Goal: Task Accomplishment & Management: Complete application form

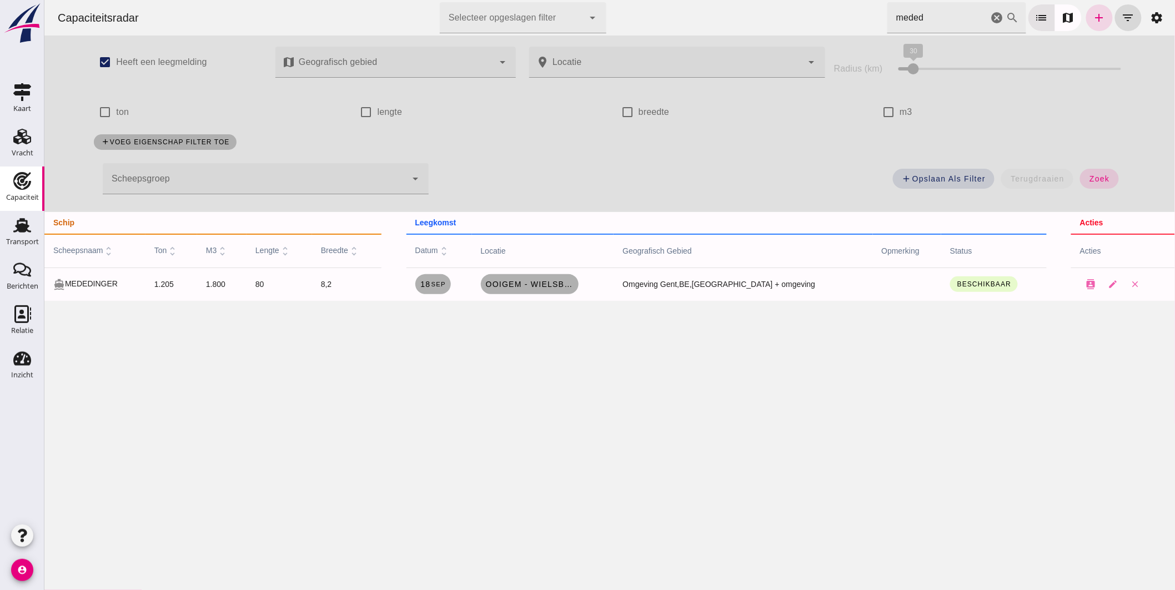
click at [739, 1] on div "Capaciteitsradar Selecteer opgeslagen filter Selecteer opgeslagen filter cancel…" at bounding box center [609, 18] width 1122 height 36
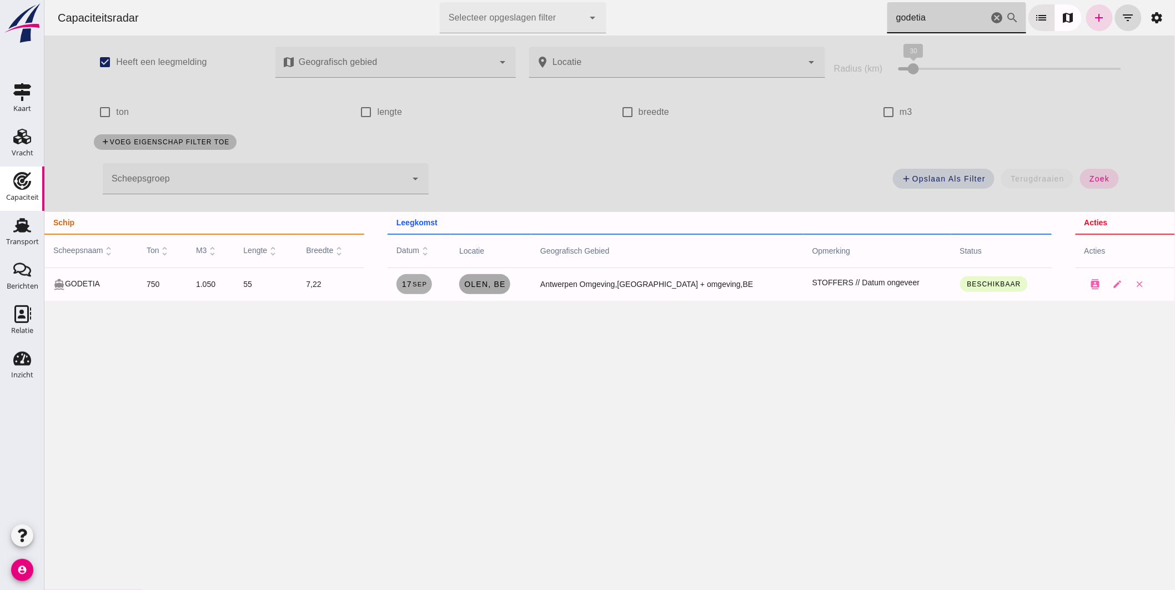
click at [503, 289] on link "Olen, be" at bounding box center [484, 284] width 51 height 20
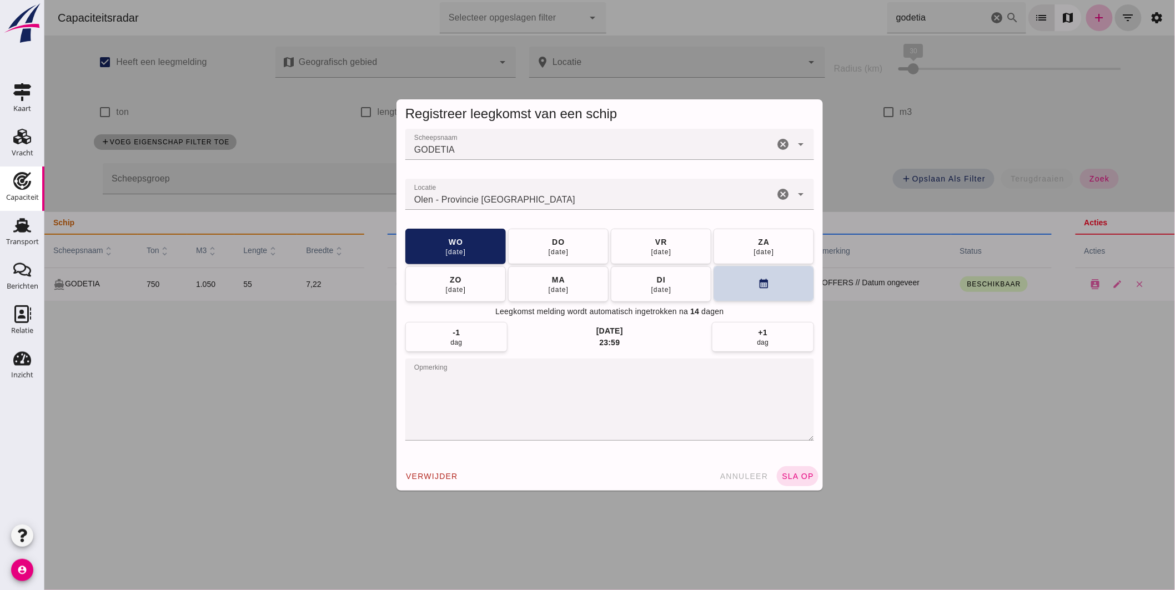
click at [754, 295] on button "calendar_month" at bounding box center [763, 284] width 101 height 36
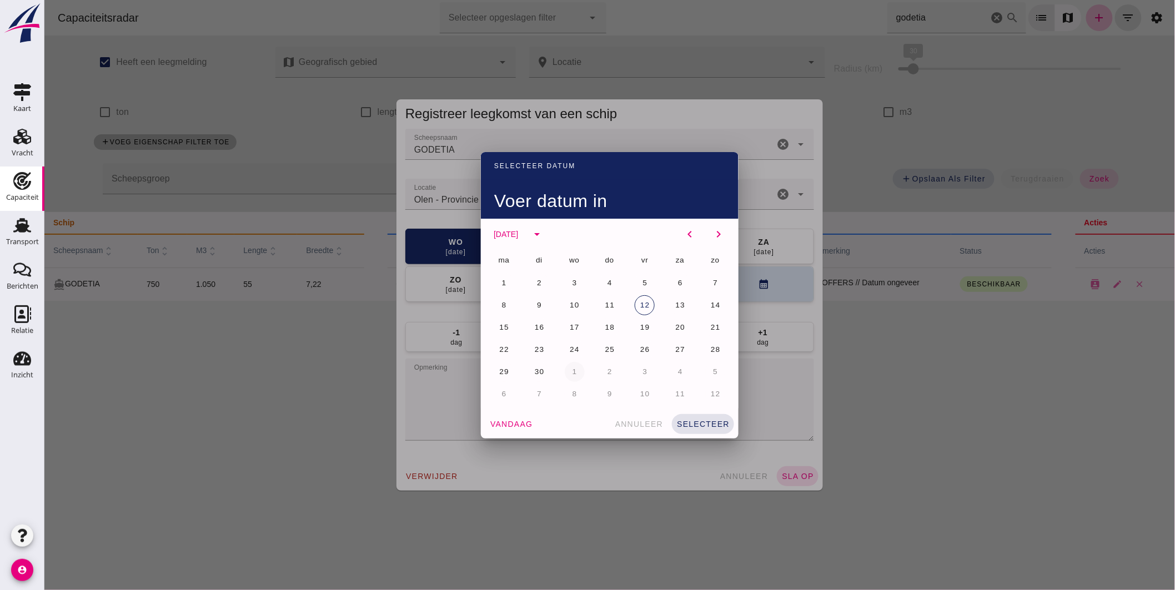
click at [571, 371] on span "1" at bounding box center [574, 372] width 6 height 8
click at [703, 425] on span "selecteer" at bounding box center [702, 424] width 53 height 9
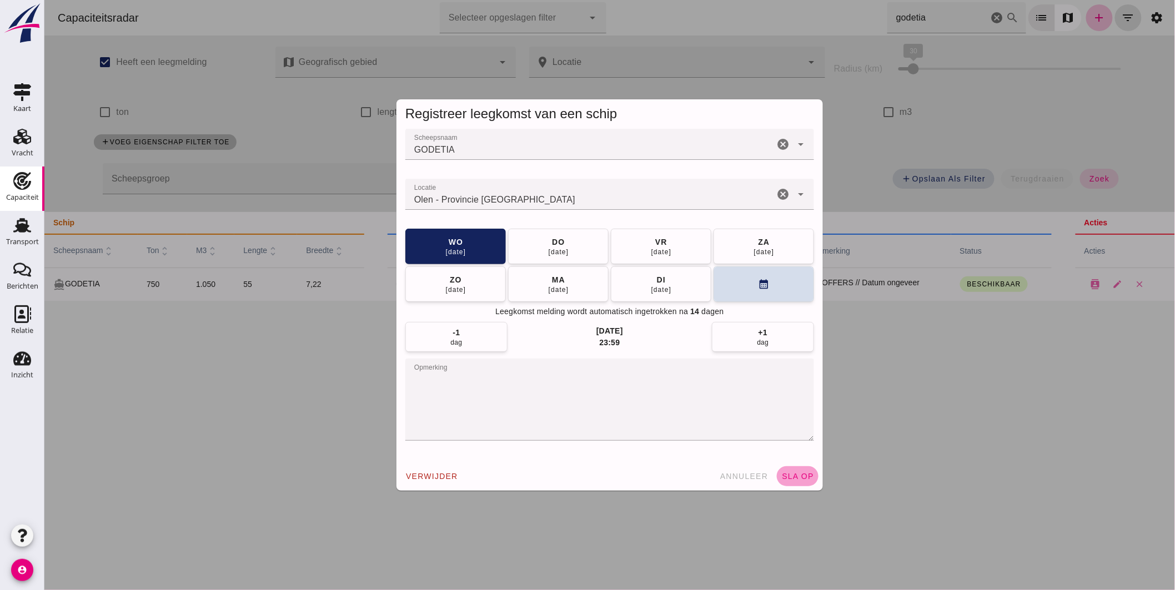
click at [798, 482] on button "sla op" at bounding box center [797, 477] width 42 height 20
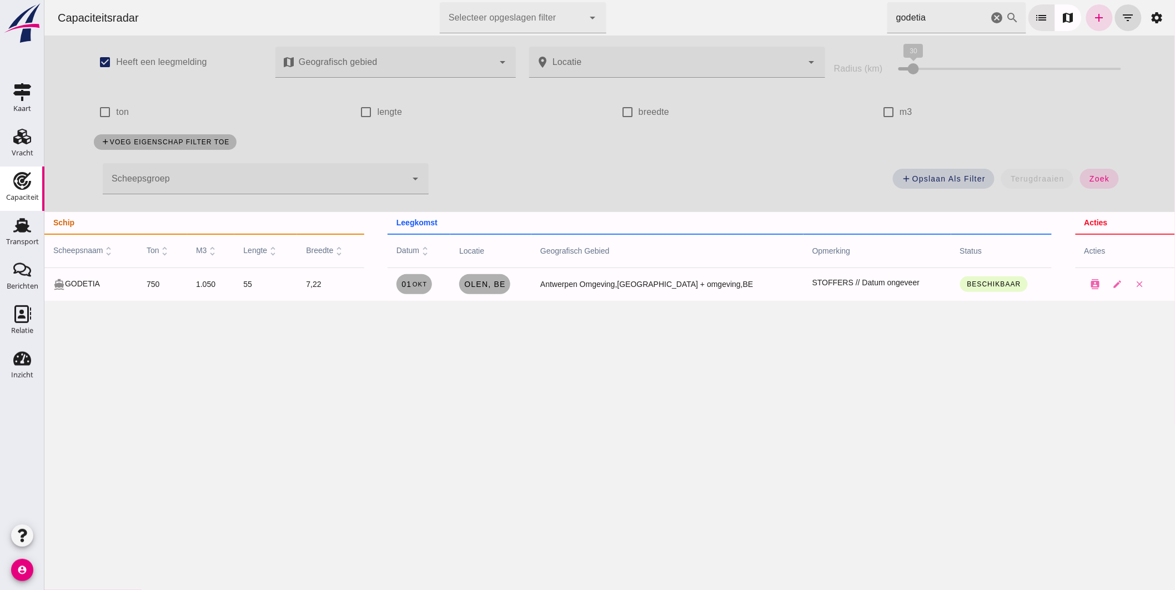
drag, startPoint x: 920, startPoint y: 18, endPoint x: 666, endPoint y: -11, distance: 255.4
click at [666, 0] on html "Capaciteitsradar Selecteer opgeslagen filter Selecteer opgeslagen filter cancel…" at bounding box center [609, 295] width 1131 height 590
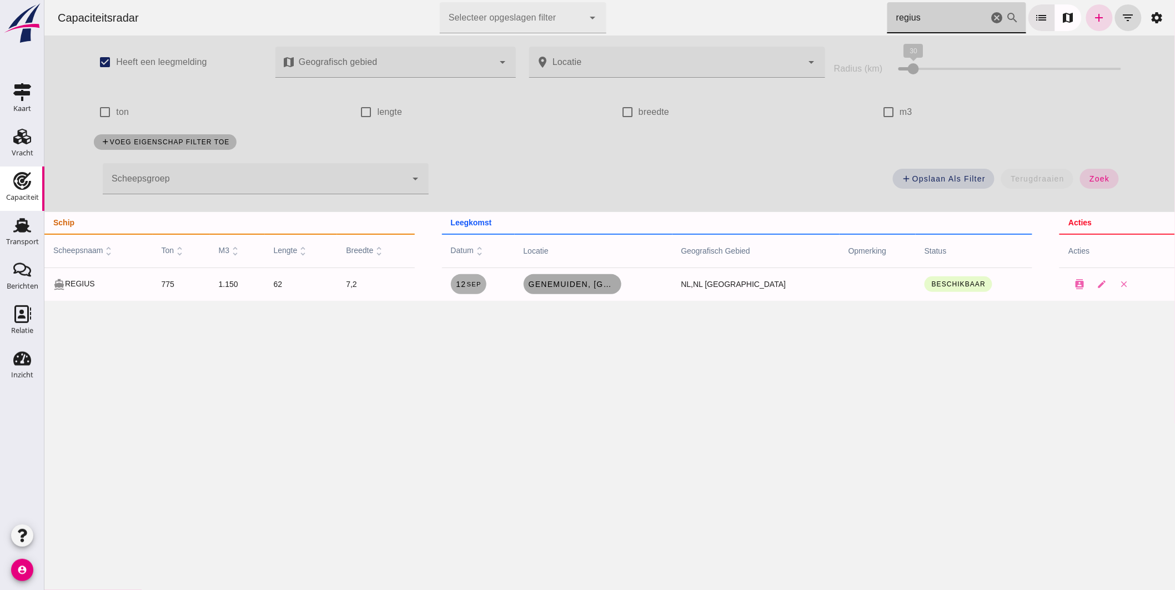
type input "regius"
click at [578, 293] on link "Genemuiden, [GEOGRAPHIC_DATA]" at bounding box center [572, 284] width 98 height 20
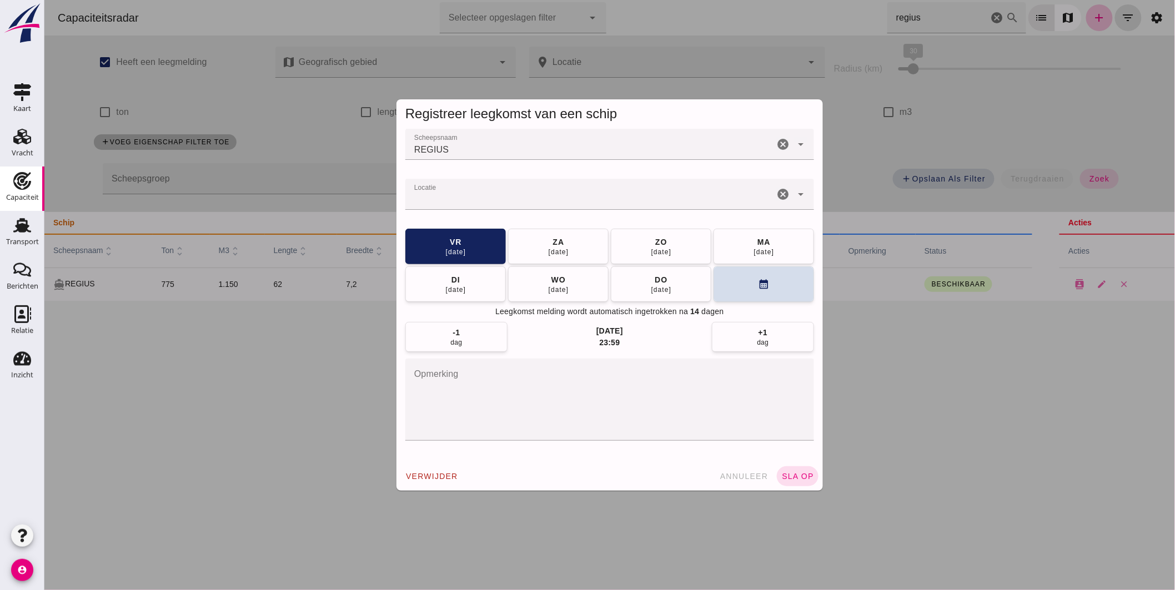
click at [552, 198] on input "Locatie" at bounding box center [589, 199] width 369 height 13
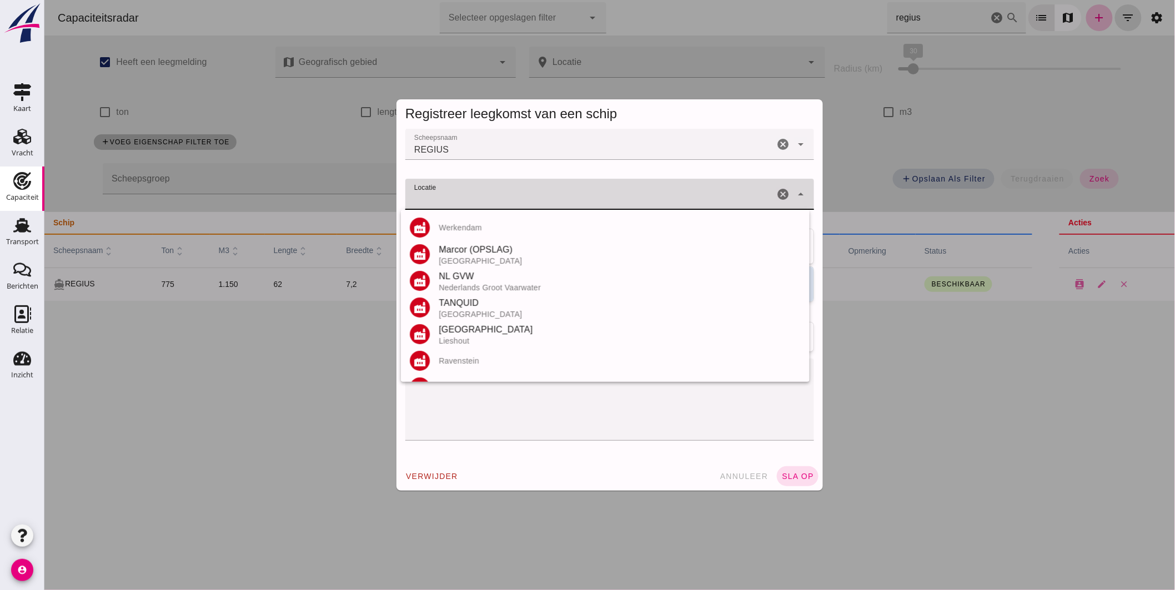
click at [552, 198] on input "Locatie" at bounding box center [589, 199] width 369 height 13
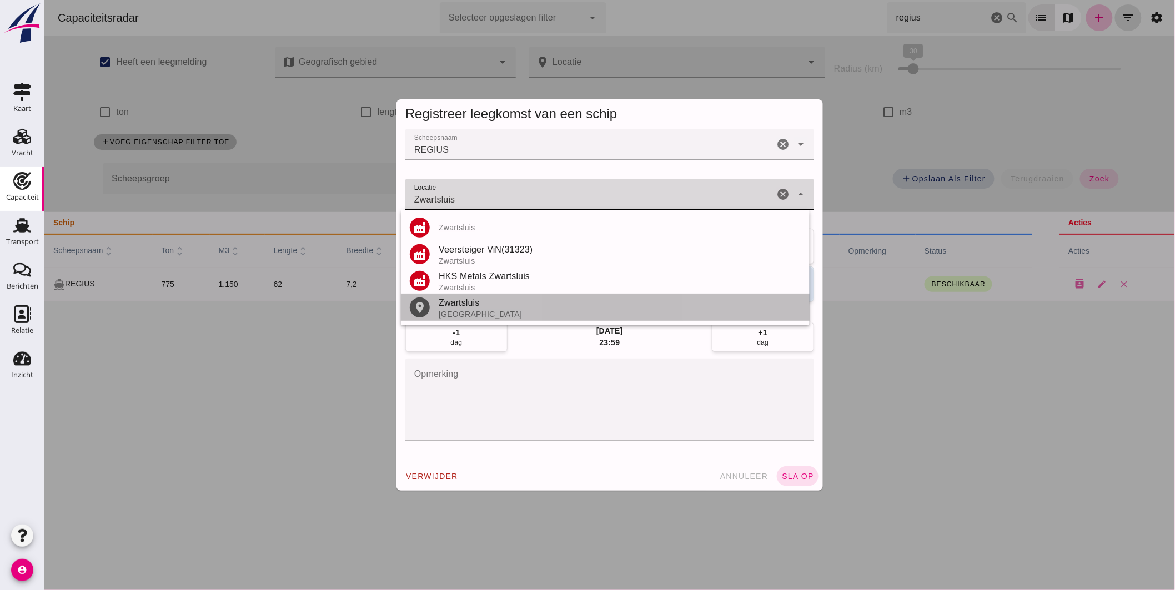
click at [459, 310] on div "[GEOGRAPHIC_DATA]" at bounding box center [619, 314] width 362 height 9
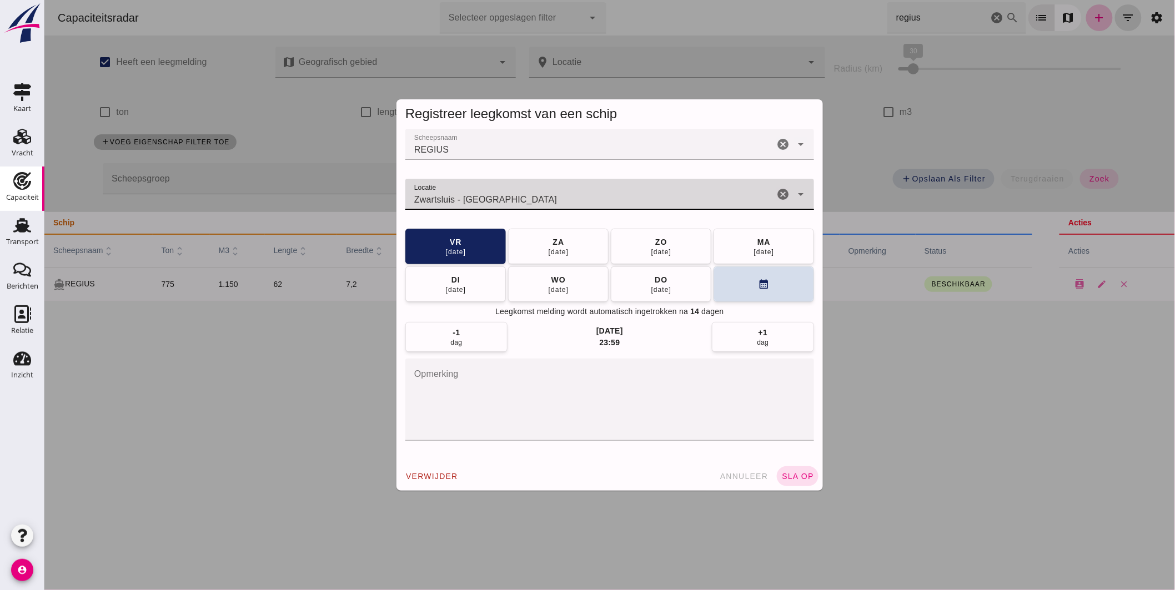
type input "Zwartsluis - [GEOGRAPHIC_DATA]"
click at [590, 408] on textarea "opmerking" at bounding box center [609, 400] width 409 height 82
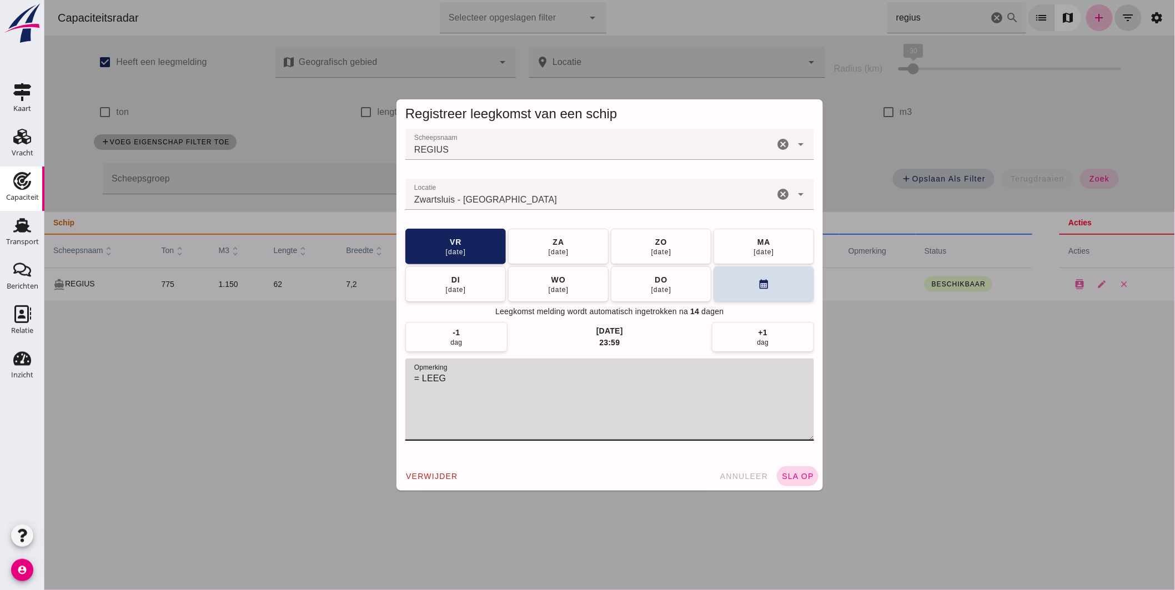
type textarea "= LEEG"
click at [800, 484] on button "sla op" at bounding box center [797, 477] width 42 height 20
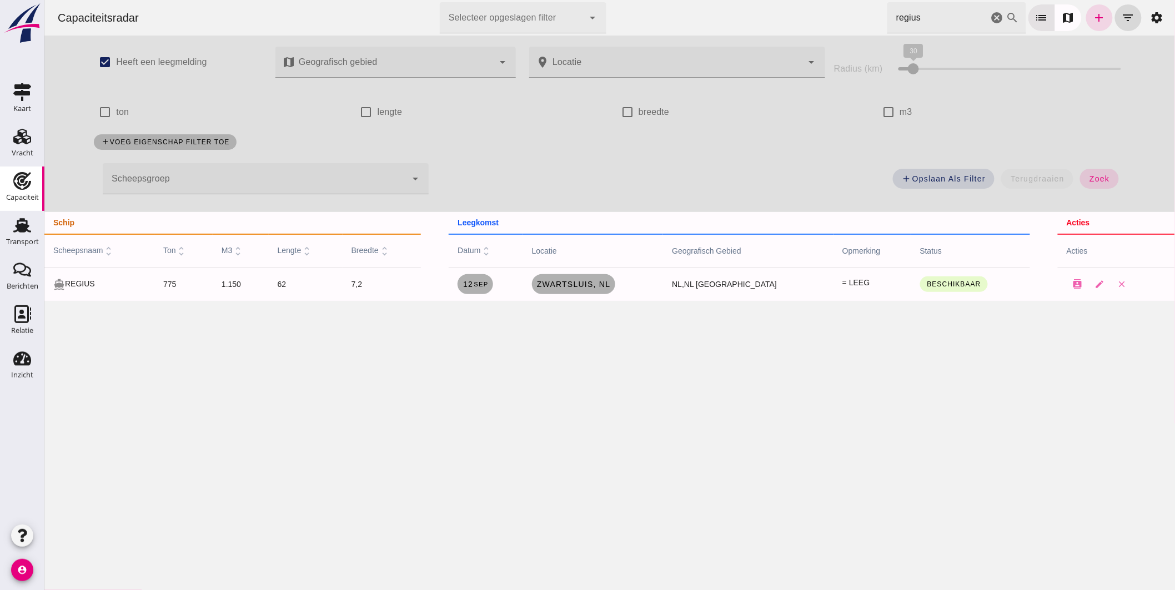
click at [633, 54] on div "Capaciteitsradar Selecteer opgeslagen filter Selecteer opgeslagen filter cancel…" at bounding box center [609, 150] width 1131 height 301
type input "vaganto"
click at [990, 14] on icon "cancel" at bounding box center [996, 17] width 13 height 13
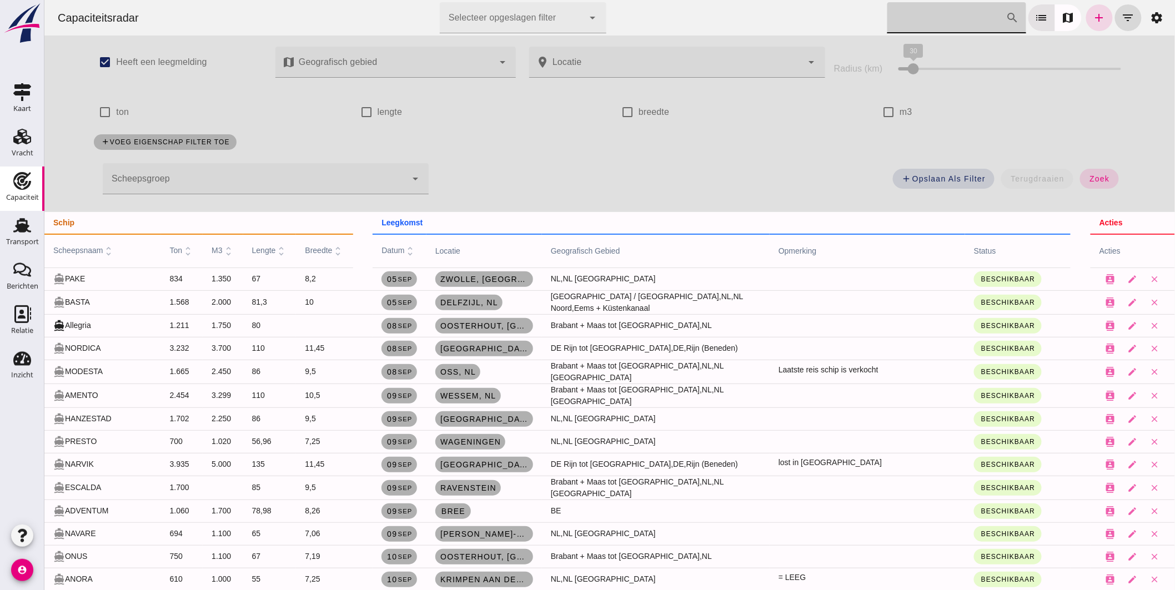
click at [925, 18] on input "Zoek op scheepsnaam" at bounding box center [946, 17] width 119 height 31
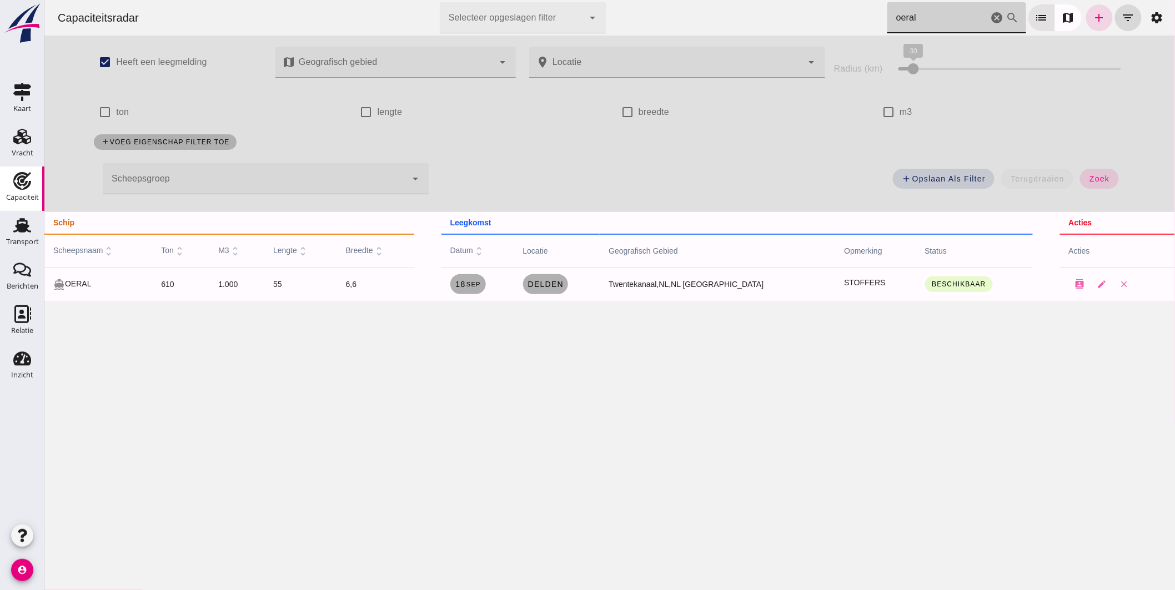
drag, startPoint x: 876, startPoint y: 18, endPoint x: 644, endPoint y: 22, distance: 232.2
click at [666, 24] on div "Capaciteitsradar Selecteer opgeslagen filter Selecteer opgeslagen filter cancel…" at bounding box center [609, 18] width 1122 height 36
click at [593, 279] on link "Amsterdam, nl" at bounding box center [572, 284] width 98 height 20
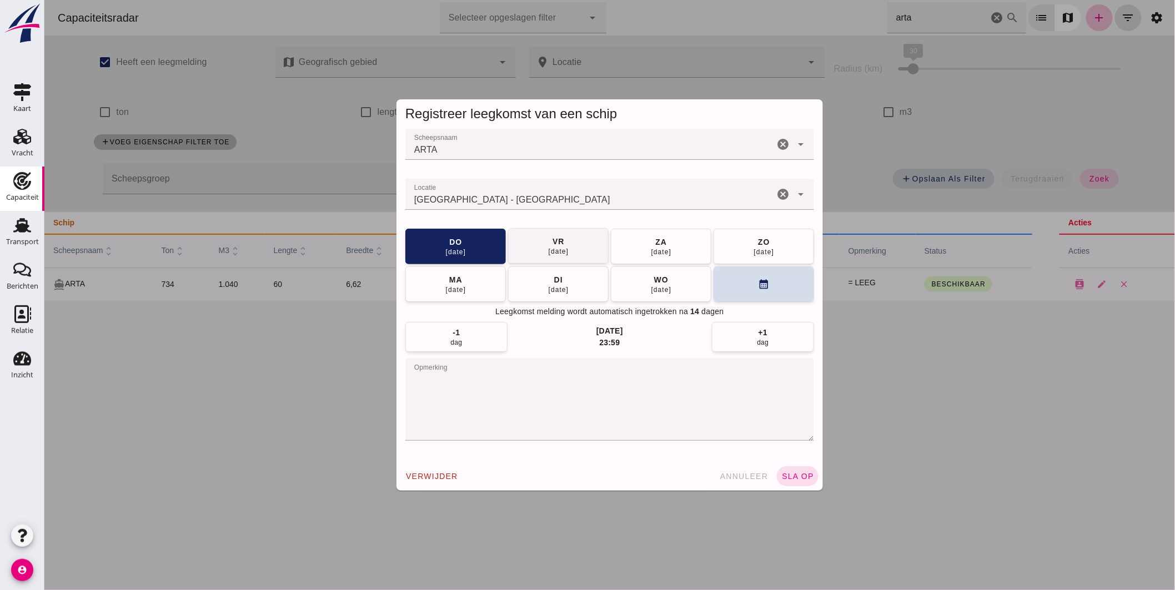
click at [574, 249] on button "vr 12 sep" at bounding box center [558, 246] width 101 height 36
click at [790, 465] on div "verwijder annuleer sla op" at bounding box center [609, 476] width 427 height 29
click at [790, 469] on button "sla op" at bounding box center [797, 477] width 42 height 20
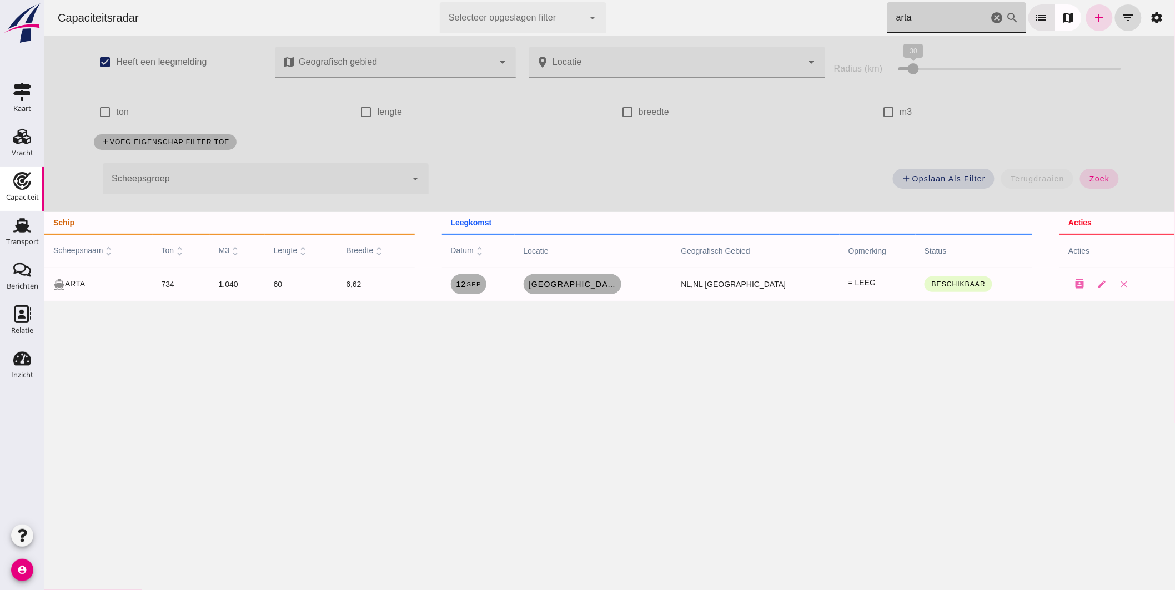
drag, startPoint x: 910, startPoint y: 21, endPoint x: 655, endPoint y: 31, distance: 255.1
click at [671, 35] on div "Capaciteitsradar Selecteer opgeslagen filter Selecteer opgeslagen filter cancel…" at bounding box center [609, 18] width 1122 height 36
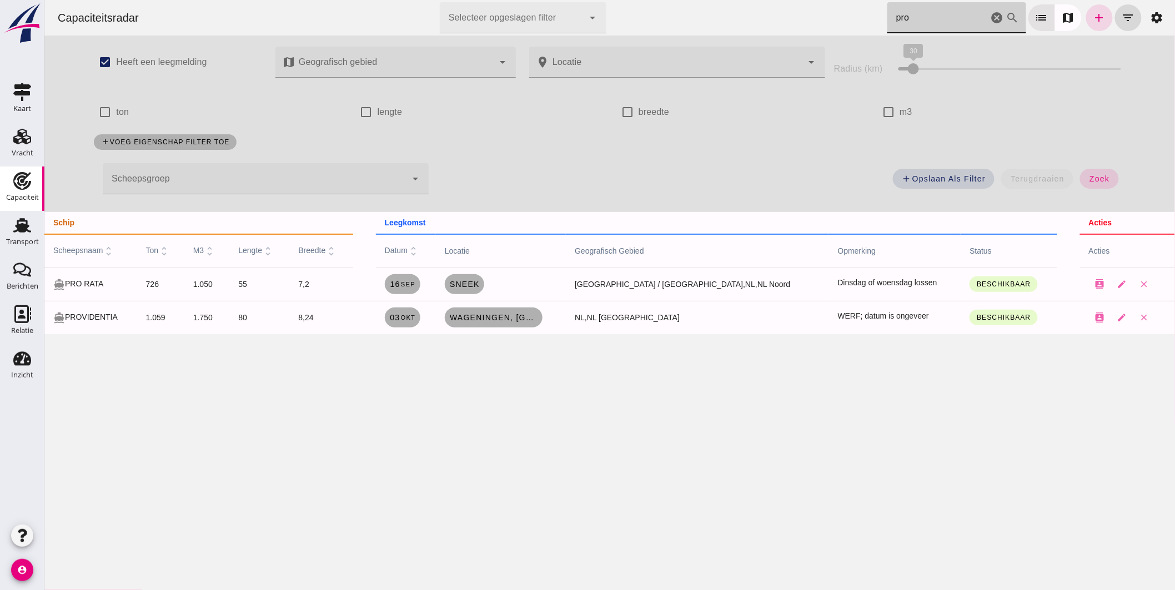
drag, startPoint x: 849, startPoint y: 11, endPoint x: 768, endPoint y: 0, distance: 82.4
click at [774, 3] on div "Capaciteitsradar Selecteer opgeslagen filter Selecteer opgeslagen filter cancel…" at bounding box center [609, 18] width 1122 height 36
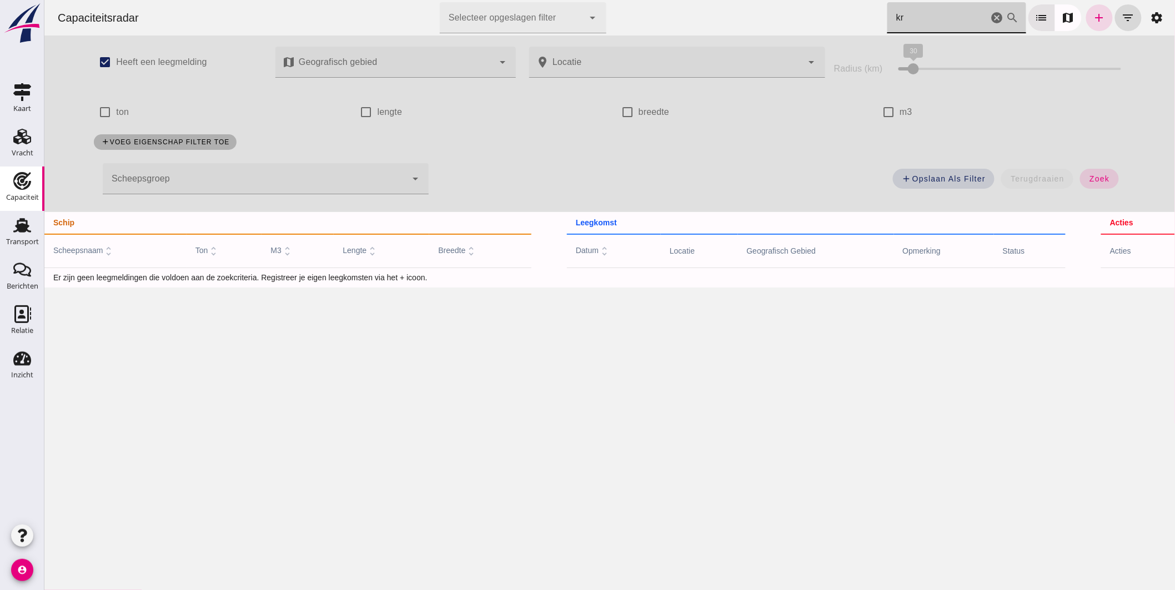
type input "k"
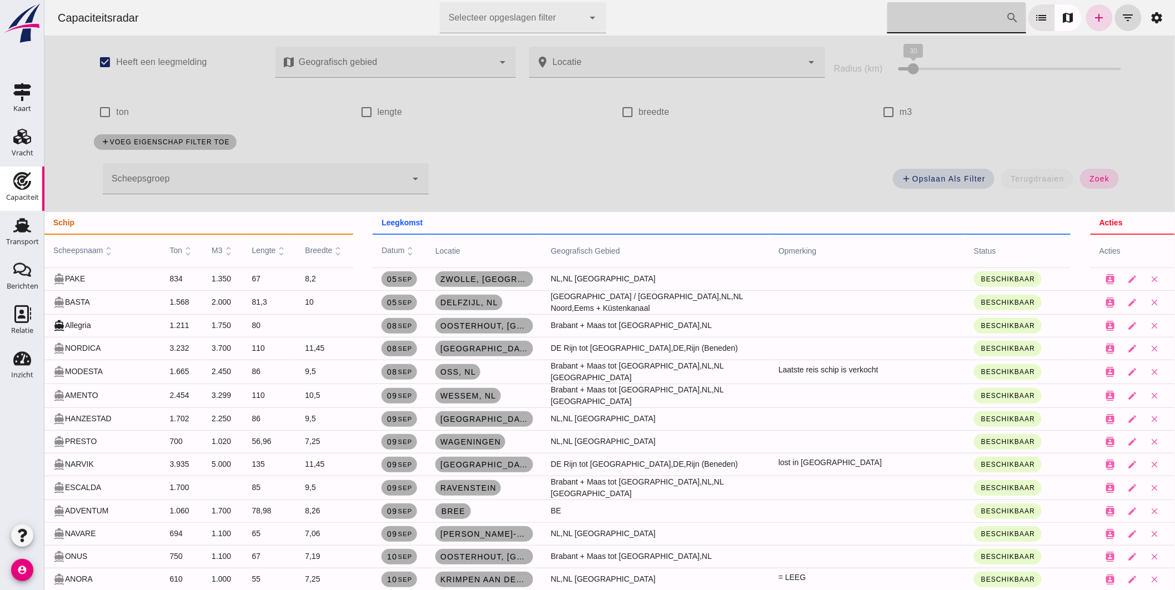
type input "p"
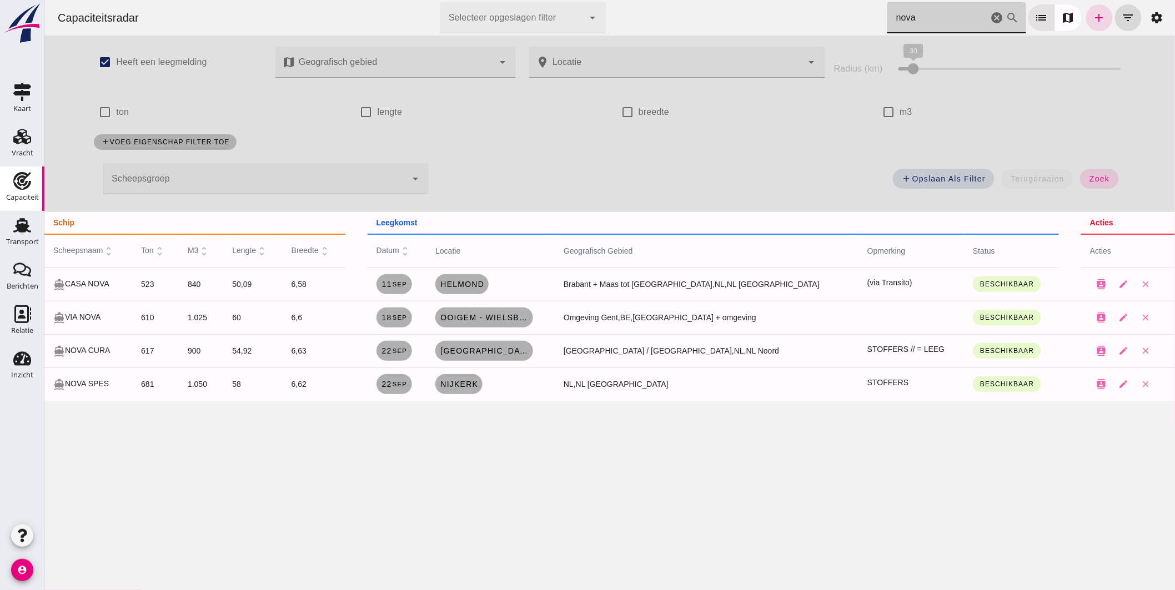
drag, startPoint x: 946, startPoint y: 15, endPoint x: 558, endPoint y: -14, distance: 389.8
click at [558, 0] on html "Capaciteitsradar Selecteer opgeslagen filter Selecteer opgeslagen filter cancel…" at bounding box center [609, 295] width 1131 height 590
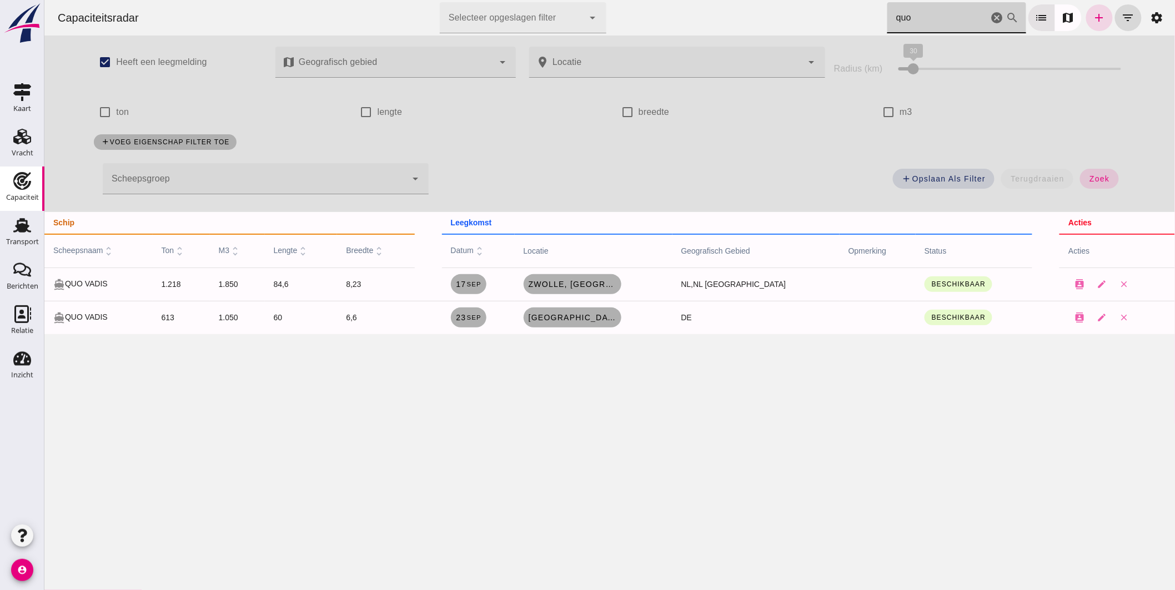
type input "quo"
click at [990, 18] on icon "cancel" at bounding box center [996, 17] width 13 height 13
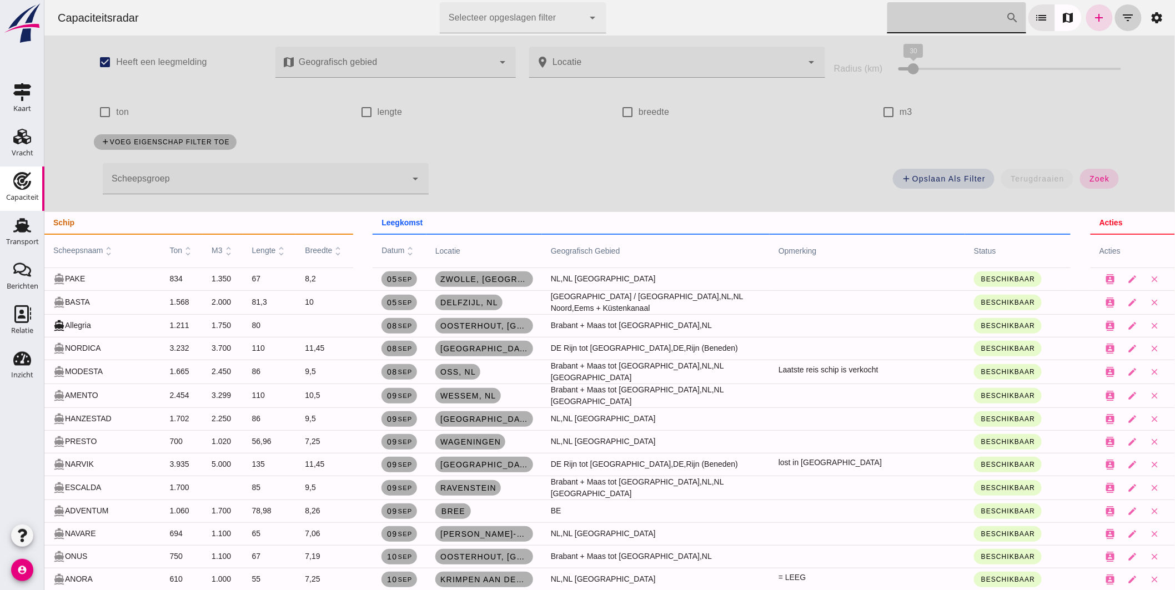
click at [1127, 15] on button "filter_list" at bounding box center [1128, 17] width 27 height 27
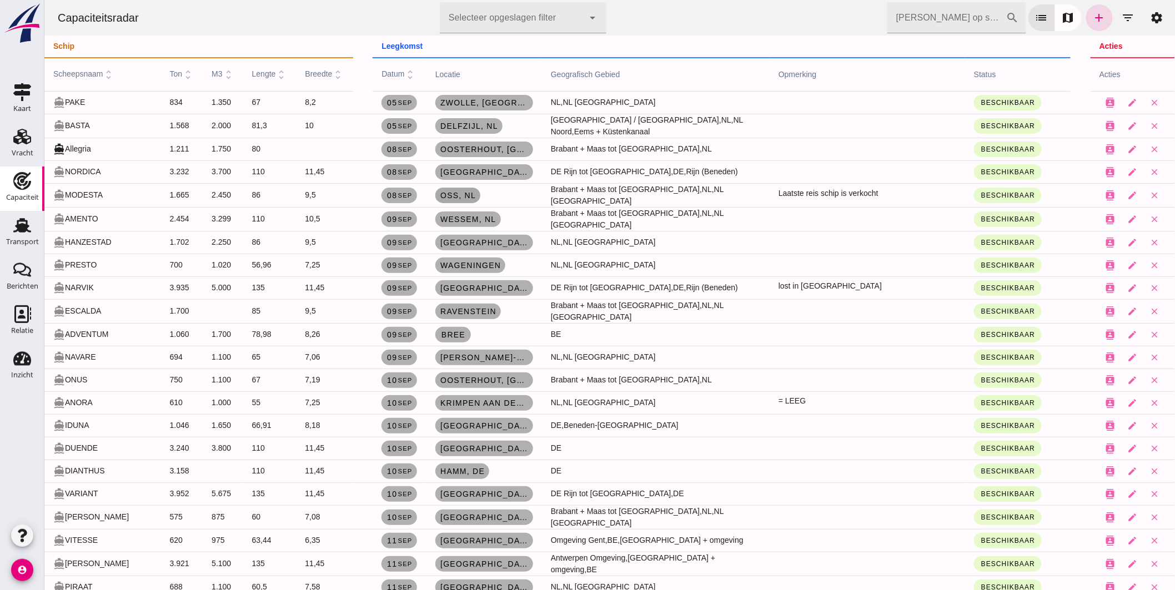
click at [467, 189] on link "Oss, nl" at bounding box center [457, 196] width 45 height 16
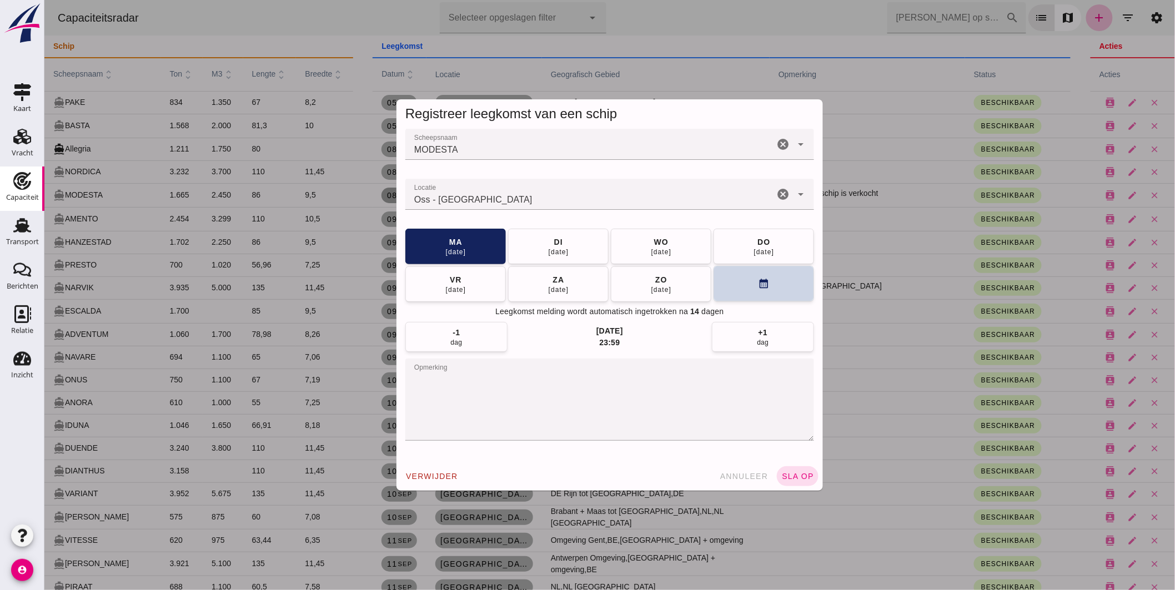
click at [746, 284] on button "calendar_month" at bounding box center [763, 284] width 101 height 36
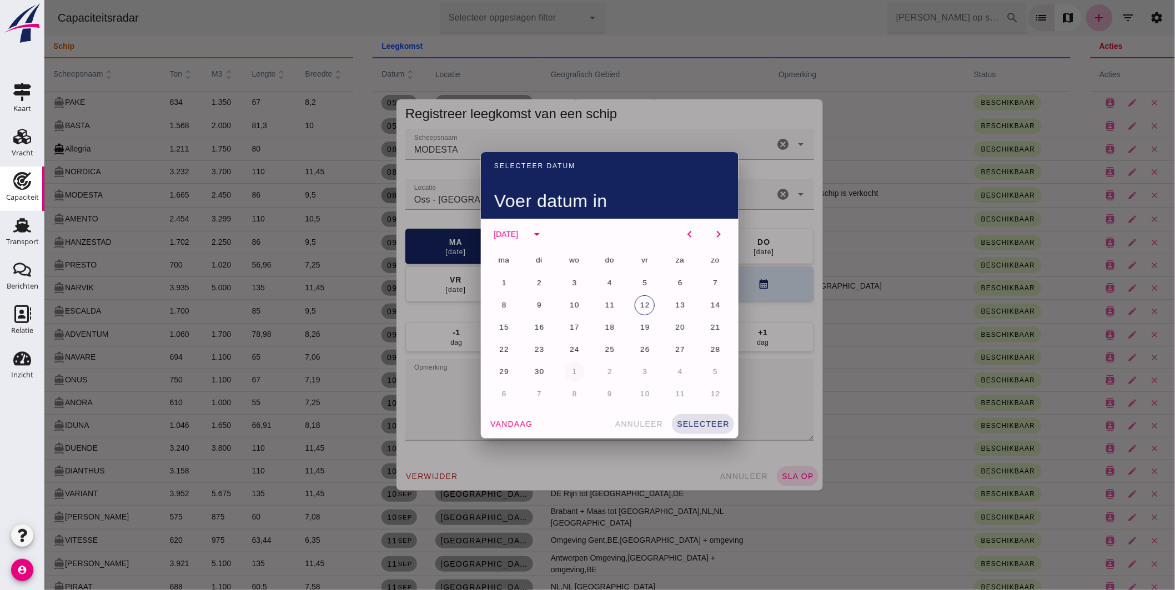
click at [572, 369] on span "1" at bounding box center [574, 372] width 6 height 8
click at [694, 422] on span "selecteer" at bounding box center [702, 424] width 53 height 9
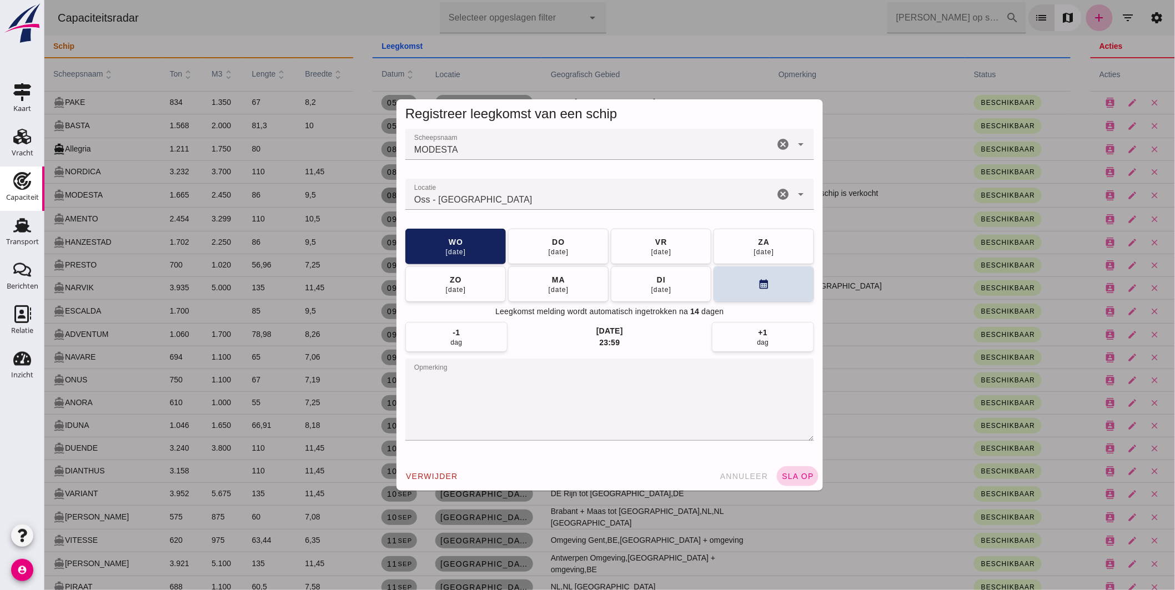
click at [798, 472] on span "sla op" at bounding box center [797, 476] width 33 height 9
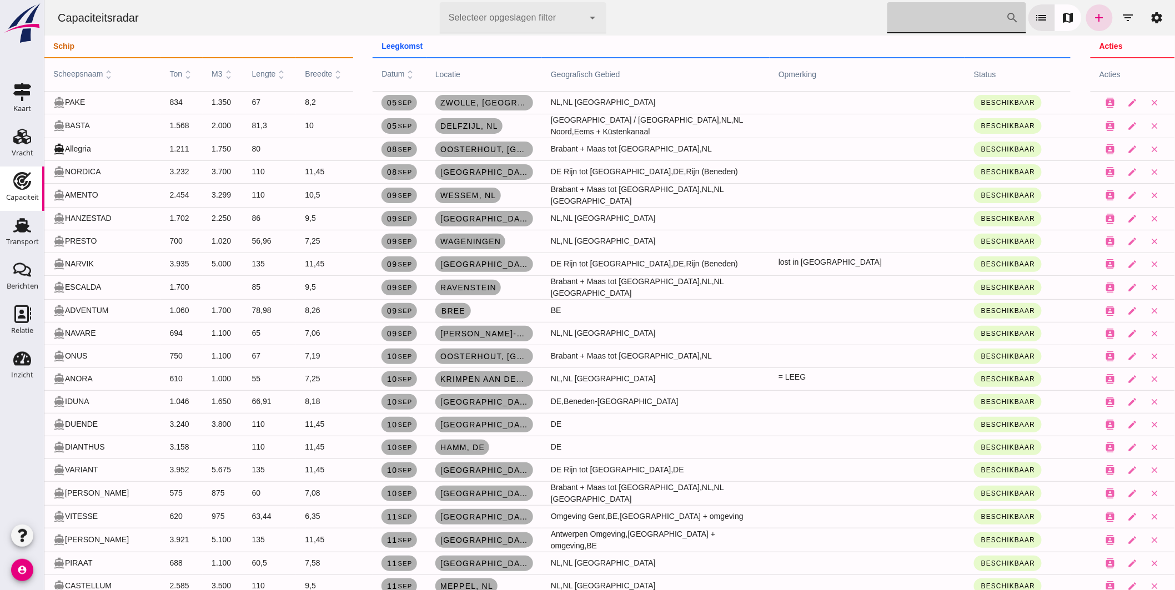
click at [955, 17] on input "[PERSON_NAME] op scheepsnaam" at bounding box center [946, 17] width 119 height 31
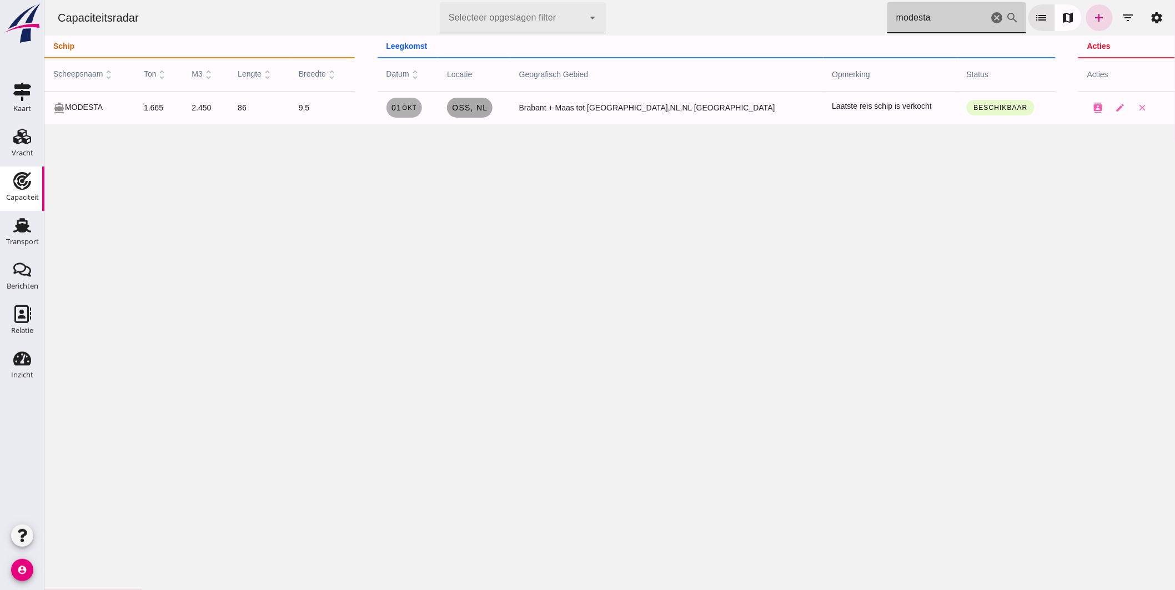
type input "modesta"
click at [487, 112] on span "Oss, nl" at bounding box center [469, 107] width 36 height 9
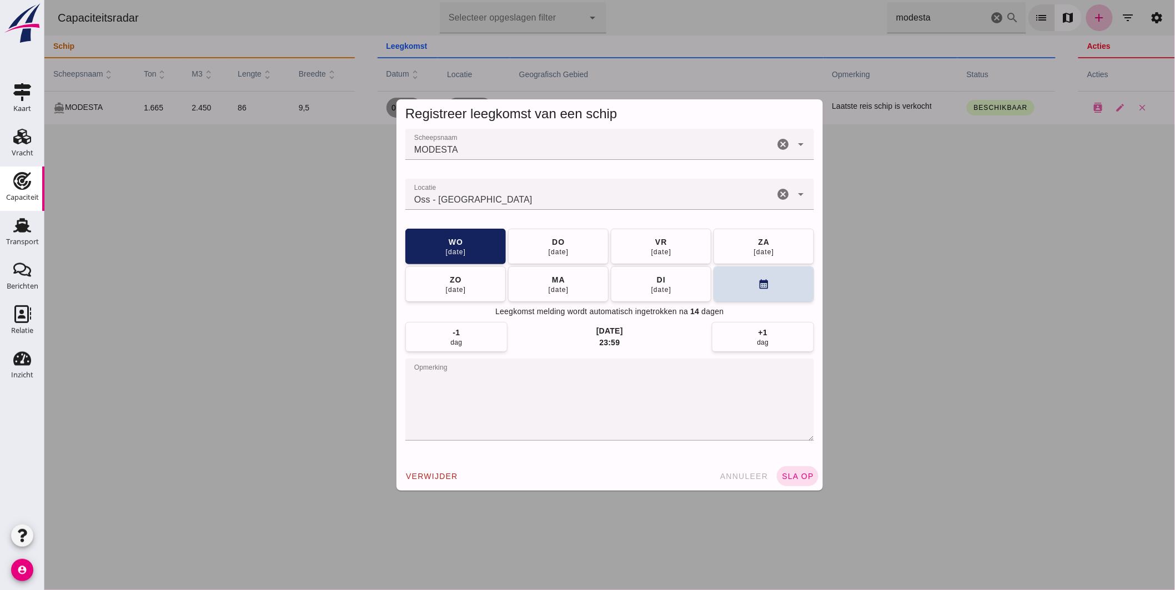
click at [543, 197] on input "Locatie" at bounding box center [589, 199] width 369 height 13
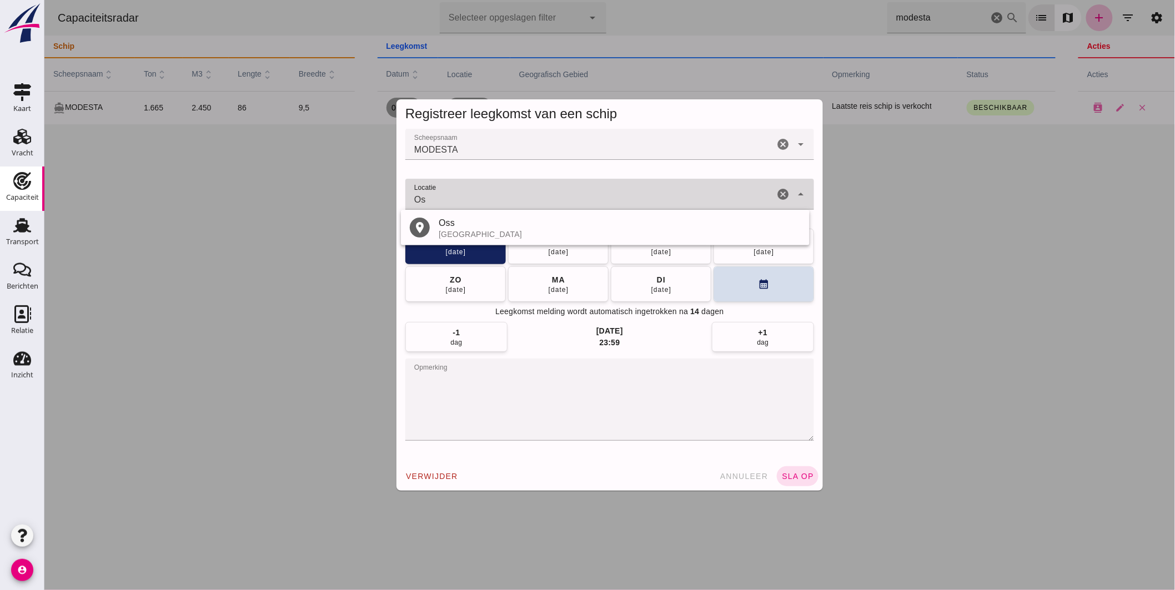
type input "O"
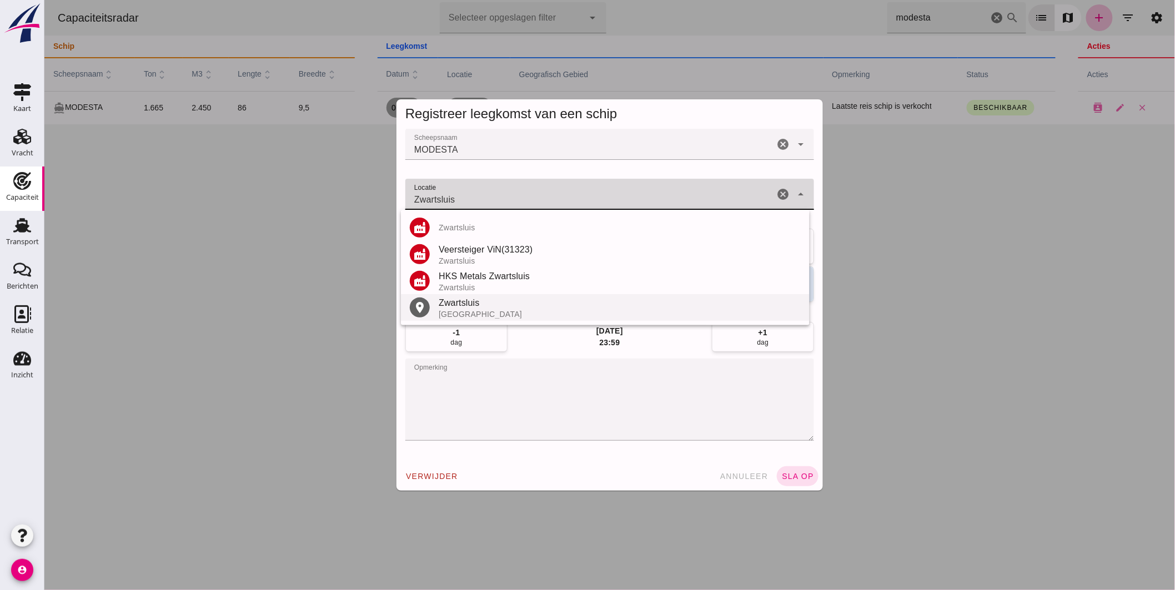
click at [464, 304] on div "Zwartsluis" at bounding box center [619, 303] width 362 height 13
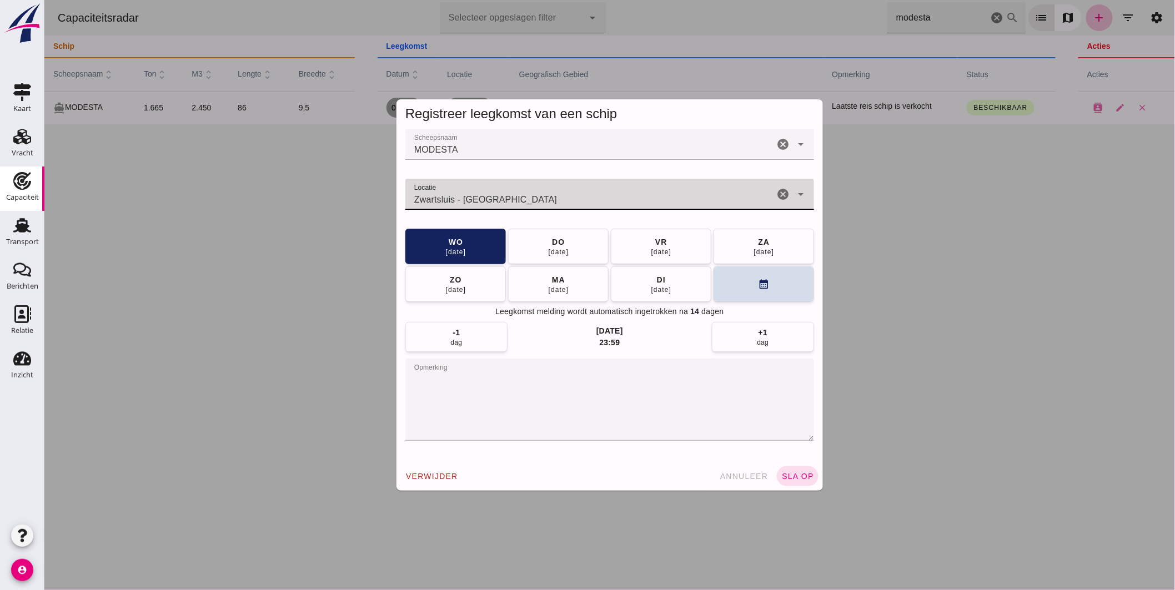
type input "Zwartsluis - Overijssel"
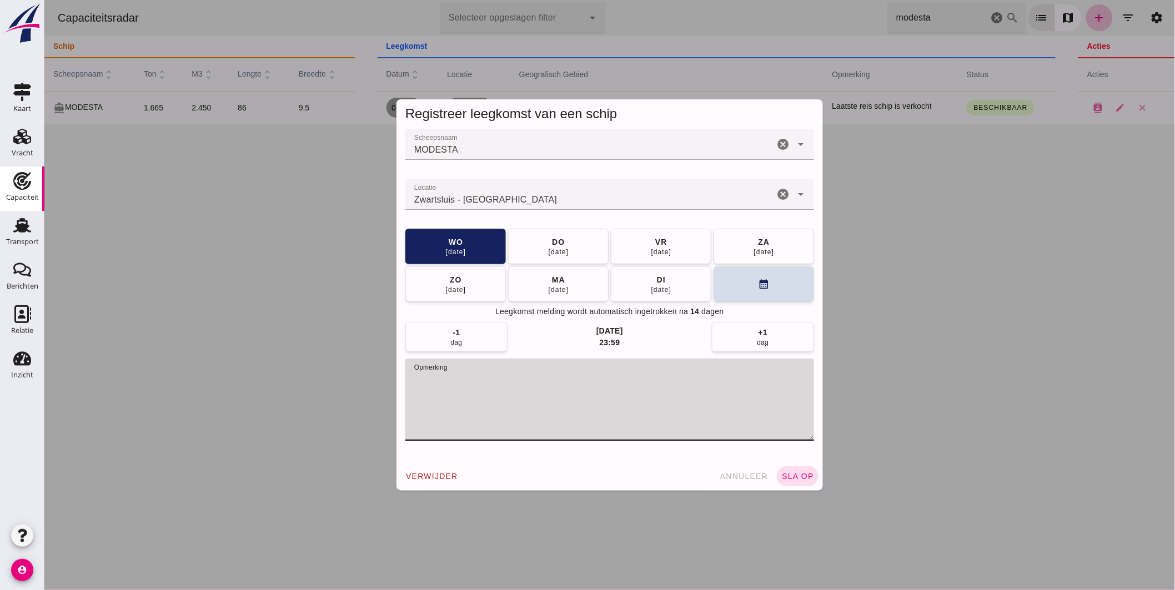
drag, startPoint x: 410, startPoint y: 379, endPoint x: 708, endPoint y: 391, distance: 297.4
click at [708, 391] on textarea "opmerking" at bounding box center [609, 400] width 409 height 82
type textarea "VERKOCHT!!!"
click at [798, 481] on button "sla op" at bounding box center [797, 477] width 42 height 20
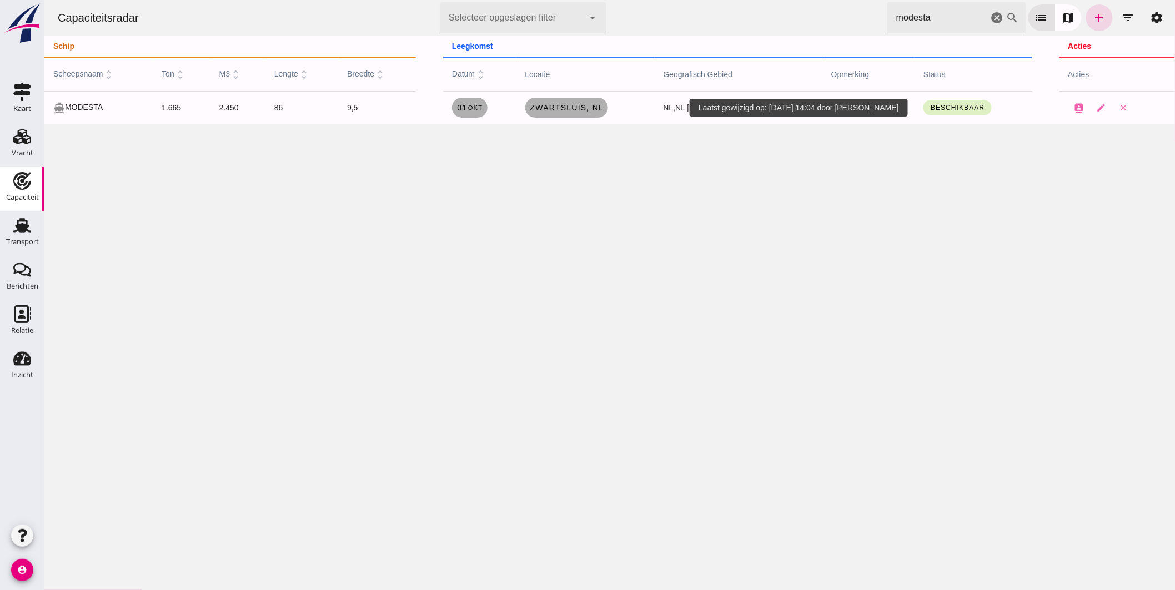
click at [941, 106] on span "Beschikbaar" at bounding box center [957, 108] width 54 height 8
click at [940, 136] on small "Niet beschikbaar" at bounding box center [942, 133] width 54 height 8
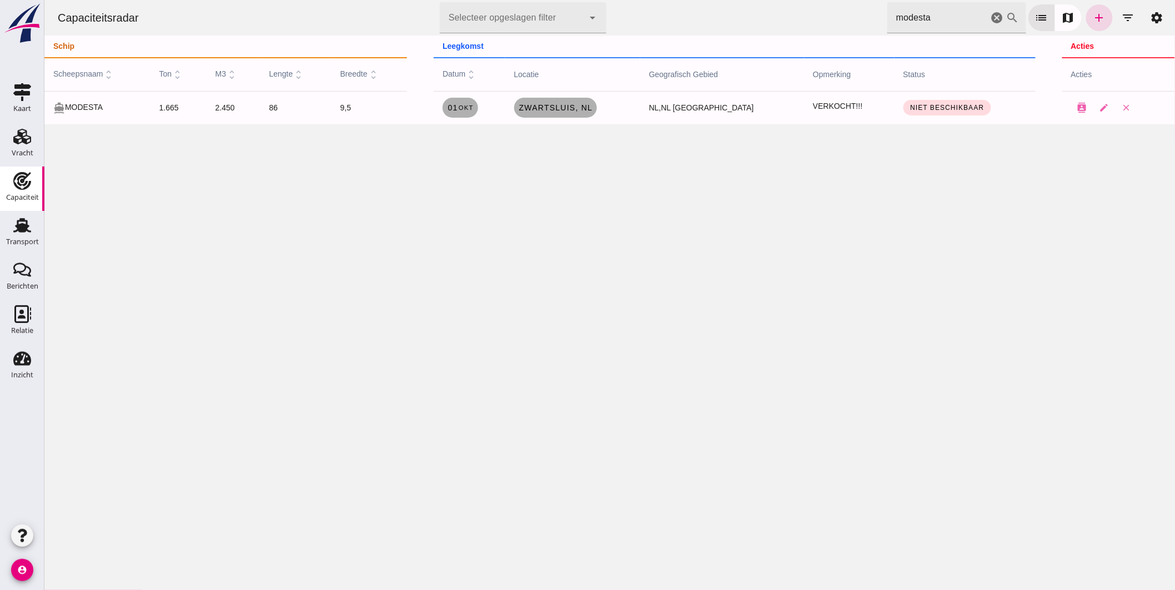
click at [990, 15] on icon "cancel" at bounding box center [996, 17] width 13 height 13
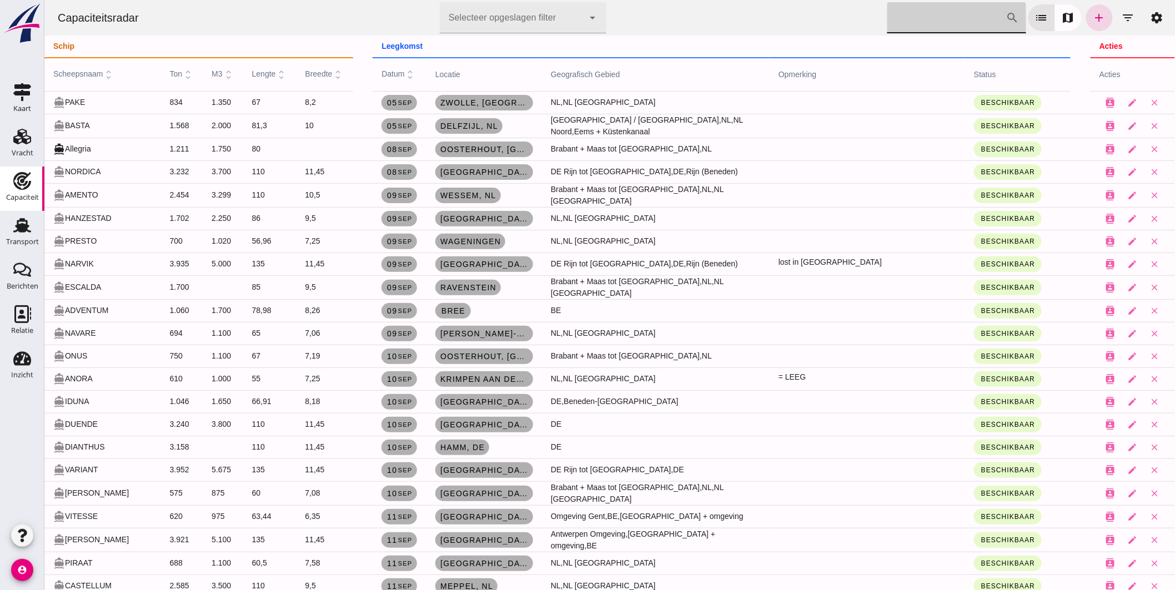
click at [896, 12] on input "[PERSON_NAME] op scheepsnaam" at bounding box center [946, 17] width 119 height 31
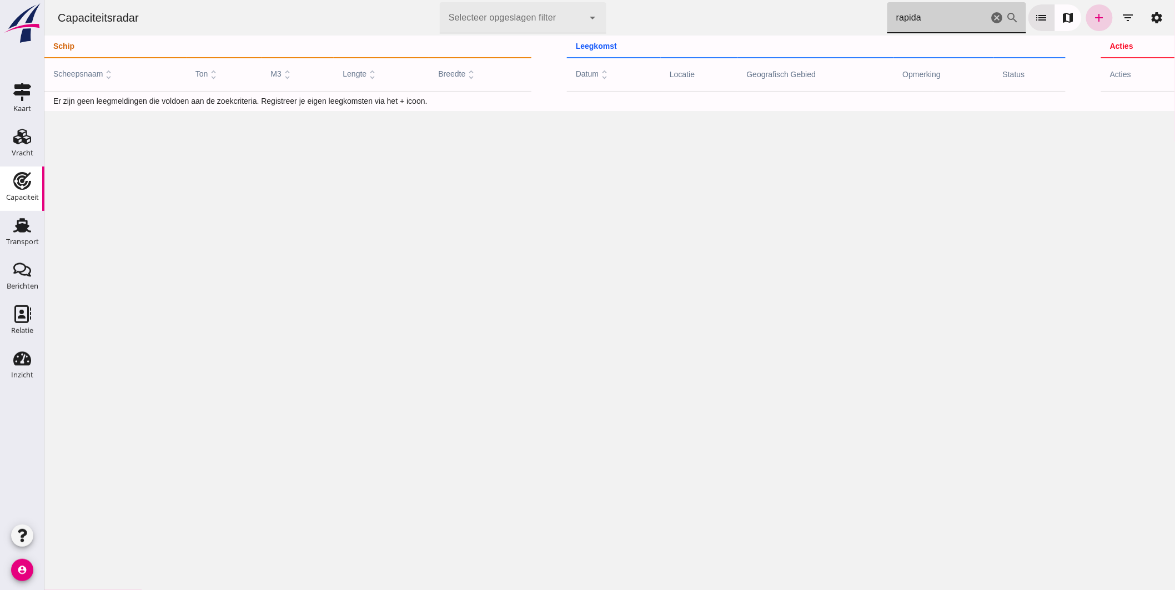
type input "rapida"
click at [1094, 25] on link "add" at bounding box center [1099, 17] width 27 height 27
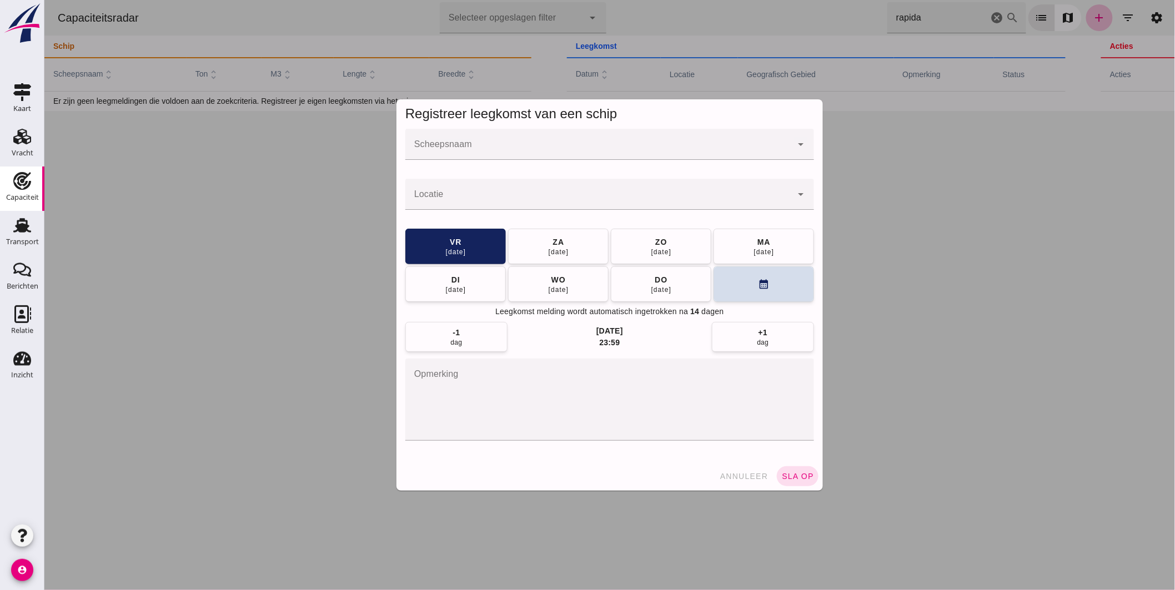
click at [640, 152] on input "Scheepsnaam" at bounding box center [598, 149] width 387 height 13
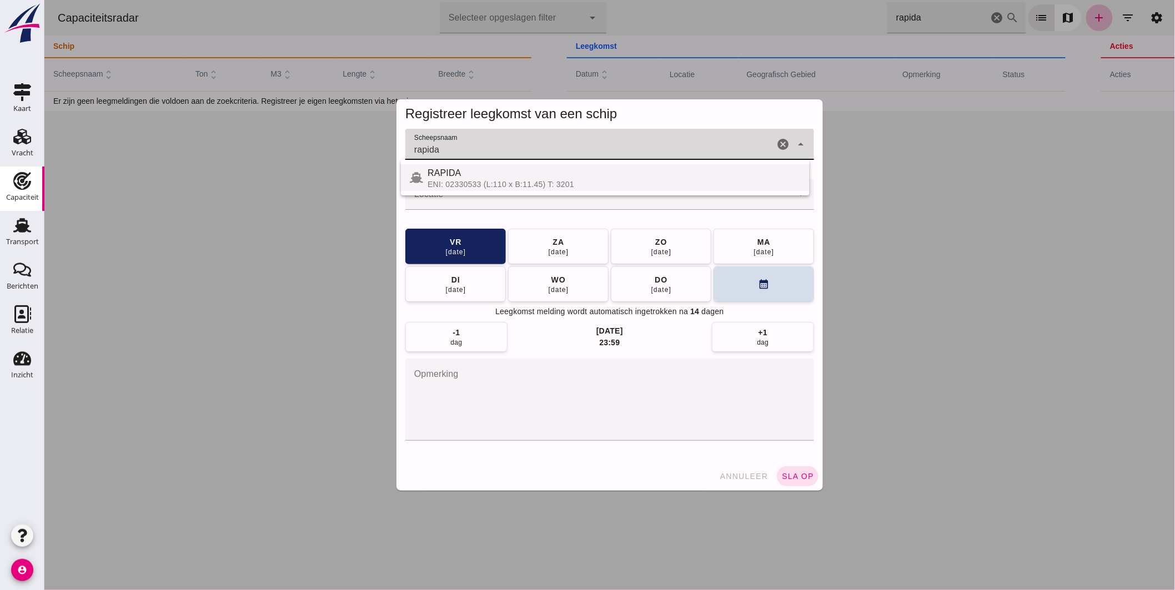
click at [505, 170] on div "RAPIDA" at bounding box center [613, 173] width 373 height 13
type input "RAPIDA"
click at [483, 197] on input "Locatie" at bounding box center [598, 199] width 387 height 13
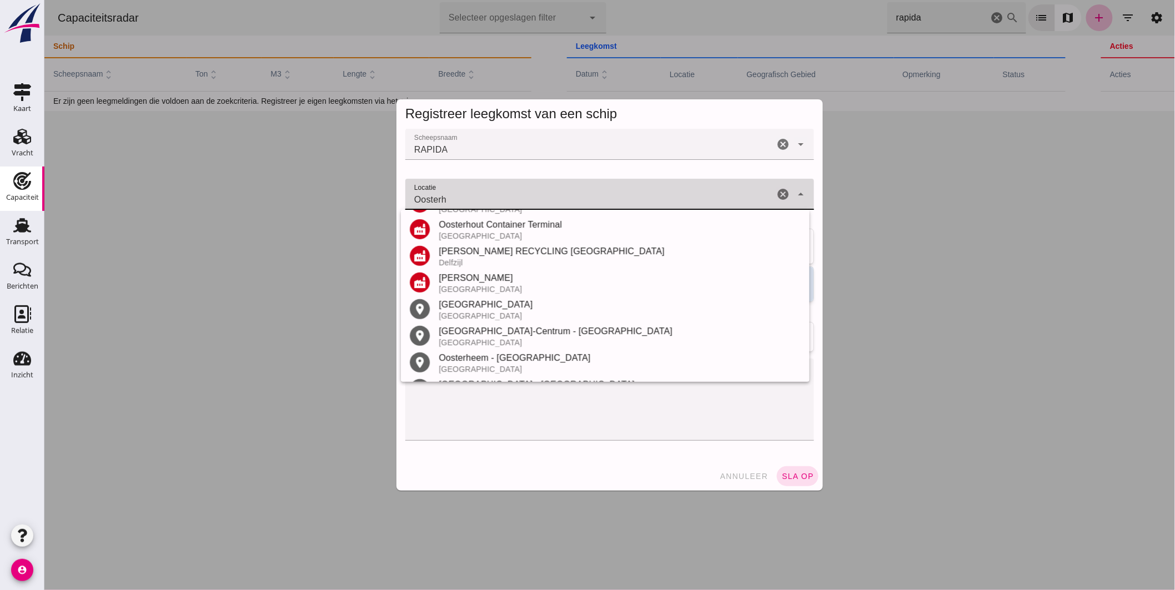
scroll to position [123, 0]
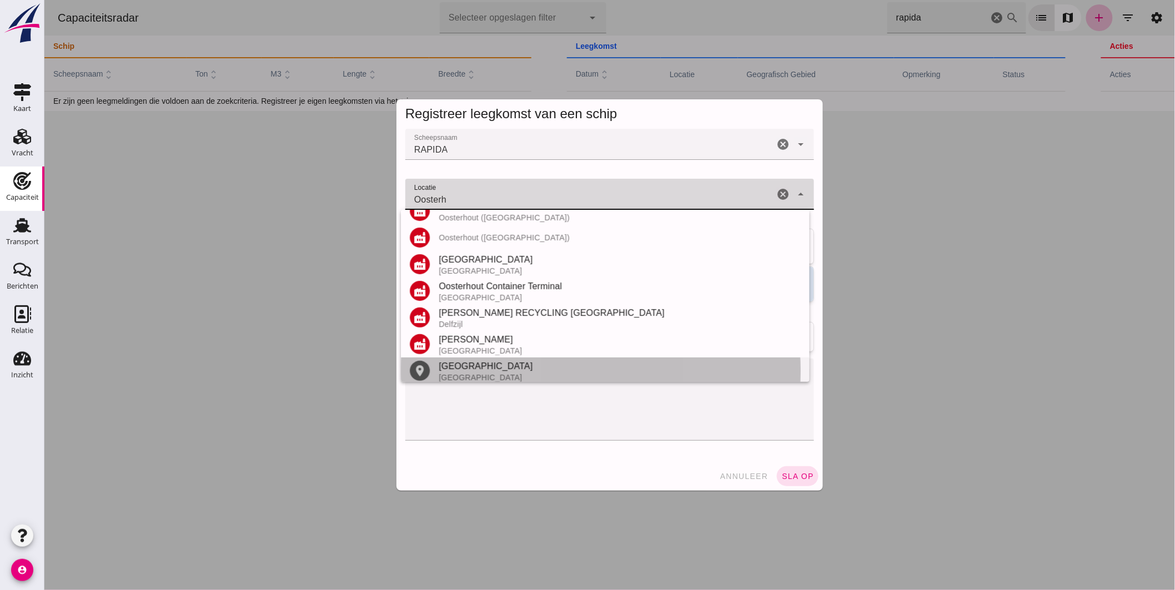
click at [467, 361] on div "Oosterhout" at bounding box center [619, 366] width 362 height 13
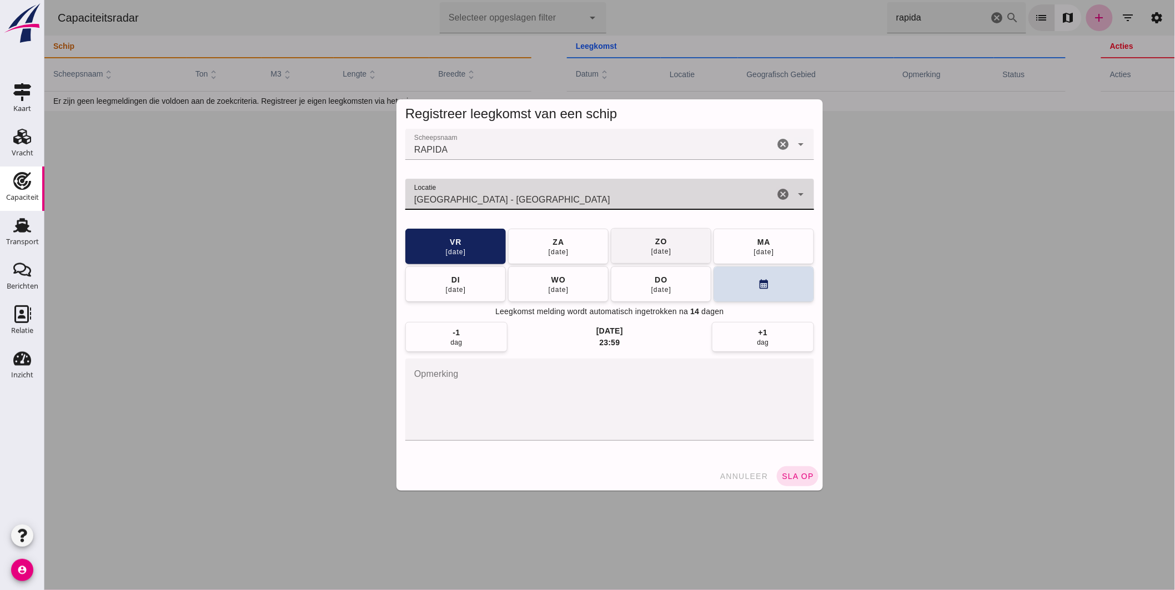
type input "Oosterhout - Noord-Brabant"
click at [670, 248] on button "zo 14 sep" at bounding box center [660, 246] width 101 height 36
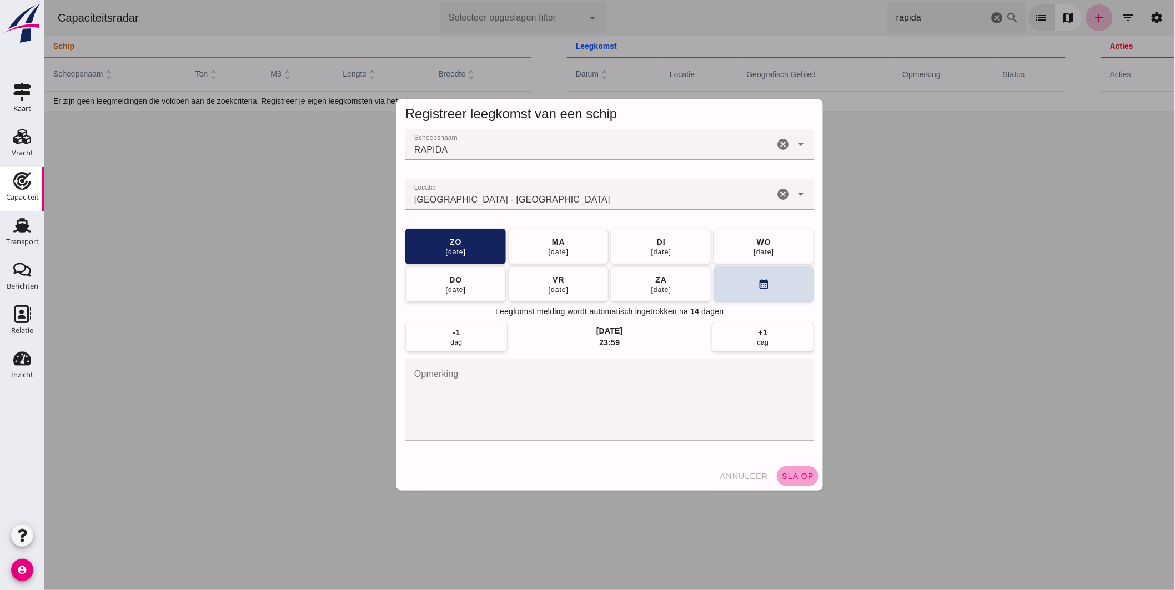
click at [794, 478] on span "sla op" at bounding box center [797, 476] width 33 height 9
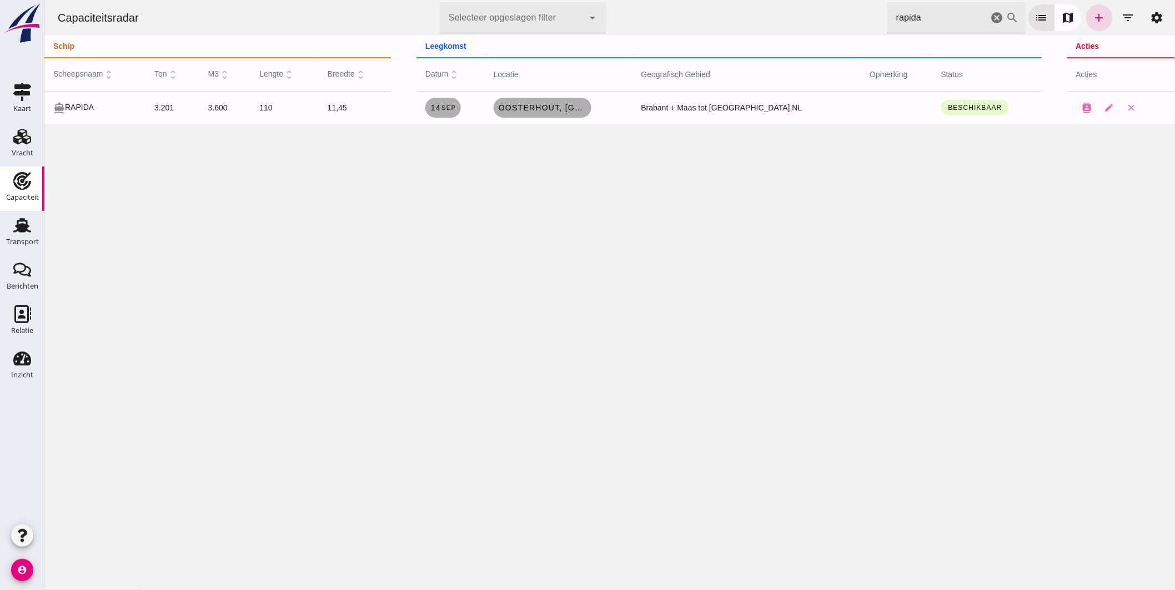
click at [836, 0] on html "Capaciteitsradar Selecteer opgeslagen filter Selecteer opgeslagen filter cancel…" at bounding box center [609, 295] width 1131 height 590
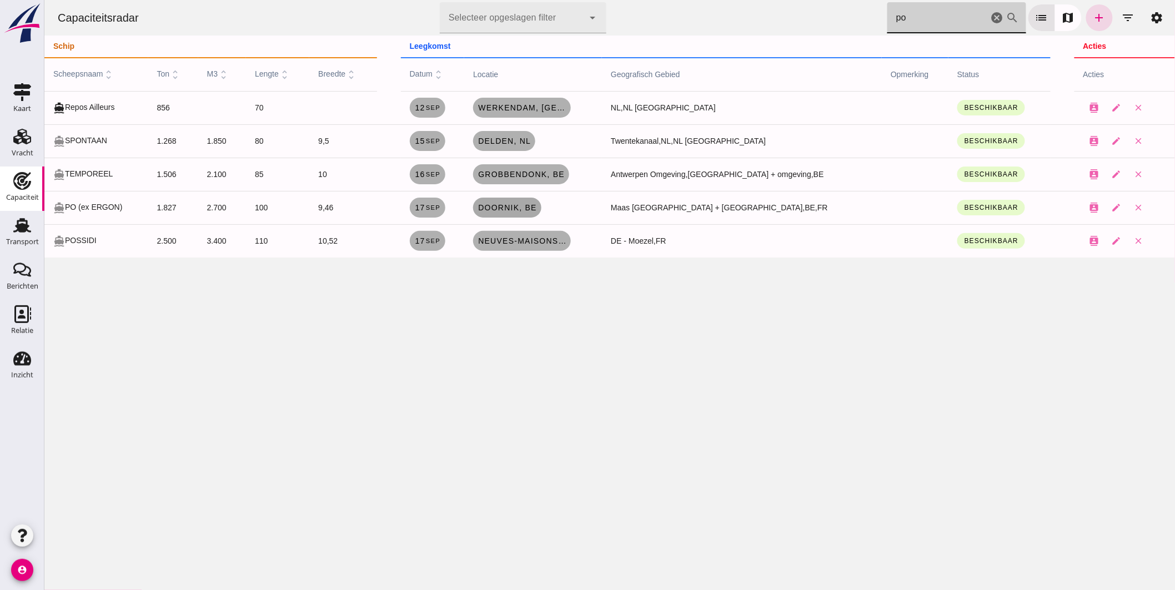
type input "po"
click at [533, 202] on link "Doornik, be" at bounding box center [507, 208] width 68 height 20
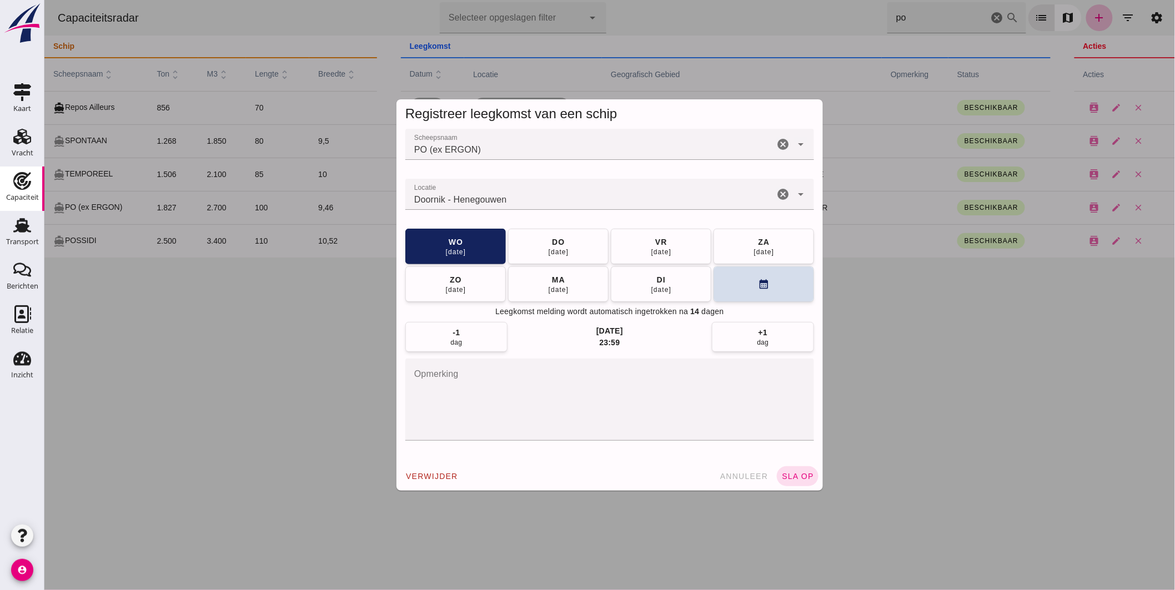
click at [500, 195] on input "Locatie" at bounding box center [589, 199] width 369 height 13
click at [500, 194] on input "Locatie" at bounding box center [589, 199] width 369 height 13
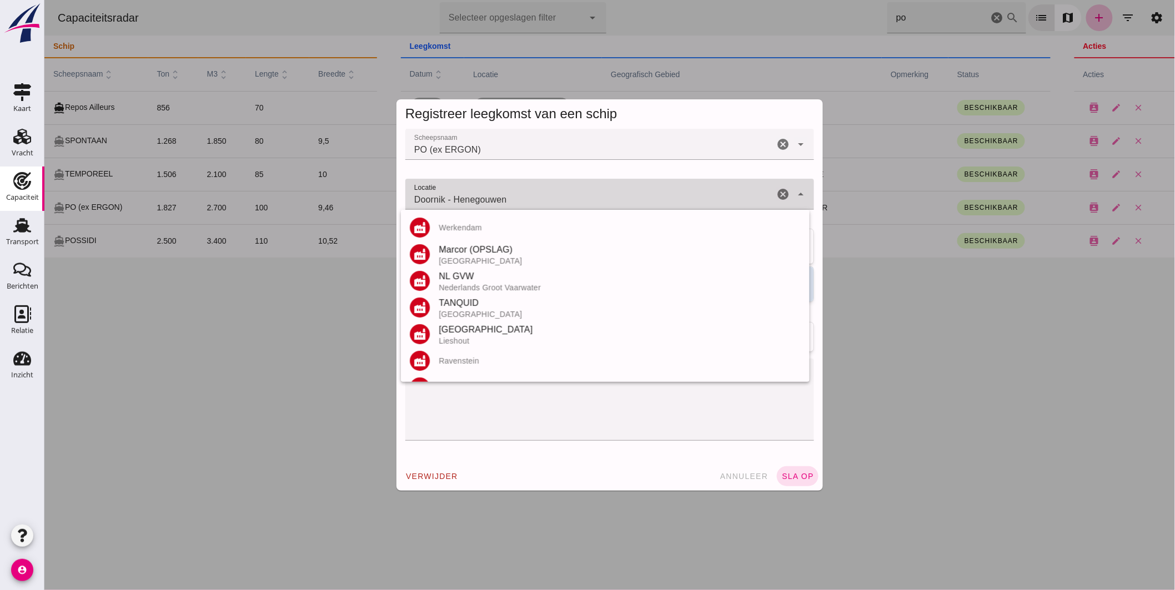
click at [500, 194] on input "Doornik - Henegouwen" at bounding box center [589, 199] width 369 height 13
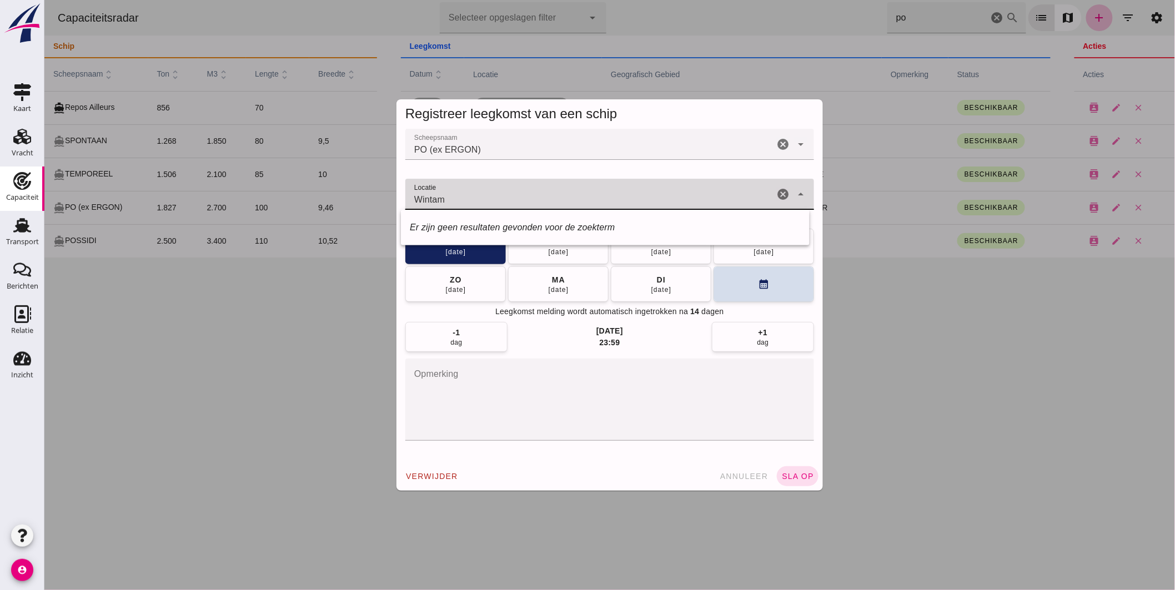
type input "Wintam"
click at [312, 198] on div "Registreer leegkomst van een schip Scheepsnaam Scheepsnaam PO (ex ERGON) cancel…" at bounding box center [609, 295] width 1131 height 590
type input "w"
type input "zeesluis wintam"
click at [776, 190] on icon "cancel" at bounding box center [782, 194] width 13 height 13
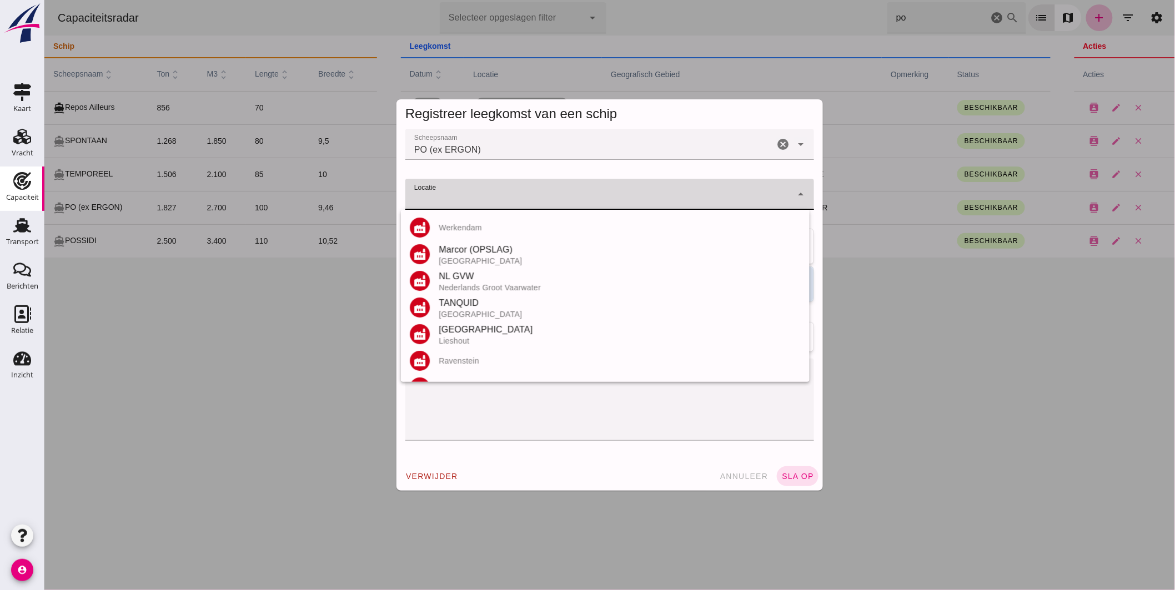
click at [451, 202] on input "Locatie" at bounding box center [598, 199] width 387 height 13
click at [462, 193] on input "Locatie" at bounding box center [598, 199] width 387 height 13
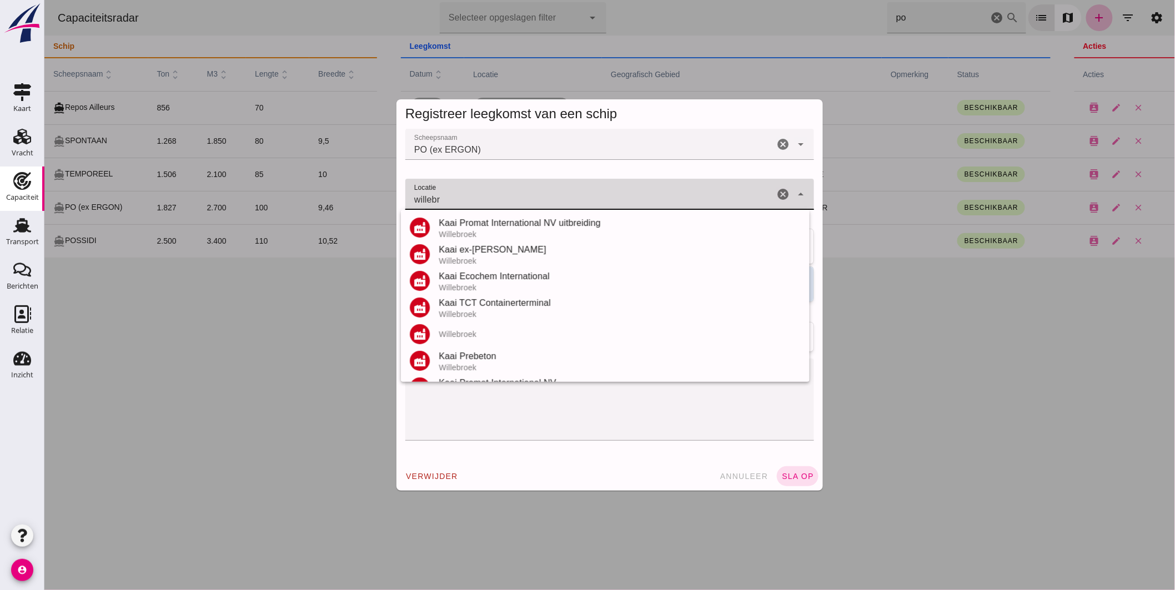
scroll to position [130, 0]
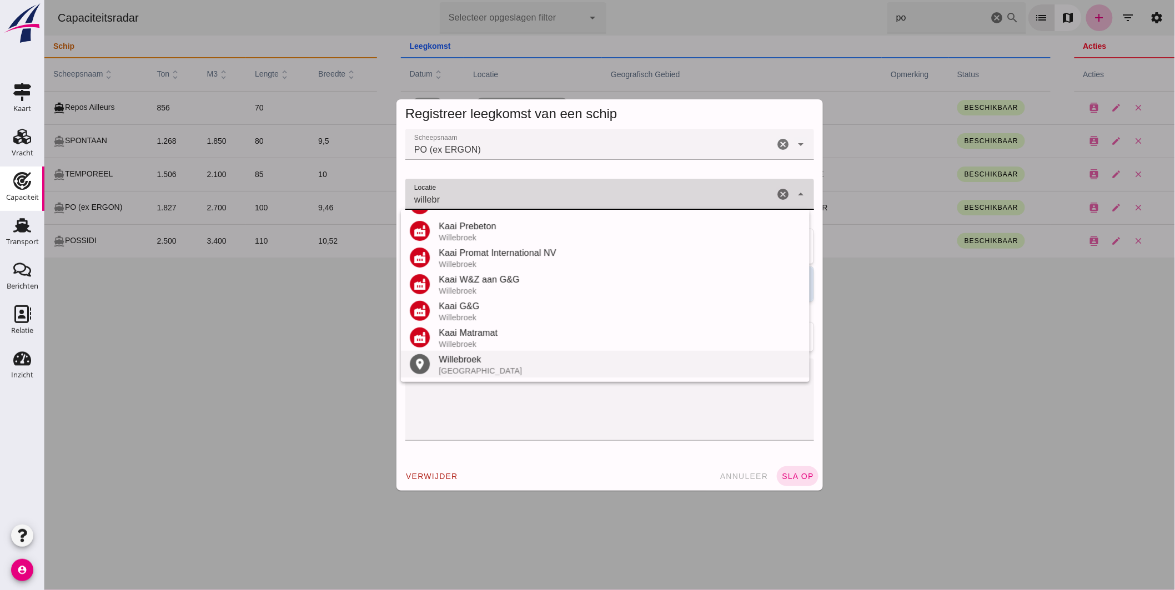
click at [476, 364] on div "Willebroek" at bounding box center [619, 359] width 362 height 13
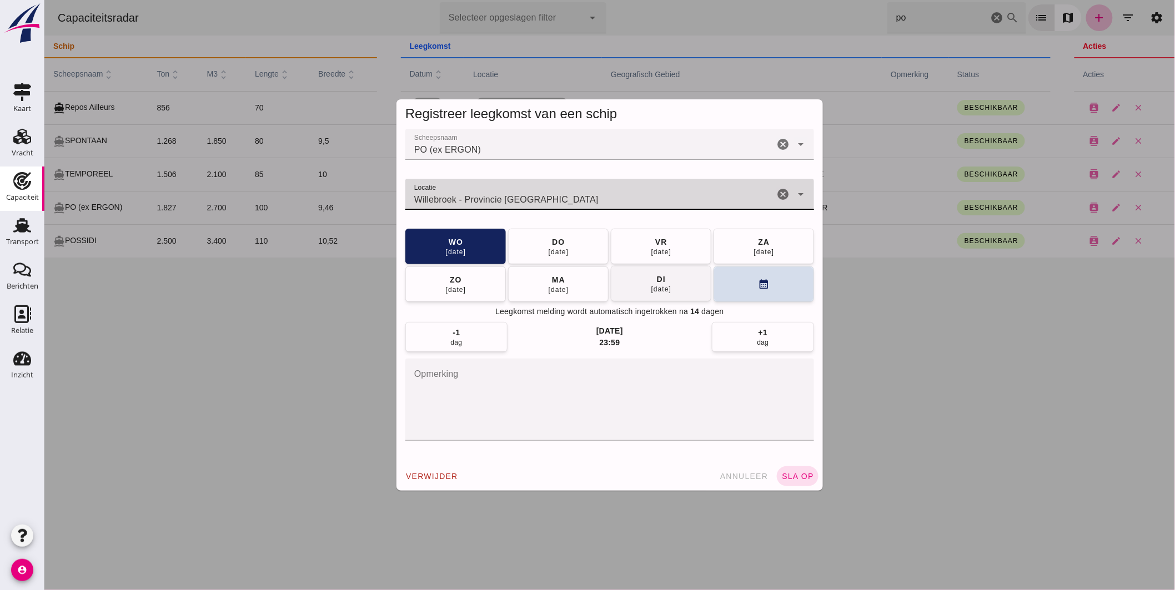
type input "Willebroek - Provincie Antwerpen"
click at [673, 291] on button "di 23 sep" at bounding box center [660, 284] width 101 height 36
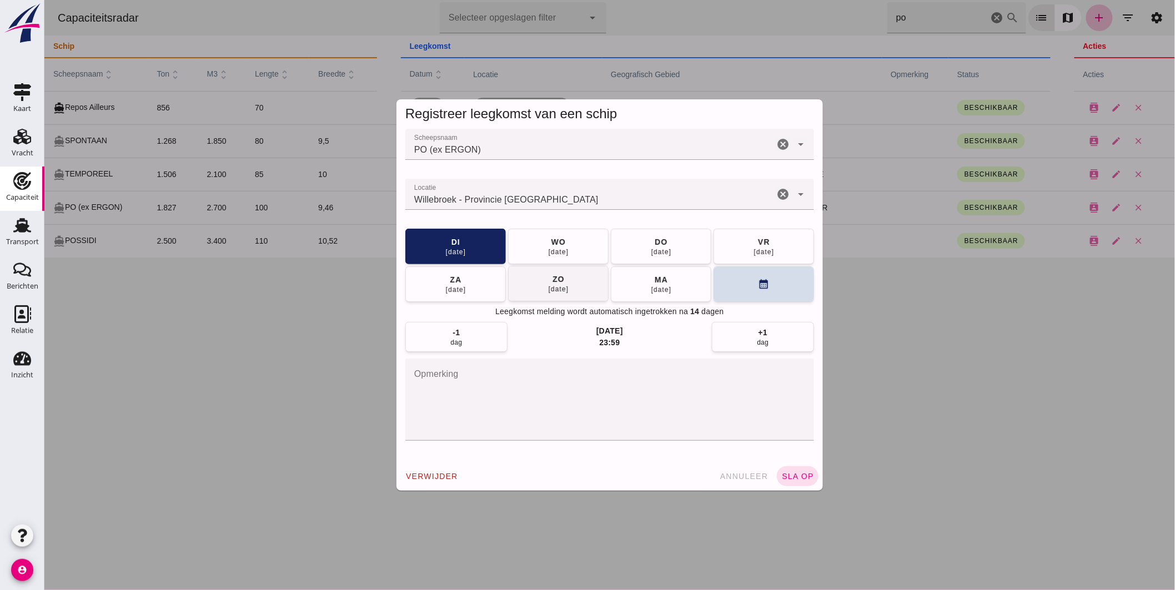
click at [581, 288] on button "zo 28 sep" at bounding box center [558, 284] width 101 height 36
click at [733, 305] on div "zo 28 sep ma 29 sep di 30 sep wo 01 okt do 02 okt vr 03 okt za 04 okt calendar_…" at bounding box center [609, 290] width 409 height 123
click at [736, 291] on button "calendar_month" at bounding box center [763, 284] width 101 height 36
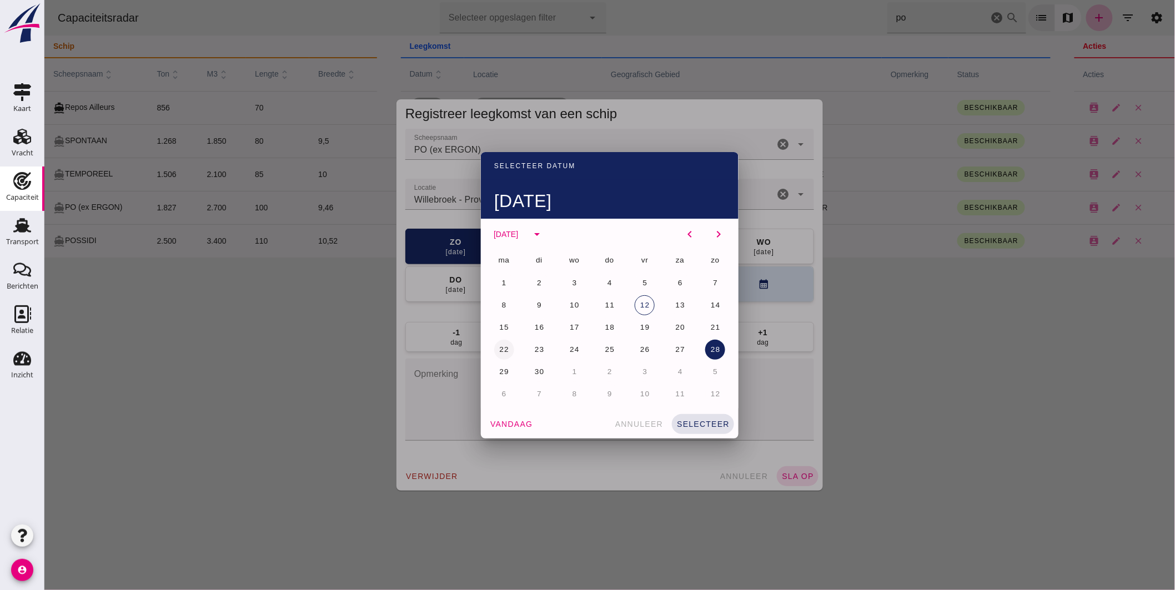
click at [498, 350] on span "22" at bounding box center [503, 349] width 11 height 8
click at [703, 420] on span "selecteer" at bounding box center [702, 424] width 53 height 9
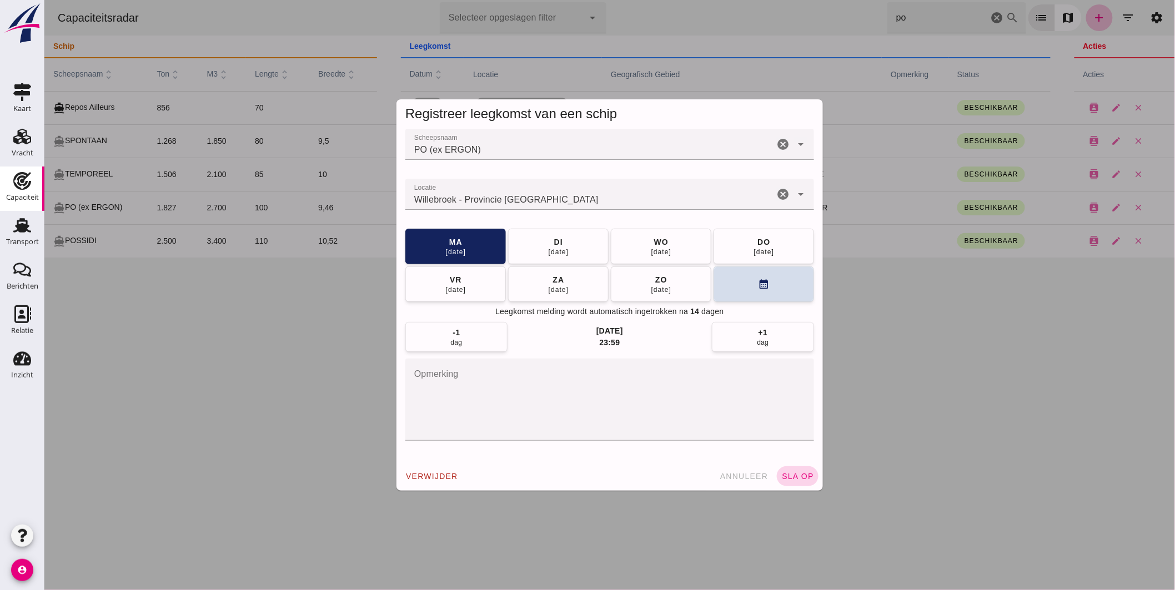
click at [798, 473] on span "sla op" at bounding box center [797, 476] width 33 height 9
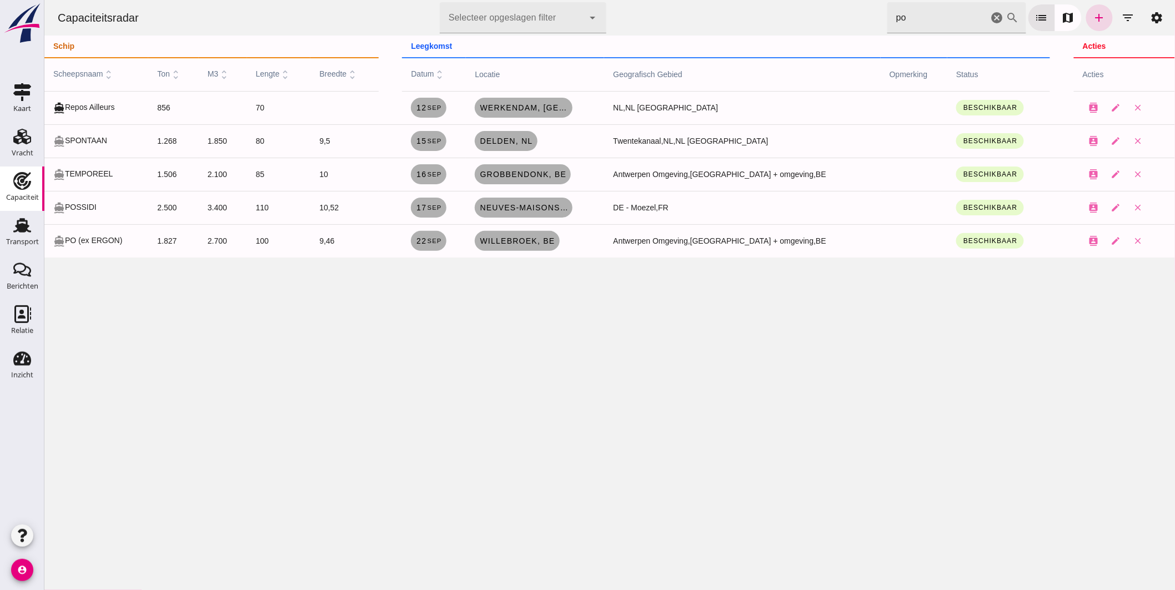
drag, startPoint x: 863, startPoint y: 20, endPoint x: 779, endPoint y: 6, distance: 85.1
click at [800, 9] on div "Capaciteitsradar Selecteer opgeslagen filter Selecteer opgeslagen filter cancel…" at bounding box center [609, 18] width 1122 height 36
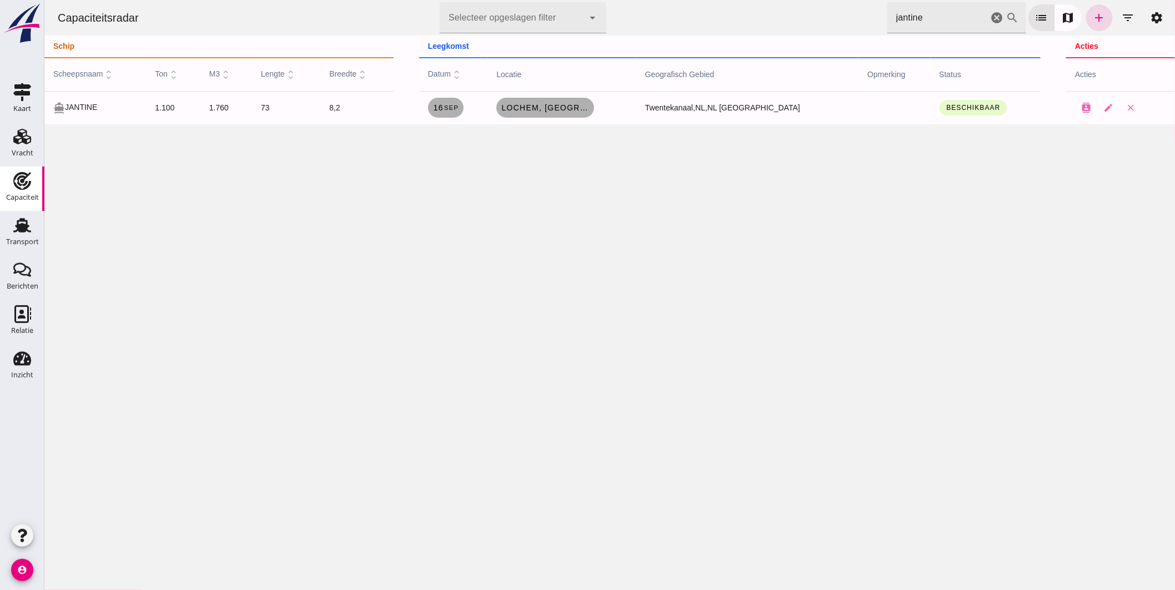
drag, startPoint x: 922, startPoint y: 19, endPoint x: 753, endPoint y: 1, distance: 169.9
click at [753, 1] on div "Capaciteitsradar Selecteer opgeslagen filter Selecteer opgeslagen filter cancel…" at bounding box center [609, 18] width 1122 height 36
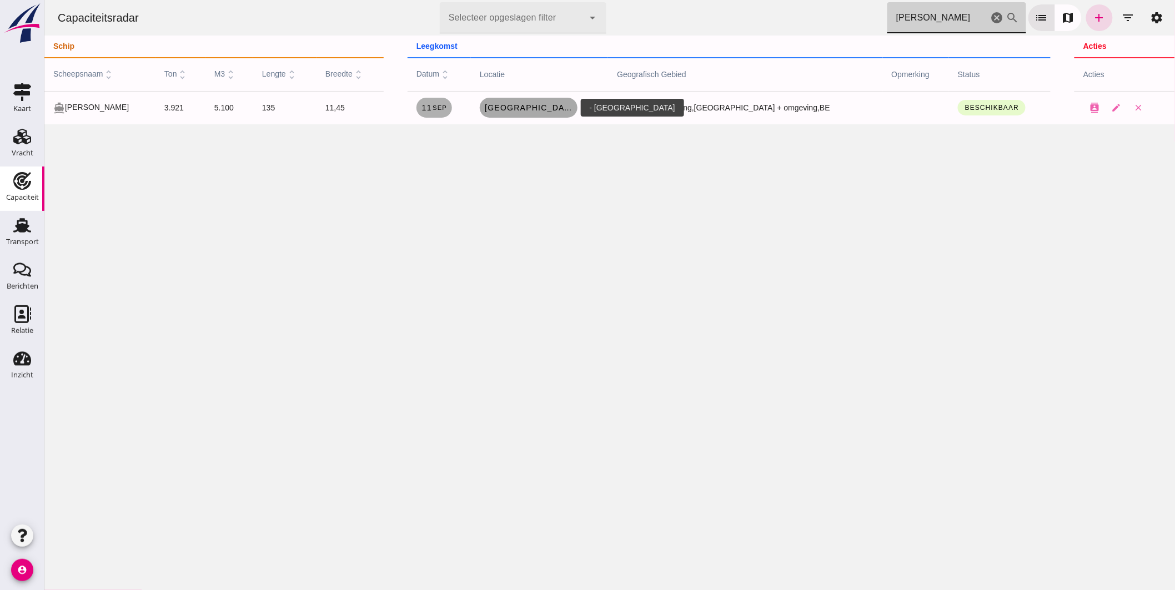
type input "michaela"
click at [550, 107] on span "[GEOGRAPHIC_DATA]" at bounding box center [528, 107] width 89 height 9
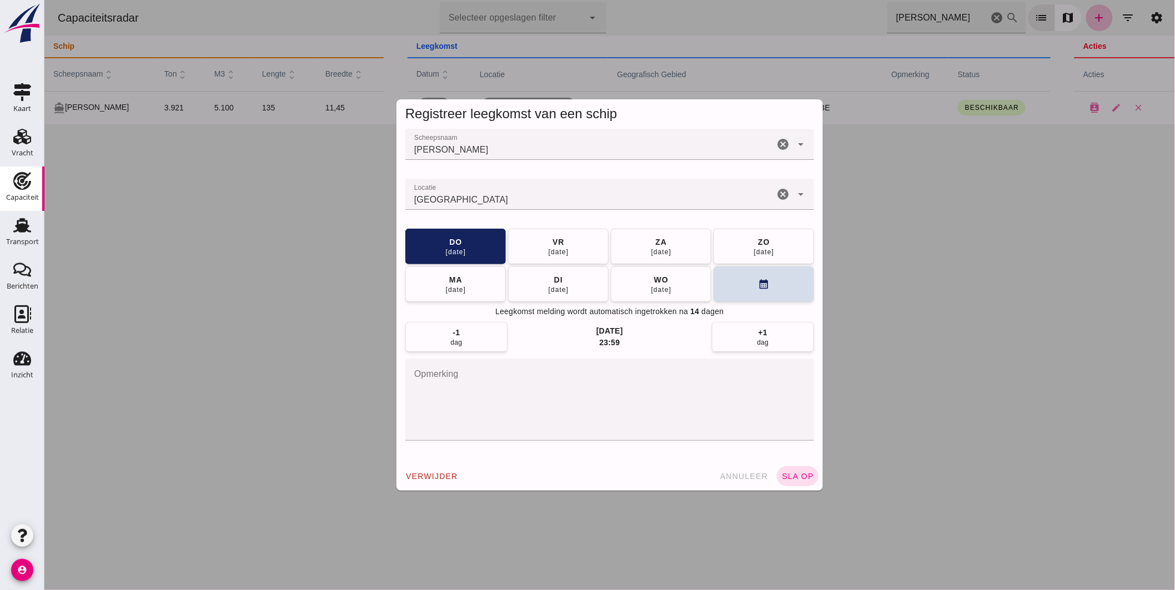
click at [495, 201] on input "Locatie" at bounding box center [589, 199] width 369 height 13
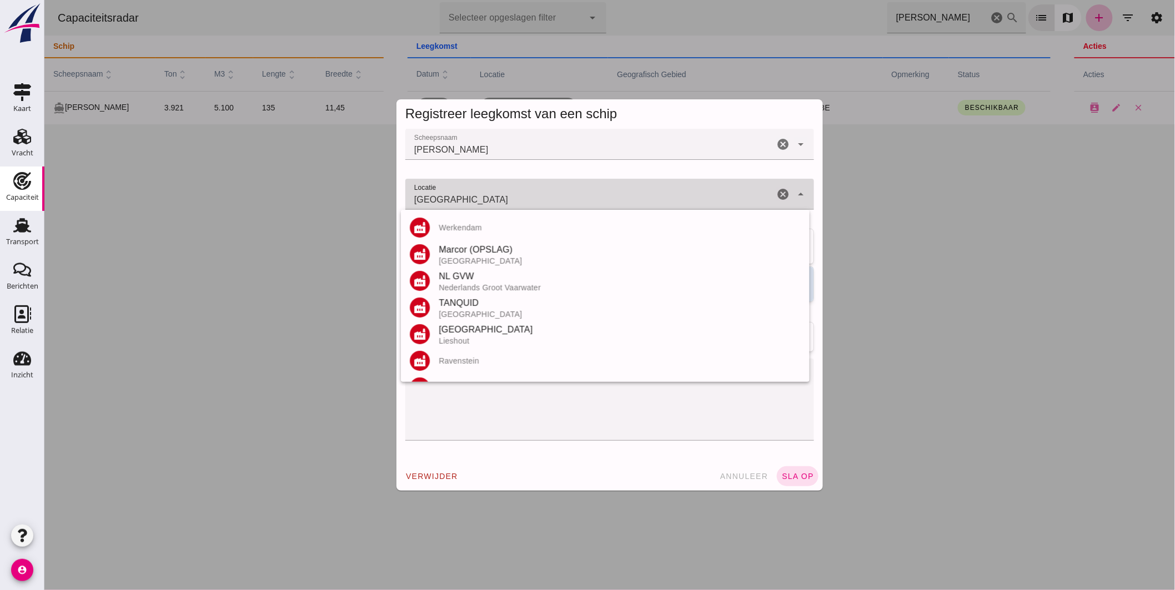
click at [496, 202] on input "[GEOGRAPHIC_DATA]" at bounding box center [589, 199] width 369 height 13
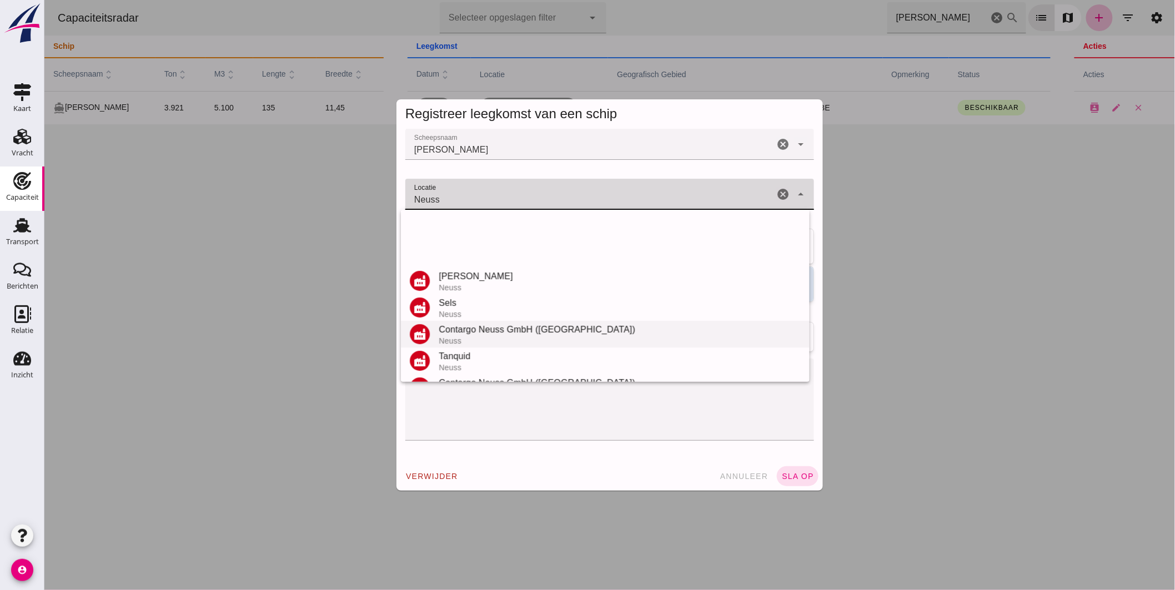
scroll to position [183, 0]
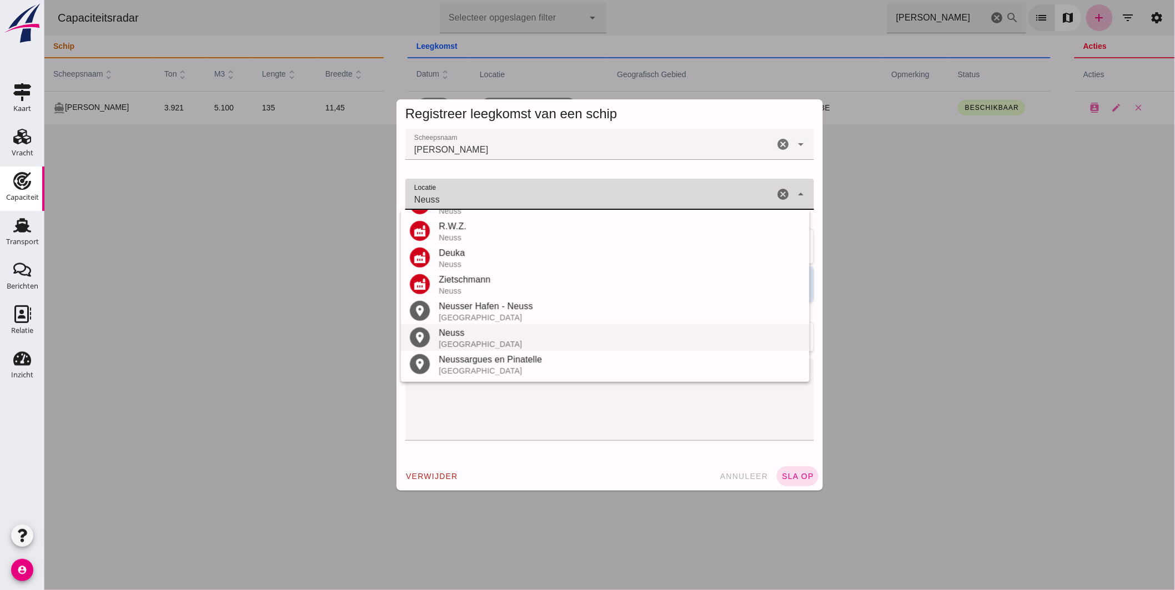
click at [472, 341] on div "[GEOGRAPHIC_DATA]" at bounding box center [619, 344] width 362 height 9
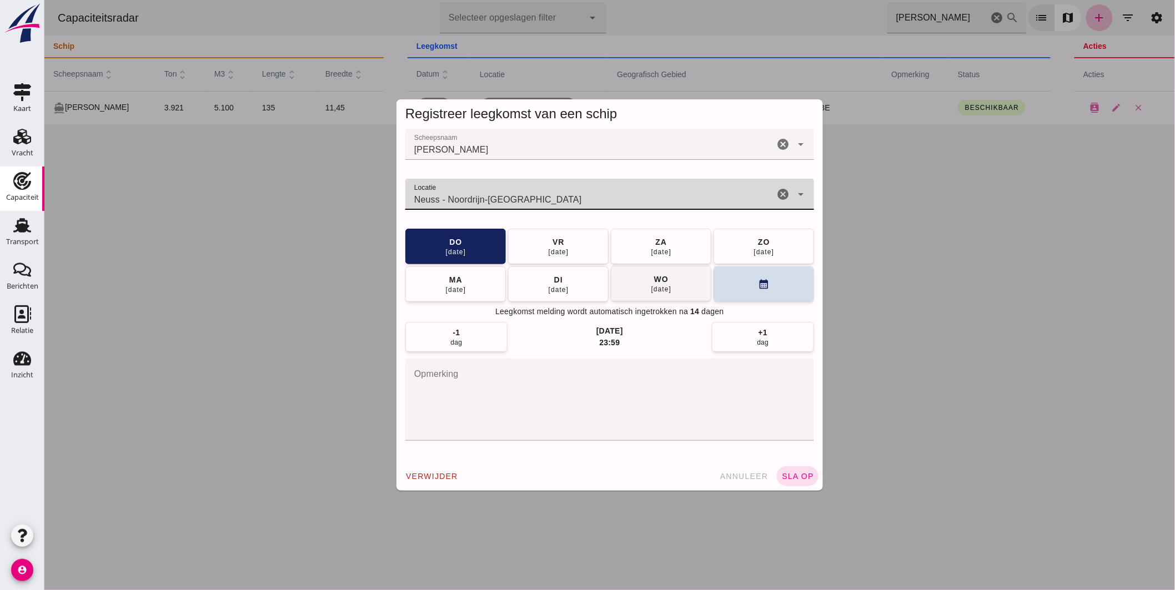
type input "Neuss - Noordrijn-Westfalen"
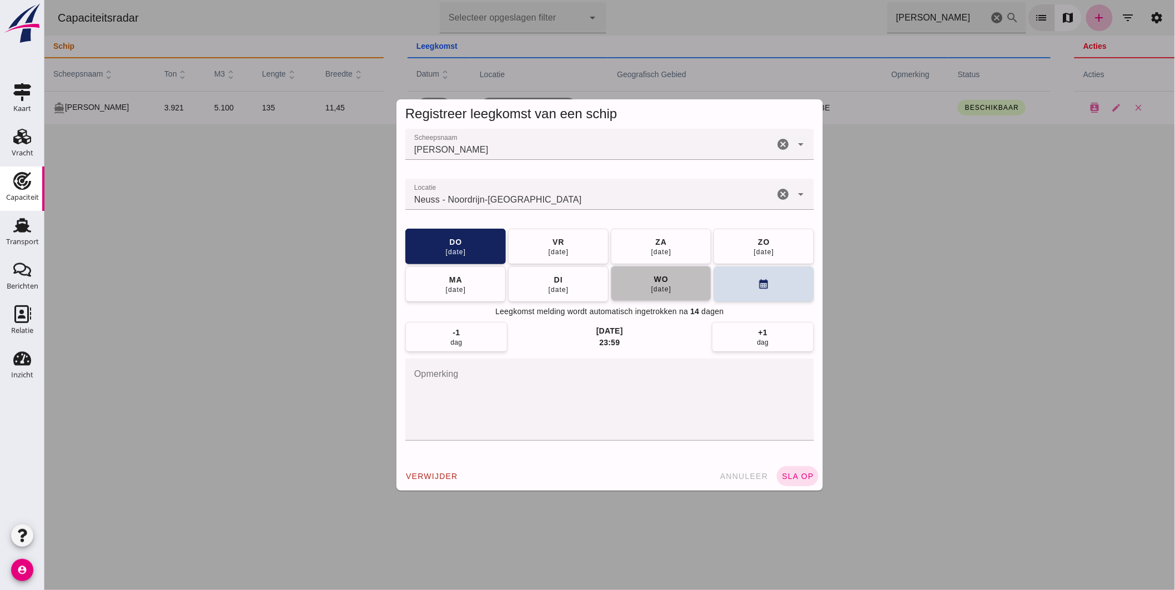
click at [643, 276] on button "wo 17 sep" at bounding box center [660, 284] width 101 height 36
click at [792, 478] on span "sla op" at bounding box center [797, 476] width 33 height 9
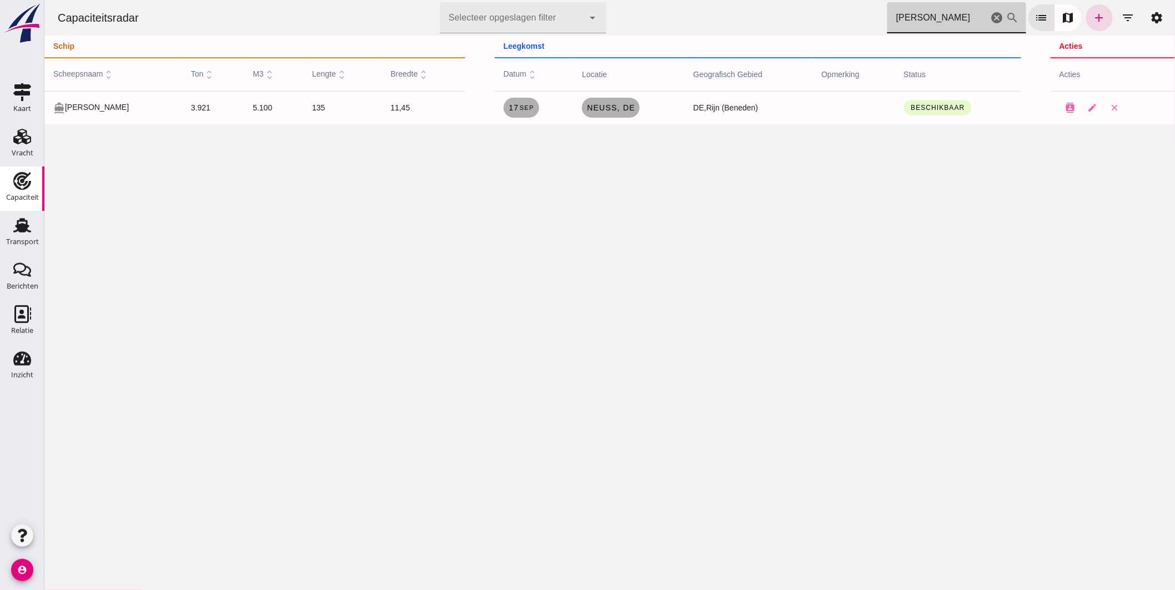
drag, startPoint x: 904, startPoint y: 16, endPoint x: 709, endPoint y: 4, distance: 194.7
click at [713, 6] on div "Capaciteitsradar Selecteer opgeslagen filter Selecteer opgeslagen filter cancel…" at bounding box center [609, 18] width 1122 height 36
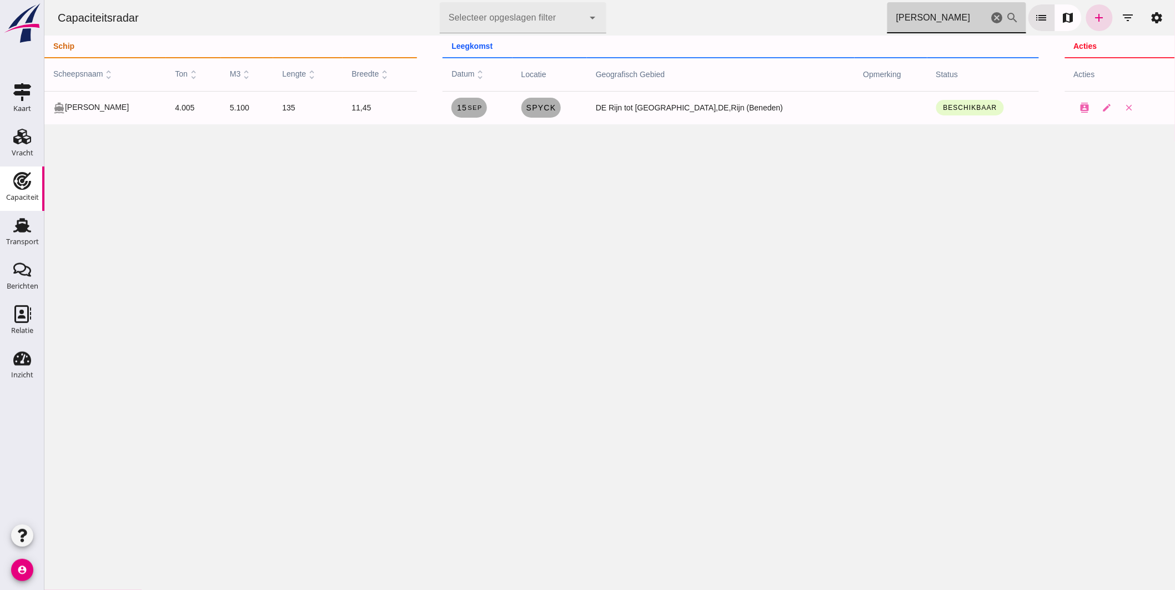
type input "janna"
click at [990, 18] on icon "cancel" at bounding box center [996, 17] width 13 height 13
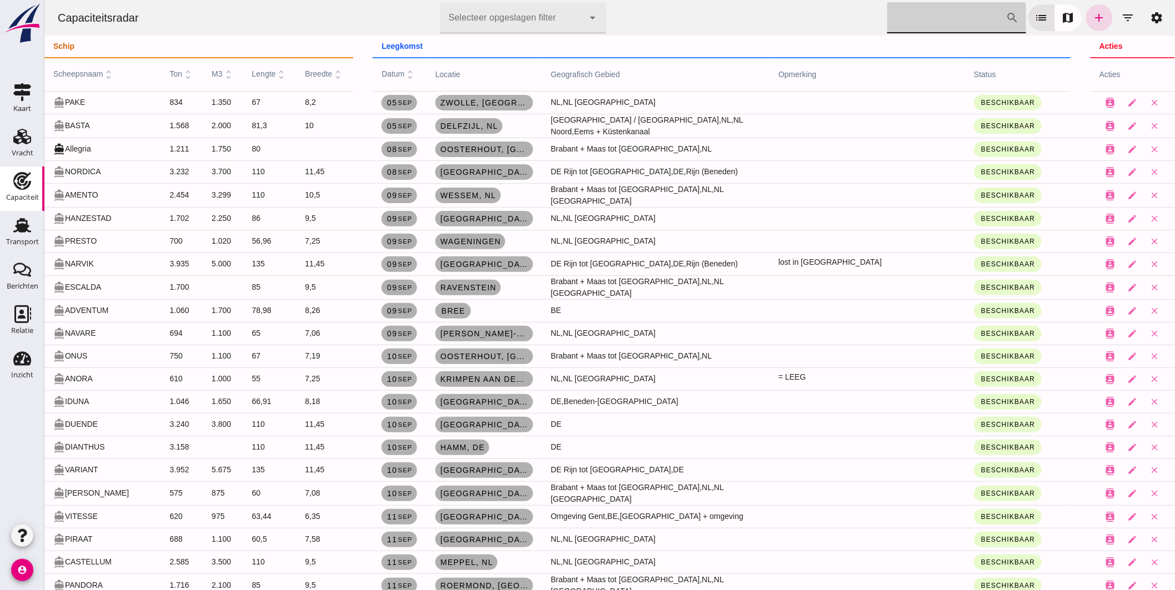
click at [87, 70] on span "scheepsnaam unfold_more" at bounding box center [84, 73] width 62 height 9
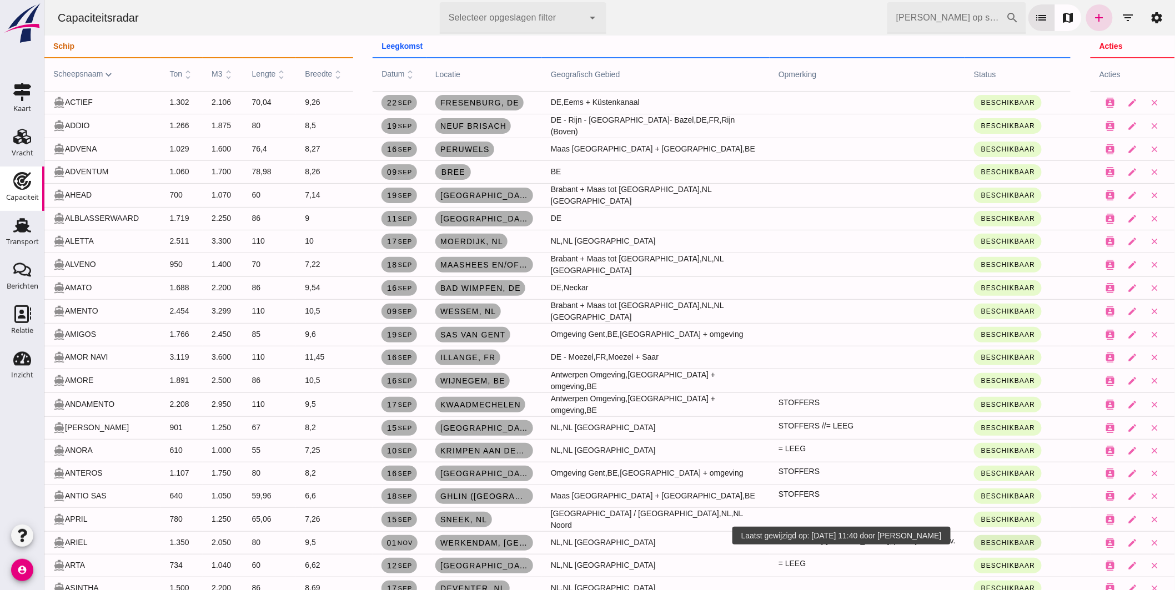
click at [997, 535] on button "Beschikbaar" at bounding box center [1008, 543] width 68 height 16
click at [1011, 478] on div "Niet beschikbaar" at bounding box center [1001, 484] width 54 height 13
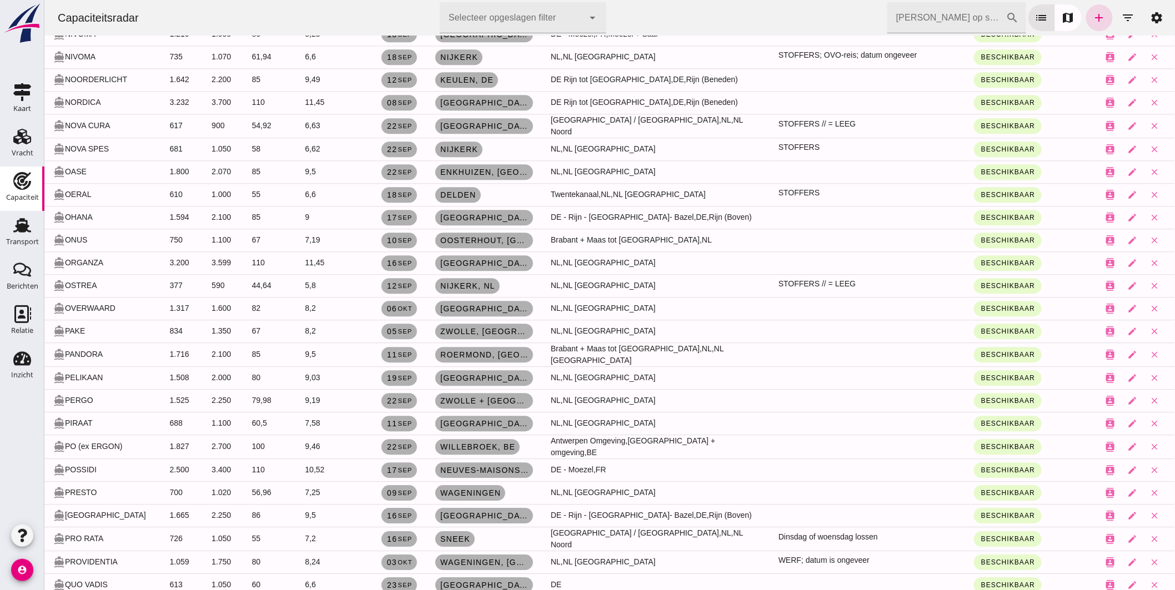
scroll to position [2900, 0]
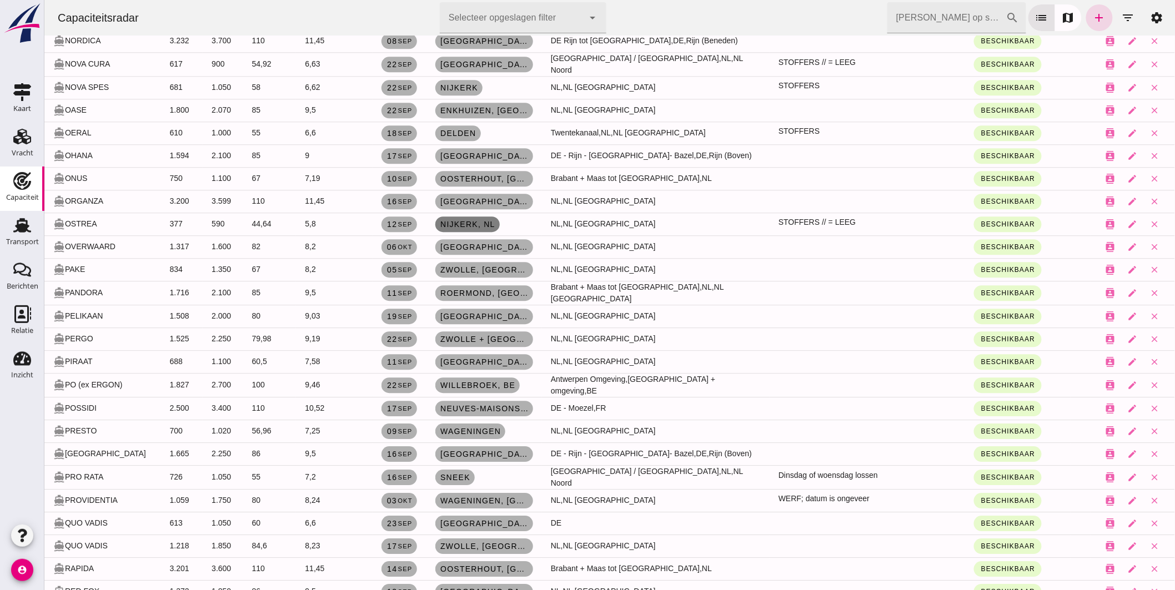
click at [477, 220] on span "Nijkerk, nl" at bounding box center [467, 224] width 56 height 9
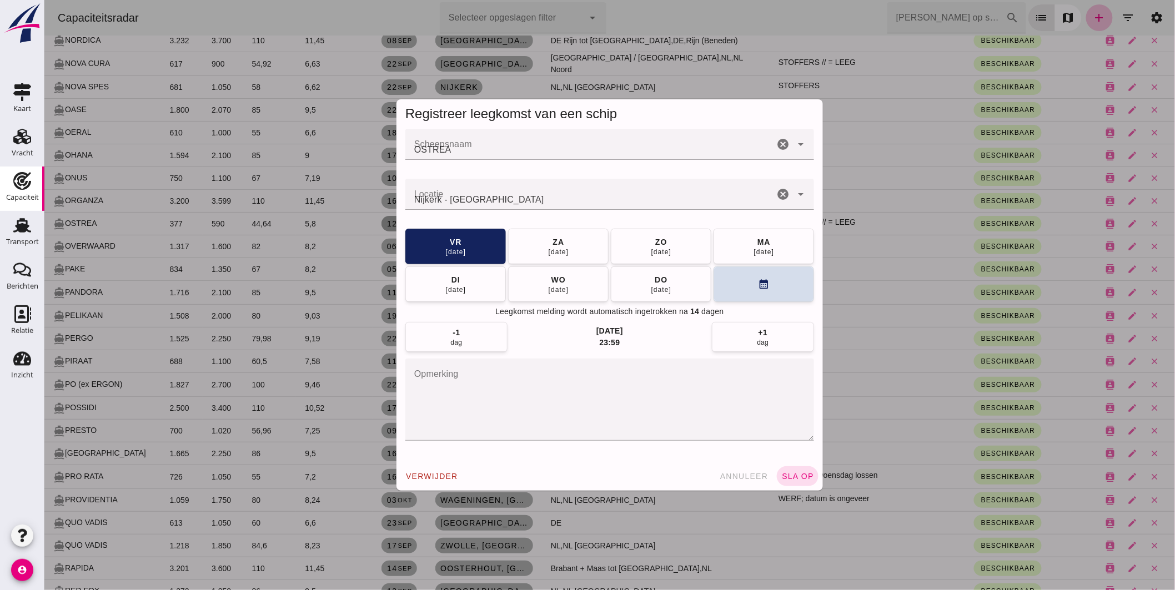
scroll to position [0, 0]
click at [526, 192] on div "Nijkerk - Gelderland" at bounding box center [589, 194] width 369 height 31
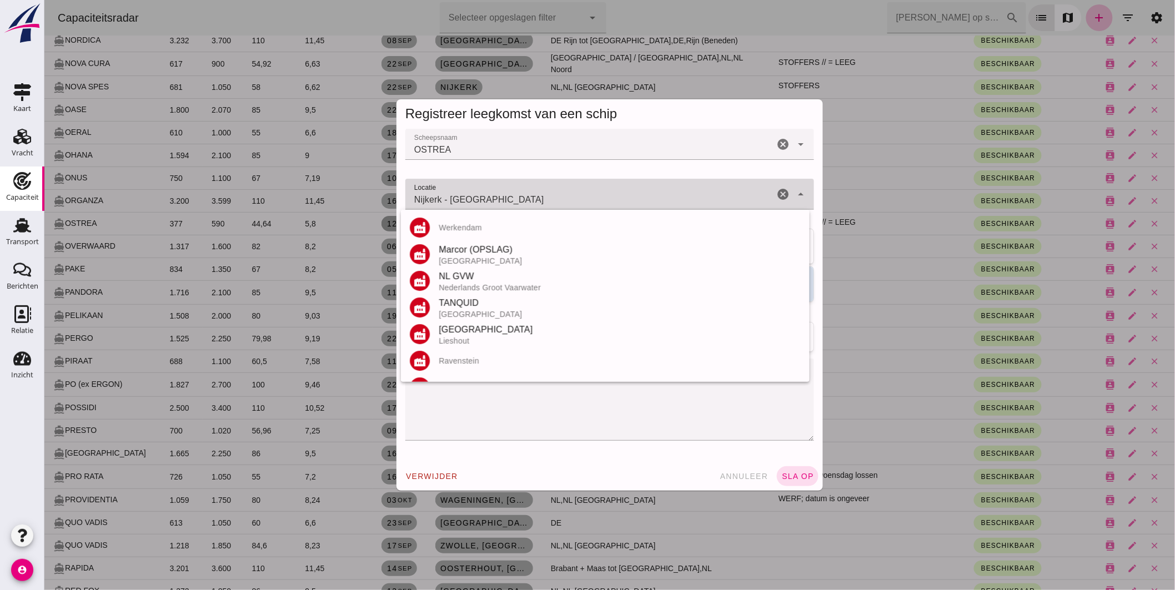
click at [524, 198] on input "Nijkerk - Gelderland" at bounding box center [589, 199] width 369 height 13
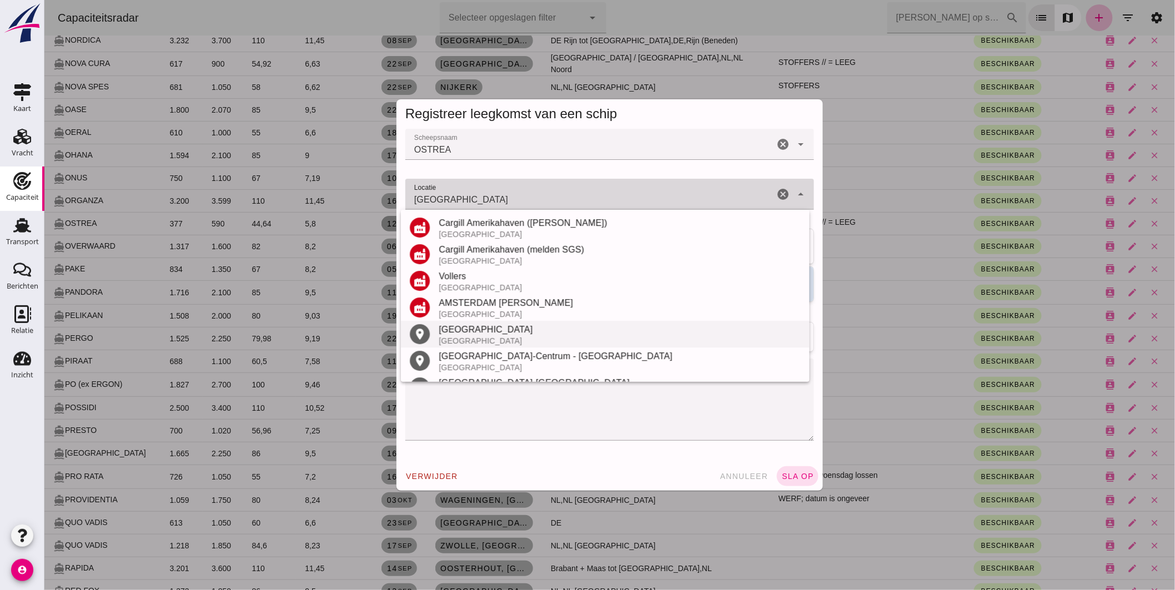
click at [472, 337] on div "[GEOGRAPHIC_DATA]" at bounding box center [619, 341] width 362 height 9
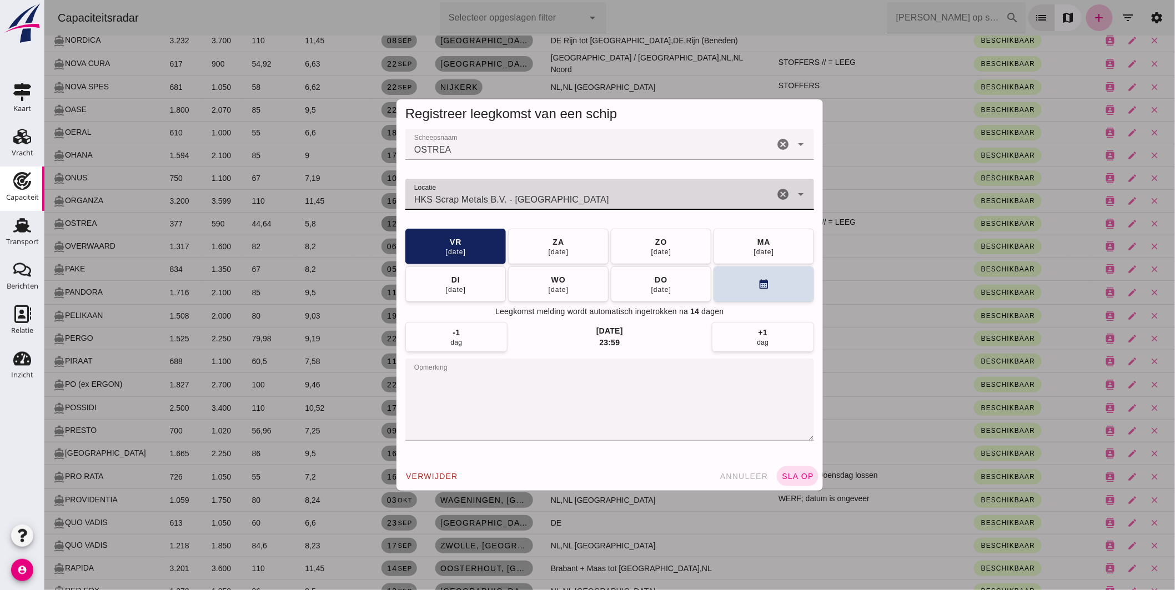
drag, startPoint x: 510, startPoint y: 198, endPoint x: 270, endPoint y: 178, distance: 240.7
click at [281, 178] on div "Registreer leegkomst van een schip Scheepsnaam Scheepsnaam OSTREA cancel arrow_…" at bounding box center [609, 295] width 1131 height 590
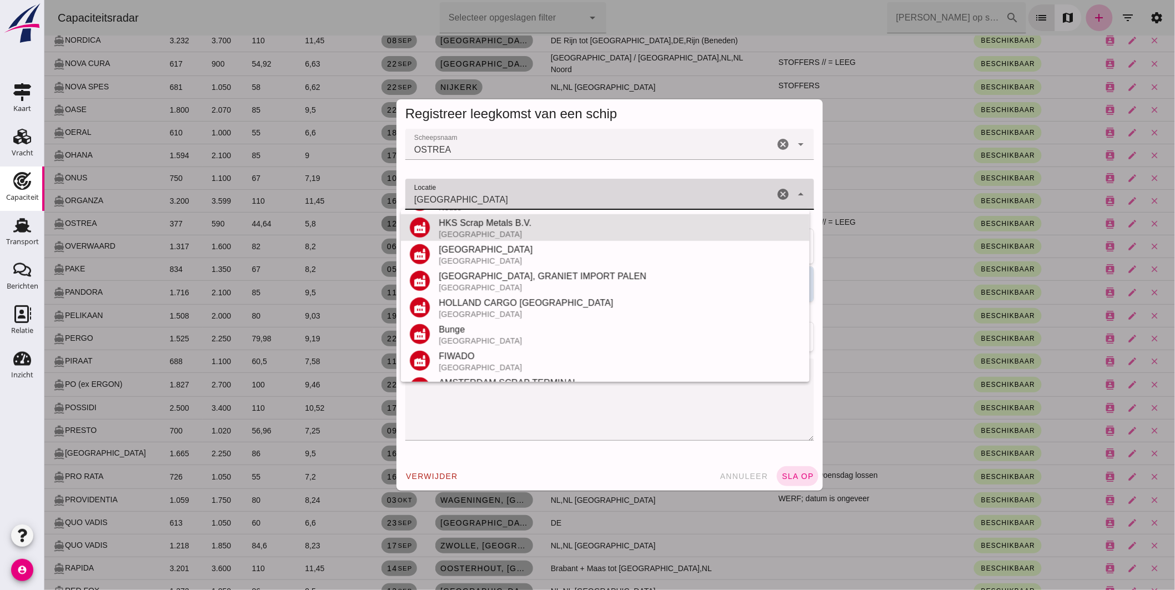
scroll to position [290, 0]
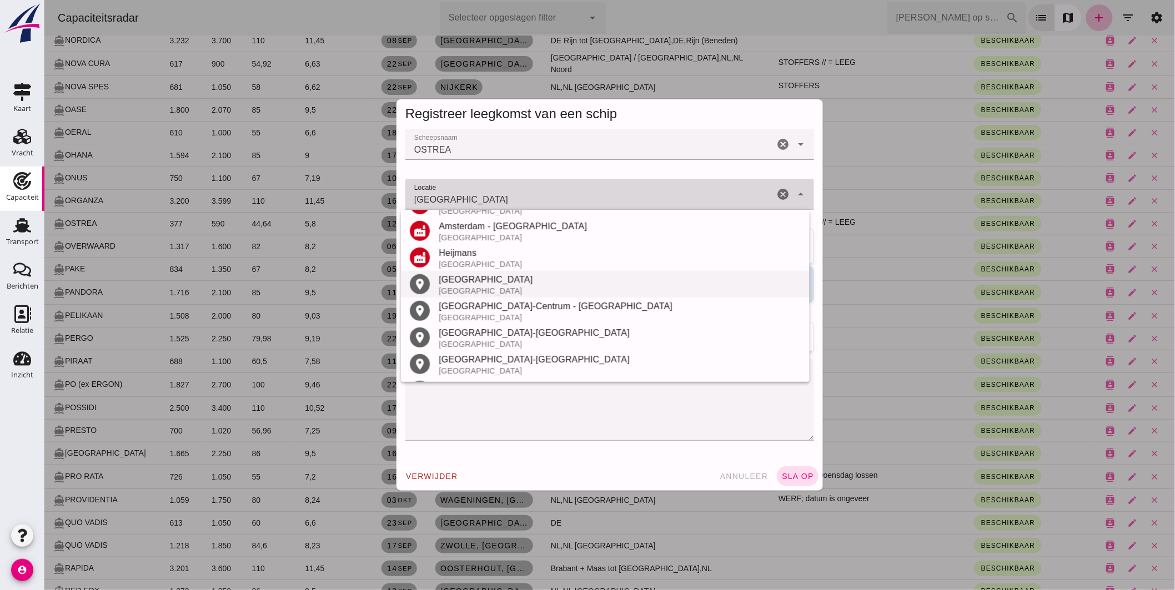
click at [464, 289] on div "[GEOGRAPHIC_DATA]" at bounding box center [619, 291] width 362 height 9
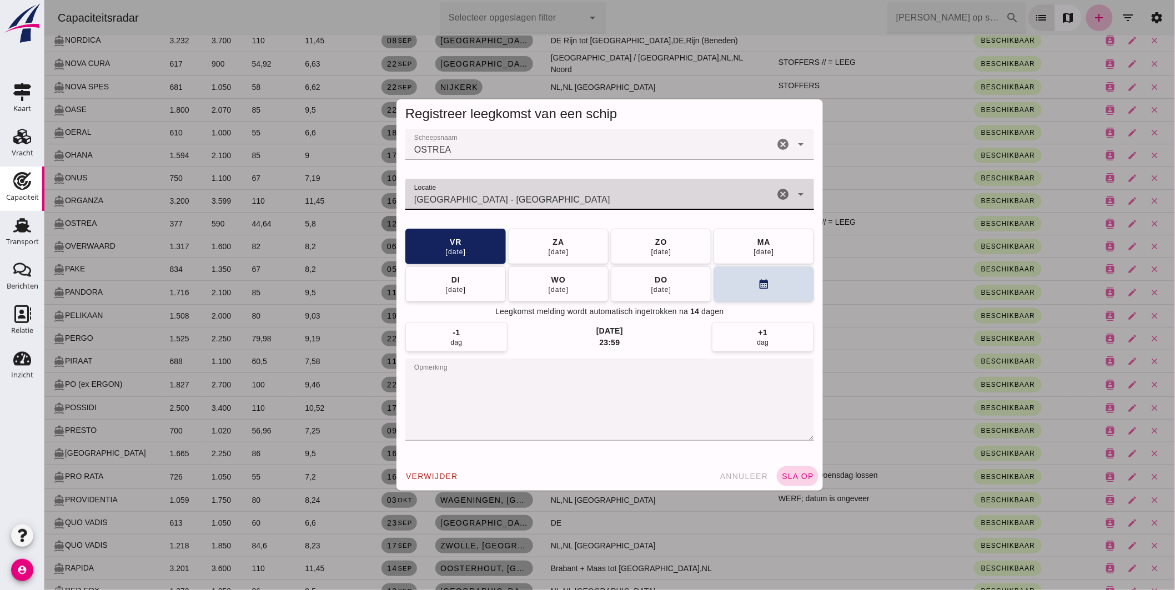
type input "Amsterdam - Noord-Holland"
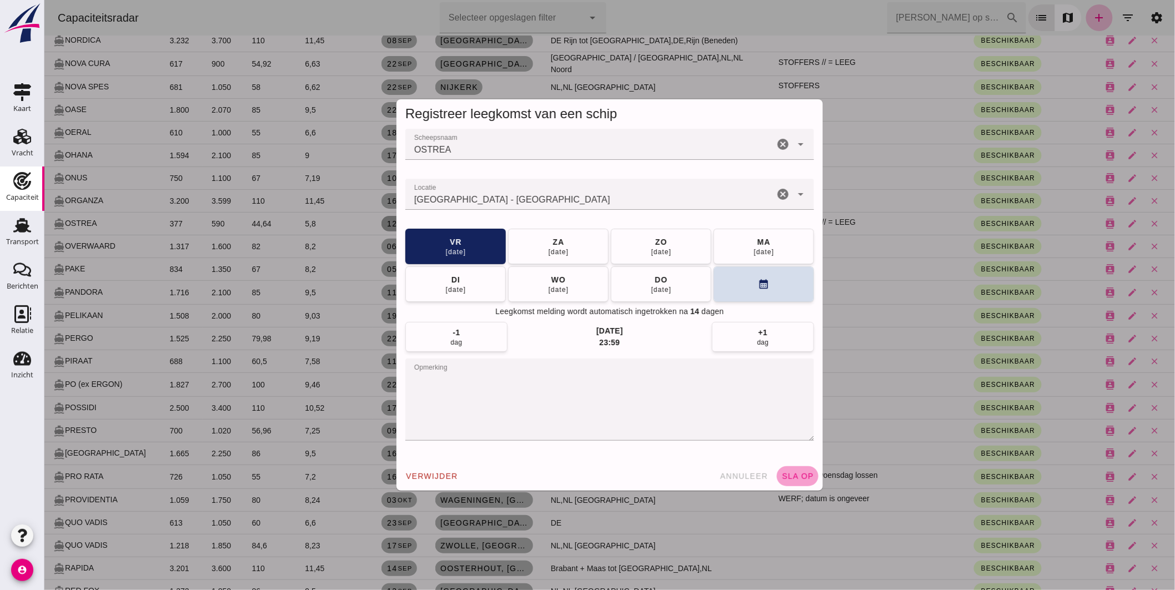
click at [781, 474] on span "sla op" at bounding box center [797, 476] width 33 height 9
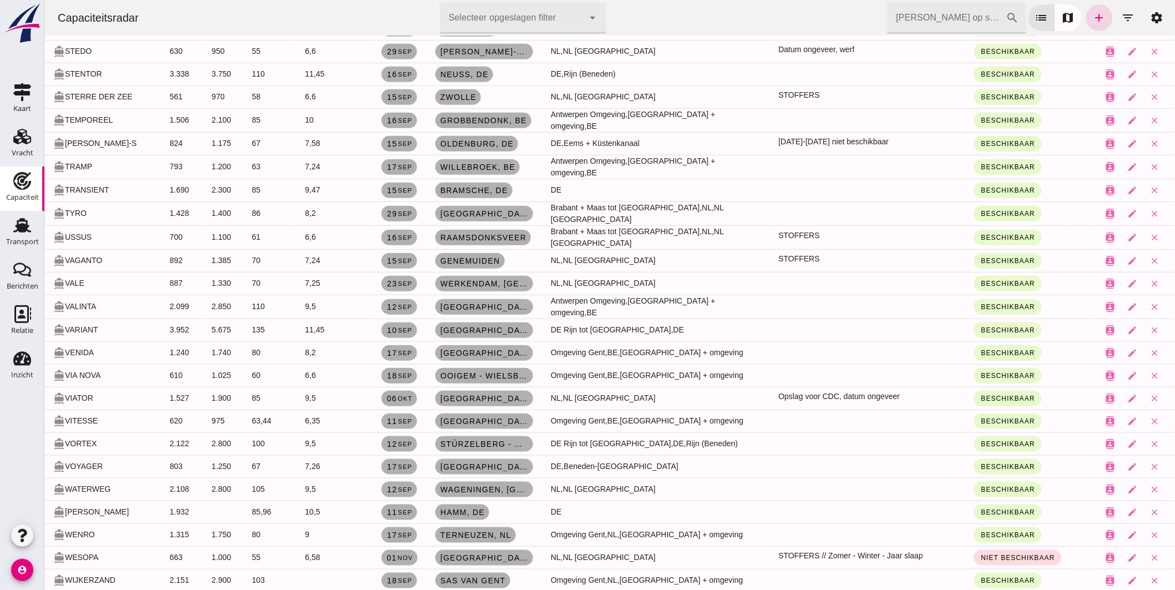
scroll to position [3861, 0]
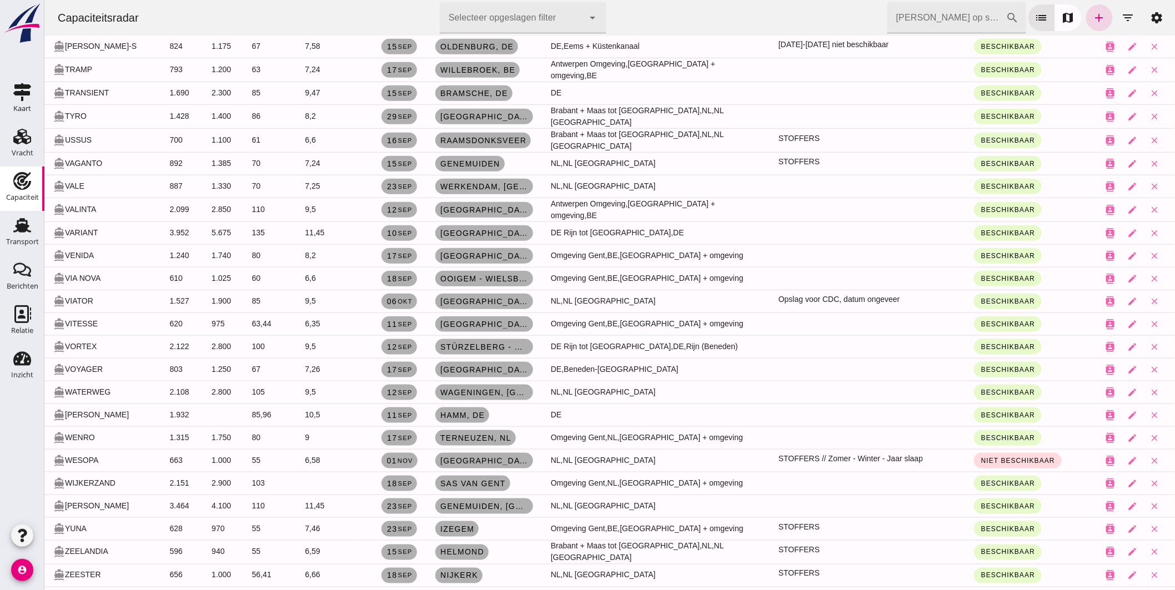
click at [935, 15] on input "[PERSON_NAME] op scheepsnaam" at bounding box center [946, 17] width 119 height 31
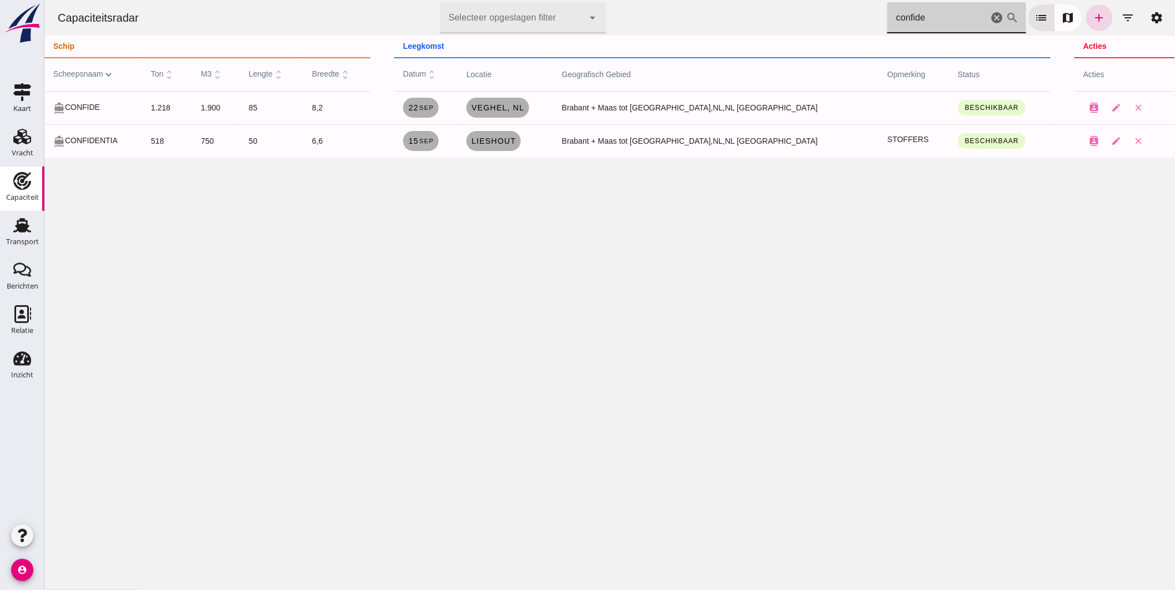
scroll to position [0, 0]
type input "confide"
click at [520, 148] on link "Lieshout" at bounding box center [493, 141] width 54 height 20
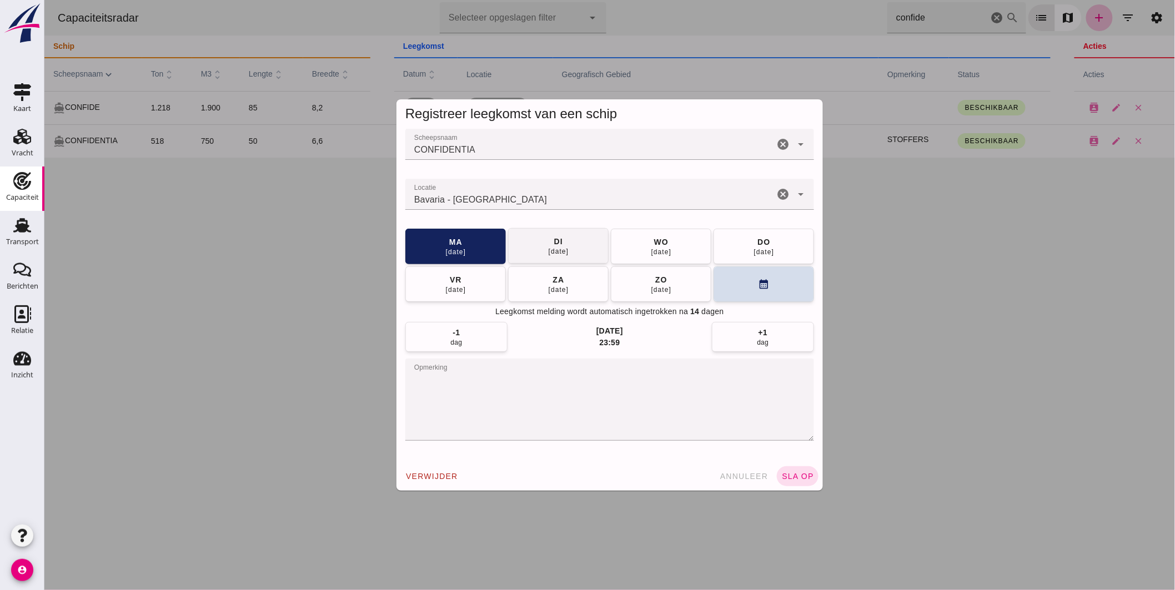
click at [548, 242] on span "[DATE]" at bounding box center [558, 246] width 21 height 20
click at [799, 468] on button "sla op" at bounding box center [797, 477] width 42 height 20
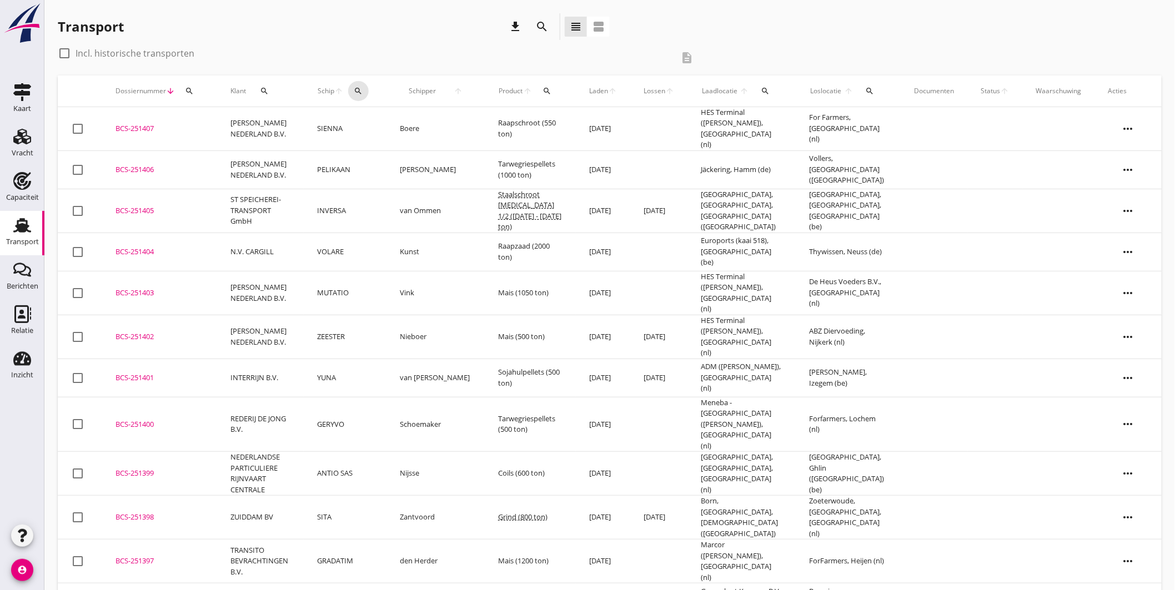
click at [363, 91] on icon "search" at bounding box center [358, 91] width 9 height 9
click at [441, 119] on input "Zoek op (scheeps)naam" at bounding box center [422, 123] width 116 height 18
type input "sterre"
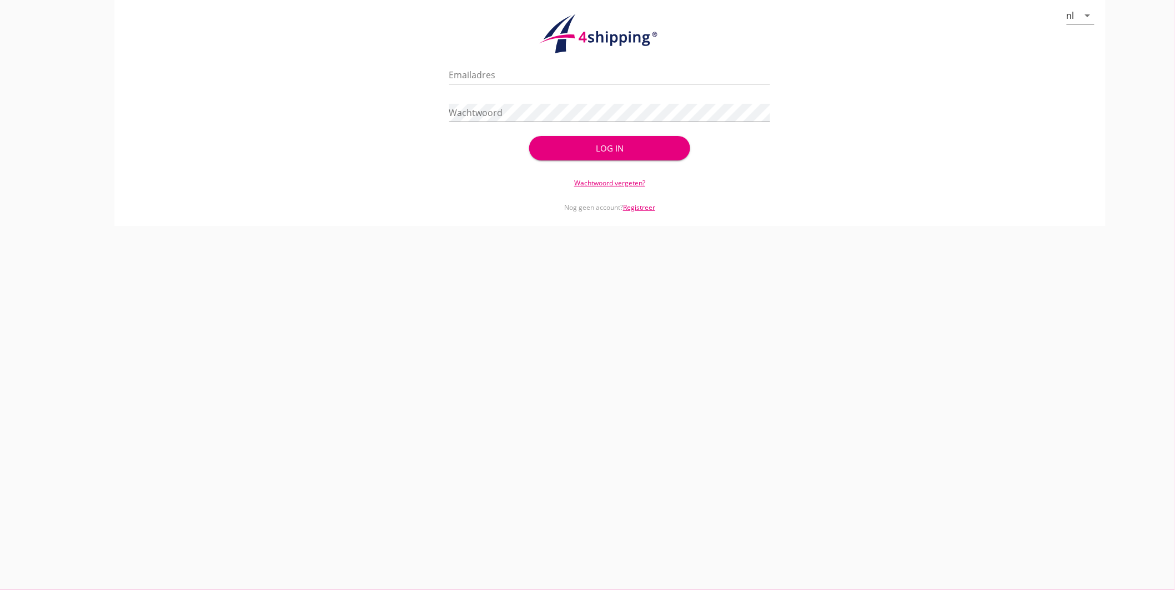
type input "jasper@stoffersbevrachtingen.nl"
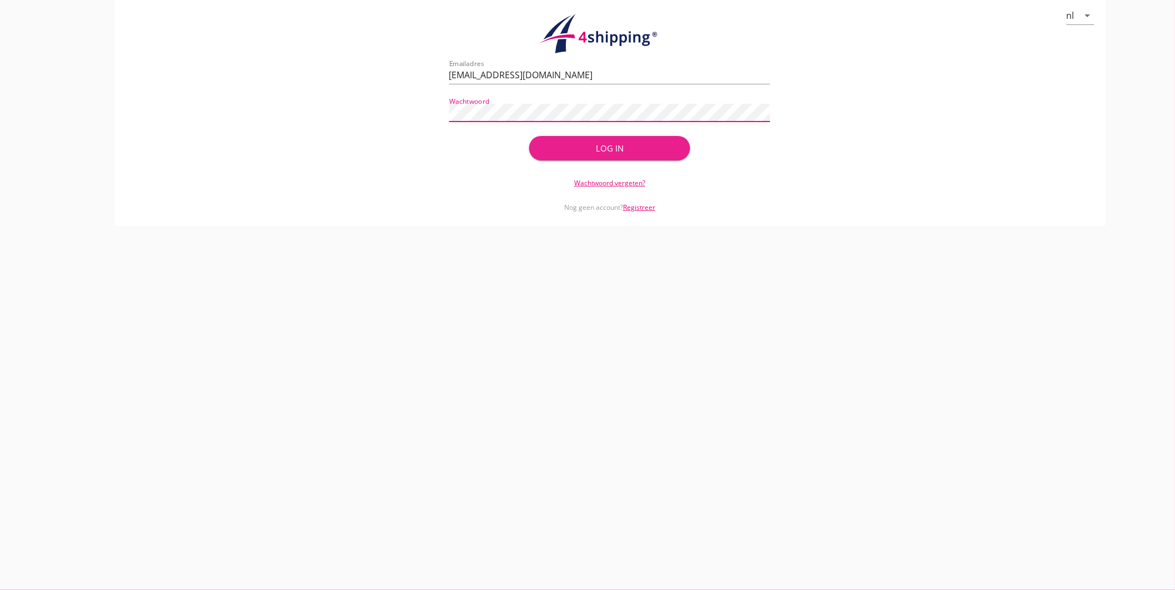
click at [551, 147] on div "Log in" at bounding box center [609, 148] width 125 height 13
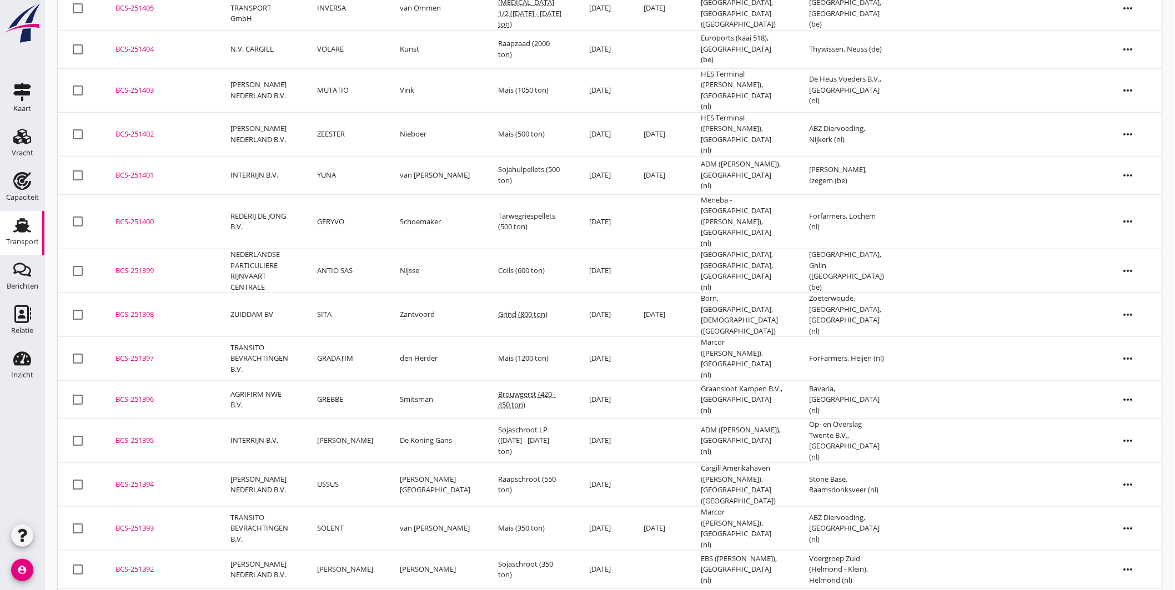
scroll to position [302, 0]
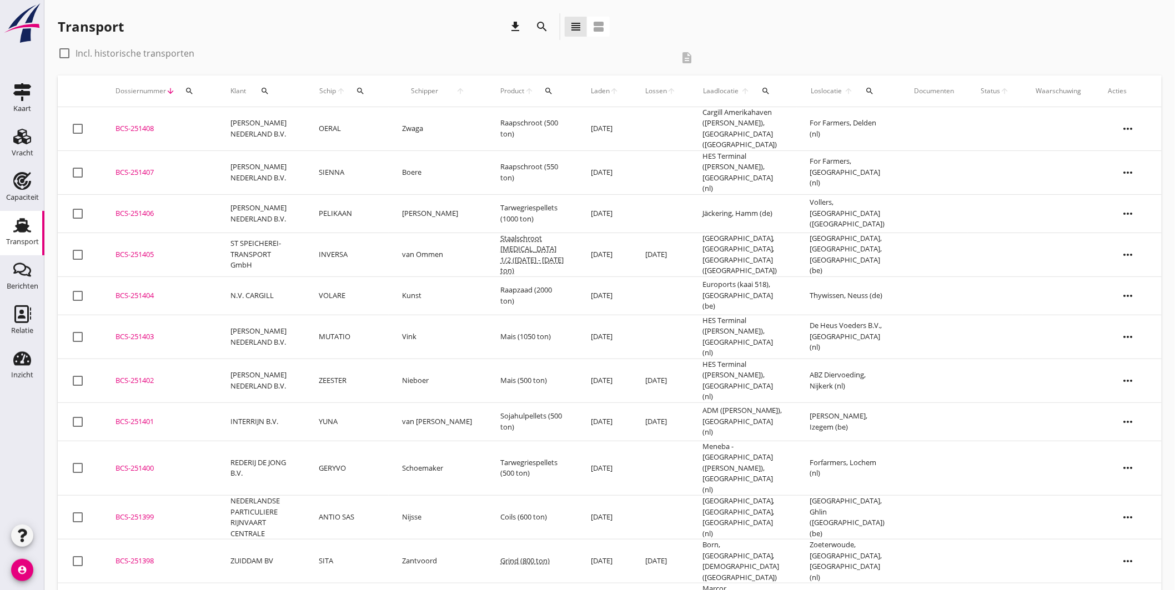
click at [365, 87] on icon "search" at bounding box center [360, 91] width 9 height 9
click at [433, 119] on input "Zoek op (scheeps)naam" at bounding box center [423, 123] width 116 height 18
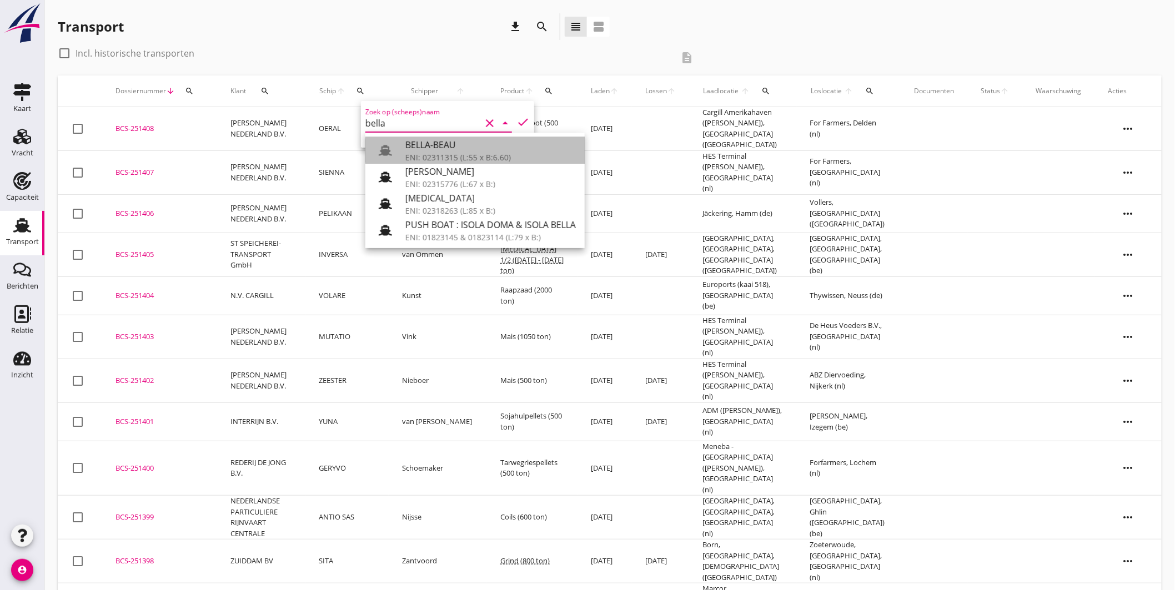
click at [459, 150] on div "BELLA-BEAU" at bounding box center [490, 144] width 170 height 13
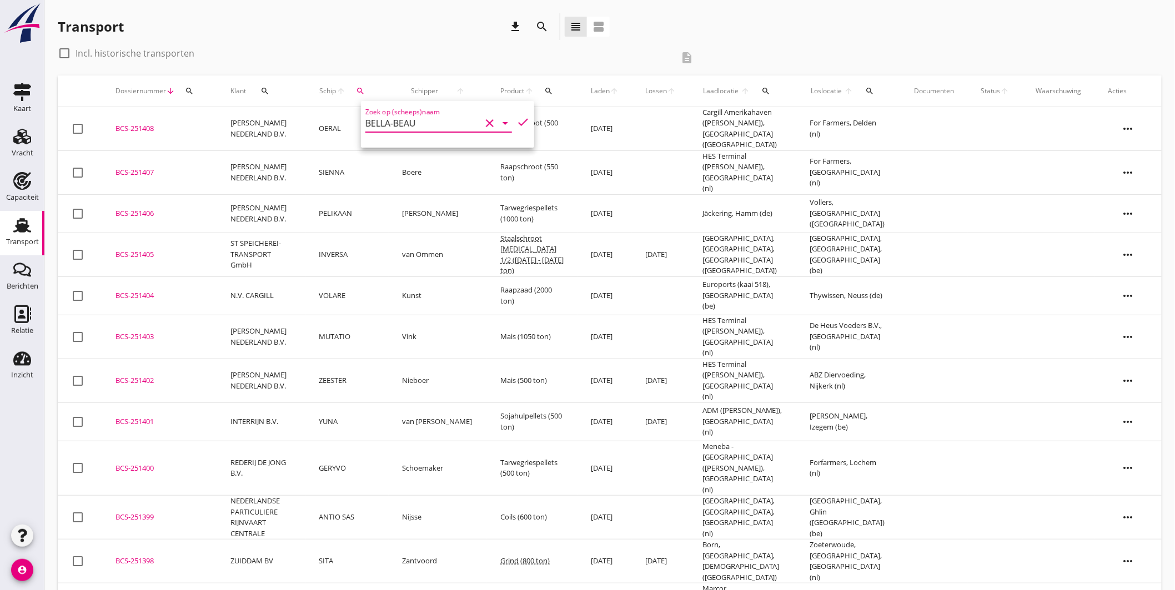
click at [516, 121] on icon "check" at bounding box center [522, 122] width 13 height 13
type input "BELLA-BEAU"
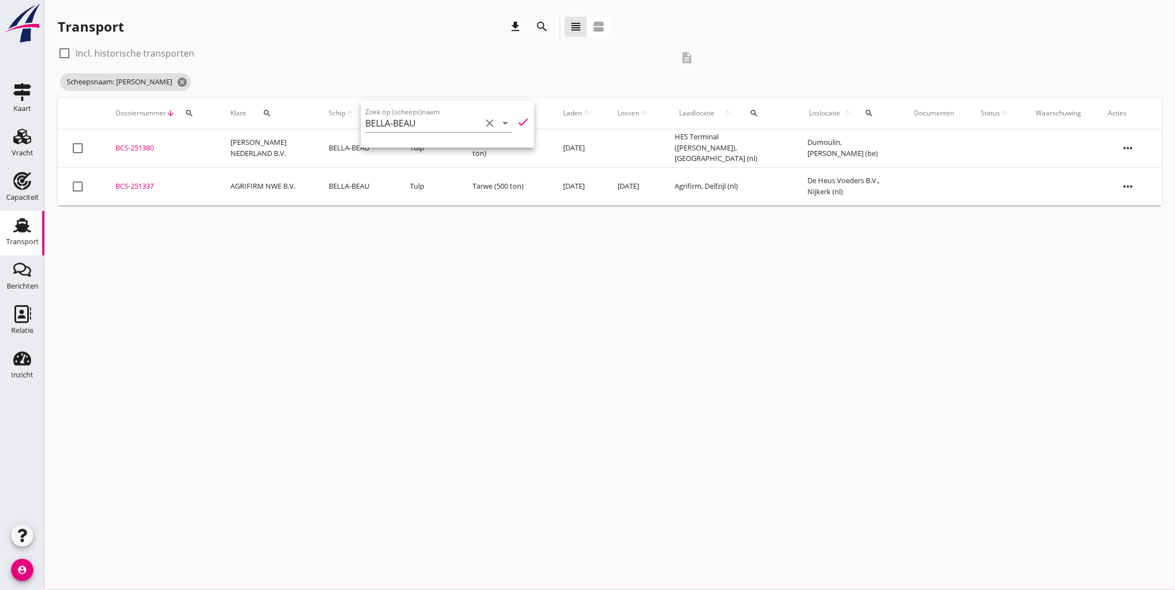
click at [142, 148] on div "BCS-251380" at bounding box center [160, 148] width 88 height 11
drag, startPoint x: 151, startPoint y: 182, endPoint x: 168, endPoint y: 182, distance: 17.2
click at [151, 181] on div "BCS-251337" at bounding box center [160, 186] width 88 height 11
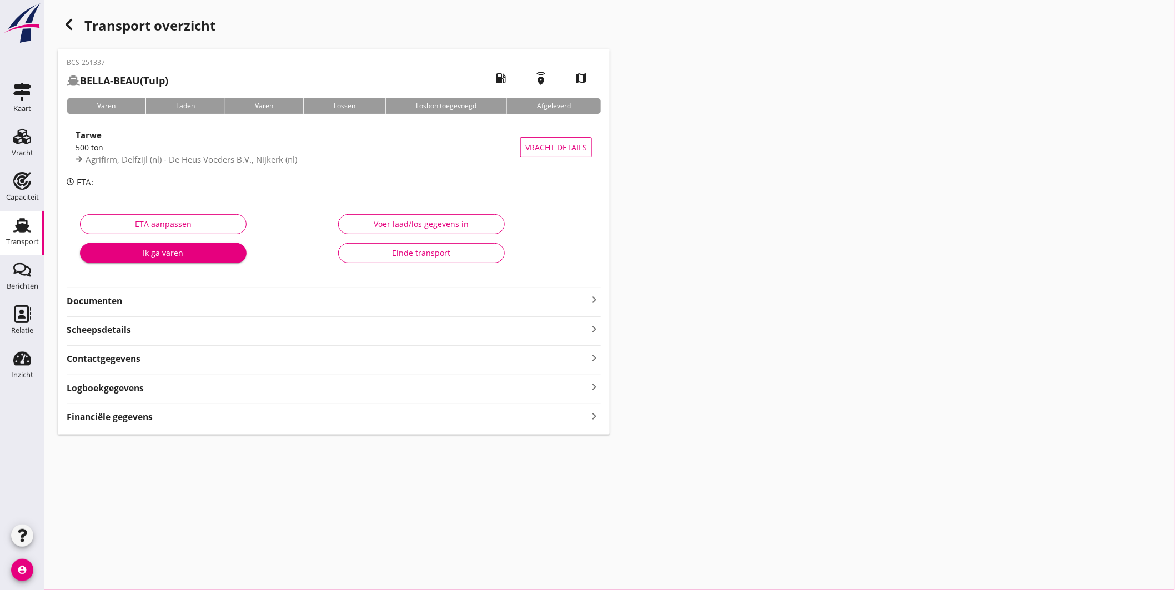
click at [598, 300] on icon "keyboard_arrow_right" at bounding box center [594, 299] width 13 height 13
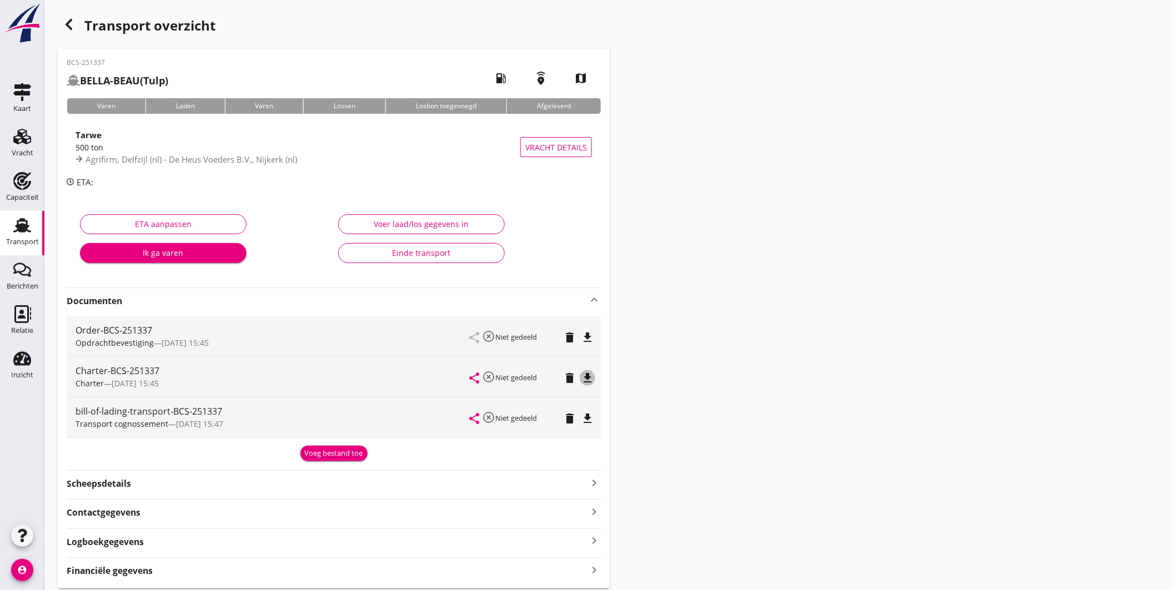
click at [587, 375] on icon "file_download" at bounding box center [587, 378] width 13 height 13
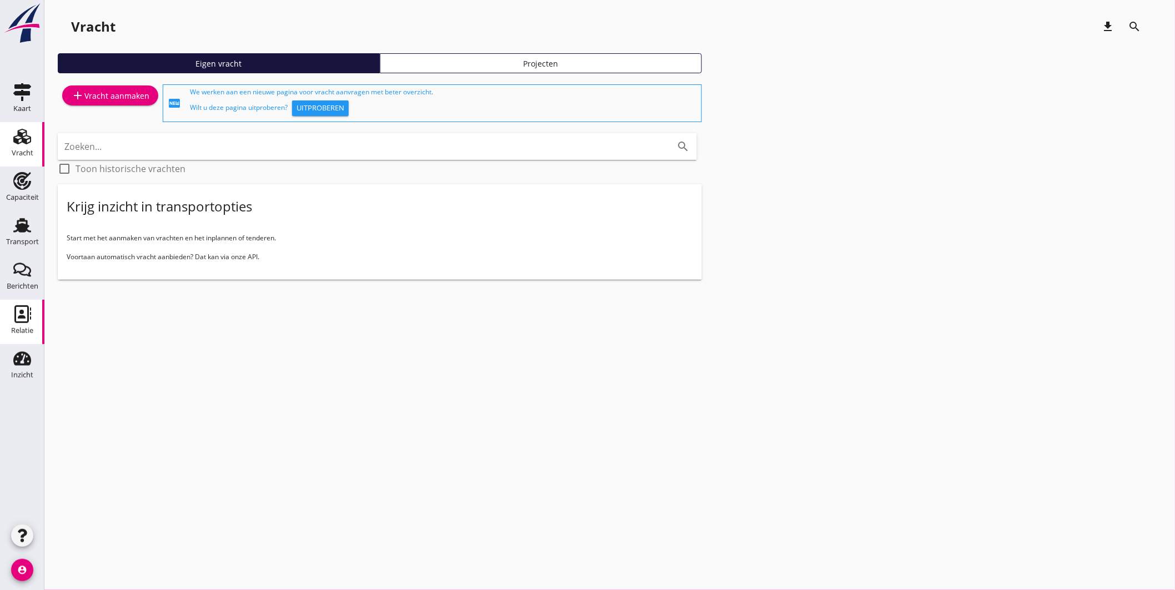
drag, startPoint x: 0, startPoint y: 0, endPoint x: 24, endPoint y: 310, distance: 310.8
click at [21, 312] on use at bounding box center [22, 314] width 17 height 18
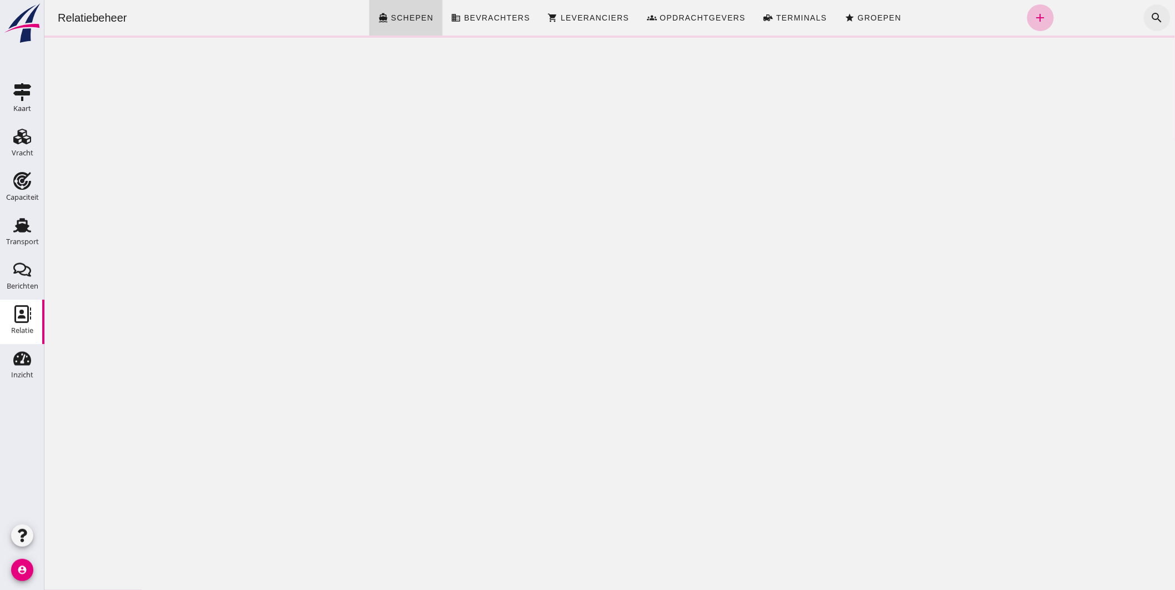
click at [1150, 14] on icon "search" at bounding box center [1156, 17] width 13 height 13
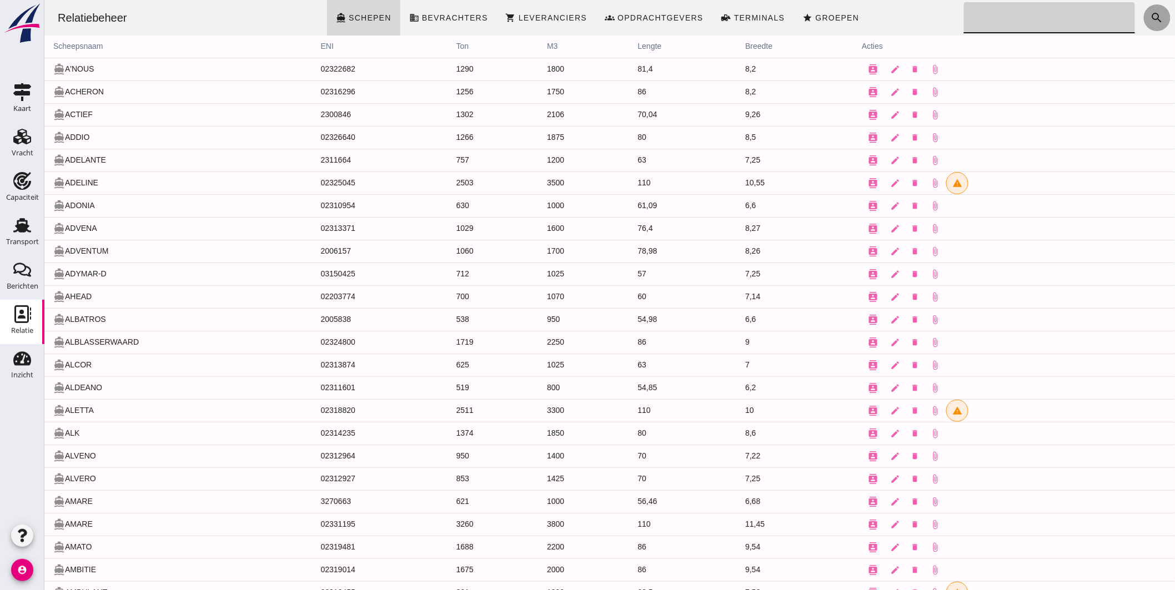
click at [1150, 20] on icon "search" at bounding box center [1156, 17] width 13 height 13
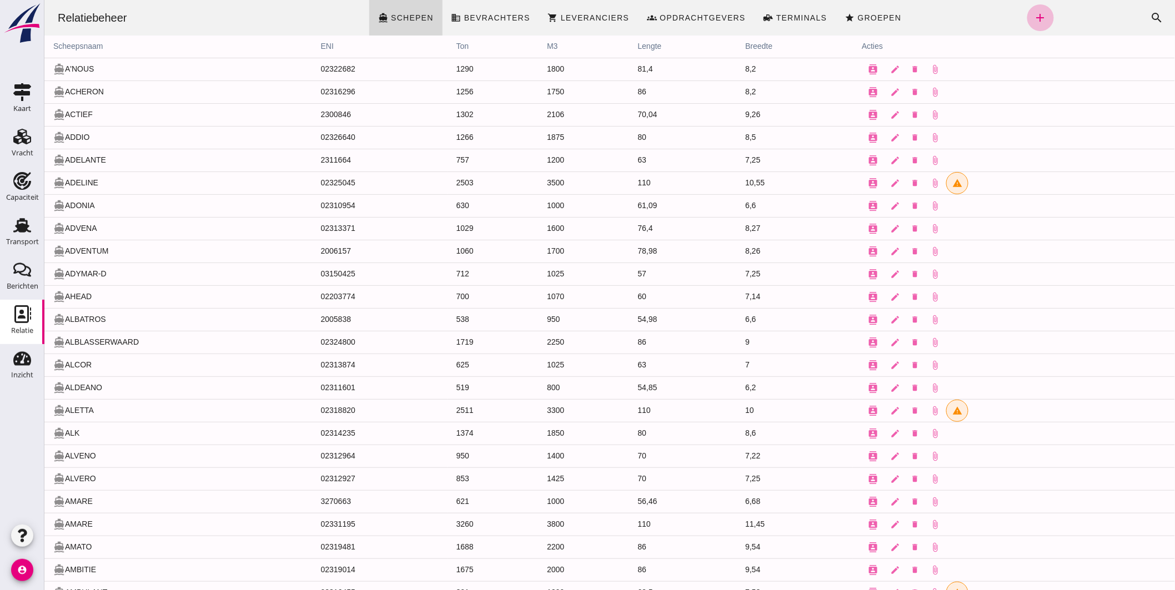
drag, startPoint x: 1155, startPoint y: 12, endPoint x: 1130, endPoint y: 14, distance: 25.6
click at [1155, 13] on button "search" at bounding box center [1157, 17] width 27 height 27
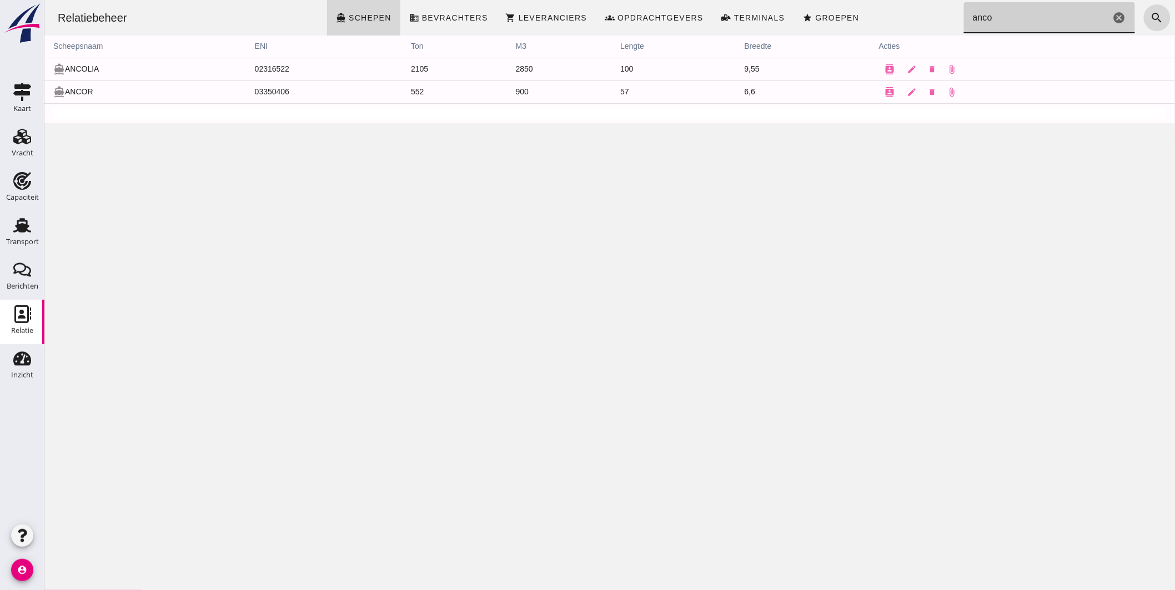
type input "anco"
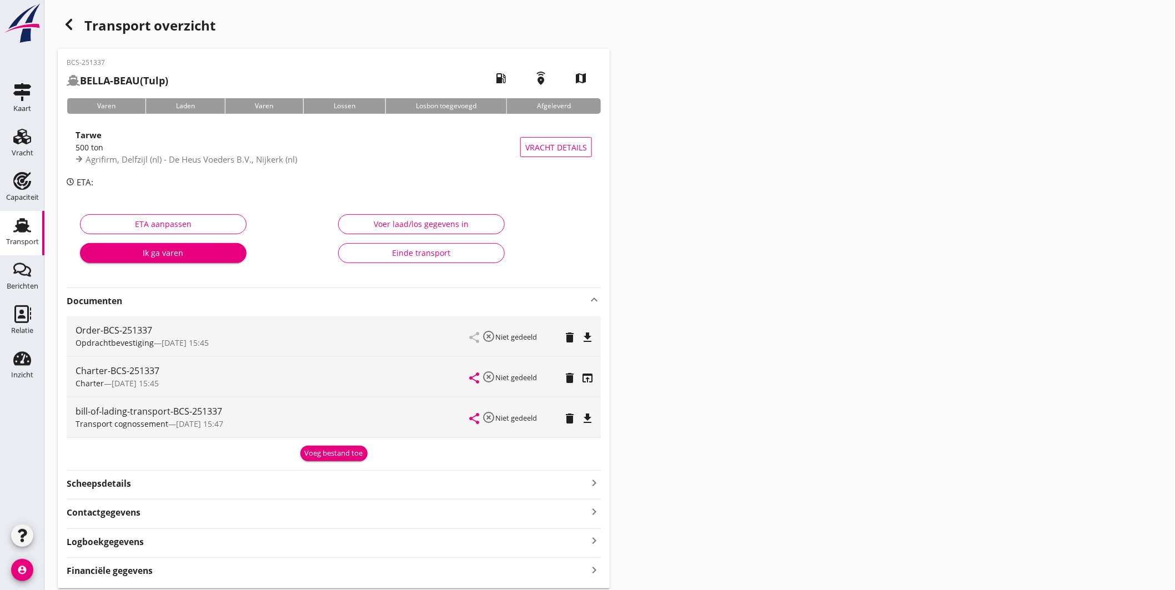
click at [26, 232] on icon "Transport" at bounding box center [22, 226] width 18 height 18
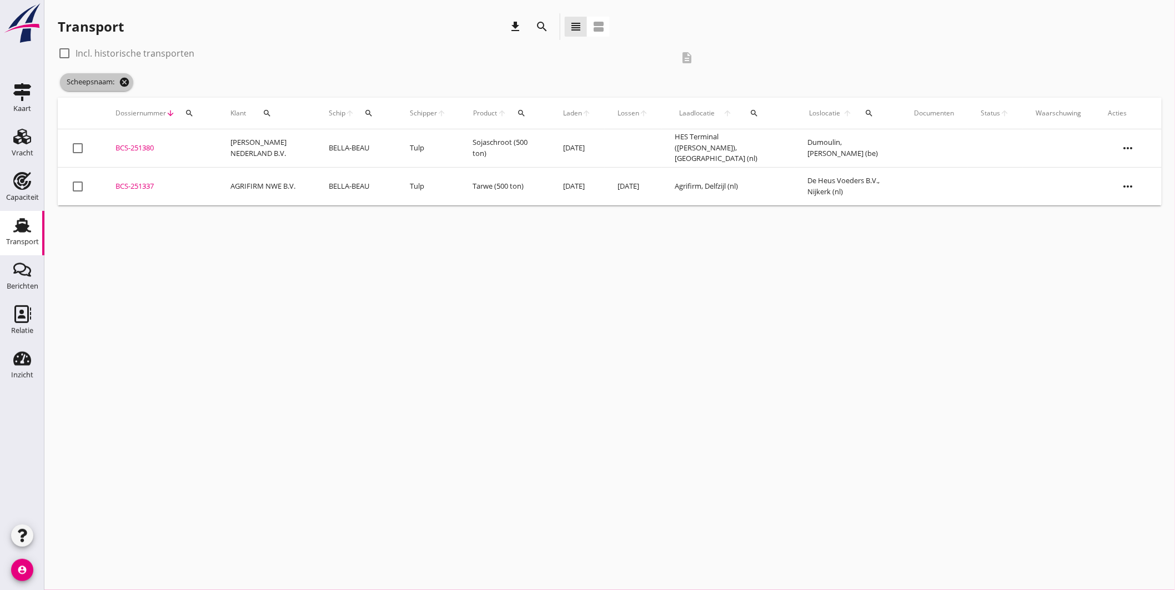
click at [124, 78] on icon "cancel" at bounding box center [124, 82] width 11 height 11
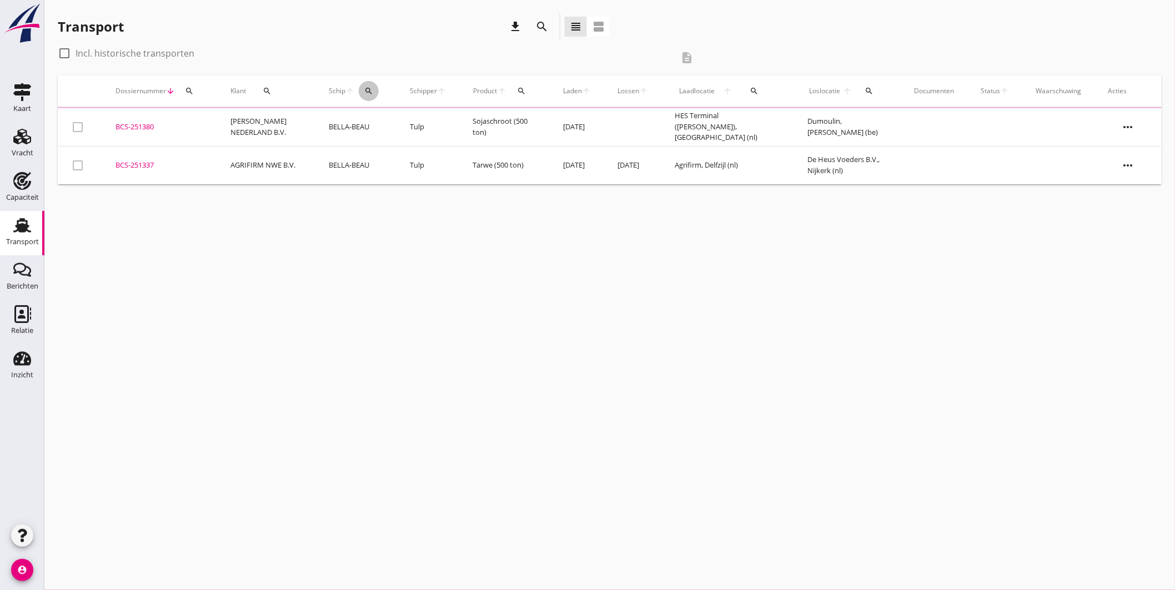
click at [365, 87] on div "search" at bounding box center [369, 91] width 20 height 9
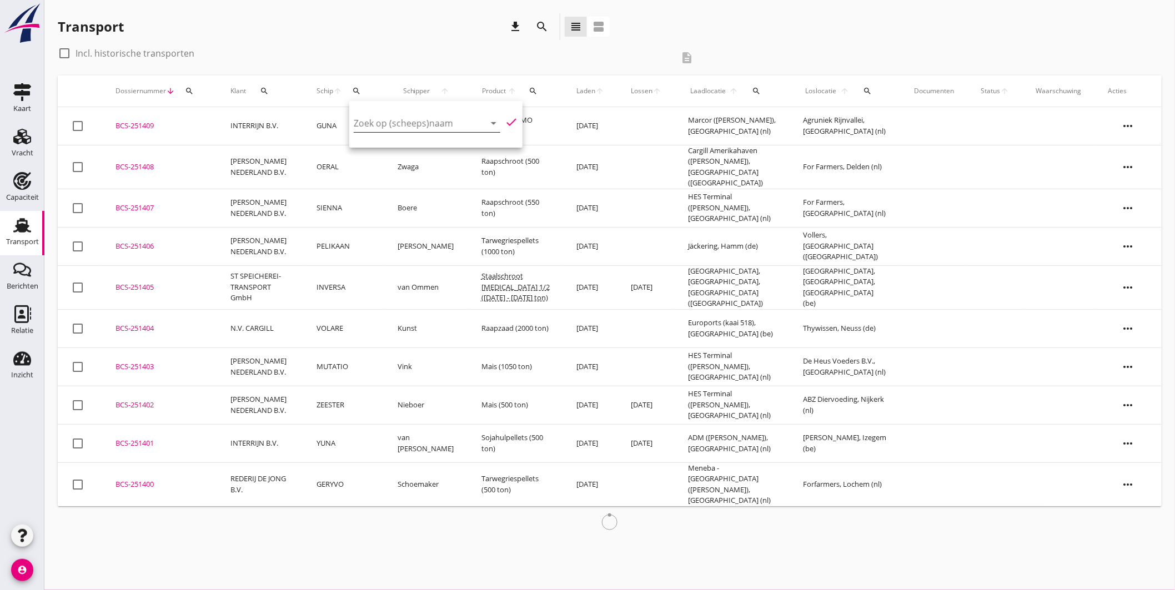
click at [449, 127] on input "Zoek op (scheeps)naam" at bounding box center [412, 123] width 116 height 18
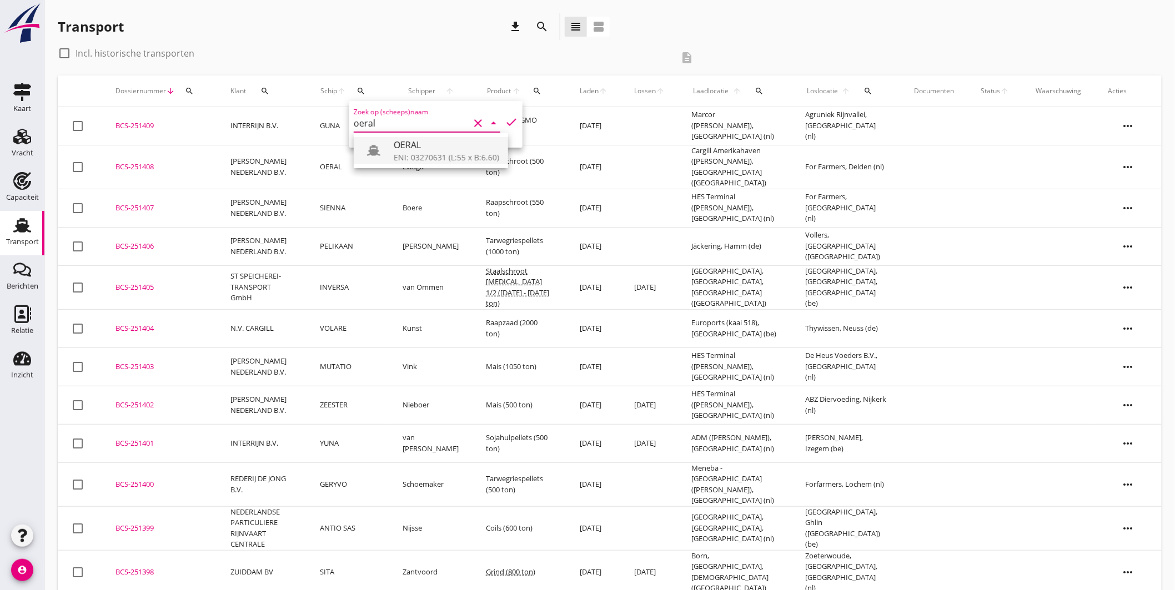
click at [440, 149] on div "OERAL" at bounding box center [447, 144] width 106 height 13
click at [505, 120] on icon "check" at bounding box center [511, 122] width 13 height 13
type input "OERAL"
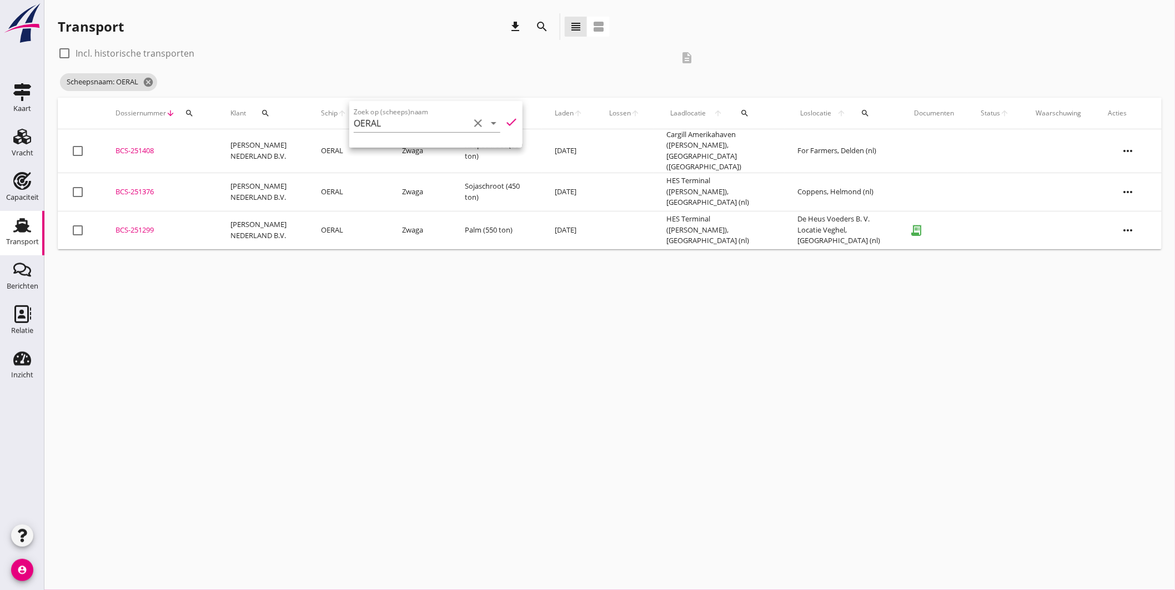
click at [536, 271] on div "cancel You are impersonating another user. Transport download search view_headl…" at bounding box center [609, 295] width 1131 height 590
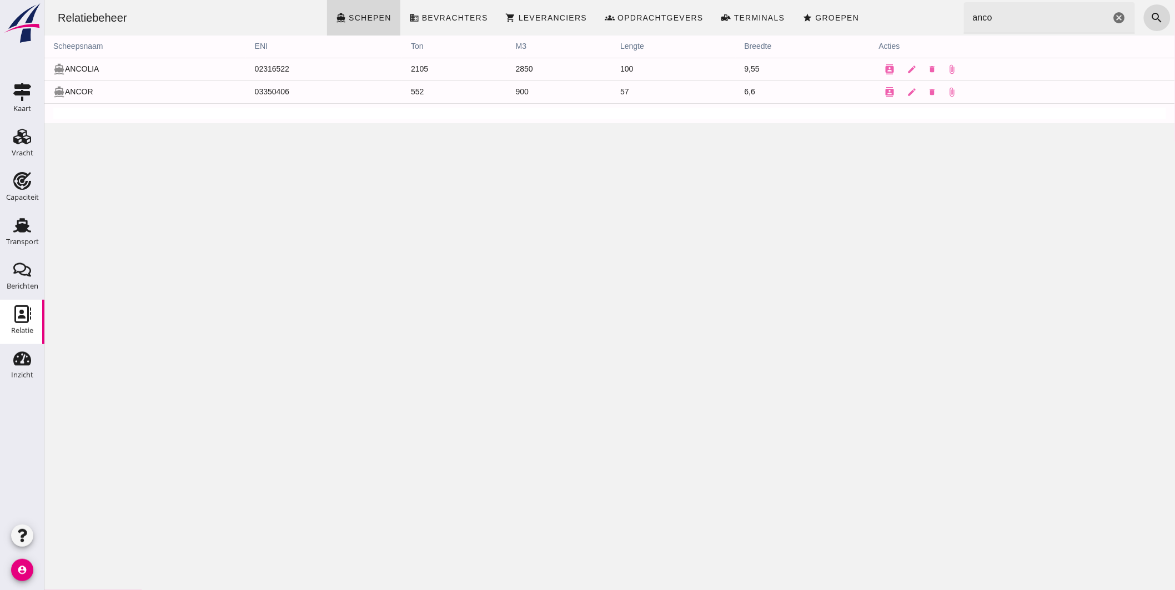
click at [729, 435] on div "Relatiebeheer directions_boat Schepen business Bevrachters shopping_cart Levera…" at bounding box center [609, 295] width 1131 height 590
drag, startPoint x: 996, startPoint y: 22, endPoint x: 888, endPoint y: 13, distance: 108.1
click at [907, 16] on div "Relatiebeheer directions_boat Schepen business Bevrachters shopping_cart Levera…" at bounding box center [609, 18] width 1122 height 36
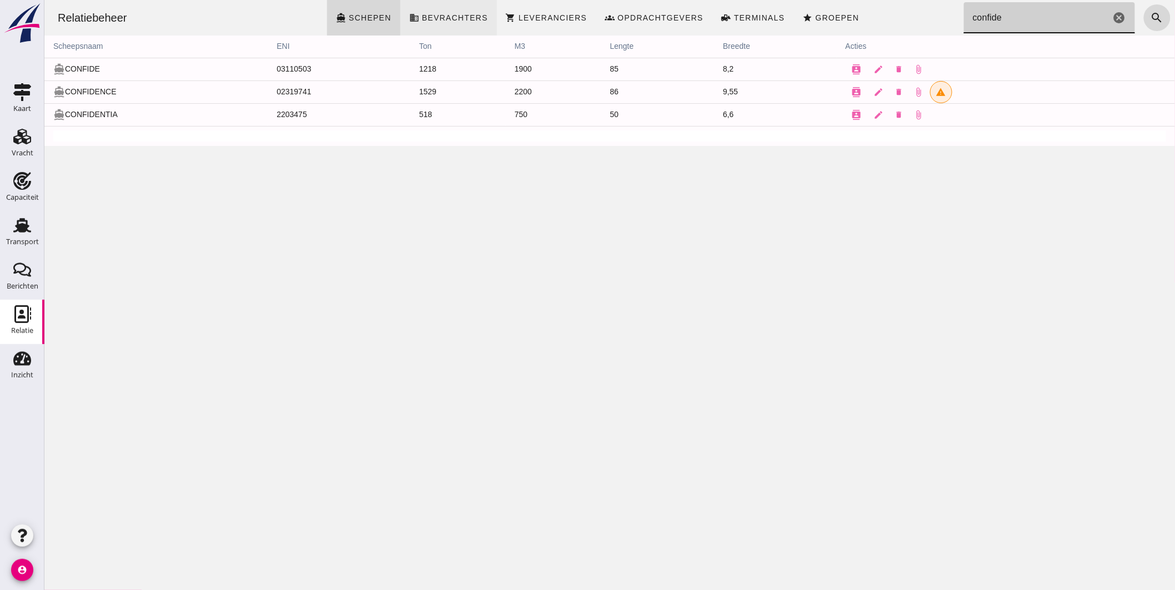
type input "confide"
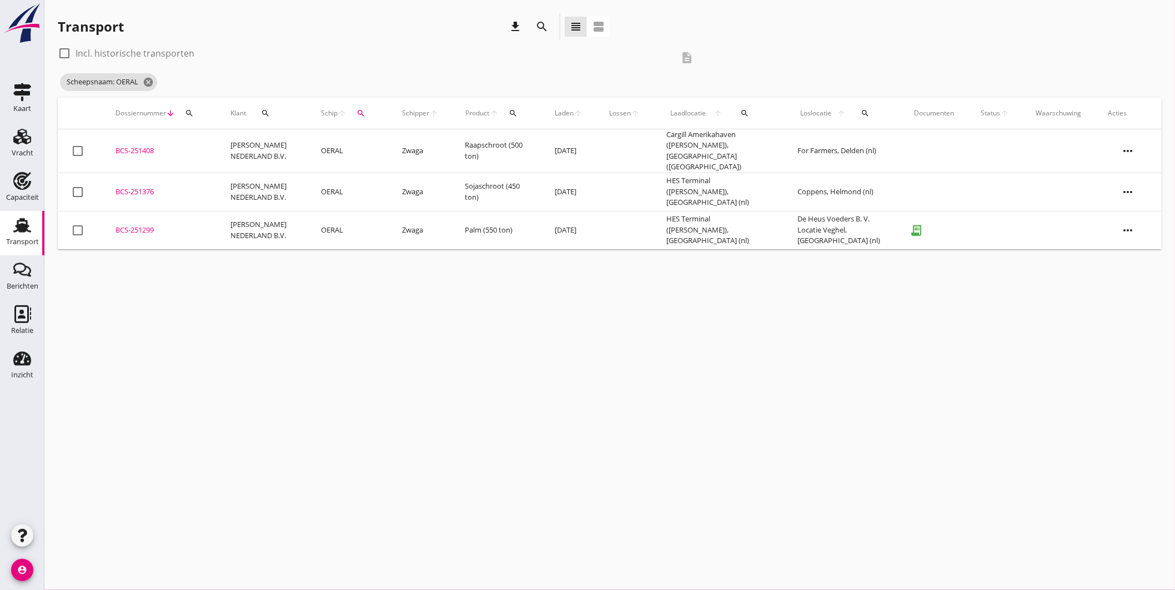
click at [21, 134] on use at bounding box center [22, 137] width 18 height 16
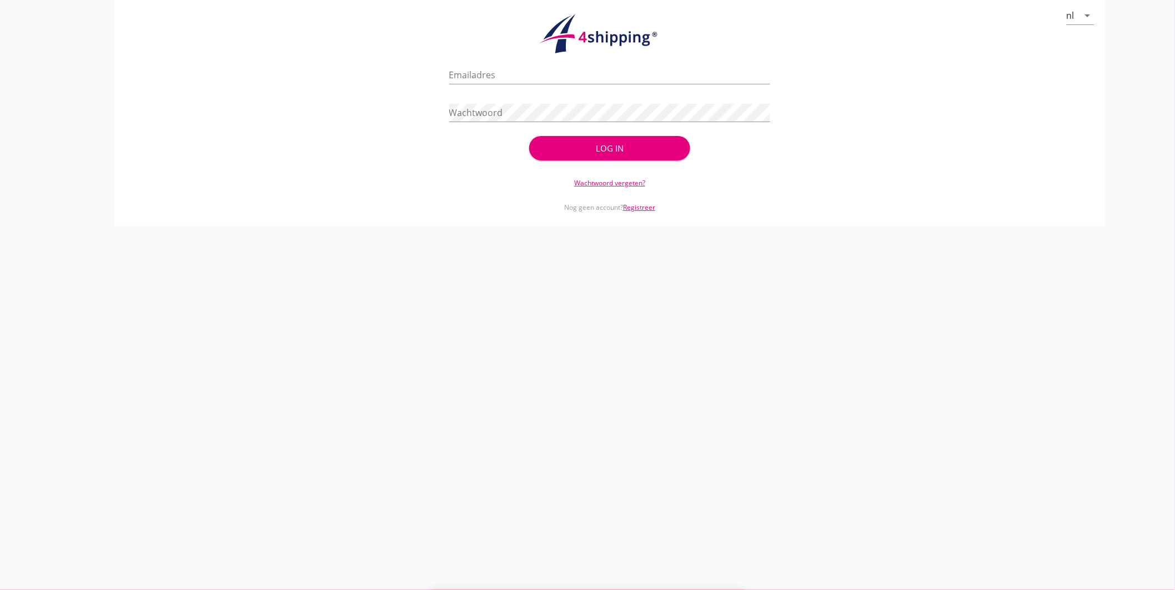
type input "jasper@stoffersbevrachtingen.nl"
click at [601, 142] on div "Log in" at bounding box center [609, 148] width 125 height 13
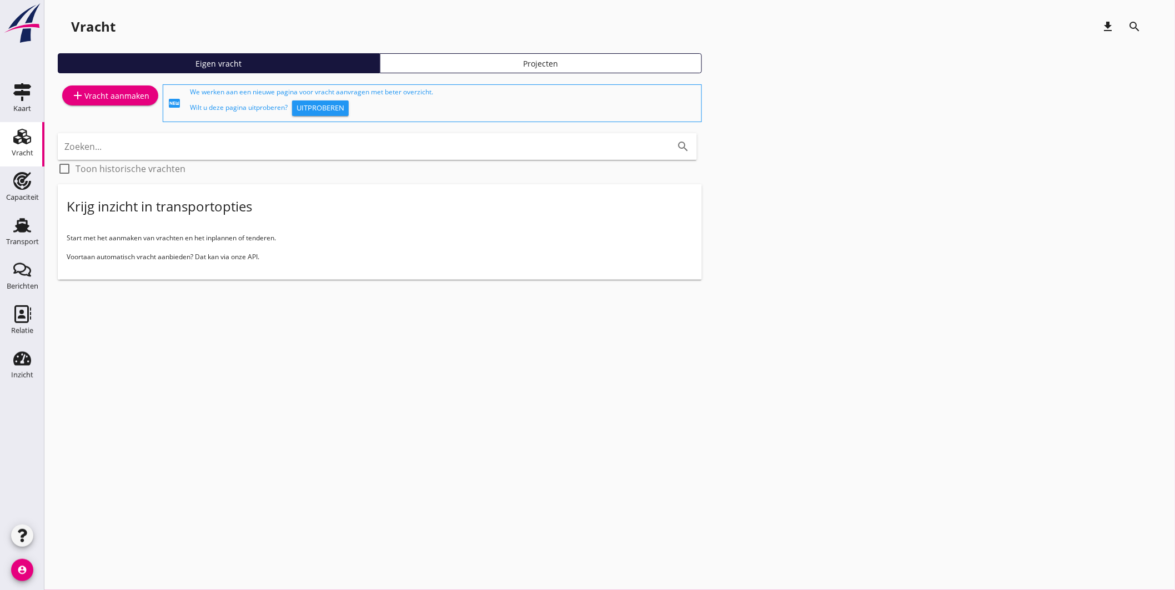
click at [17, 144] on icon "Vracht" at bounding box center [22, 137] width 18 height 18
click at [22, 217] on icon "Transport" at bounding box center [22, 226] width 18 height 18
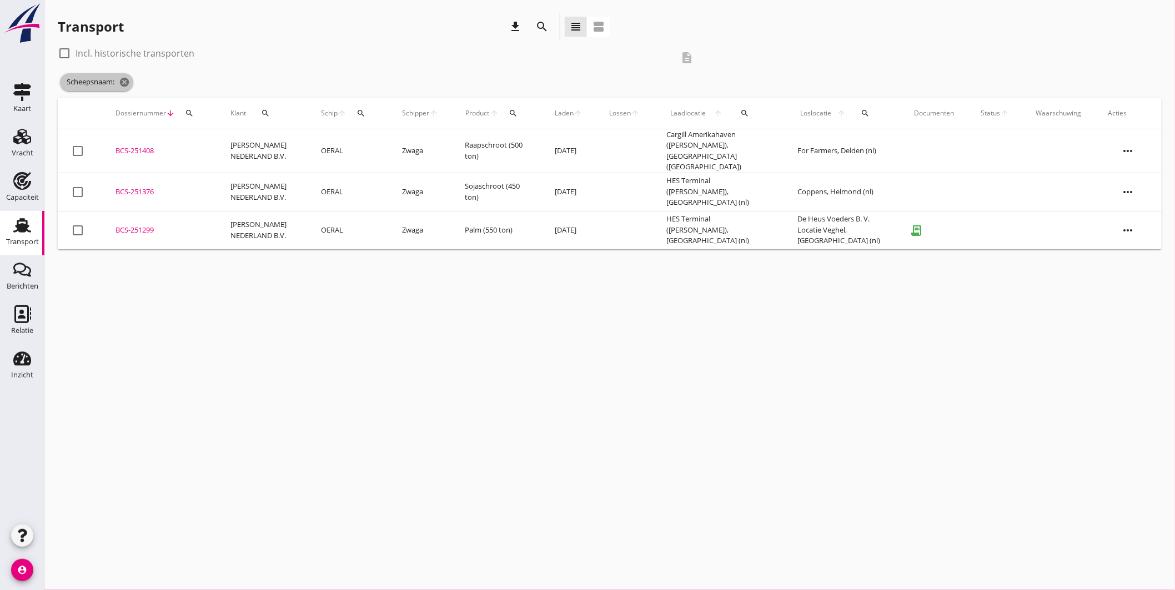
click at [133, 78] on span "Scheepsnaam: cancel" at bounding box center [96, 82] width 73 height 18
click at [124, 82] on icon "cancel" at bounding box center [124, 82] width 11 height 11
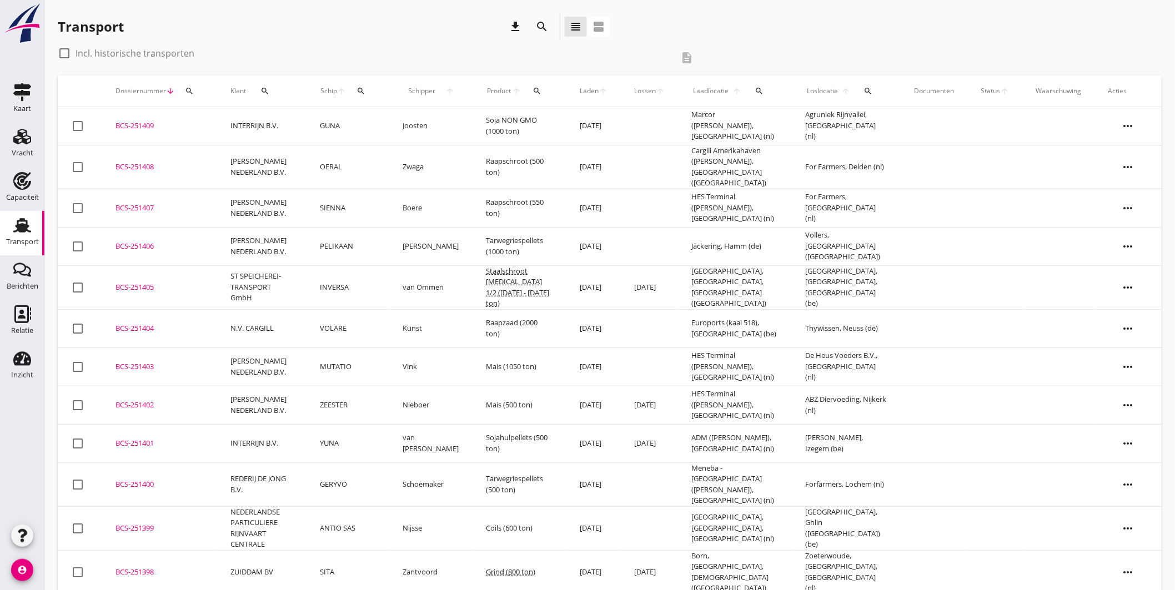
click at [345, 91] on div "Schip arrow_upward search" at bounding box center [348, 91] width 56 height 27
click at [365, 91] on icon "search" at bounding box center [361, 91] width 9 height 9
click at [392, 128] on input "Zoek op (scheeps)naam" at bounding box center [422, 123] width 116 height 18
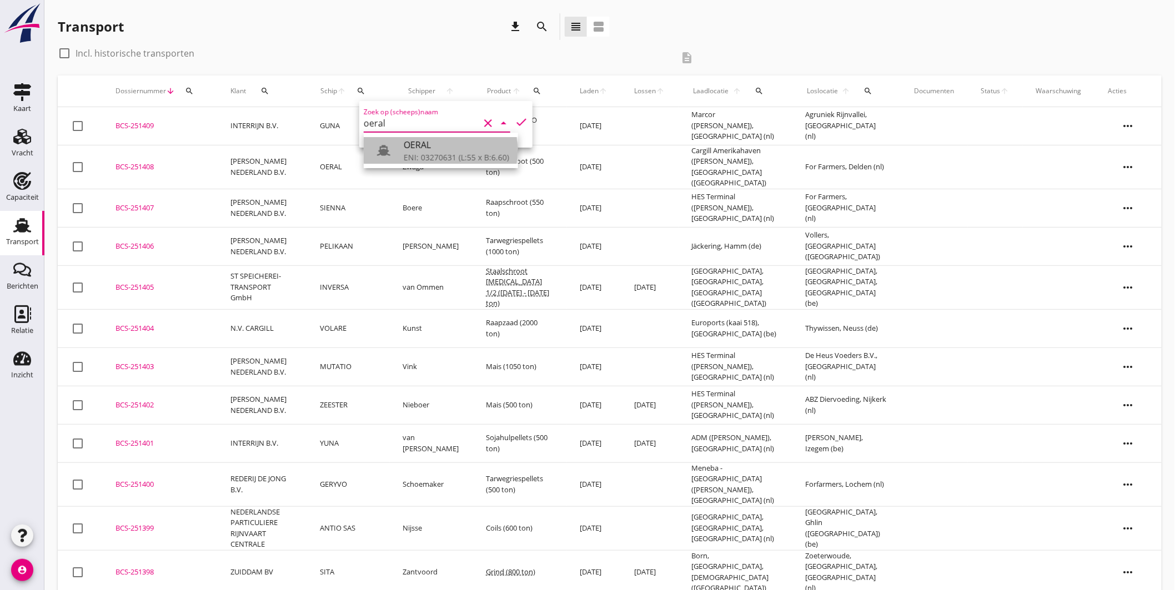
click at [440, 144] on div "OERAL" at bounding box center [457, 144] width 106 height 13
click at [515, 119] on icon "check" at bounding box center [521, 122] width 13 height 13
type input "OERAL"
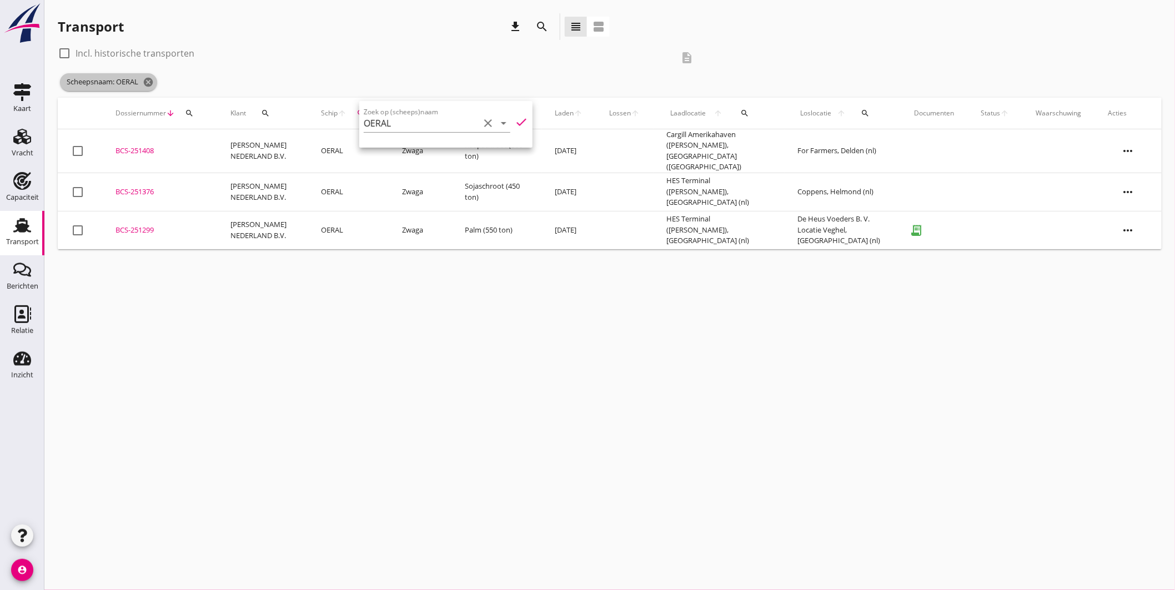
click at [147, 79] on icon "cancel" at bounding box center [148, 82] width 11 height 11
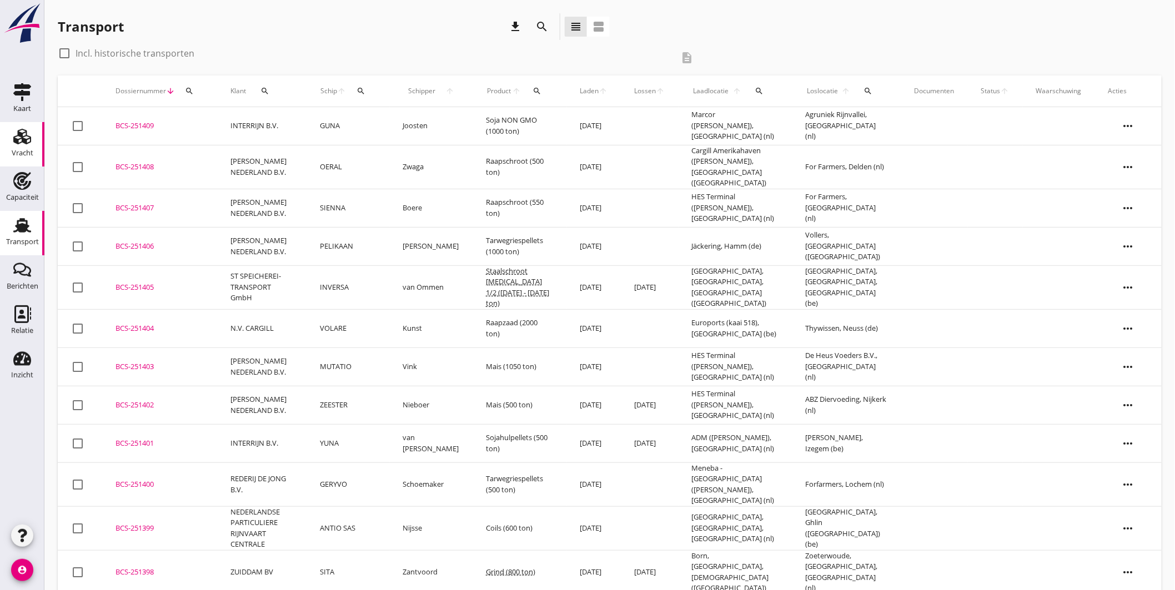
click at [22, 134] on use at bounding box center [22, 137] width 18 height 16
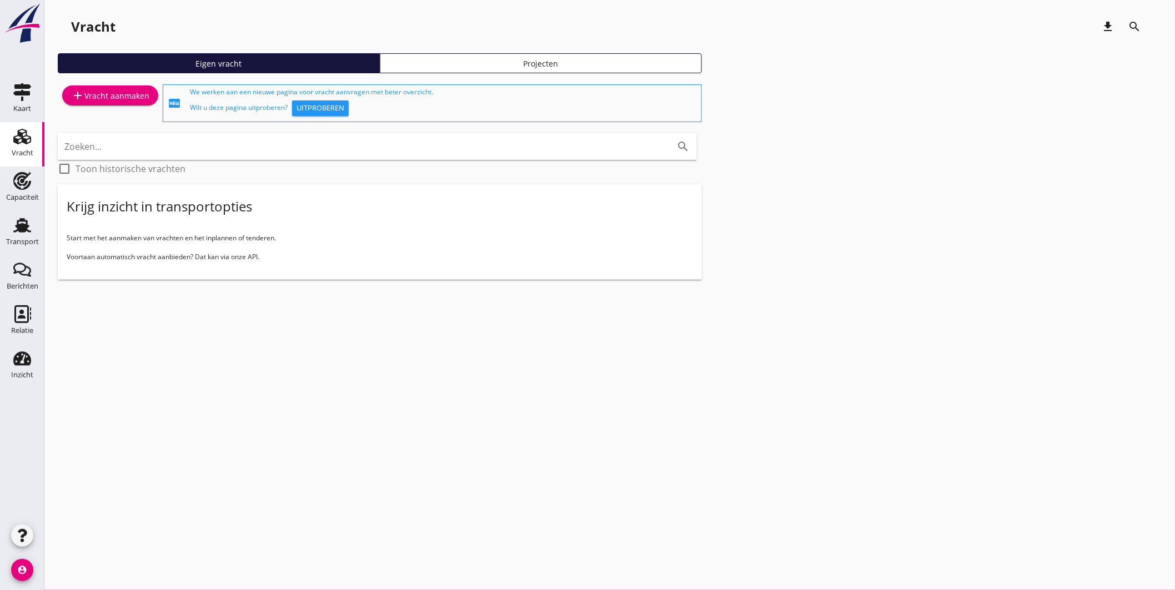
click at [118, 97] on div "add Vracht aanmaken" at bounding box center [110, 95] width 78 height 13
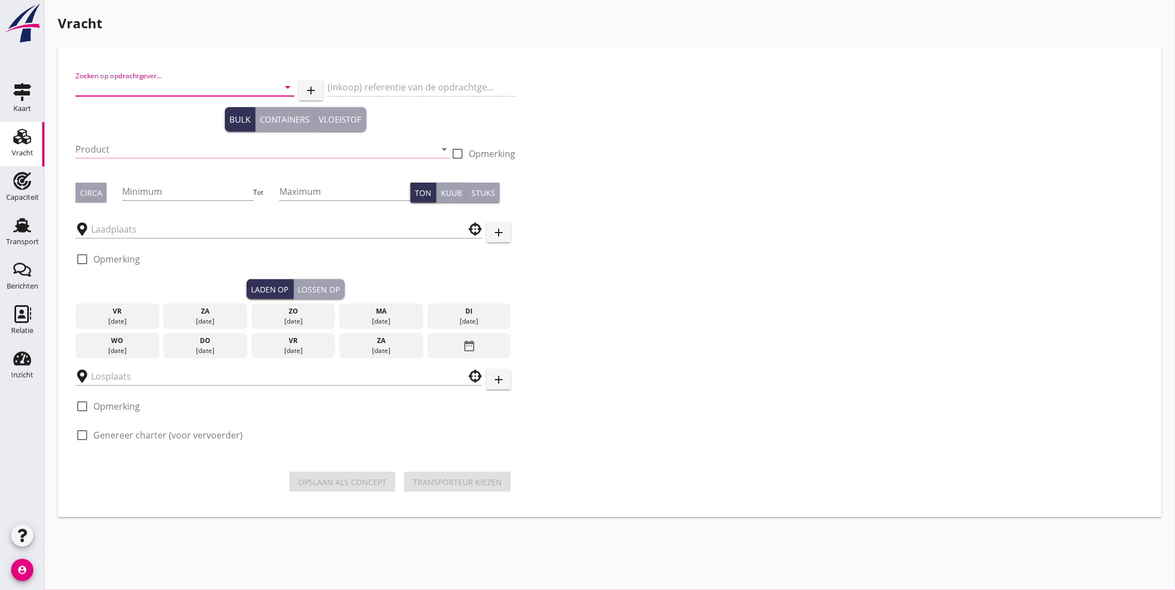
click at [165, 93] on input "Zoeken op opdrachtgever..." at bounding box center [170, 87] width 188 height 18
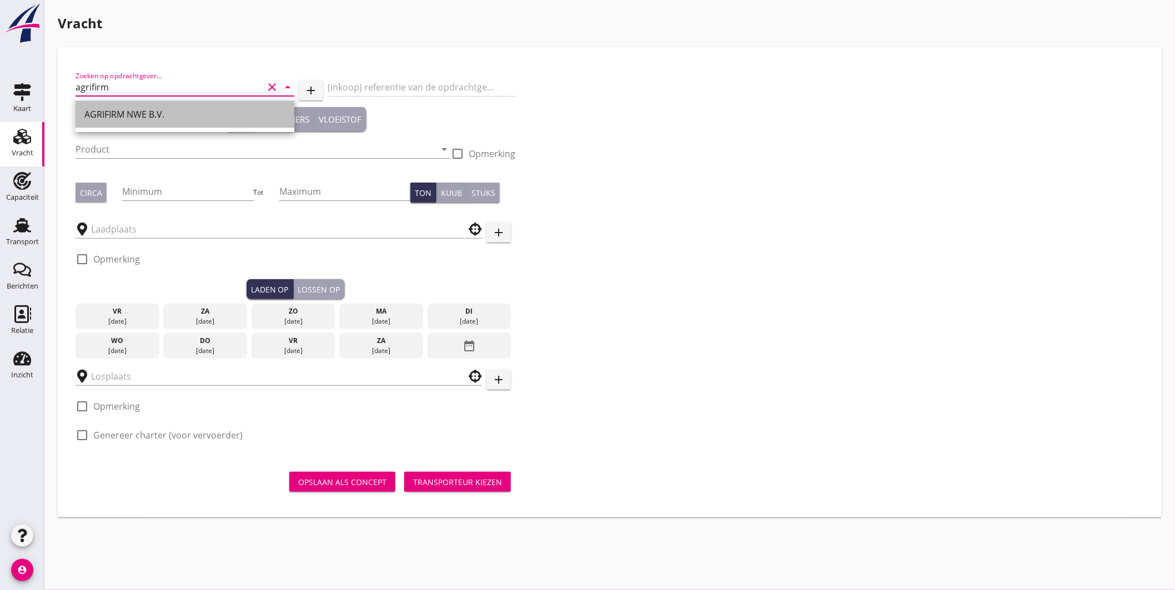
click at [167, 110] on div "AGRIFIRM NWE B.V." at bounding box center [184, 114] width 201 height 13
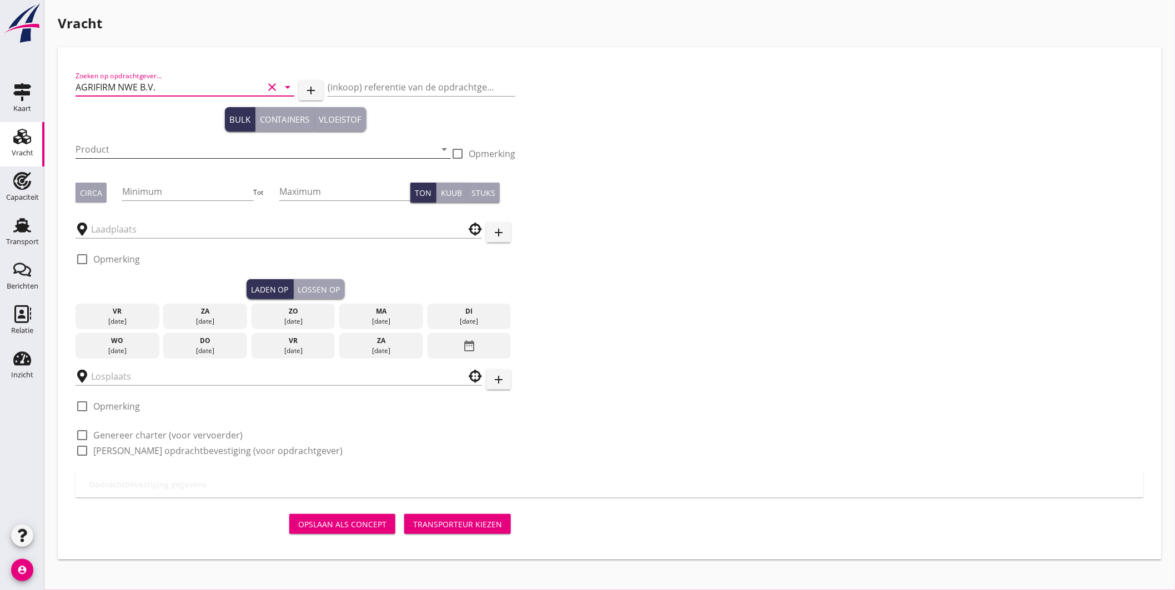
type input "AGRIFIRM NWE B.V."
click at [153, 148] on input "Product" at bounding box center [256, 150] width 360 height 18
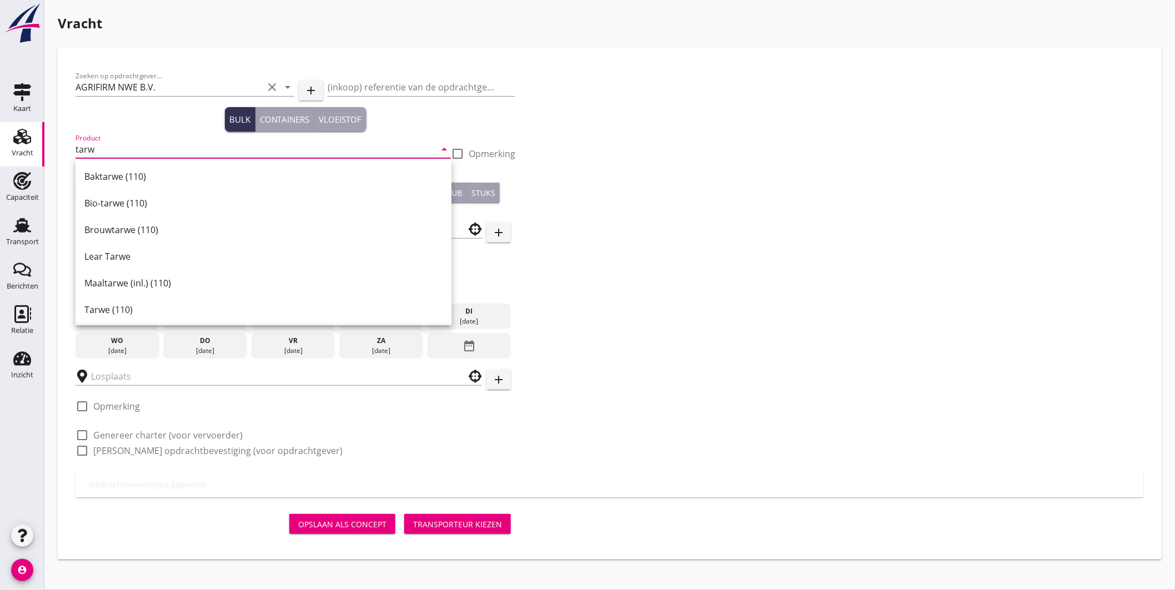
scroll to position [123, 0]
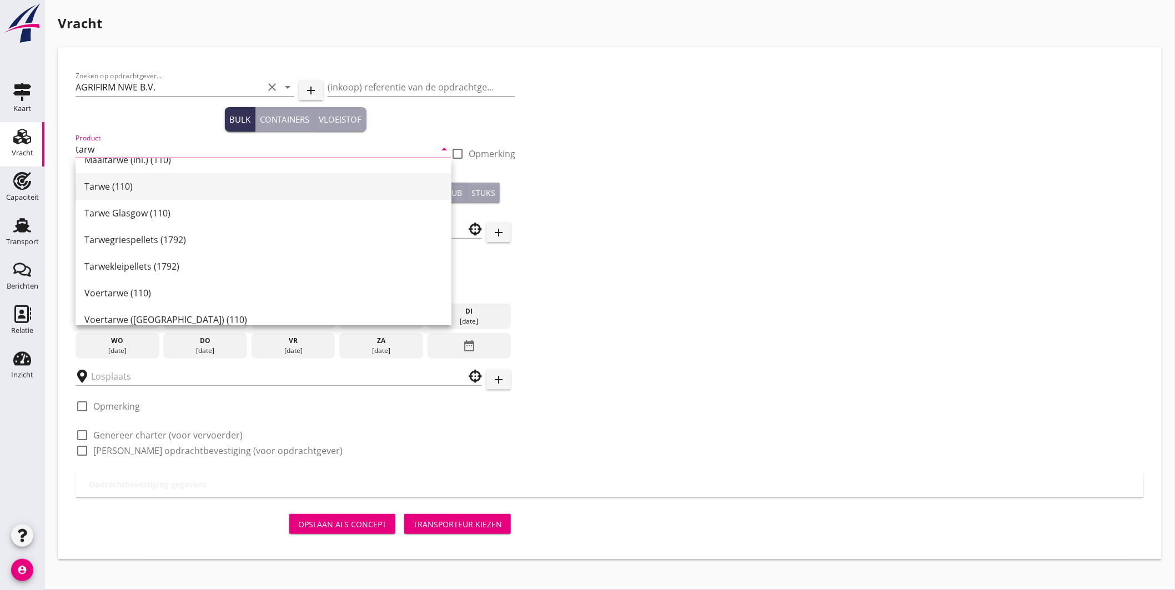
click at [117, 187] on div "Tarwe (110)" at bounding box center [263, 186] width 358 height 13
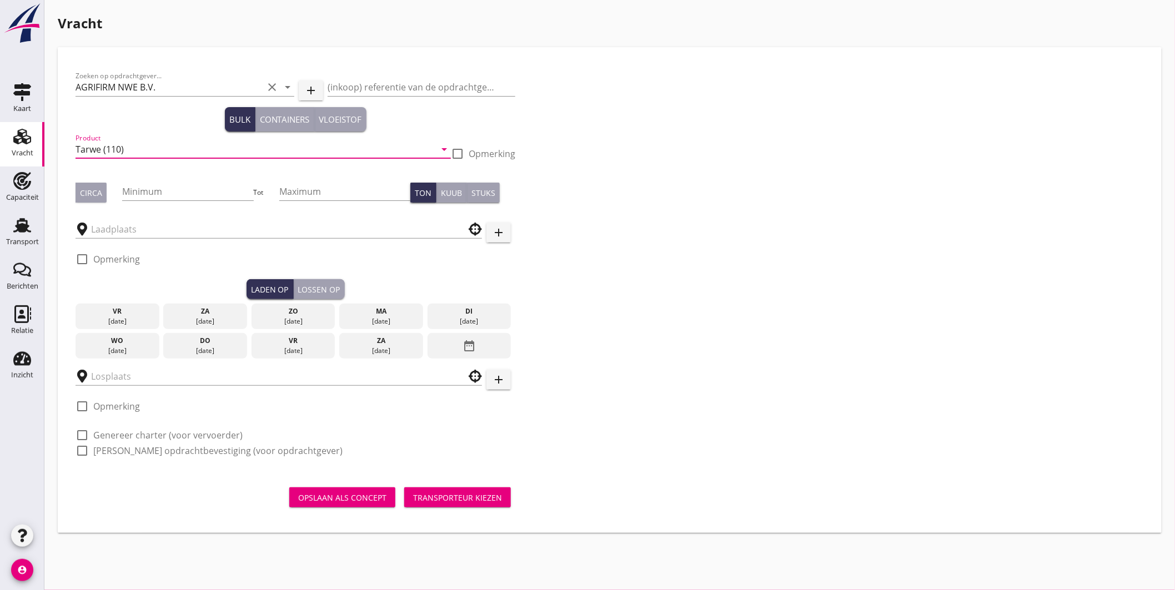
type input "Tarwe (110)"
click at [96, 192] on div "Circa" at bounding box center [91, 193] width 22 height 12
click at [173, 192] on input "Minimum" at bounding box center [187, 192] width 131 height 18
type input "500"
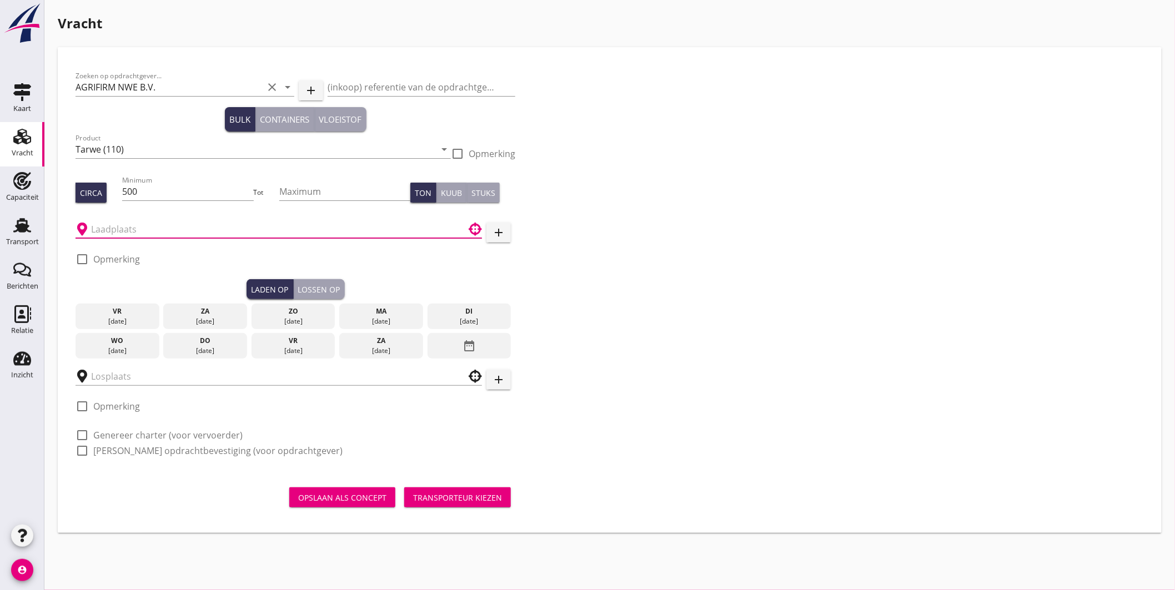
click at [146, 231] on input "text" at bounding box center [271, 229] width 360 height 18
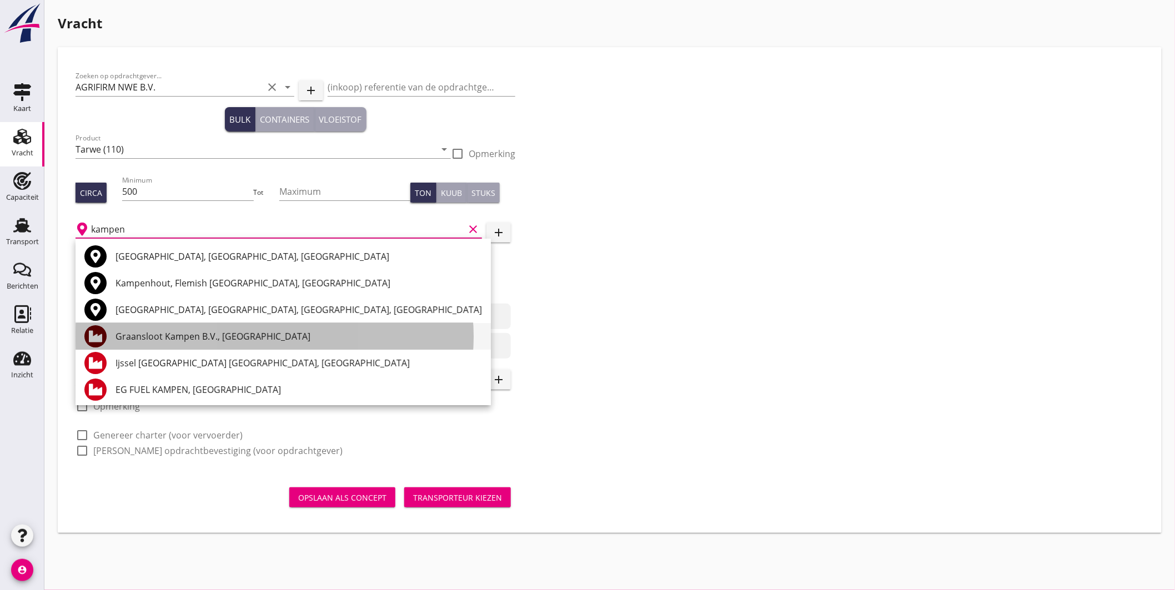
click at [181, 339] on div "Graansloot Kampen B.V., Kampen" at bounding box center [299, 336] width 367 height 13
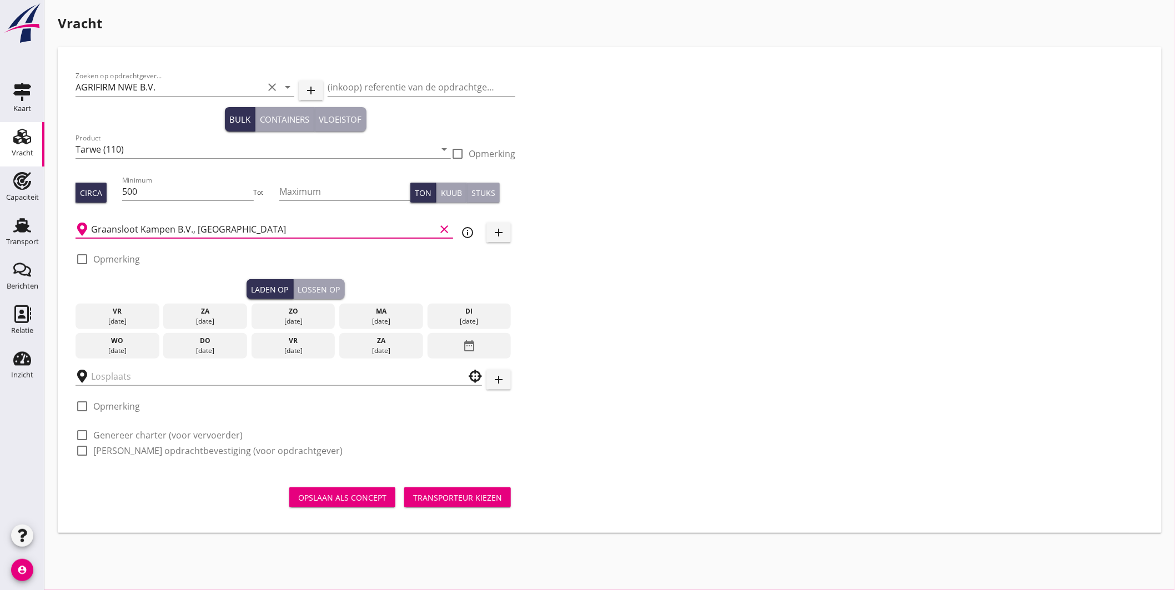
type input "Graansloot Kampen B.V., Kampen"
click at [133, 347] on div "17 sep." at bounding box center [117, 351] width 78 height 10
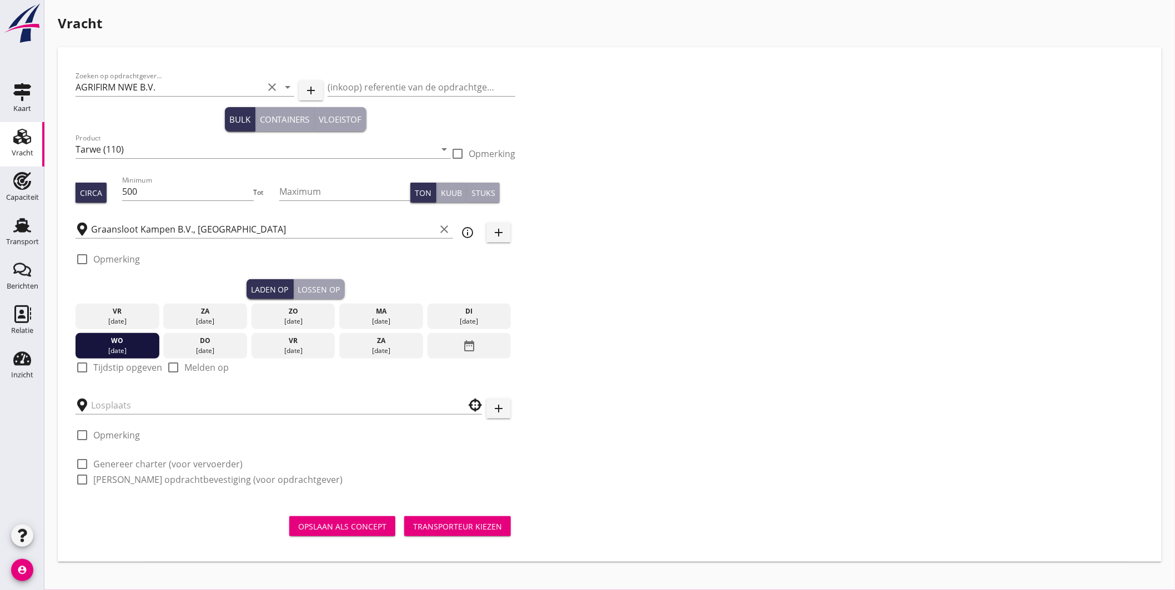
click at [82, 368] on div at bounding box center [82, 367] width 19 height 19
checkbox input "true"
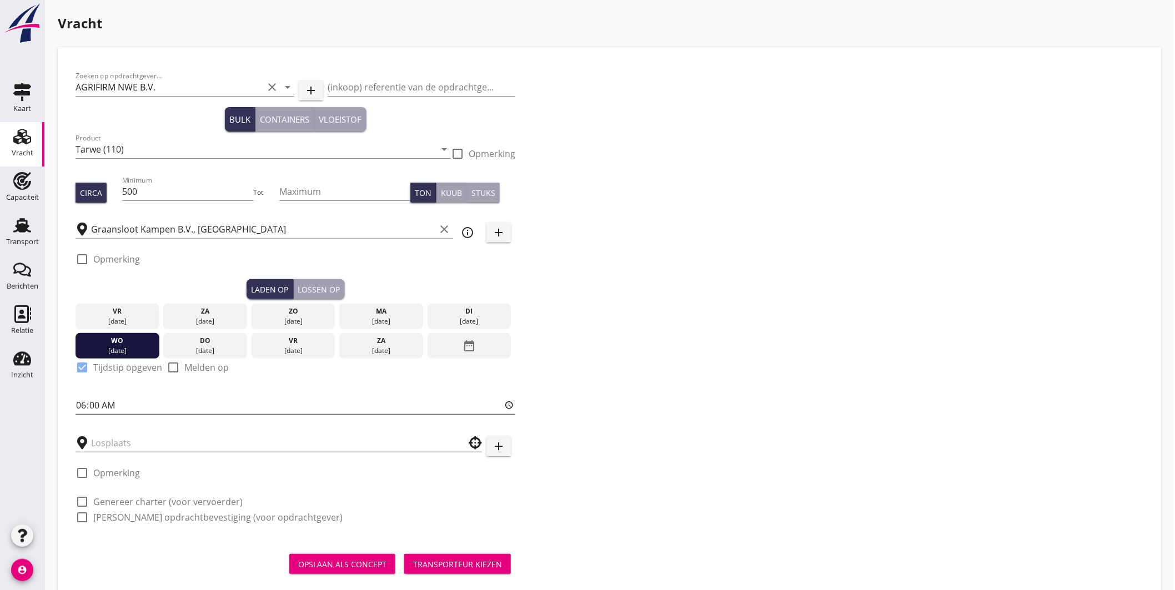
click at [86, 407] on input "06:00" at bounding box center [296, 406] width 440 height 18
type input "12:00"
click at [129, 445] on input "text" at bounding box center [271, 443] width 360 height 18
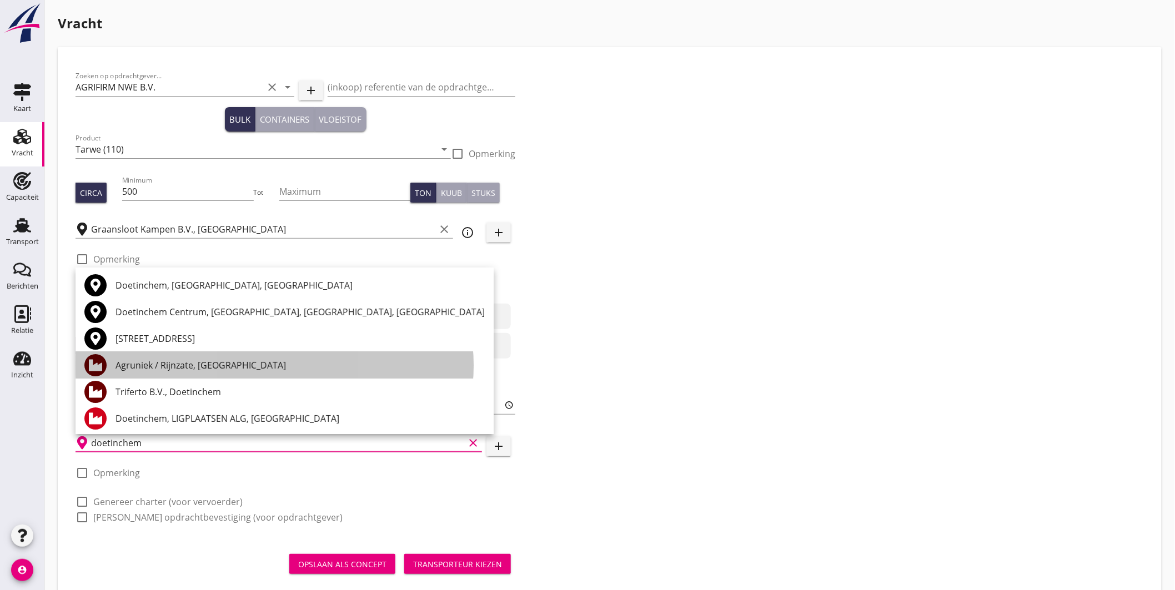
click at [174, 367] on div "Agruniek / Rijnzate, Doetinchem" at bounding box center [300, 365] width 369 height 13
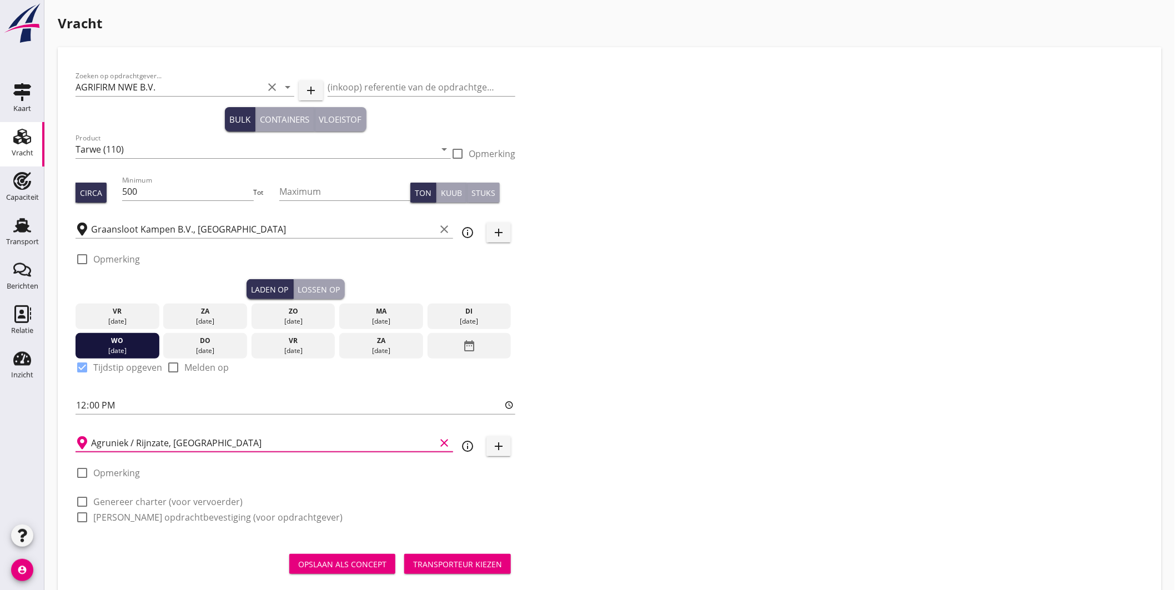
scroll to position [22, 0]
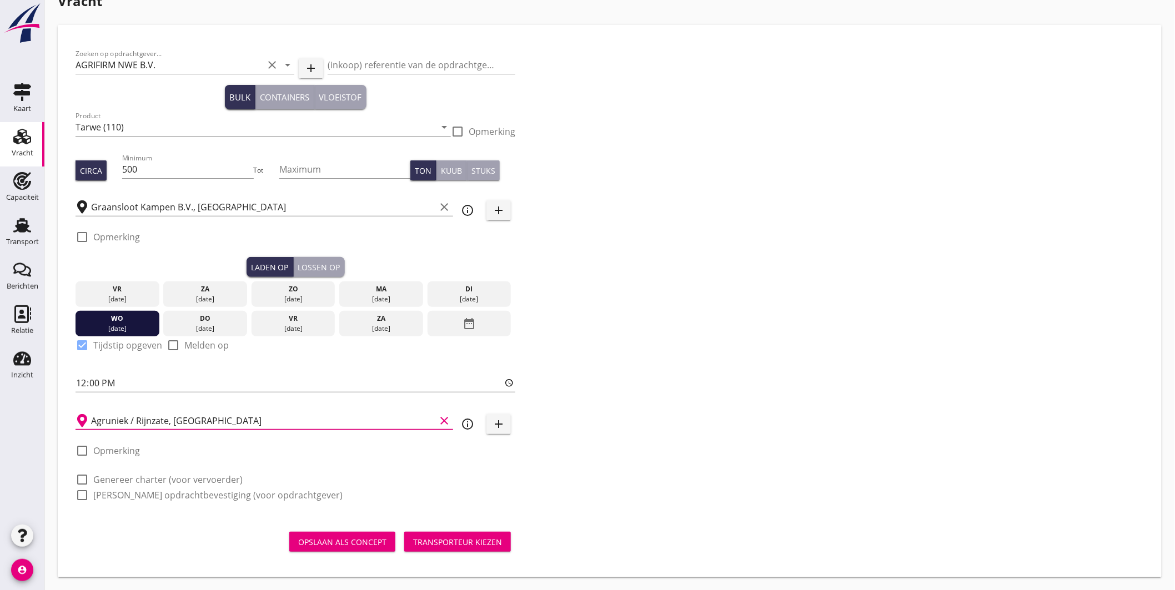
type input "Agruniek / Rijnzate, Doetinchem"
click at [178, 479] on label "Genereer charter (voor vervoerder)" at bounding box center [167, 479] width 149 height 11
checkbox input "true"
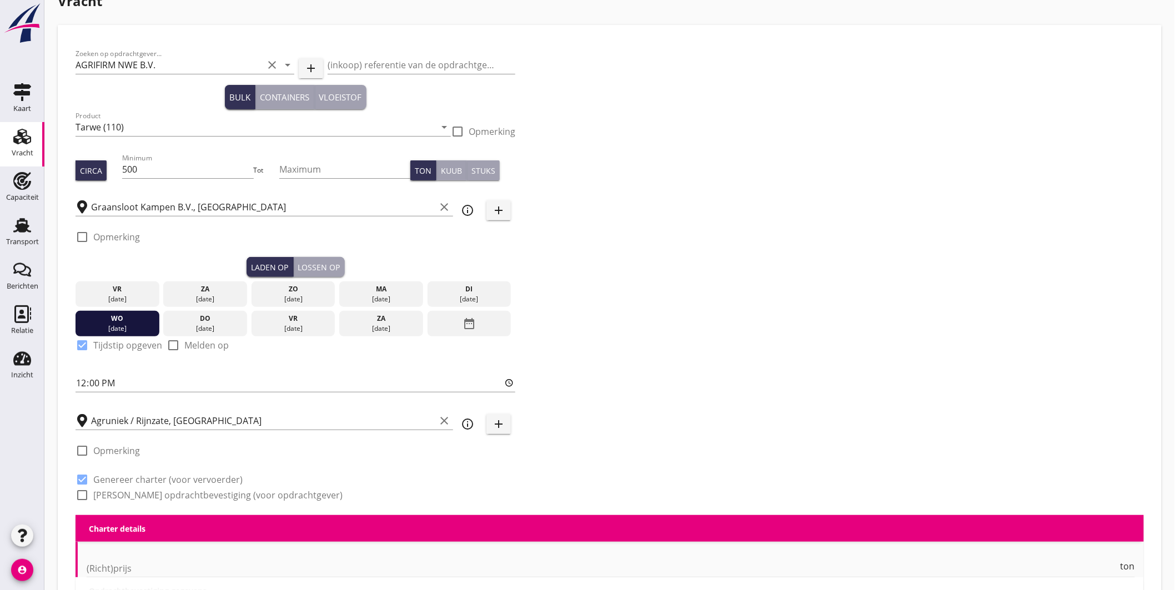
click at [176, 492] on label "Genereer opdrachtbevestiging (voor opdrachtgever)" at bounding box center [217, 495] width 249 height 11
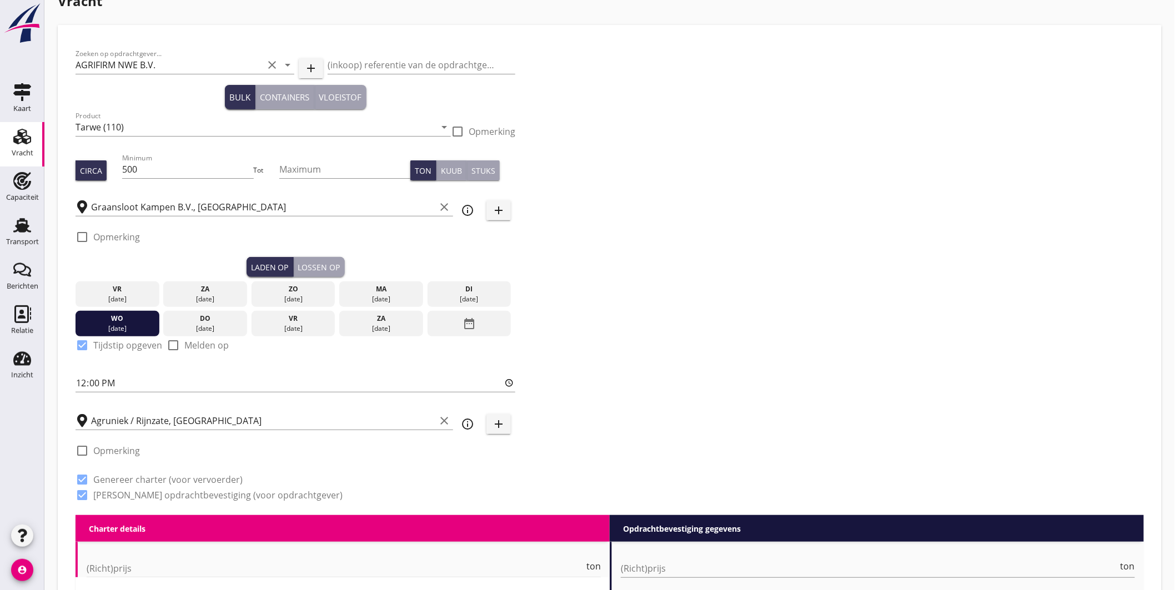
checkbox input "true"
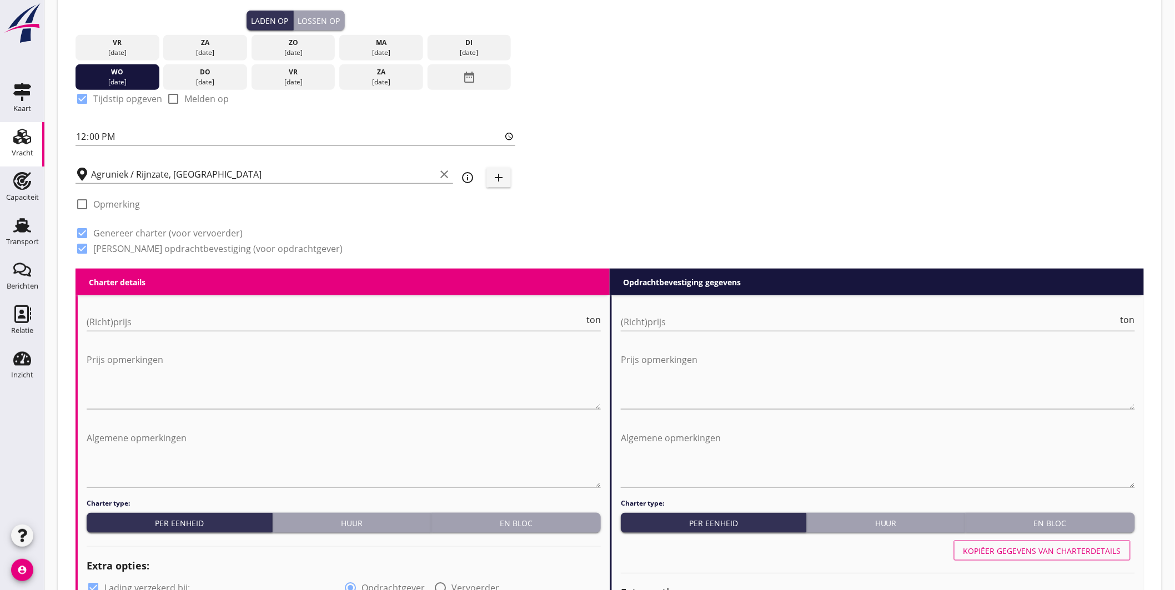
click at [530, 520] on div "En bloc" at bounding box center [516, 524] width 161 height 12
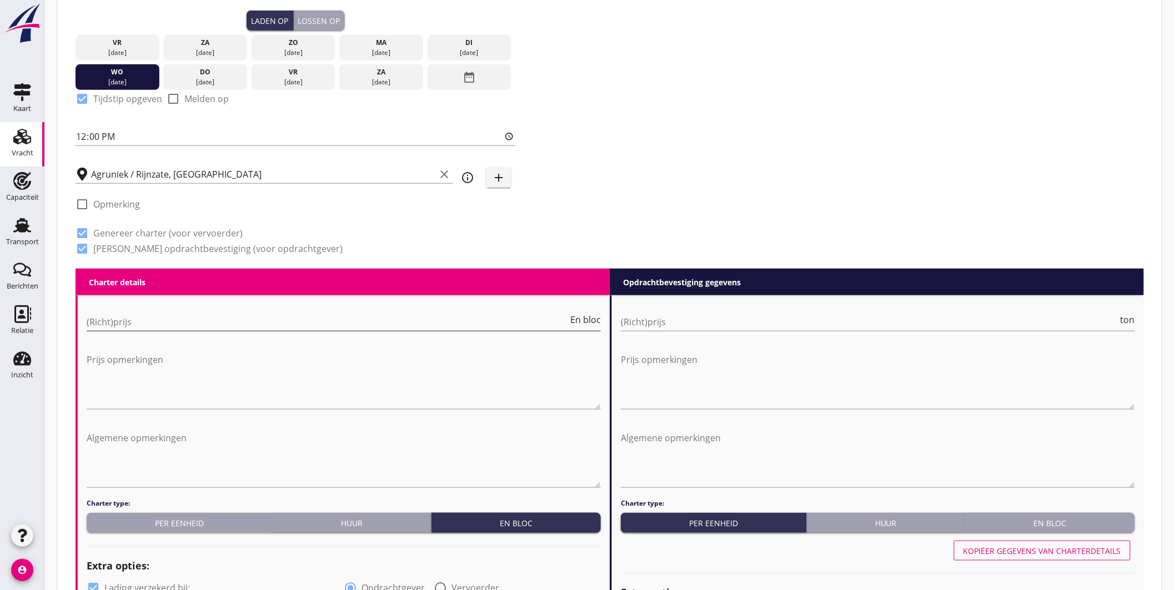
click at [209, 314] on input "(Richt)prijs" at bounding box center [328, 322] width 482 height 18
type input "3500"
click at [661, 330] on input "(Richt)prijs" at bounding box center [870, 322] width 498 height 18
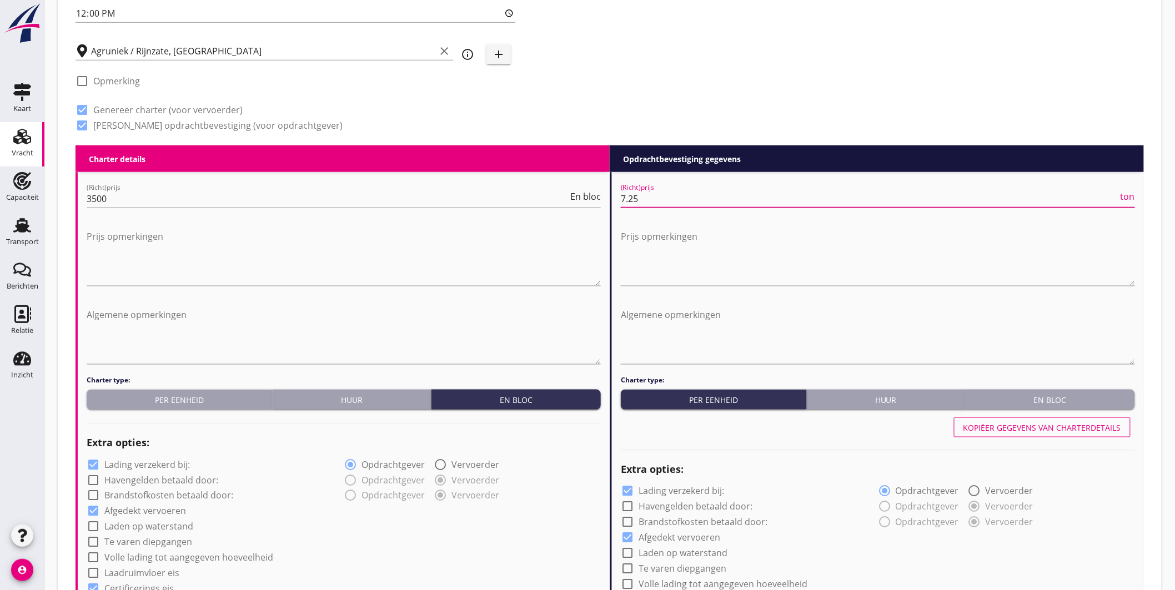
scroll to position [454, 0]
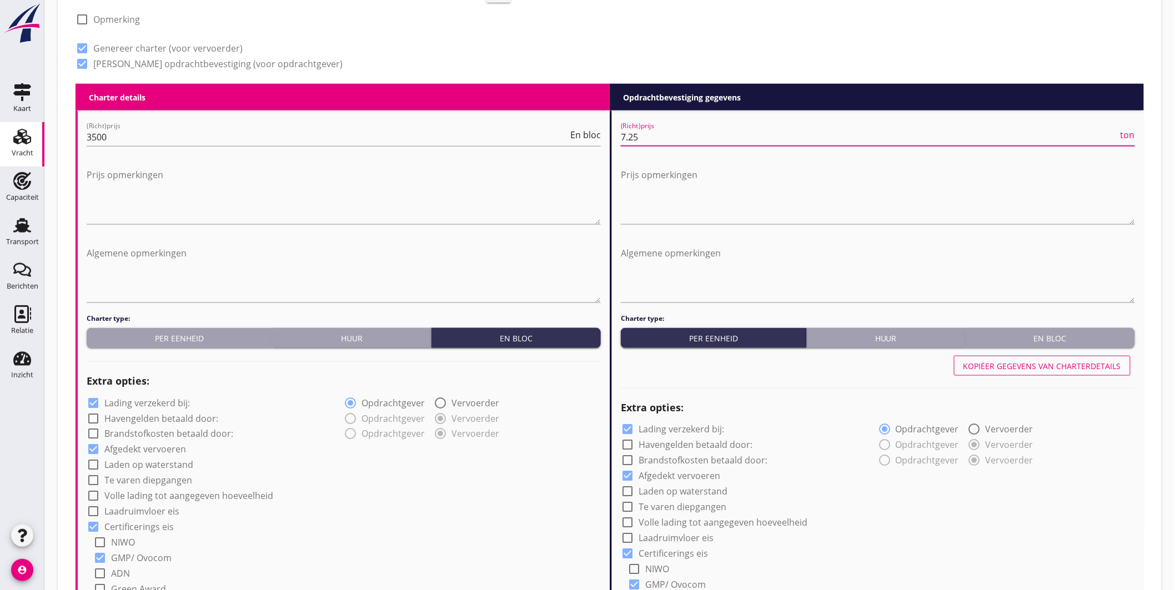
type input "7.25"
click at [174, 400] on label "Lading verzekerd bij:" at bounding box center [147, 403] width 86 height 11
checkbox input "false"
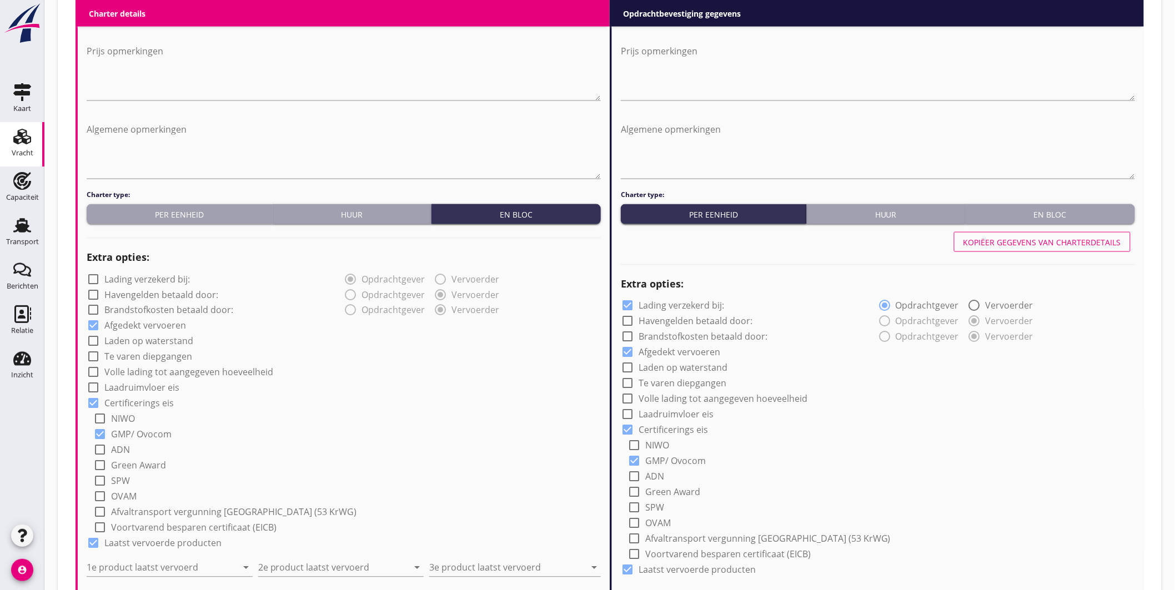
scroll to position [639, 0]
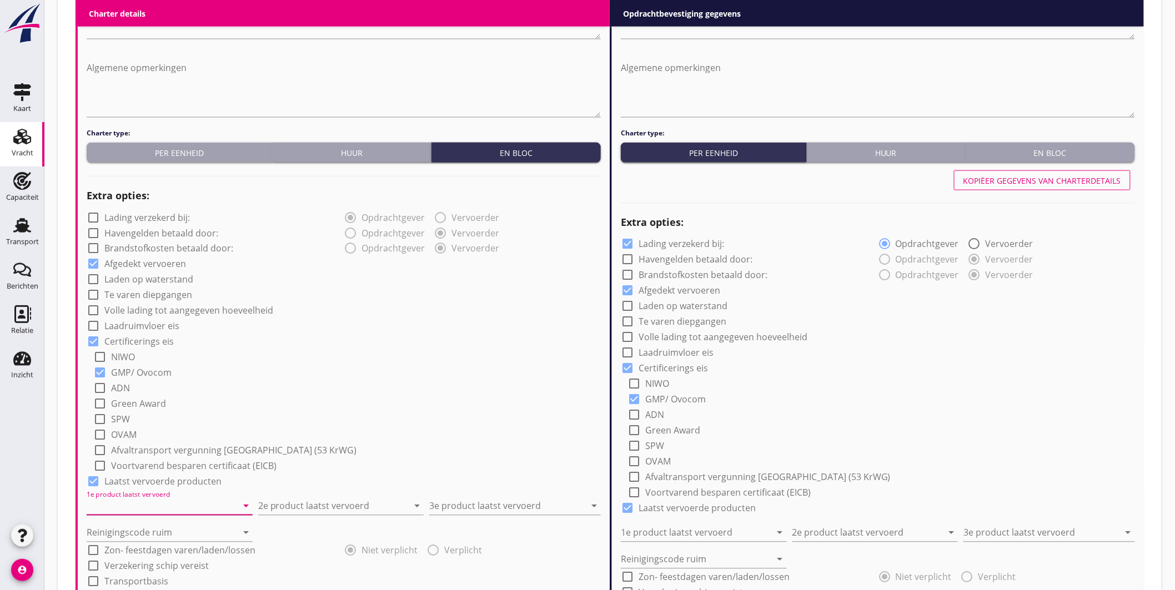
click at [185, 501] on input "1e product laatst vervoerd" at bounding box center [162, 507] width 151 height 18
click at [235, 506] on input "1e product laatst vervoerd" at bounding box center [162, 507] width 151 height 18
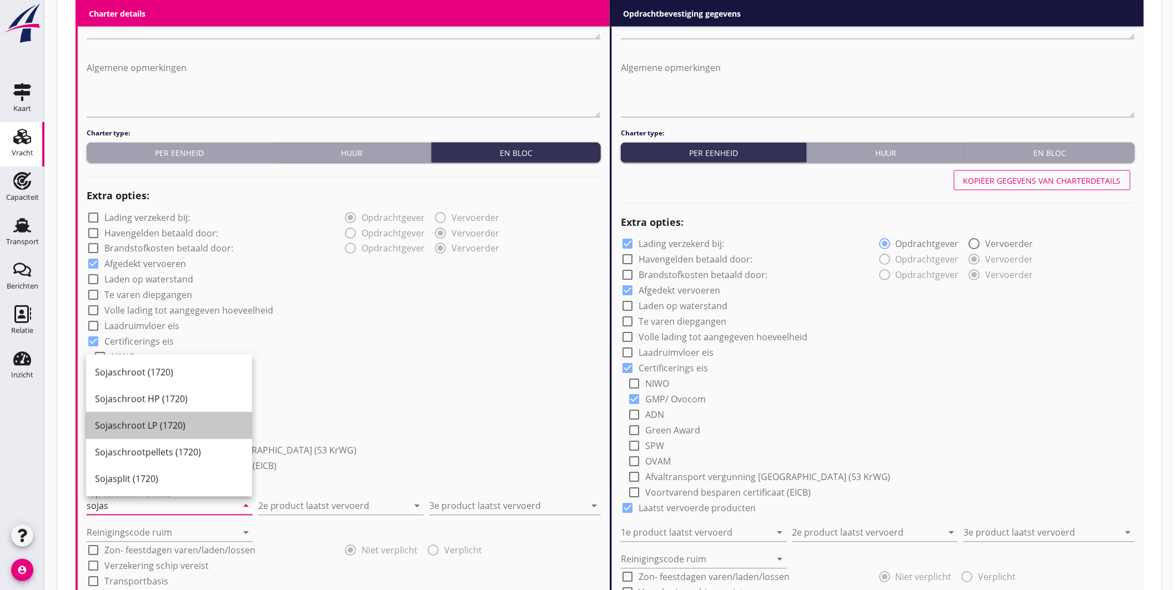
drag, startPoint x: 178, startPoint y: 423, endPoint x: 246, endPoint y: 470, distance: 83.0
click at [178, 423] on div "Sojaschroot LP (1720)" at bounding box center [169, 425] width 148 height 13
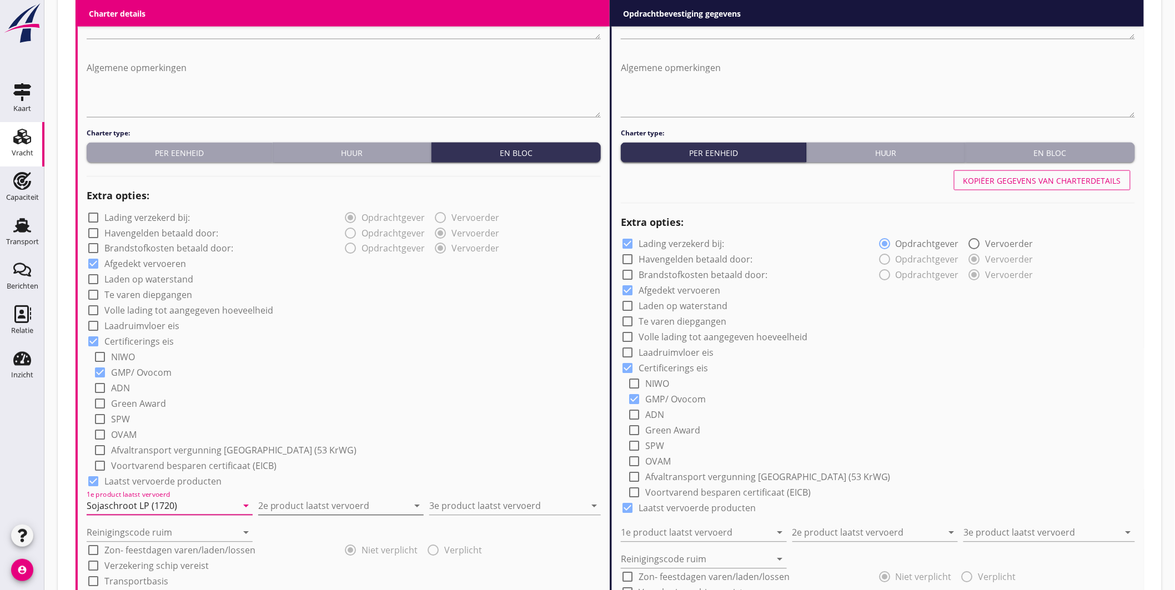
type input "Sojaschroot LP (1720)"
click at [279, 504] on input "2e product laatst vervoerd" at bounding box center [333, 507] width 151 height 18
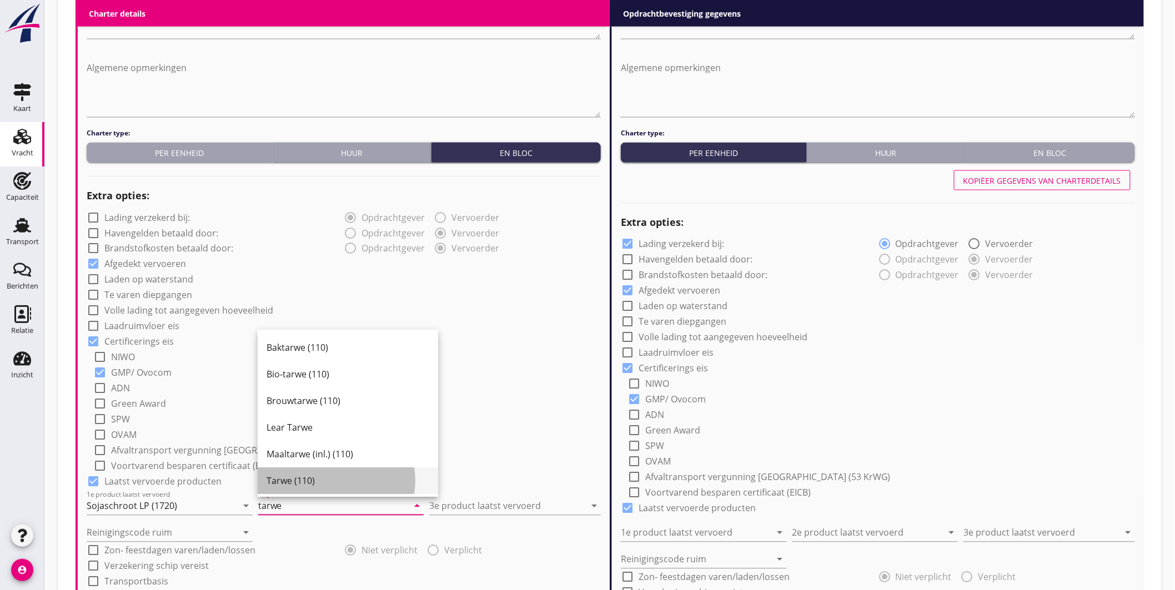
click at [318, 481] on div "Tarwe (110)" at bounding box center [348, 481] width 163 height 13
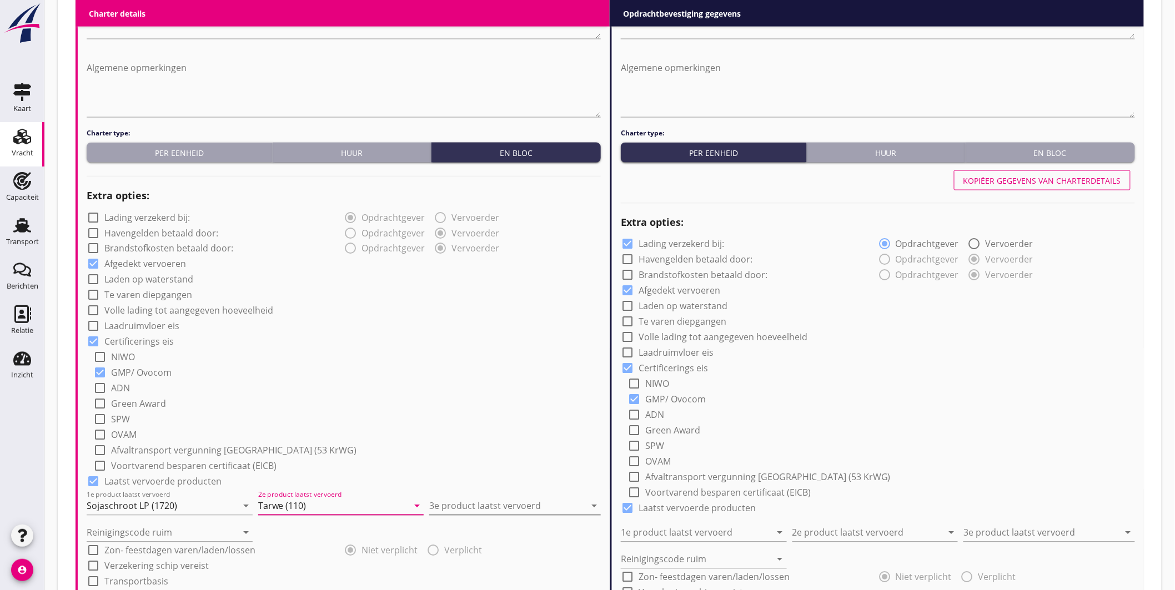
type input "Tarwe (110)"
click at [467, 503] on input "3e product laatst vervoerd" at bounding box center [507, 507] width 156 height 18
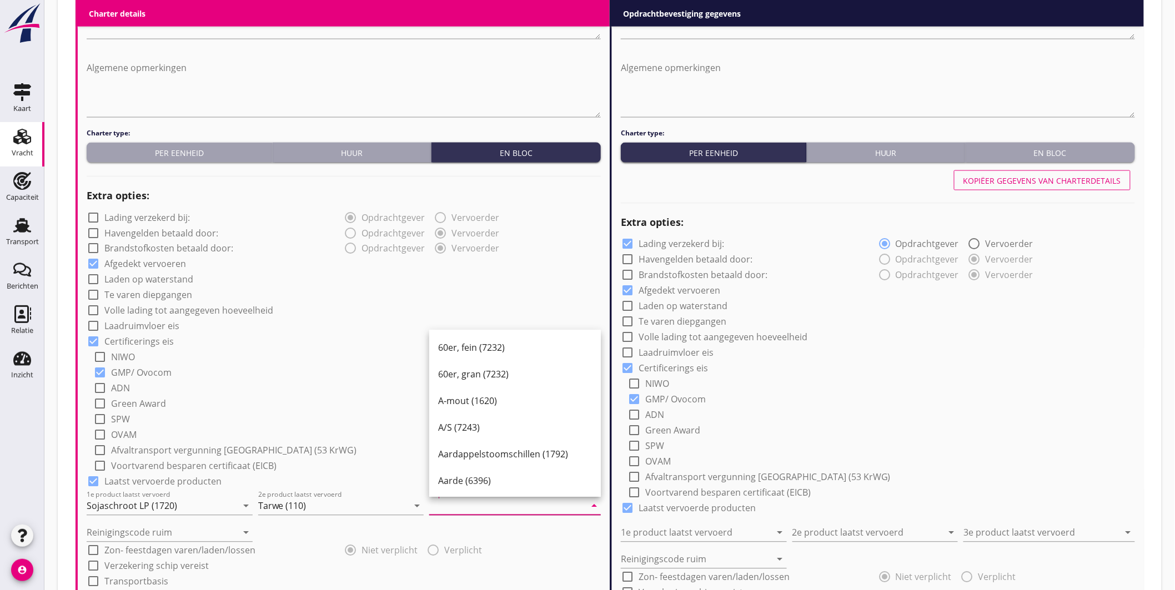
type input "S"
type input "Bio Soja"
click at [121, 531] on input "Reinigingscode ruim" at bounding box center [162, 533] width 151 height 18
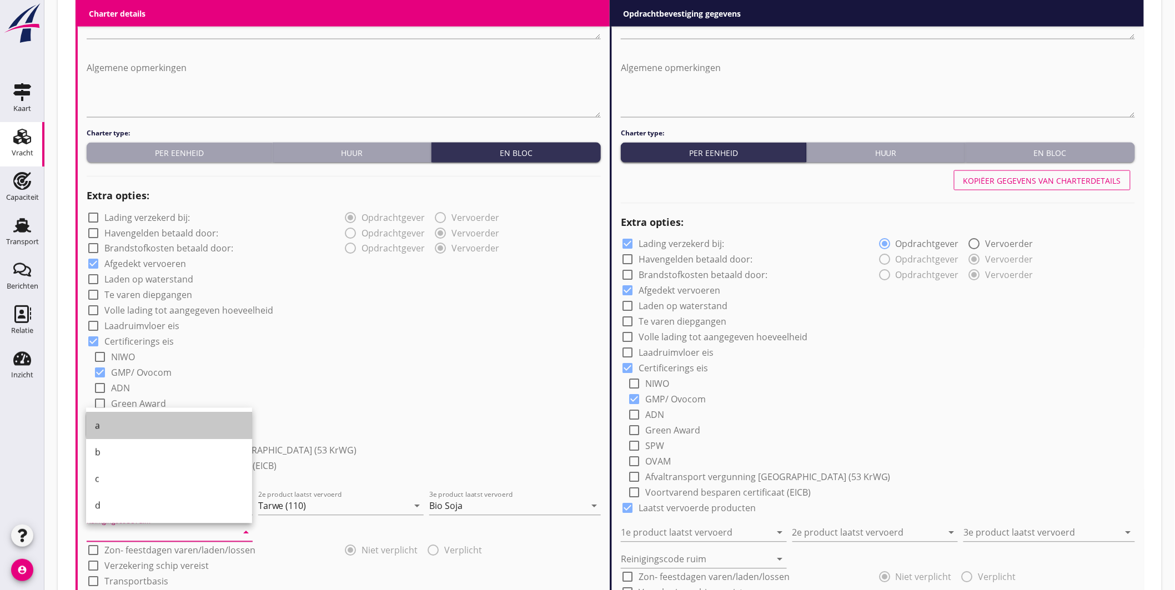
click at [115, 417] on div "a" at bounding box center [169, 426] width 148 height 27
type input "a"
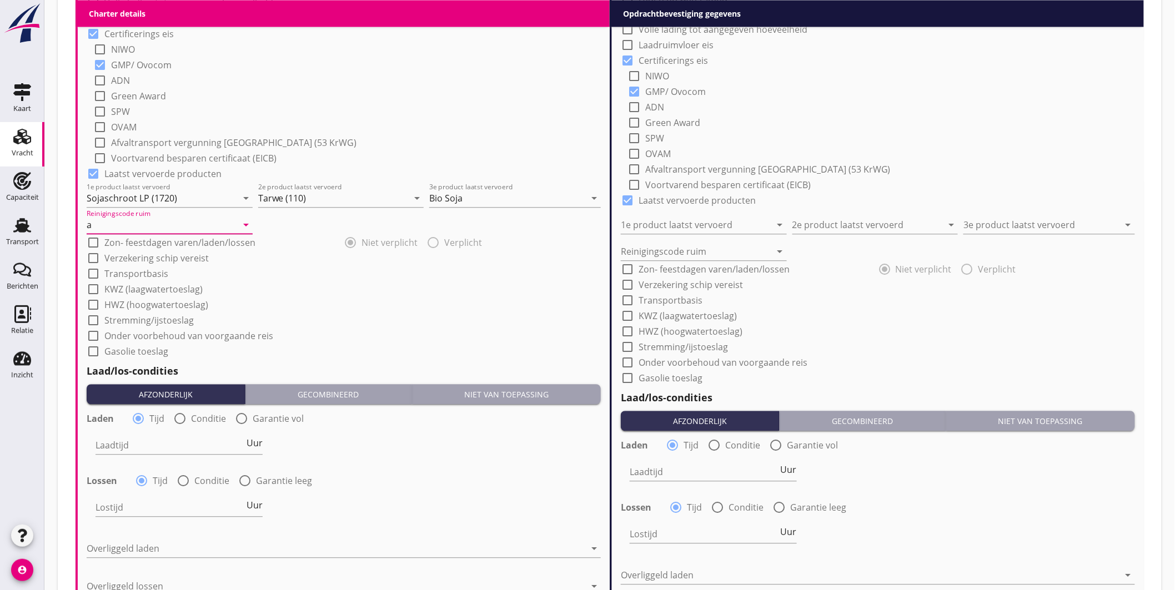
scroll to position [1009, 0]
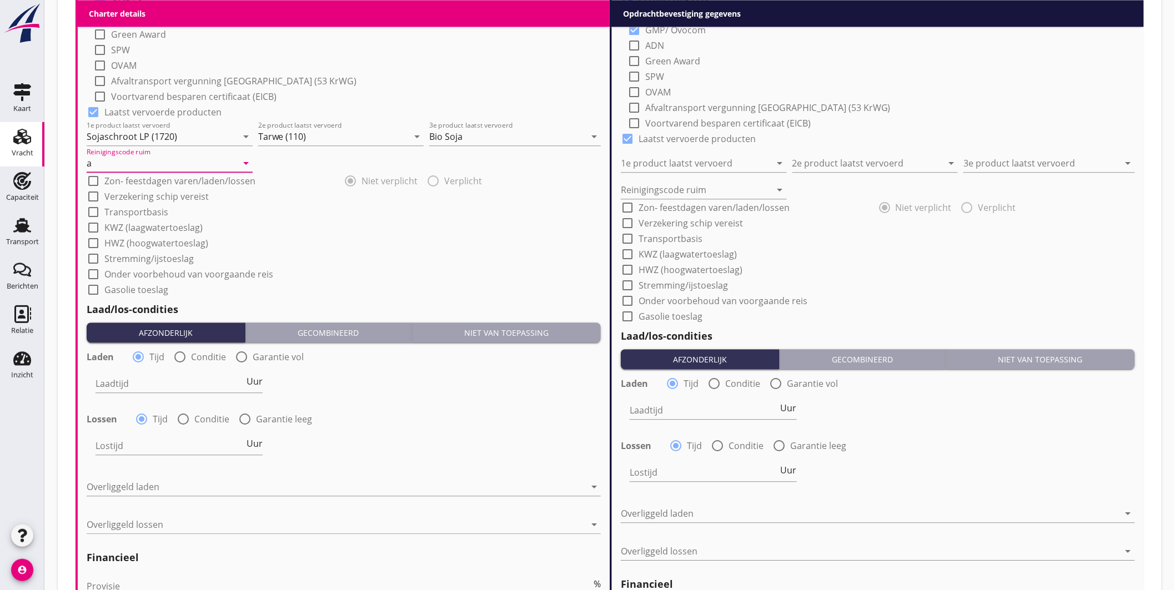
click at [182, 355] on div at bounding box center [179, 357] width 19 height 19
radio input "false"
radio input "true"
click at [183, 378] on div at bounding box center [214, 384] width 236 height 18
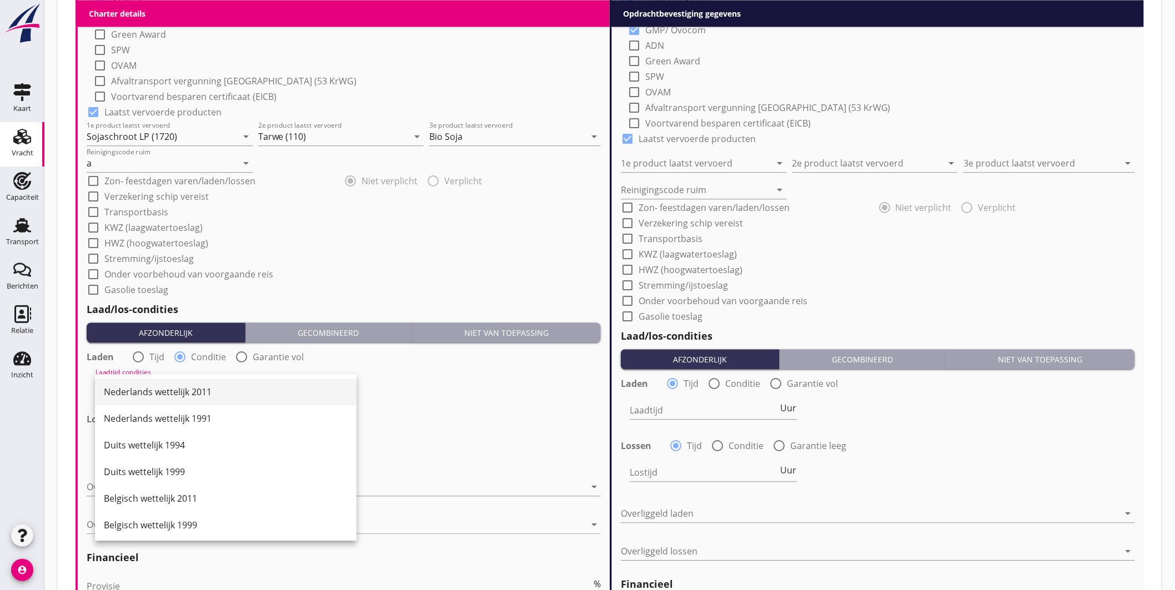
click at [185, 387] on div "Nederlands wettelijk 2011" at bounding box center [226, 391] width 244 height 13
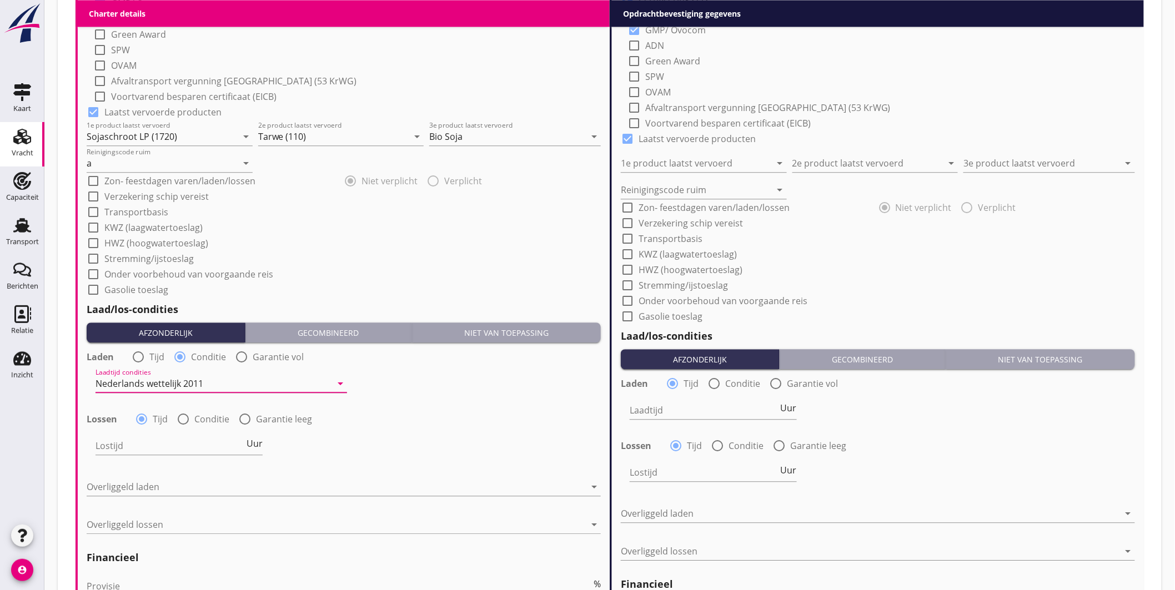
click at [188, 417] on div at bounding box center [183, 419] width 19 height 19
radio input "false"
radio input "true"
click at [192, 445] on div at bounding box center [214, 446] width 236 height 18
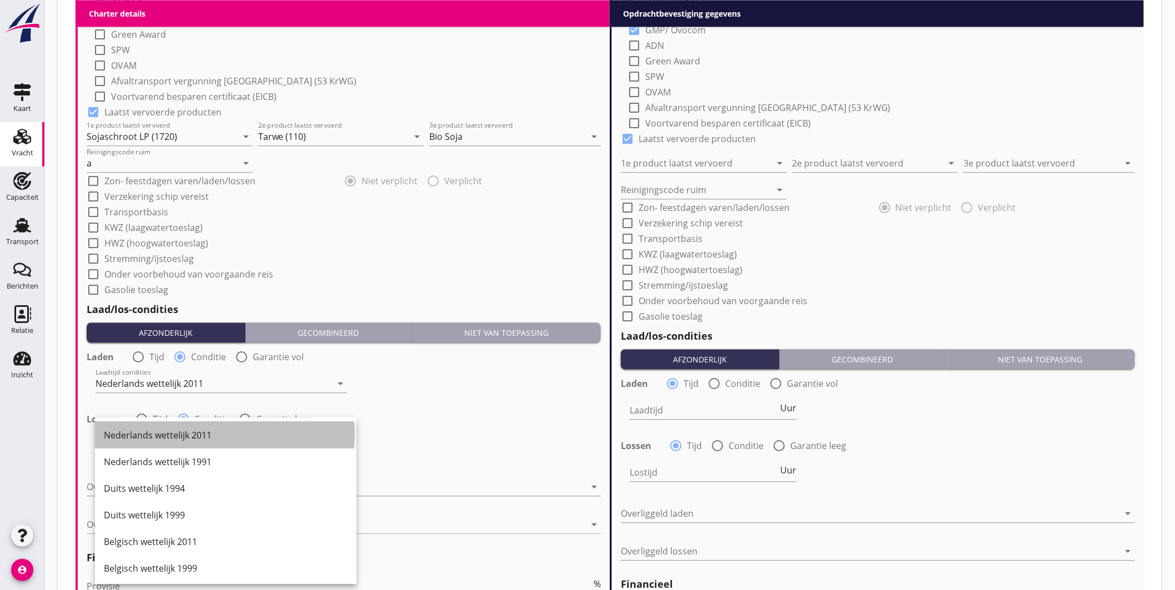
click at [204, 442] on div "Nederlands wettelijk 2011" at bounding box center [226, 435] width 244 height 27
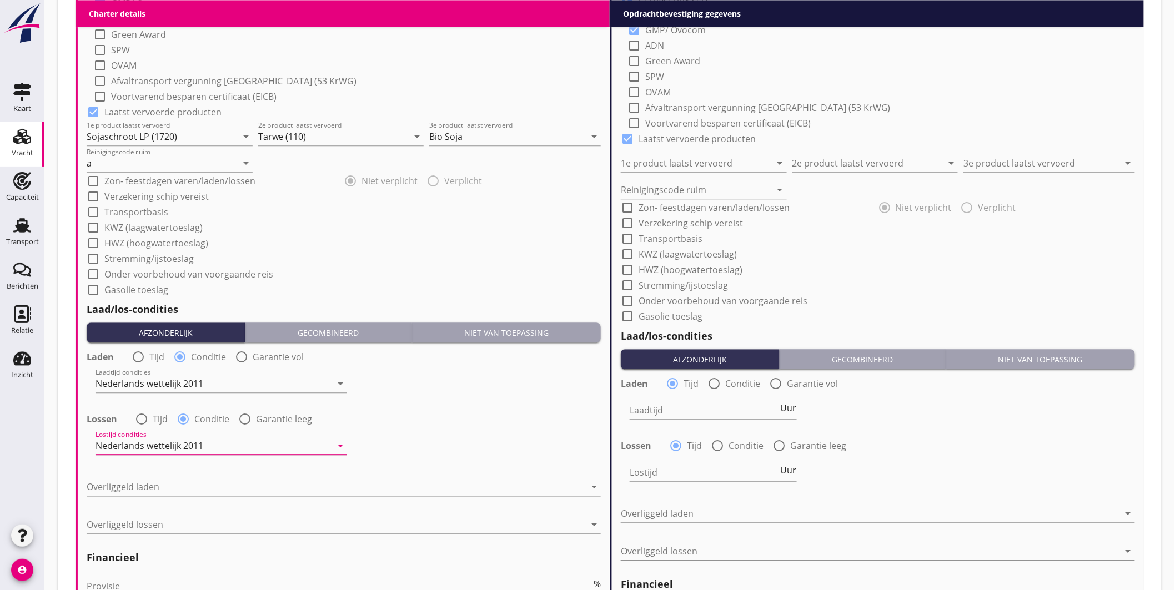
click at [189, 487] on div at bounding box center [336, 487] width 499 height 18
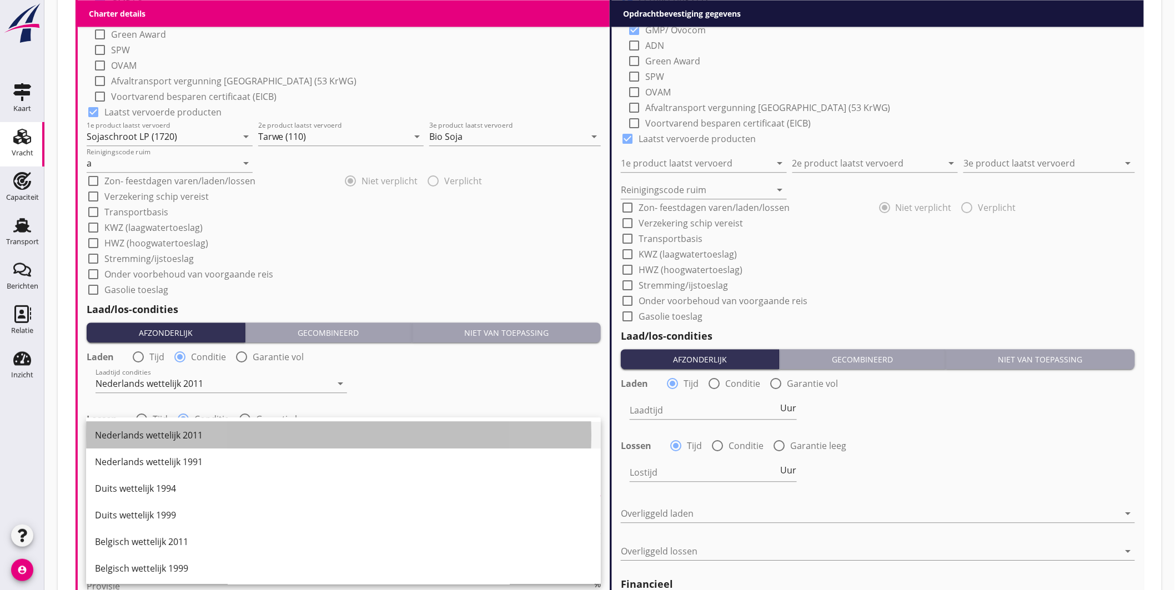
click at [193, 437] on div "Nederlands wettelijk 2011" at bounding box center [343, 435] width 497 height 13
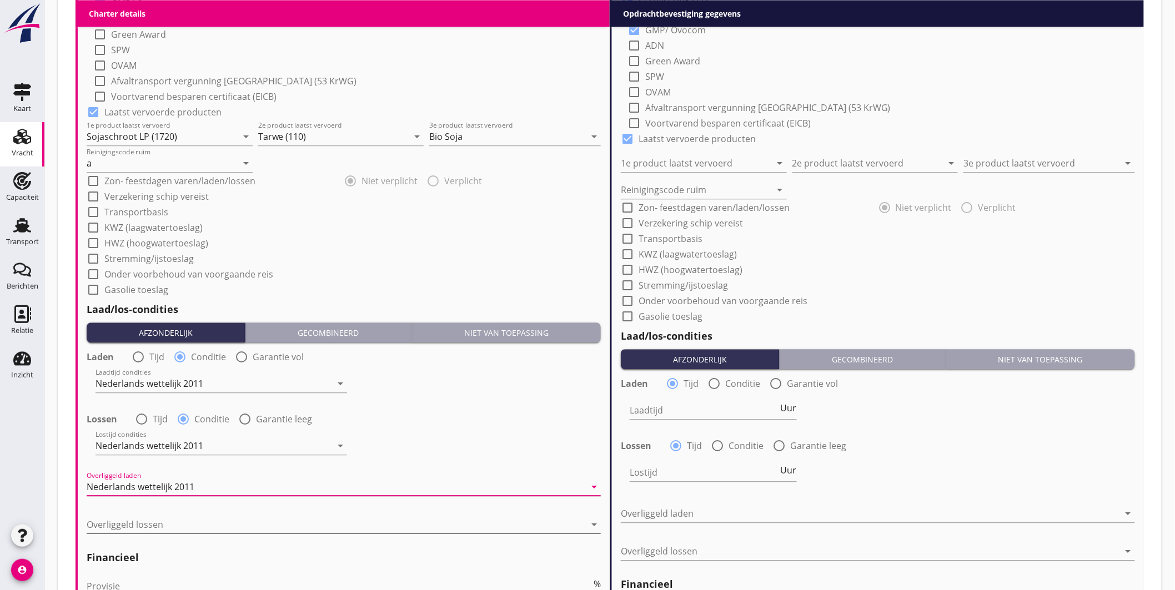
click at [188, 526] on div at bounding box center [336, 525] width 499 height 18
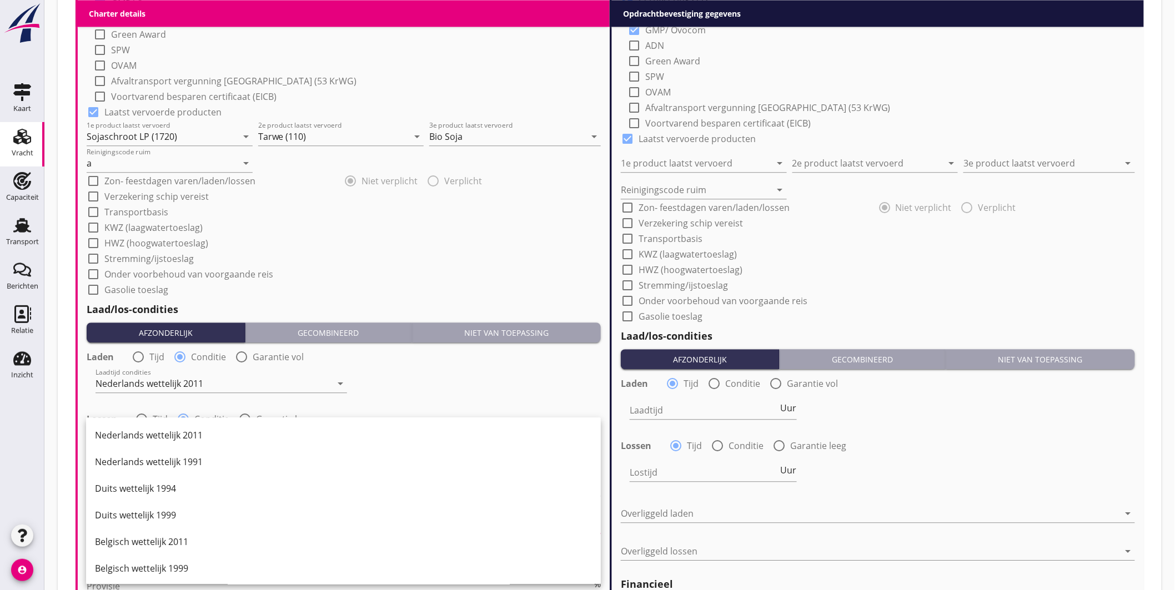
click at [197, 437] on div "Nederlands wettelijk 2011" at bounding box center [343, 435] width 497 height 13
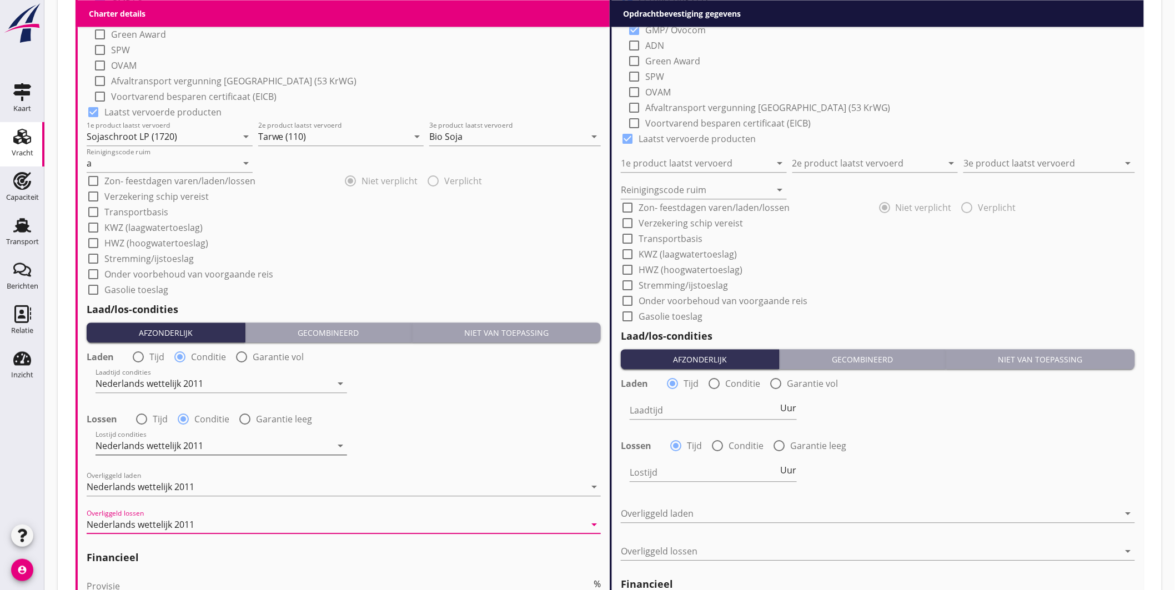
scroll to position [1256, 0]
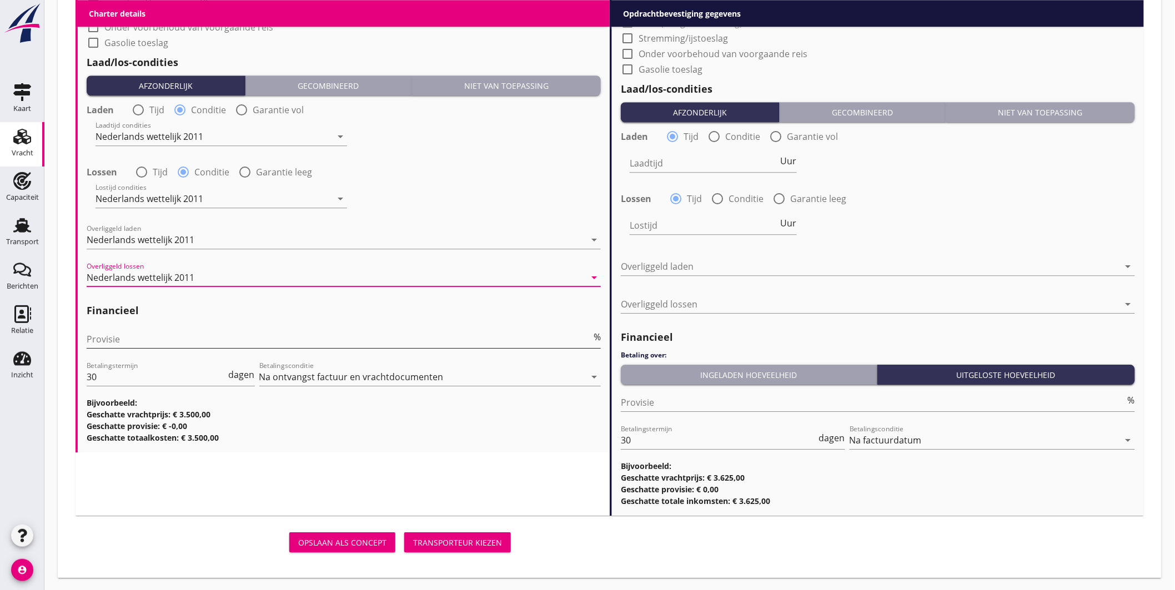
click at [139, 342] on input "Provisie" at bounding box center [339, 339] width 505 height 18
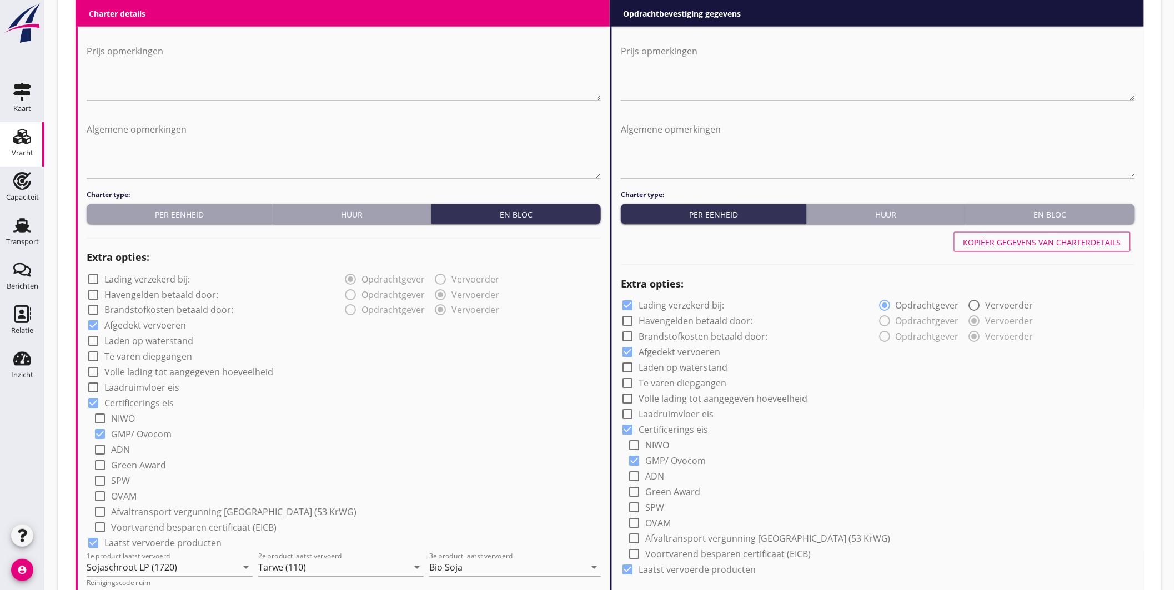
scroll to position [639, 0]
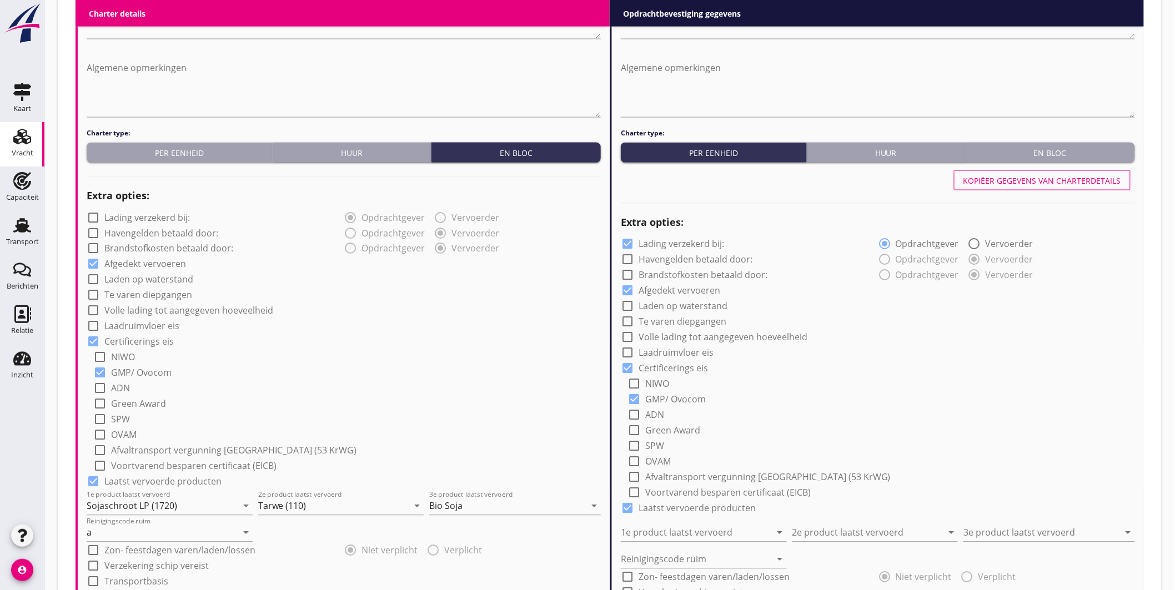
type input "2.50"
click at [999, 167] on div "Kopiëer gegevens van charterdetails" at bounding box center [878, 180] width 514 height 27
click at [995, 170] on button "Kopiëer gegevens van charterdetails" at bounding box center [1042, 180] width 177 height 20
checkbox input "false"
type input "Sojaschroot LP (1720)"
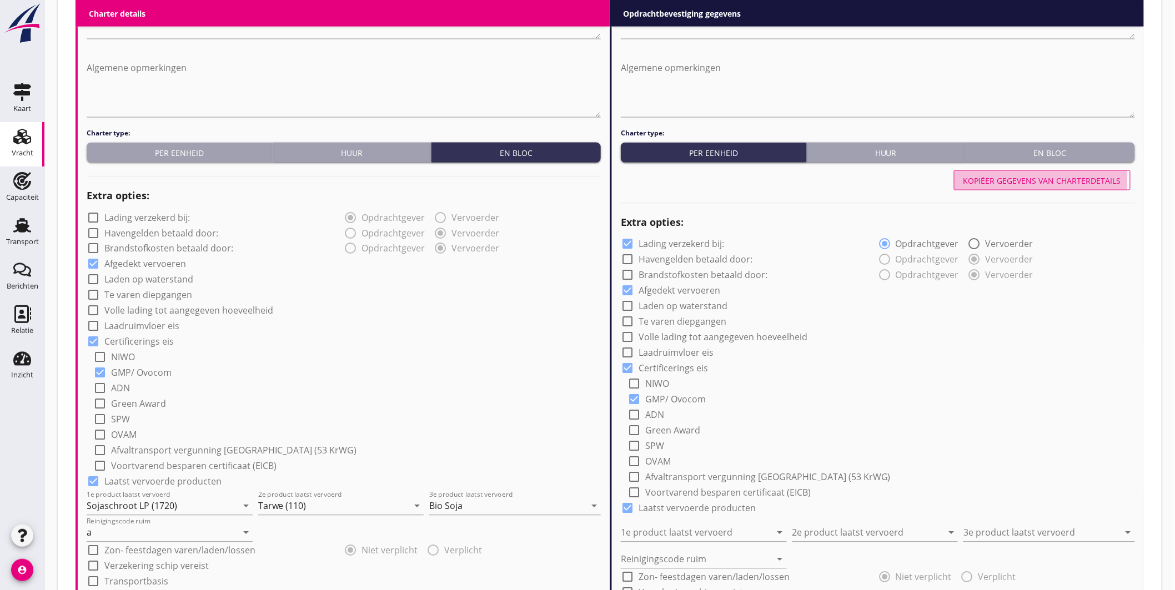
type input "Tarwe (110)"
type input "Bio Soja"
type input "a"
radio input "false"
radio input "true"
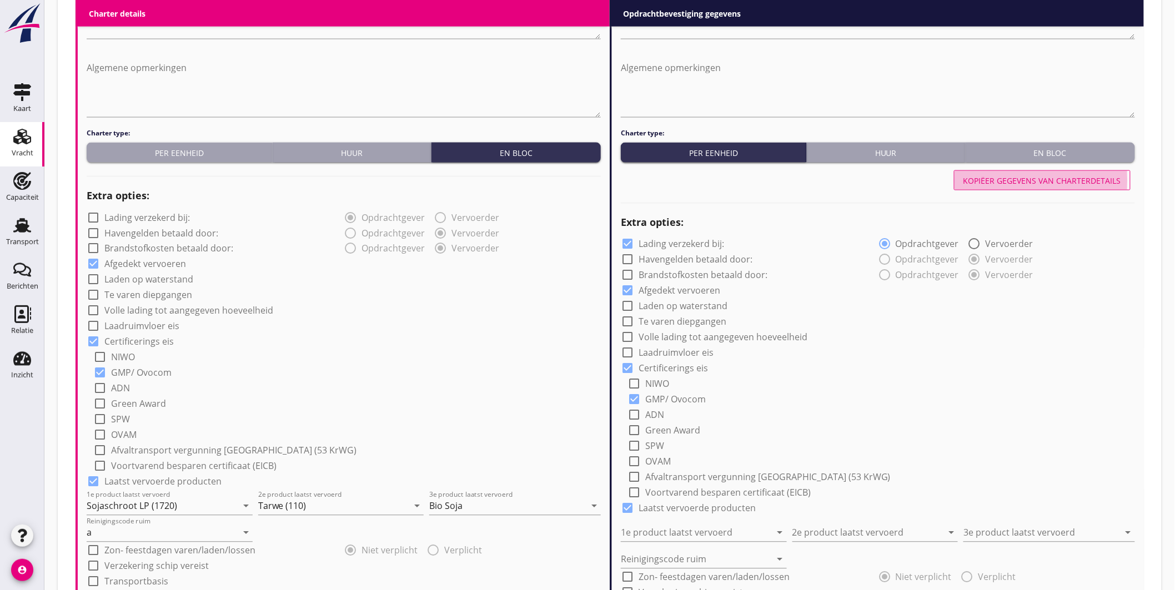
radio input "false"
radio input "true"
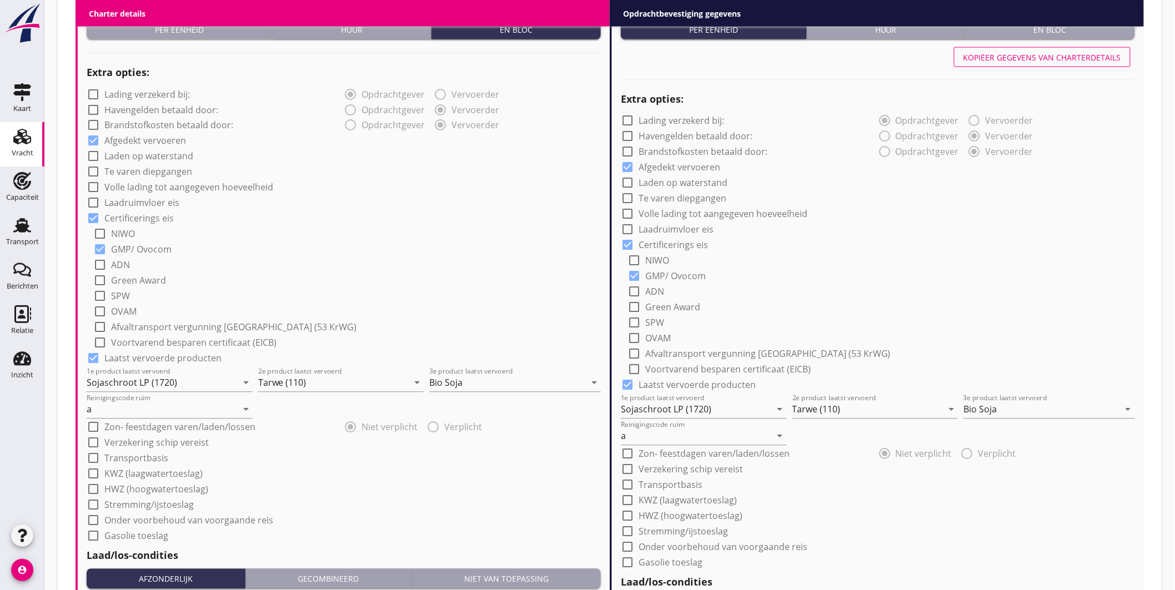
scroll to position [824, 0]
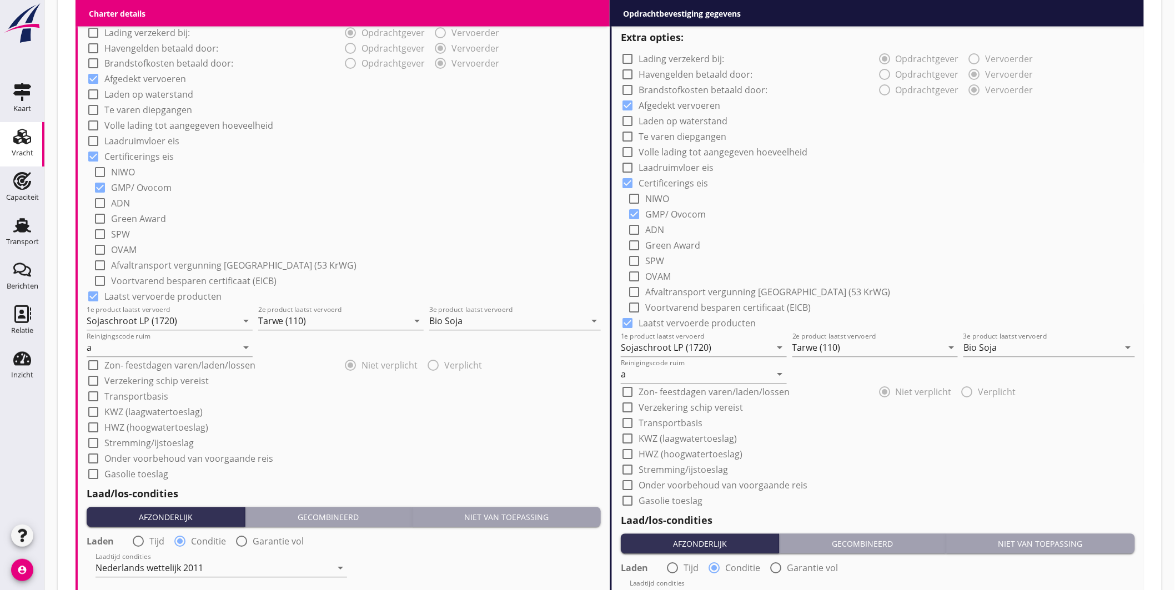
click at [237, 458] on label "Onder voorbehoud van voorgaande reis" at bounding box center [188, 459] width 169 height 11
checkbox input "true"
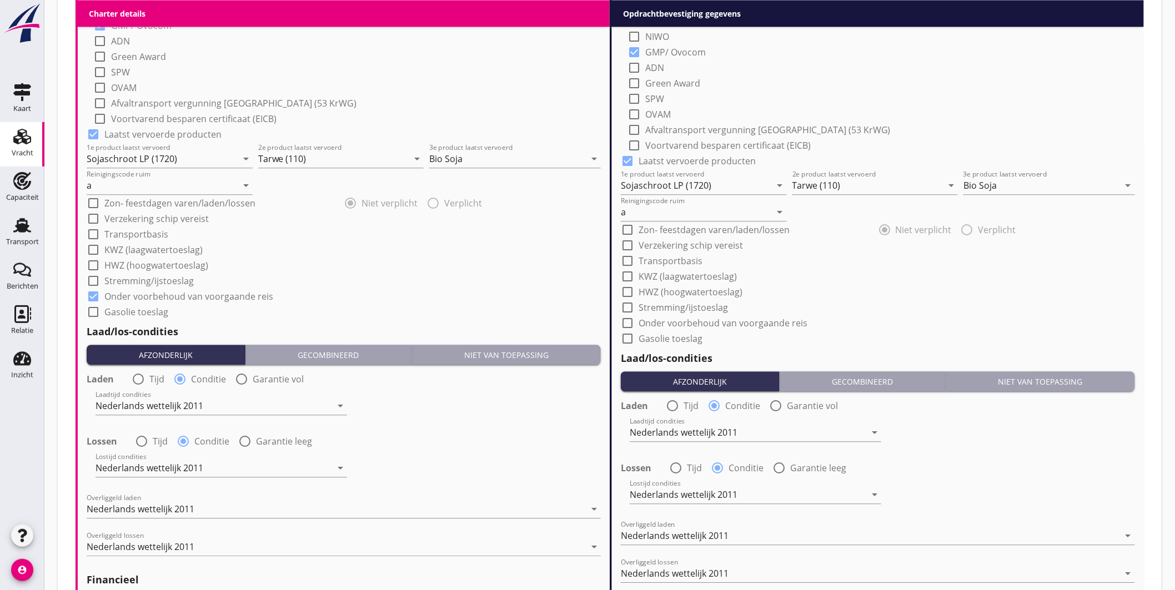
scroll to position [1234, 0]
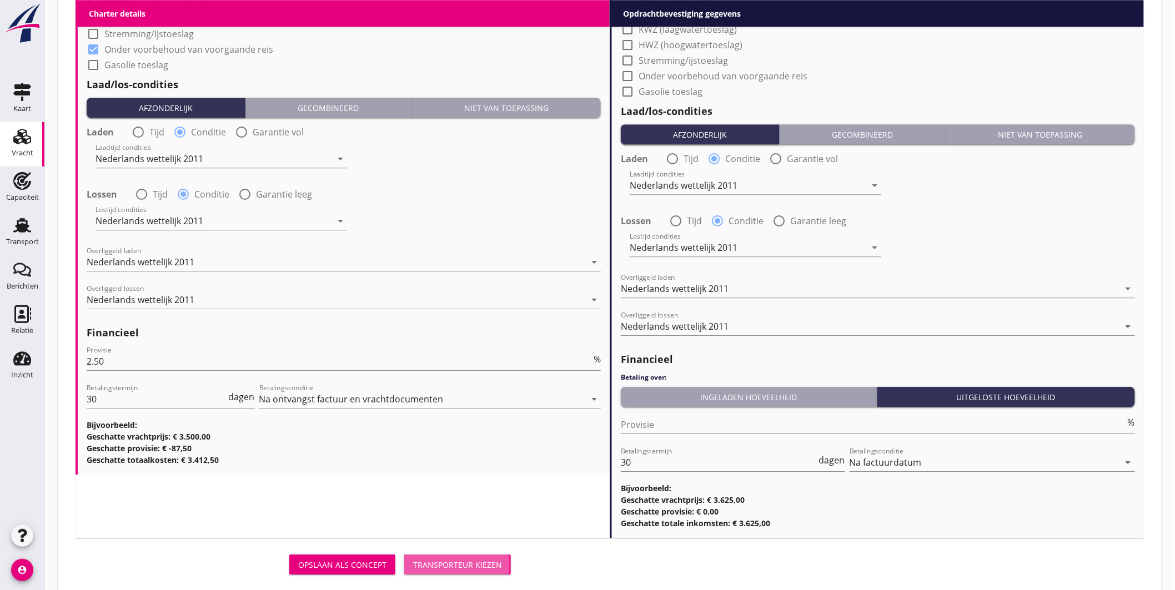
drag, startPoint x: 452, startPoint y: 561, endPoint x: 585, endPoint y: 237, distance: 349.9
click at [454, 565] on div "Transporteur kiezen" at bounding box center [457, 565] width 89 height 12
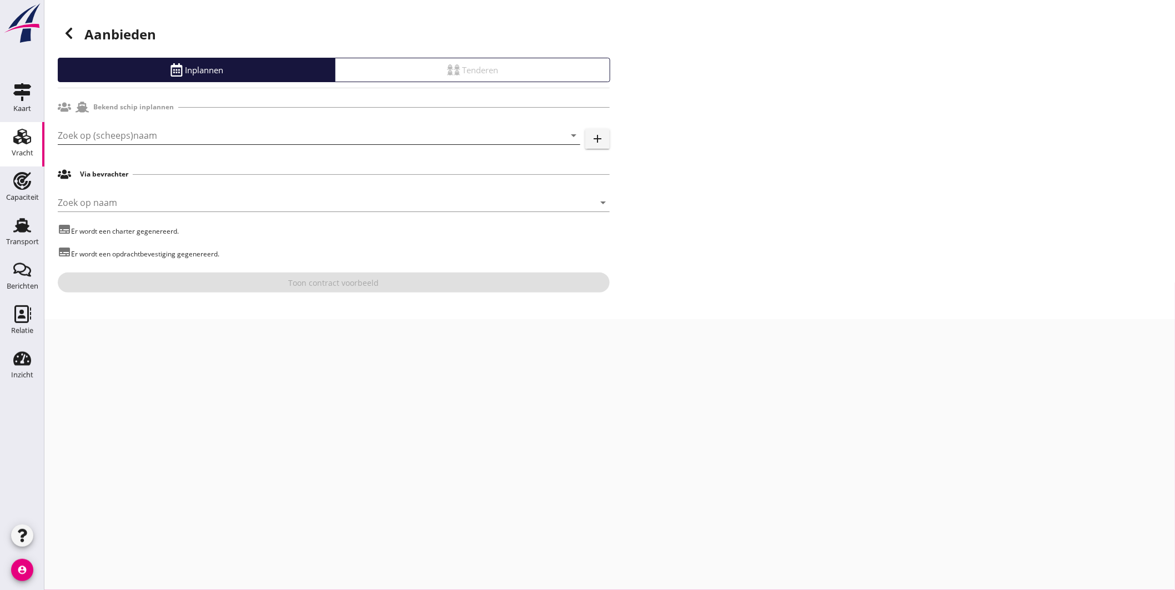
click at [235, 139] on input "Zoek op (scheeps)naam" at bounding box center [304, 136] width 492 height 18
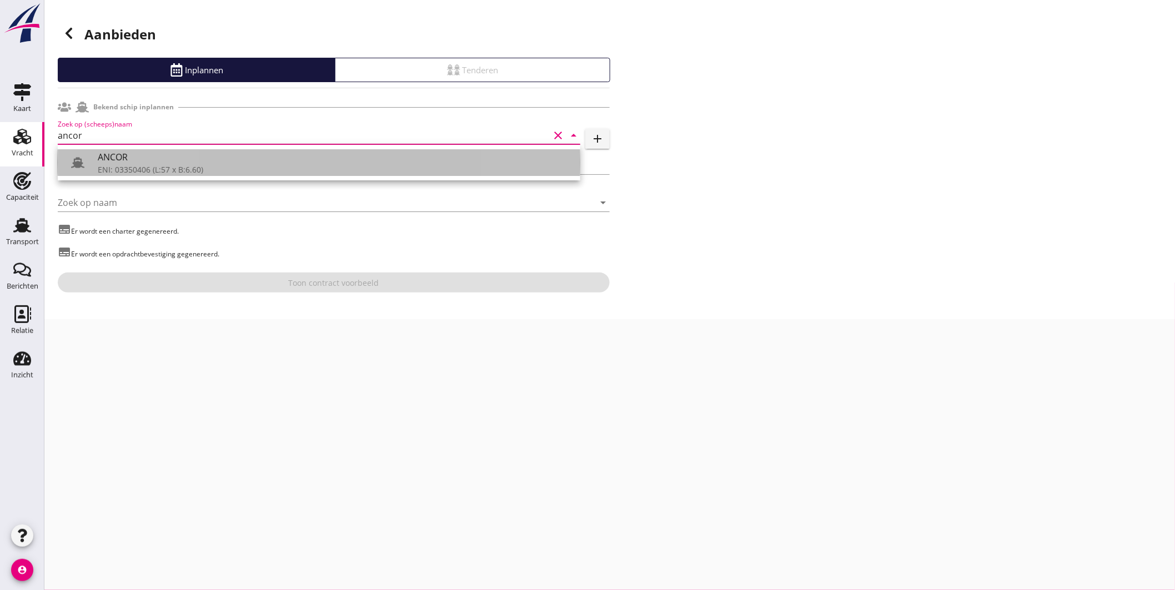
click at [195, 159] on div "ANCOR" at bounding box center [335, 157] width 474 height 13
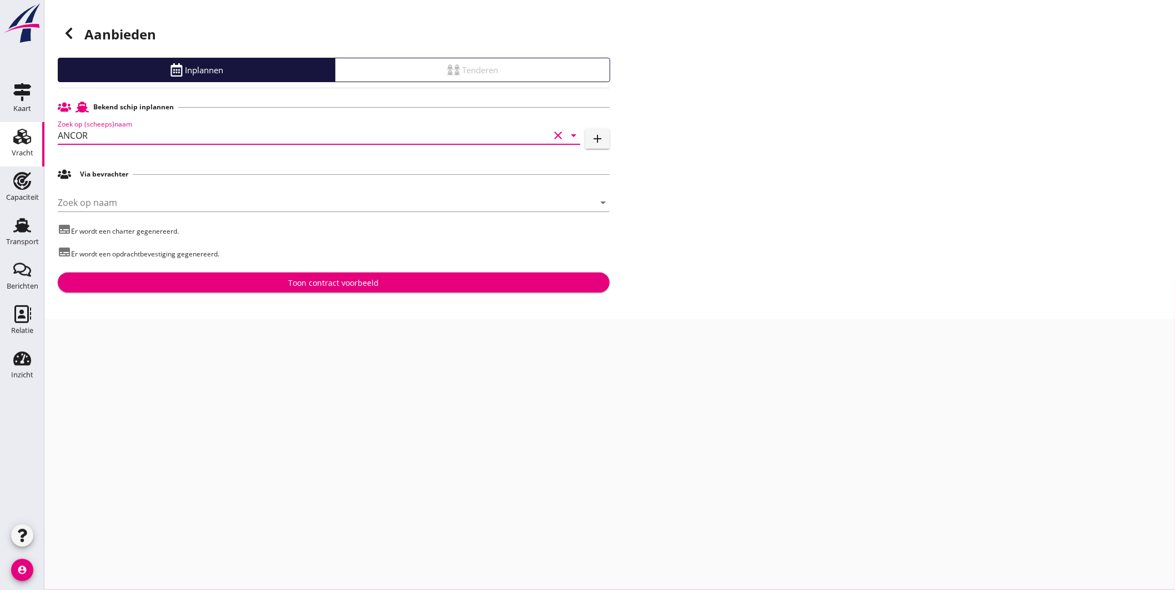
type input "ANCOR"
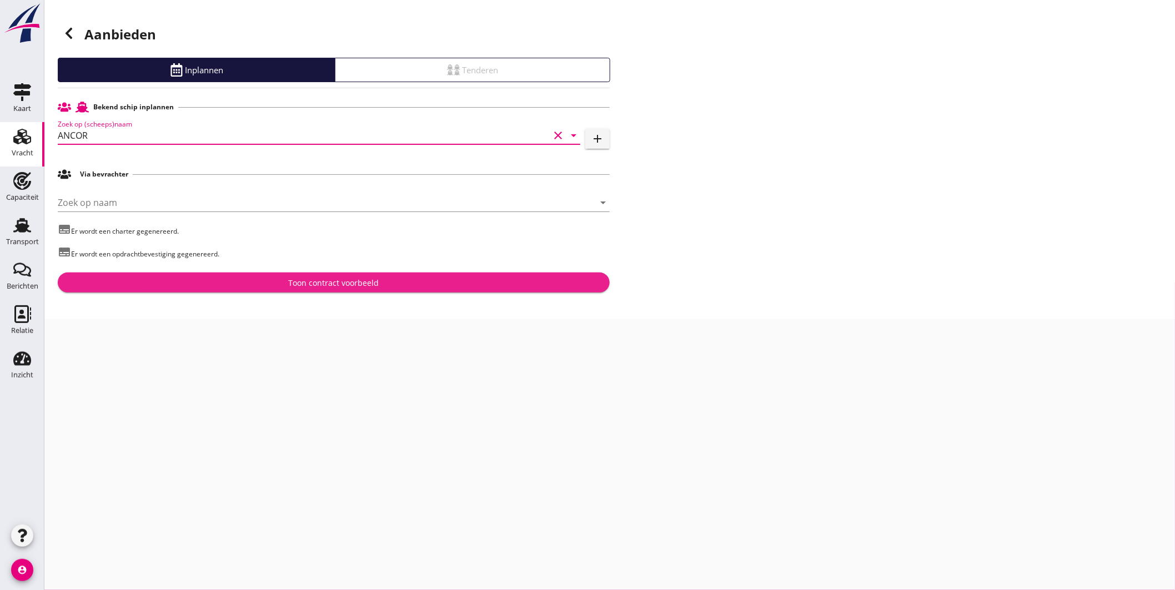
click at [325, 279] on div "Toon contract voorbeeld" at bounding box center [334, 283] width 91 height 12
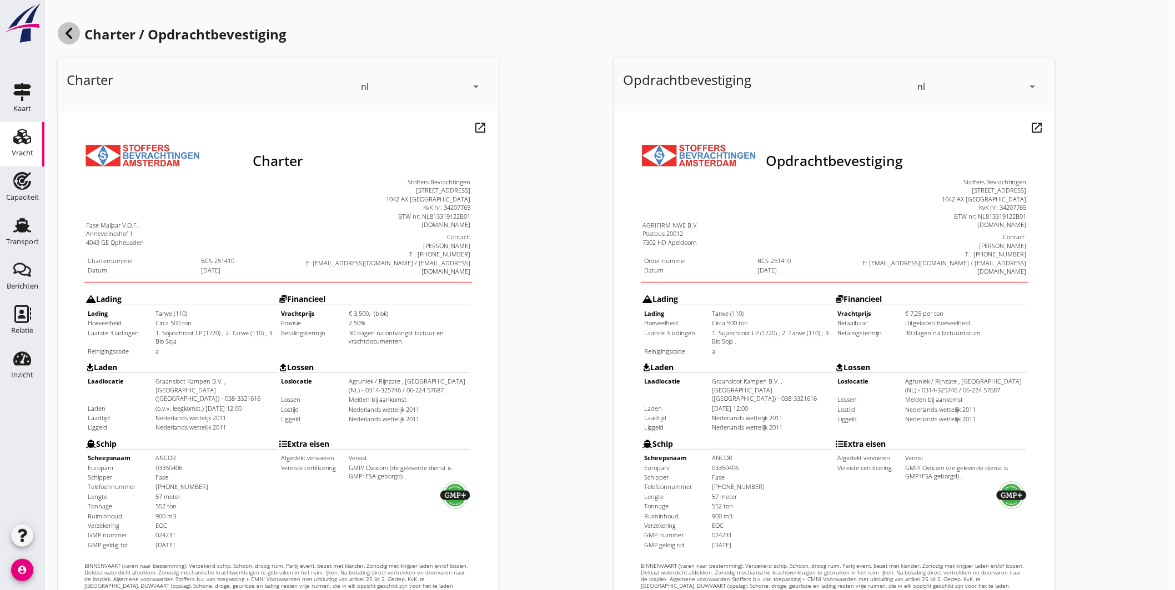
click at [76, 31] on div at bounding box center [69, 33] width 22 height 22
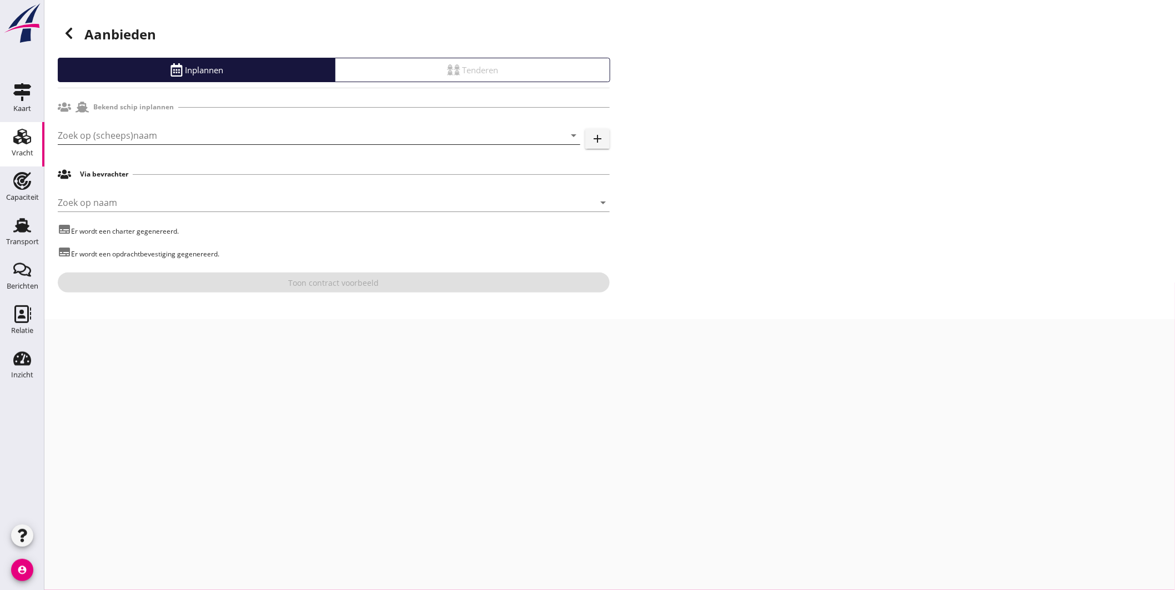
click at [148, 136] on input "Zoek op (scheeps)naam" at bounding box center [304, 136] width 492 height 18
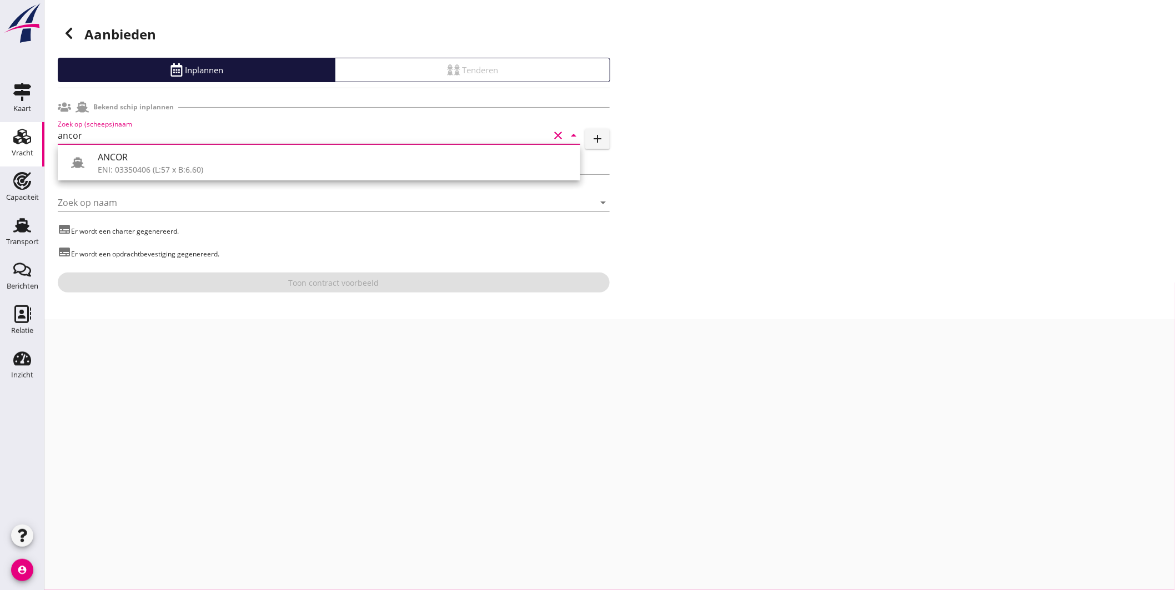
click at [138, 164] on div "ANCOR ENI: 03350406 (L:57 x B:6.60)" at bounding box center [335, 162] width 474 height 27
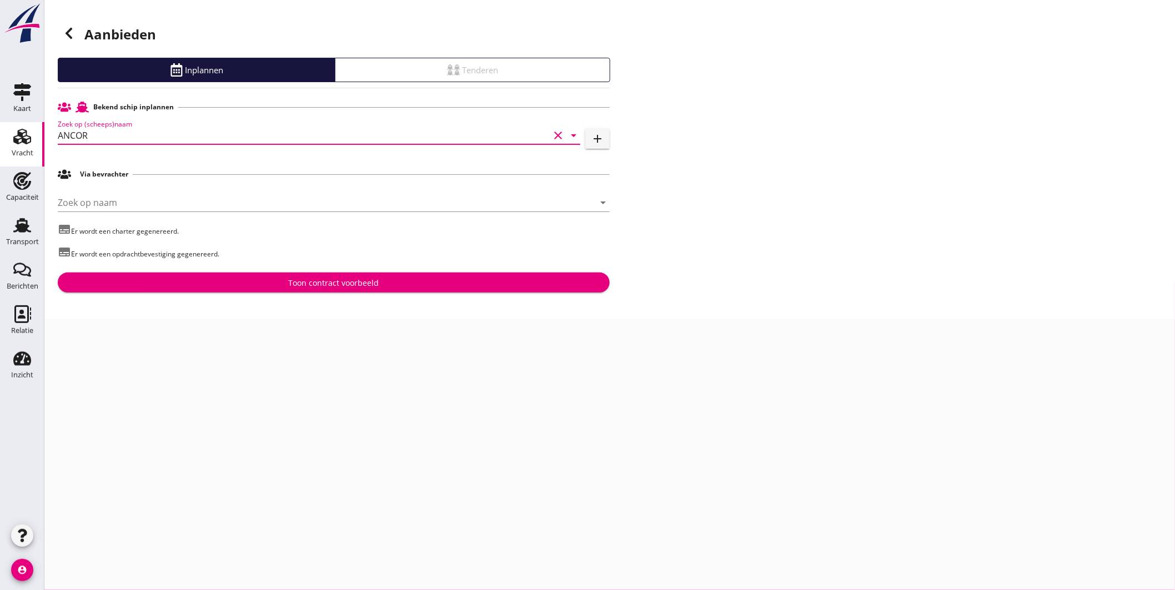
type input "ANCOR"
click at [298, 279] on div "Toon contract voorbeeld" at bounding box center [334, 283] width 91 height 12
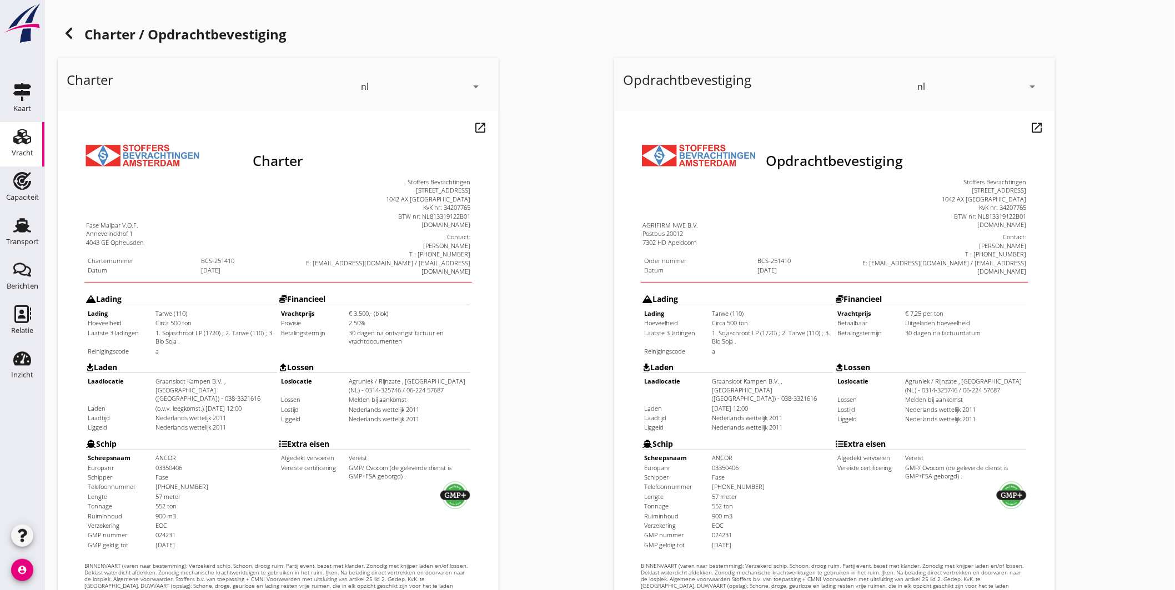
click at [66, 39] on icon at bounding box center [68, 33] width 13 height 13
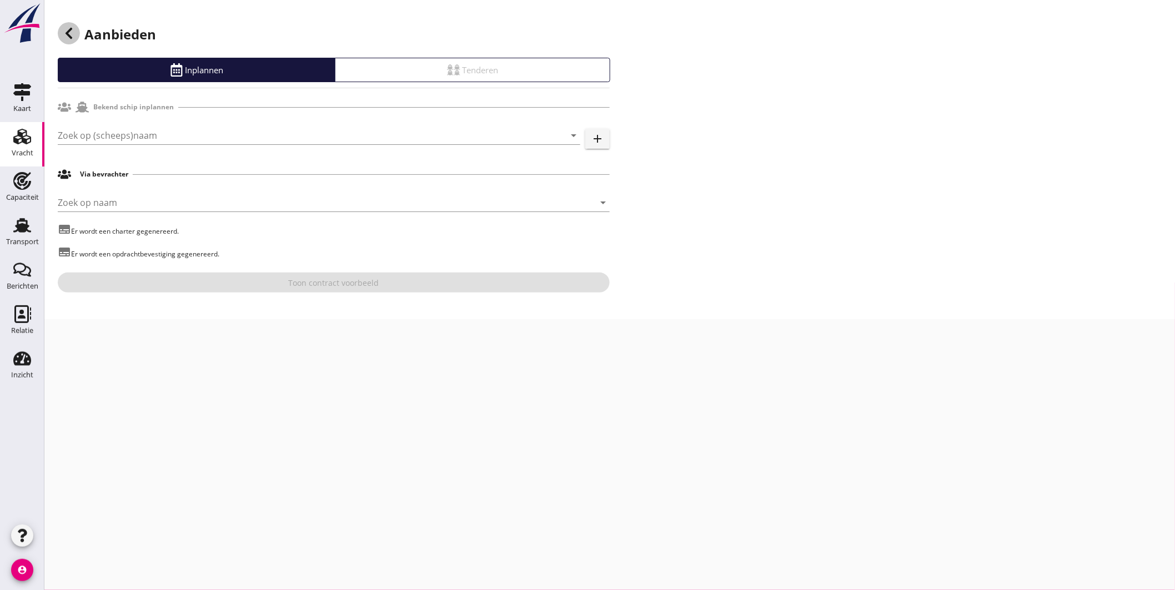
click at [69, 32] on icon at bounding box center [68, 33] width 13 height 13
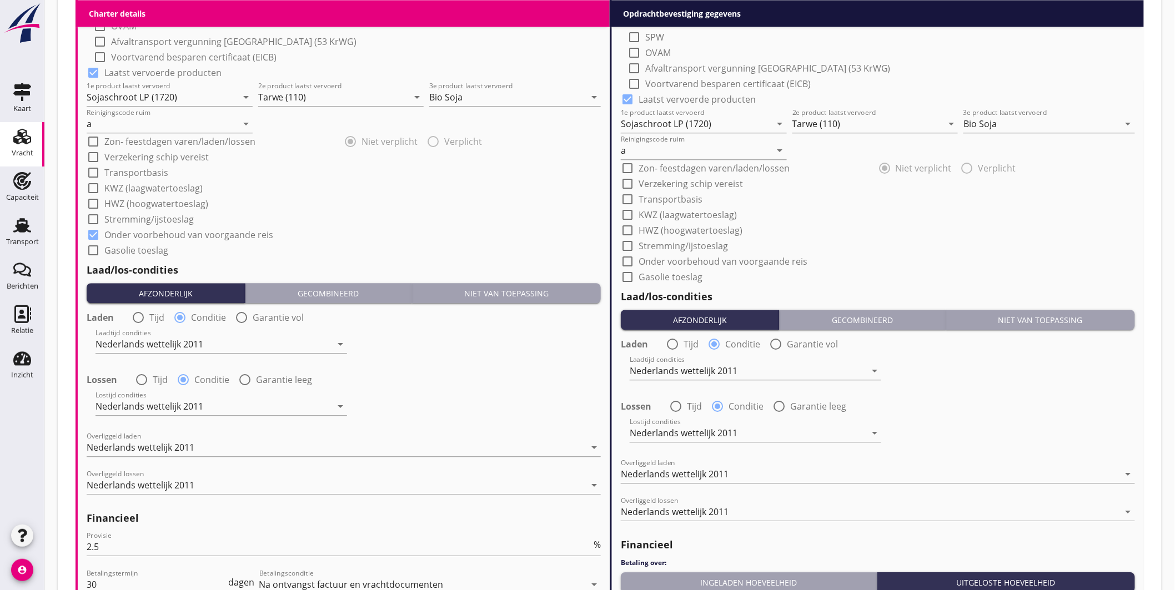
scroll to position [1256, 0]
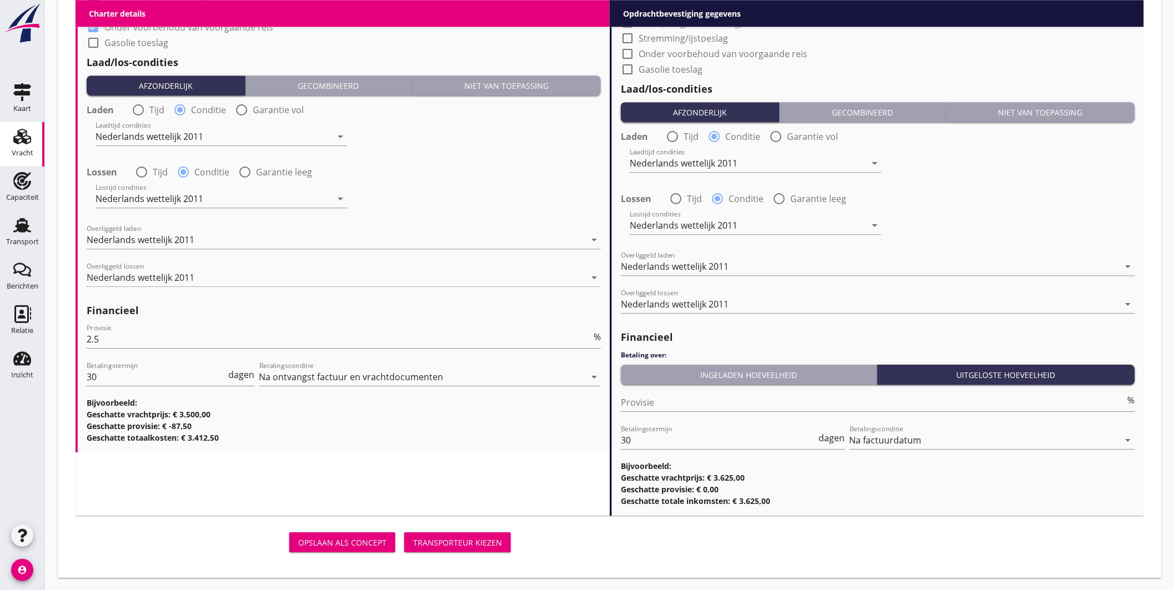
click at [442, 535] on button "Transporteur kiezen" at bounding box center [457, 543] width 107 height 20
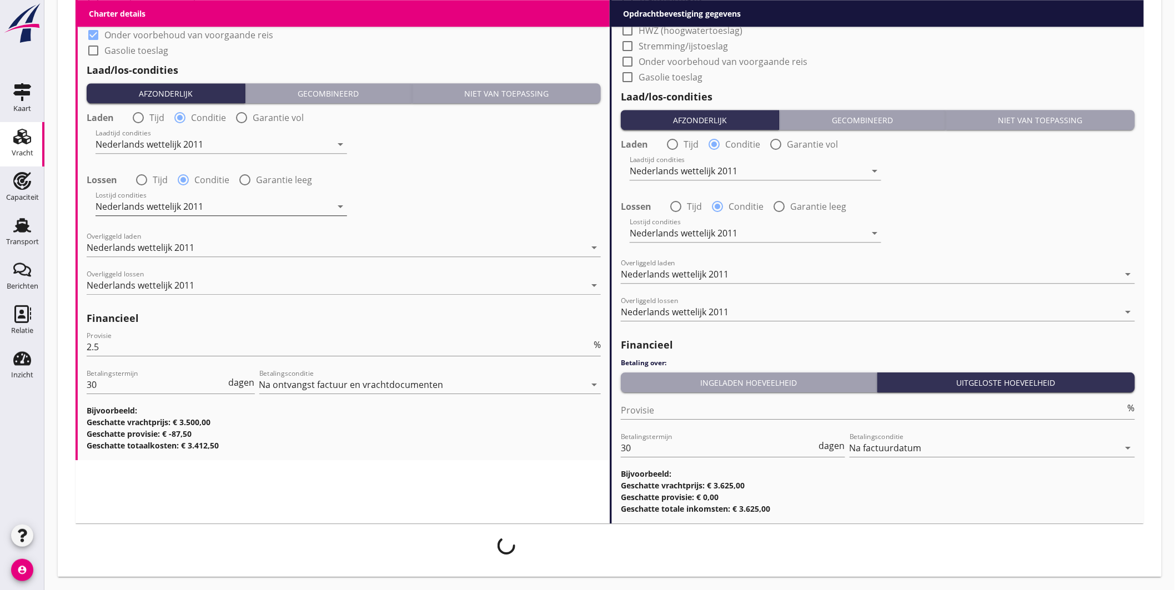
scroll to position [1247, 0]
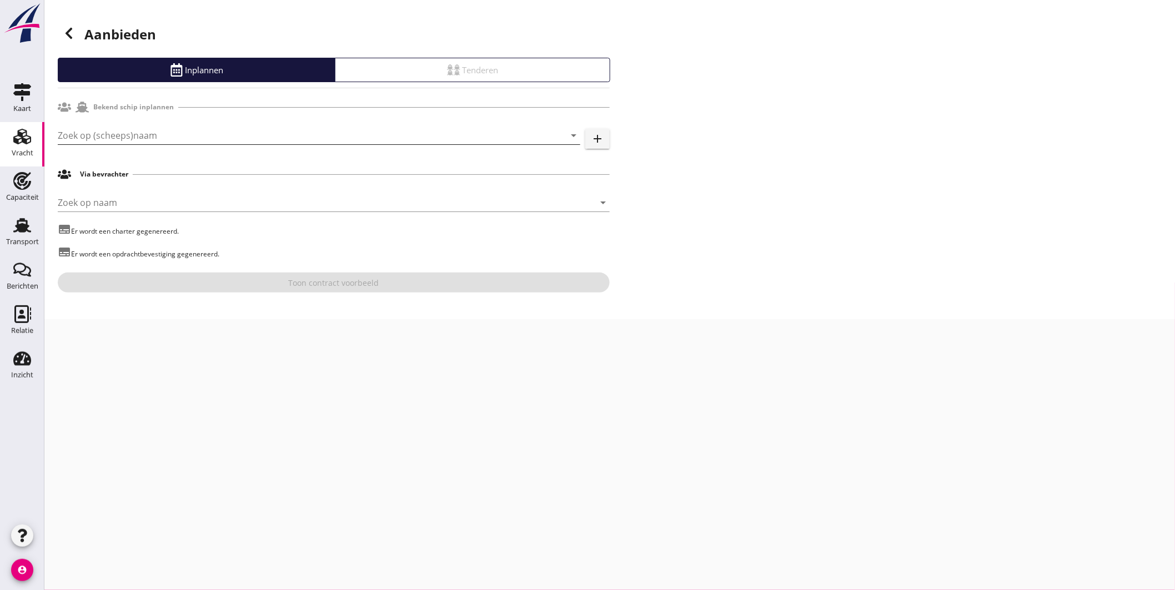
click at [182, 141] on input "Zoek op (scheeps)naam" at bounding box center [304, 136] width 492 height 18
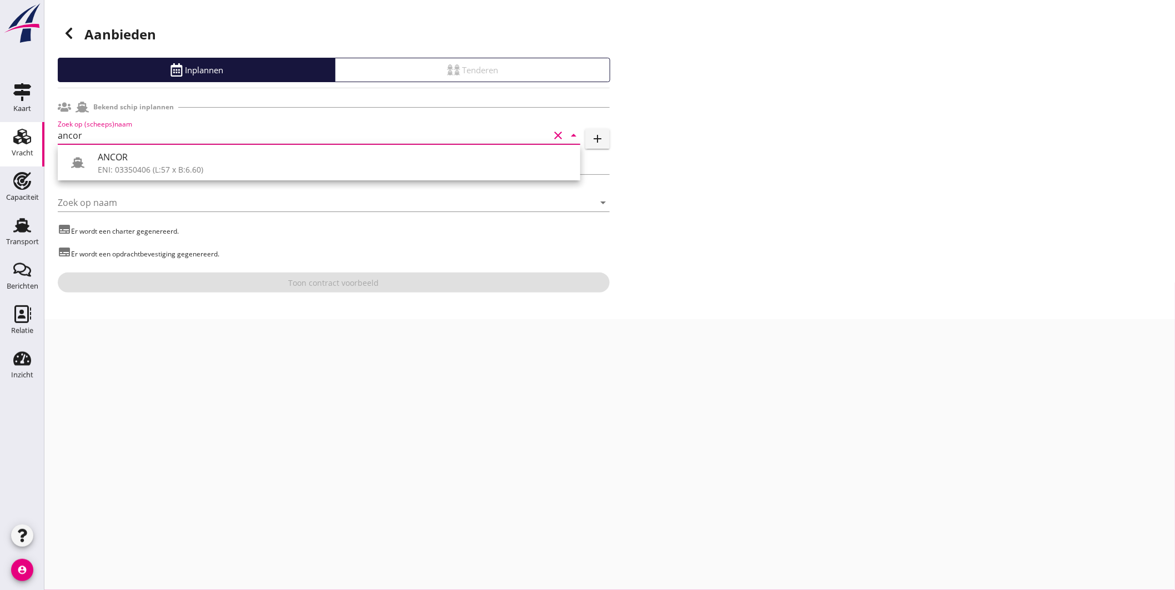
click at [164, 152] on div "ANCOR" at bounding box center [335, 157] width 474 height 13
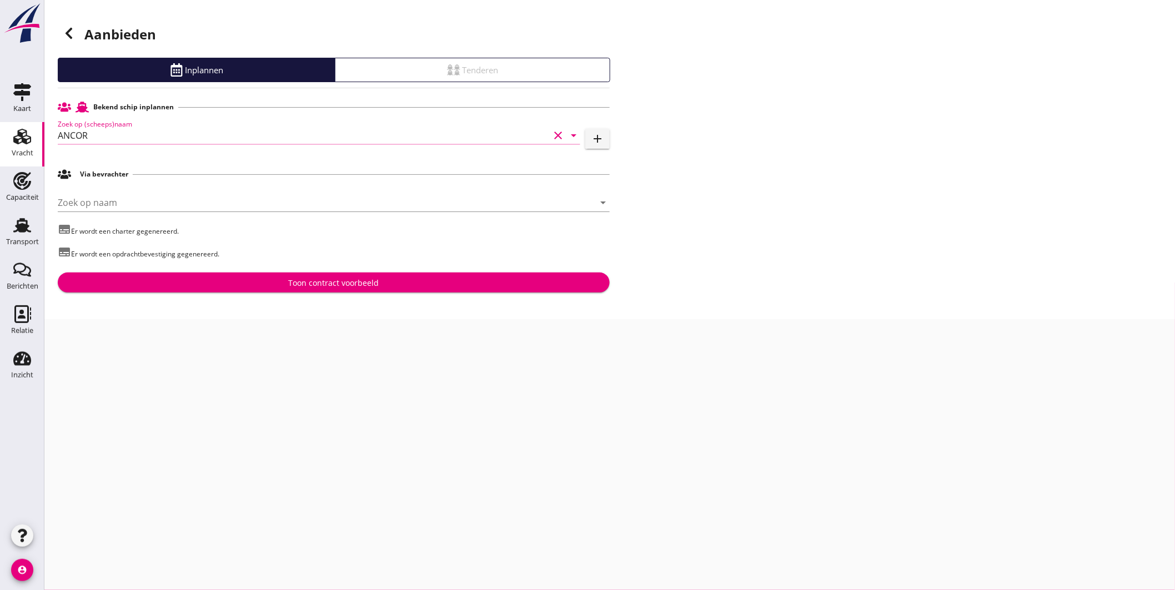
type input "ANCOR"
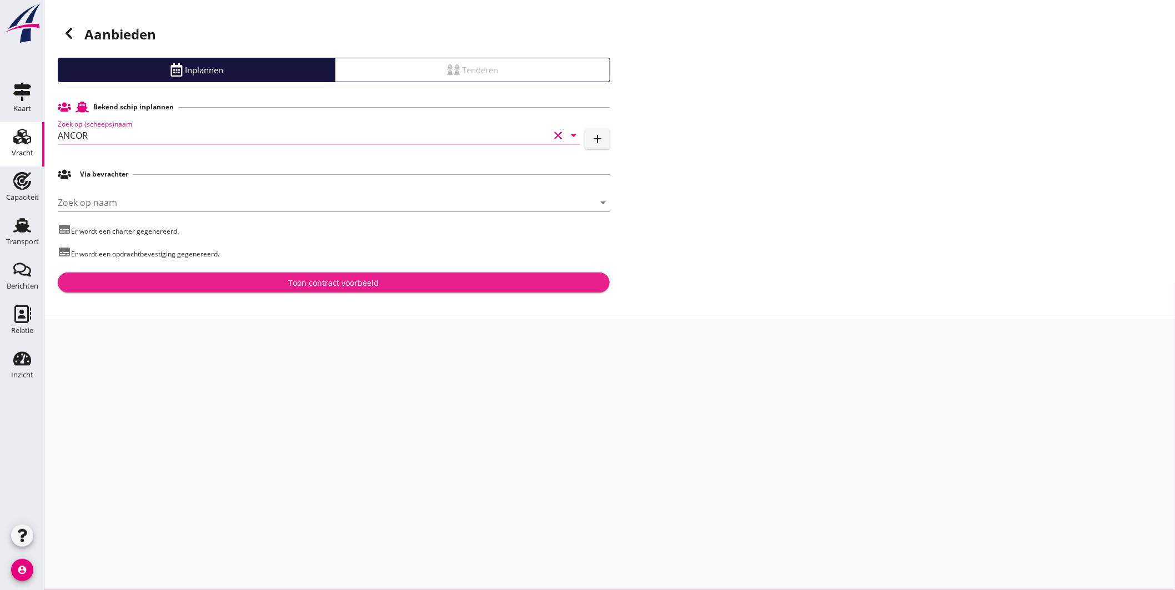
click at [334, 275] on button "Toon contract voorbeeld" at bounding box center [334, 283] width 552 height 20
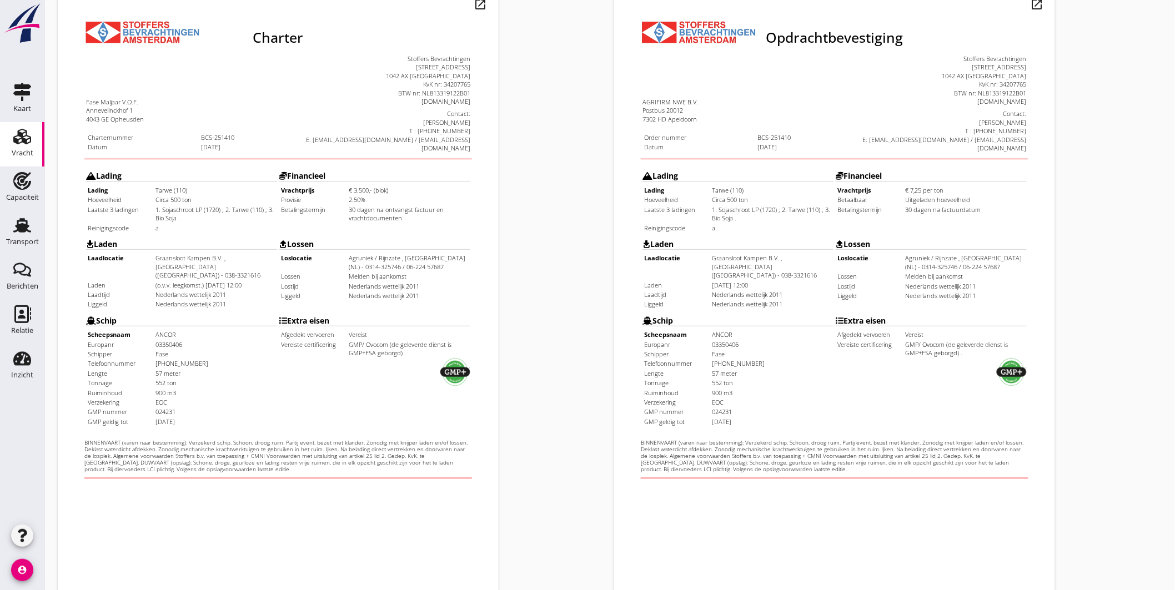
scroll to position [231, 0]
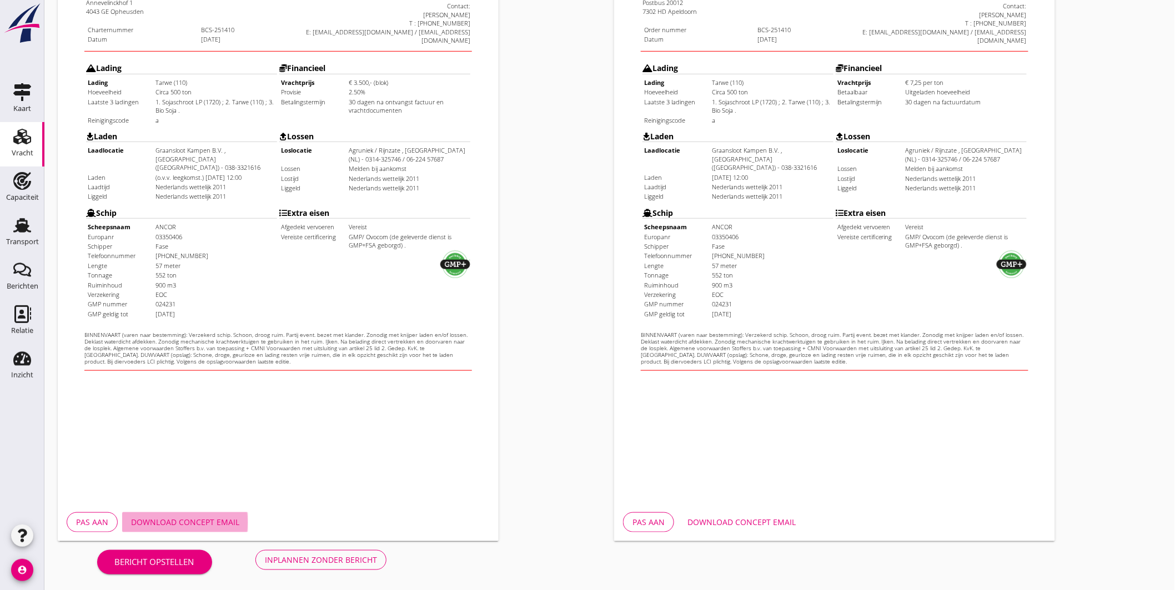
click at [212, 518] on div "Download concept email" at bounding box center [185, 522] width 108 height 12
click at [749, 514] on button "Download concept email" at bounding box center [742, 523] width 126 height 20
click at [1137, 72] on div "Opdrachtbevestiging nl arrow_drop_down open_in_new Pas aan Download concept ema…" at bounding box center [888, 184] width 556 height 724
click at [356, 553] on button "Inplannen zonder bericht" at bounding box center [320, 560] width 131 height 20
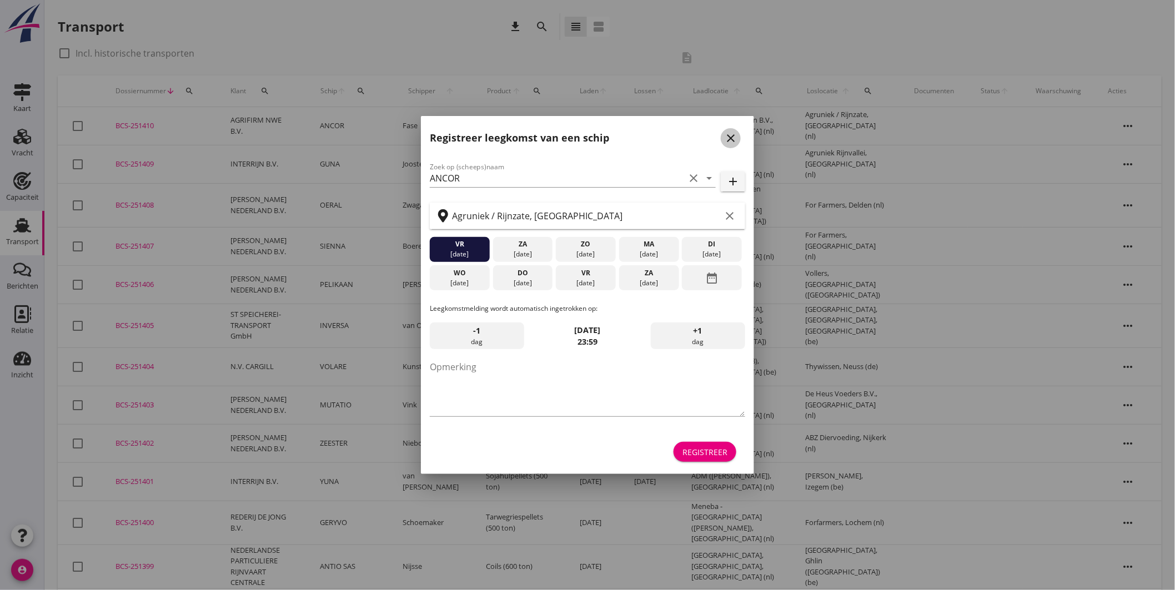
click at [738, 138] on div "close" at bounding box center [731, 138] width 20 height 13
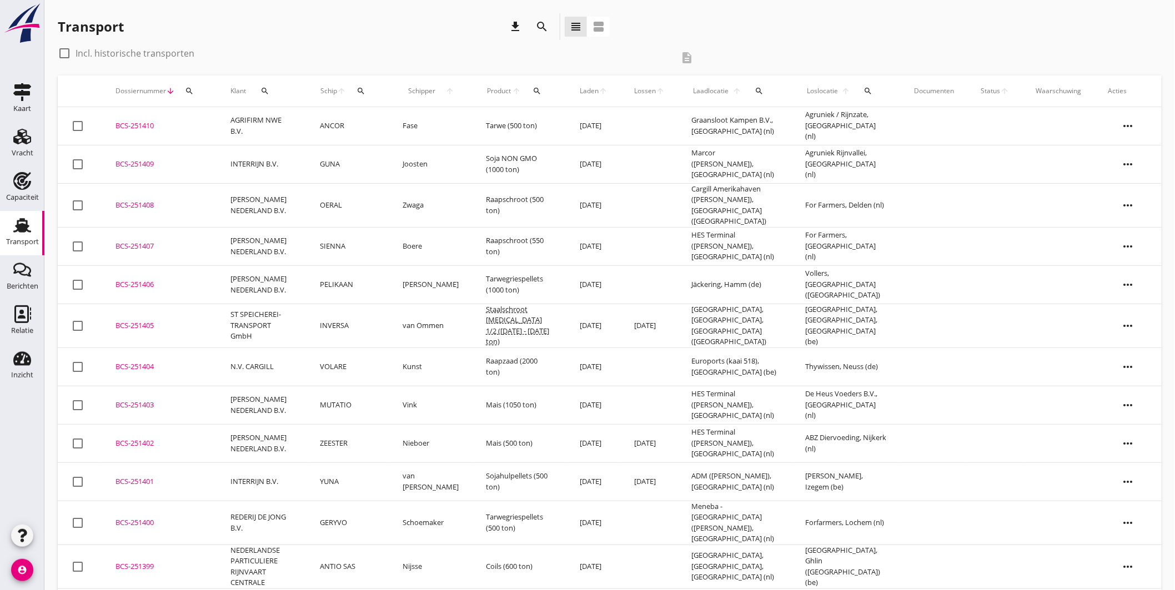
click at [364, 123] on td "ANCOR" at bounding box center [348, 126] width 83 height 38
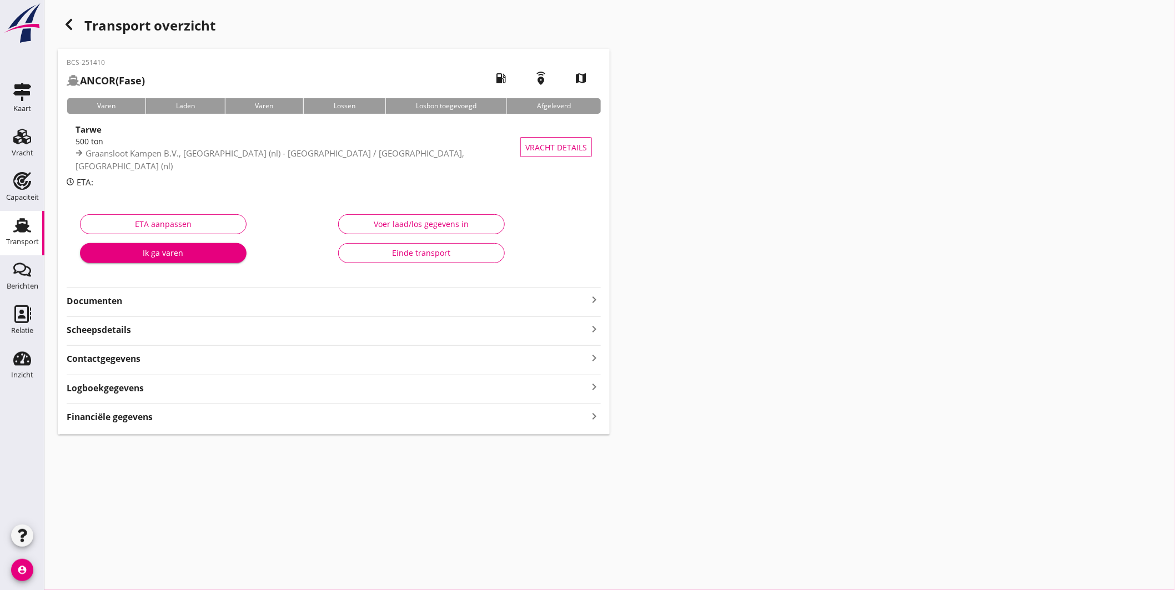
click at [358, 146] on div "500 ton" at bounding box center [301, 142] width 450 height 12
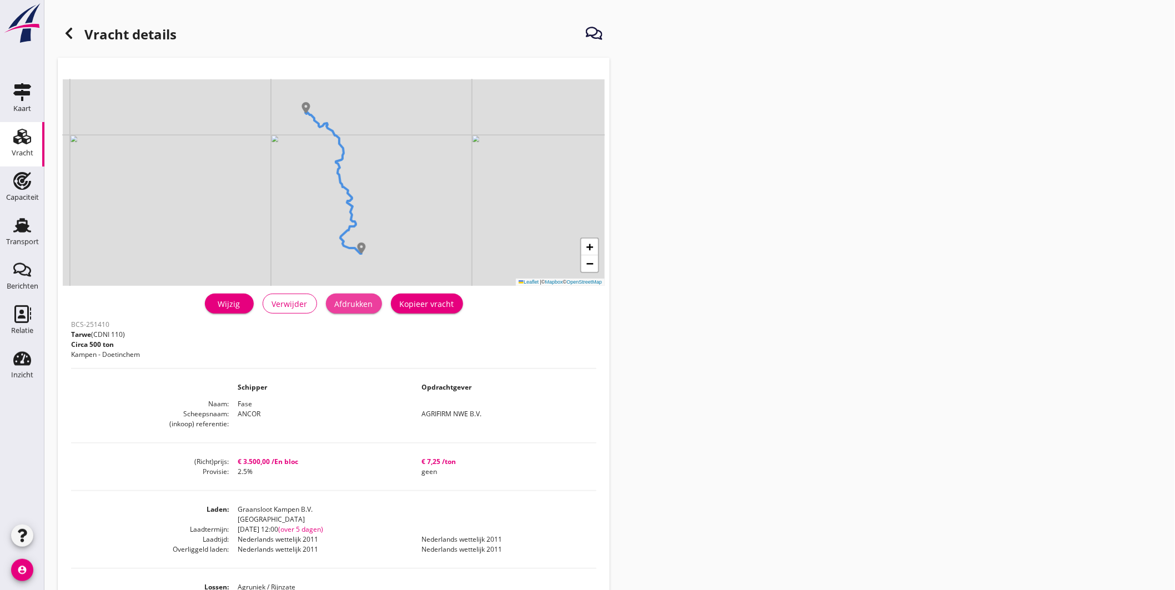
click at [370, 300] on div "Afdrukken" at bounding box center [354, 304] width 38 height 12
click at [79, 32] on div at bounding box center [69, 33] width 22 height 22
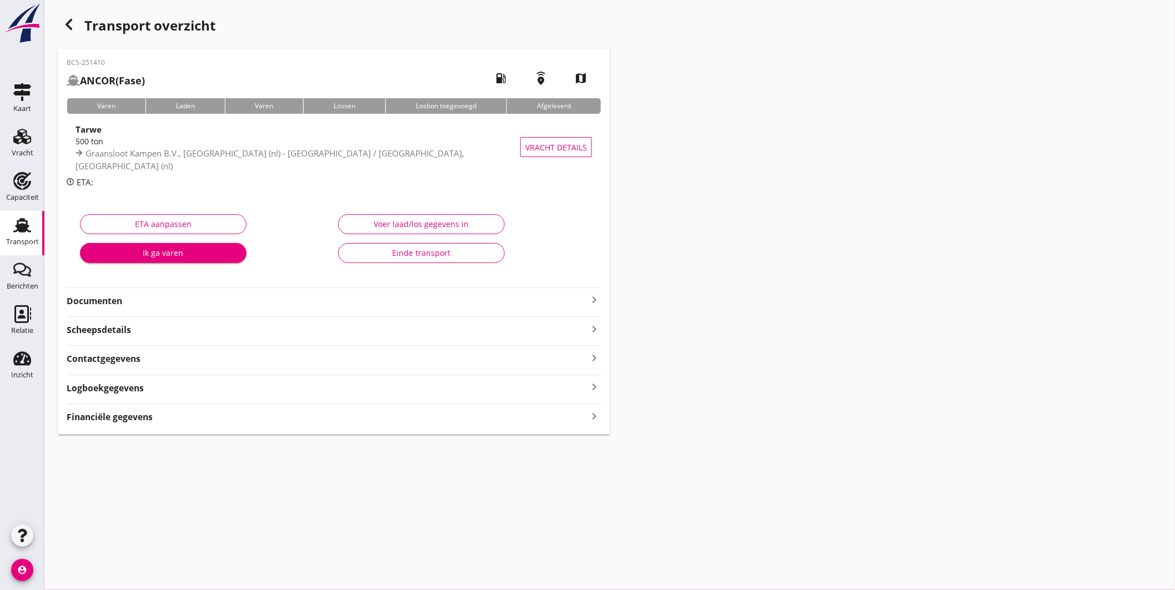
click at [597, 295] on icon "keyboard_arrow_right" at bounding box center [594, 299] width 13 height 13
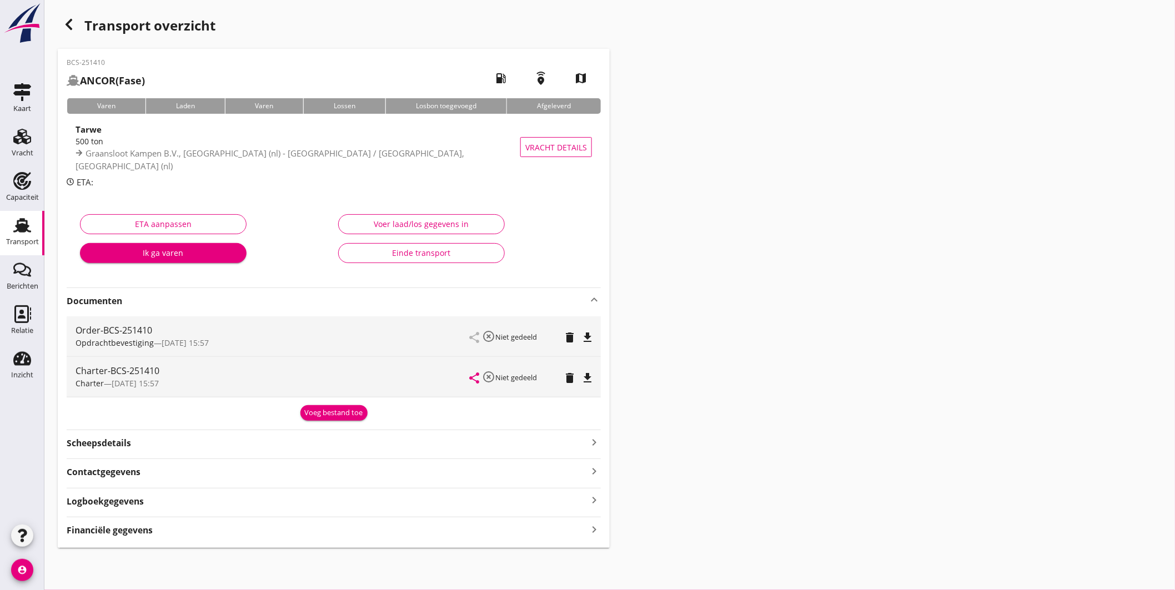
click at [343, 413] on div "Voeg bestand toe" at bounding box center [334, 413] width 58 height 11
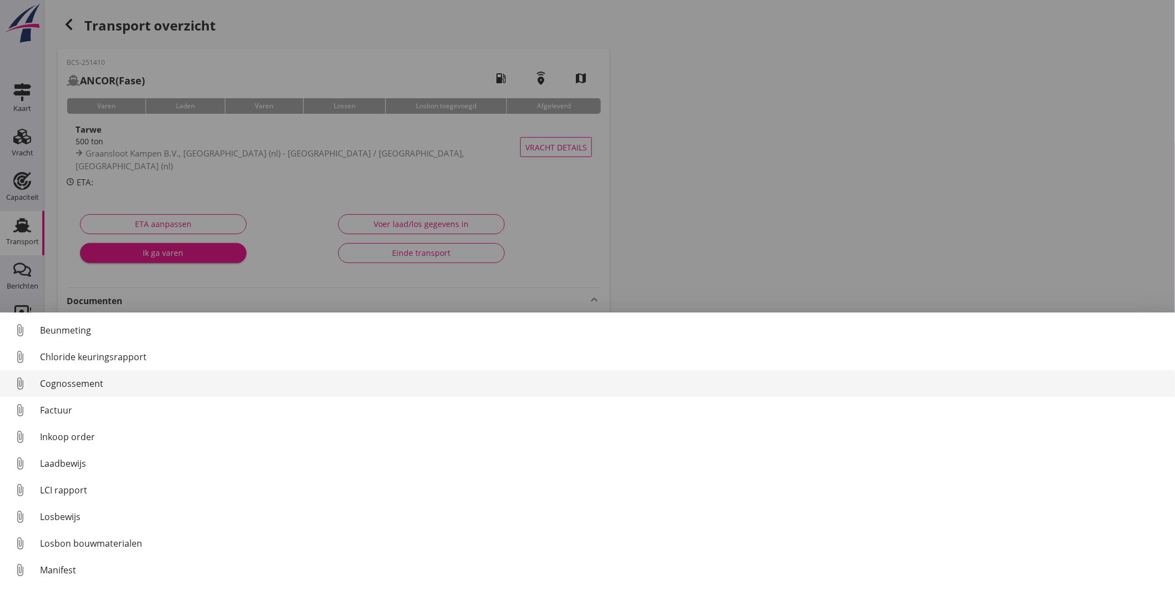
click at [147, 379] on div "Cognossement" at bounding box center [603, 383] width 1126 height 13
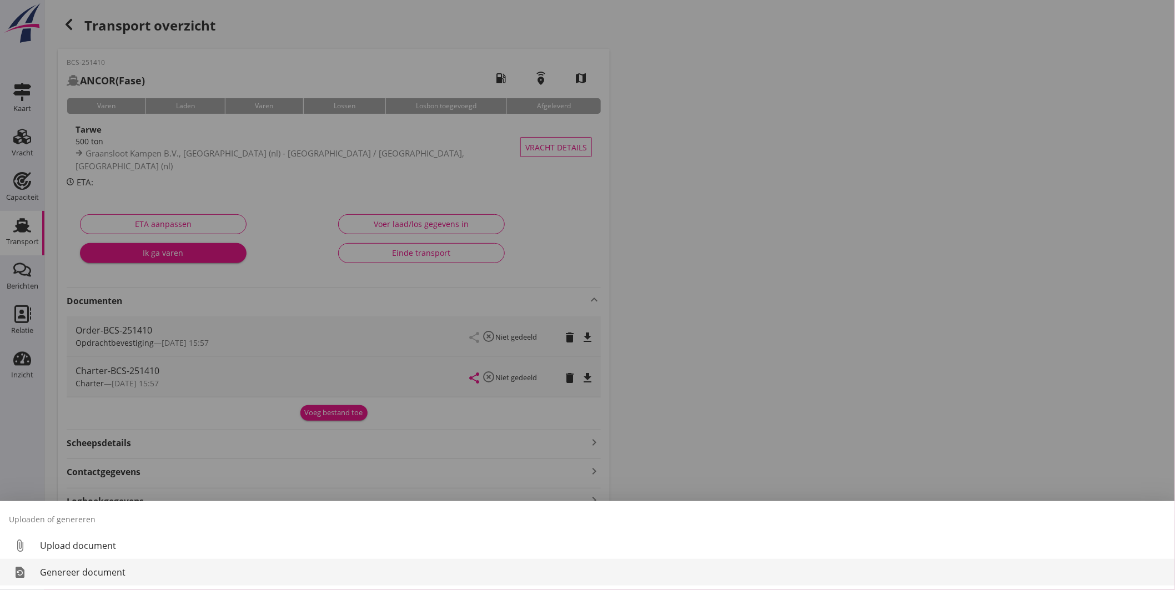
click at [124, 573] on div "Genereer document" at bounding box center [603, 572] width 1126 height 13
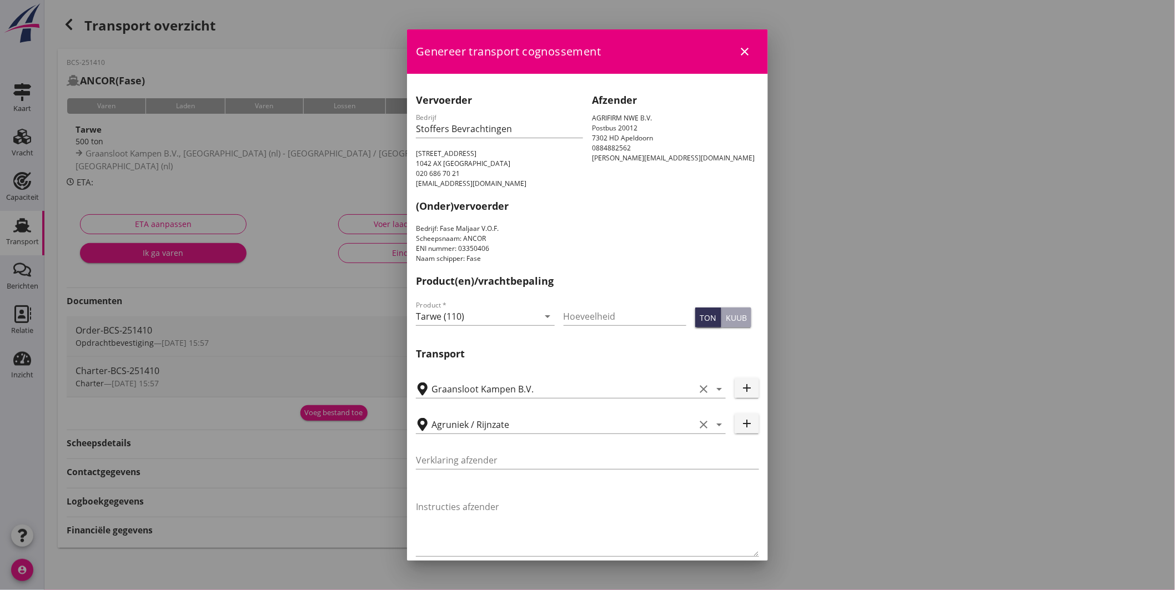
scroll to position [259, 0]
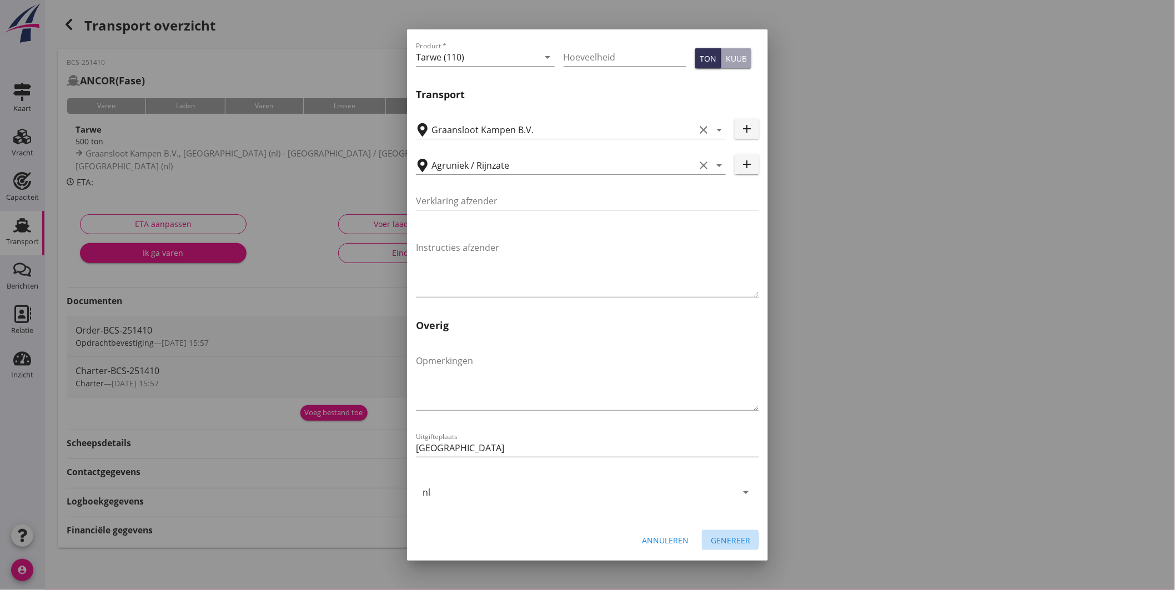
click at [740, 540] on div "Genereer" at bounding box center [730, 541] width 39 height 12
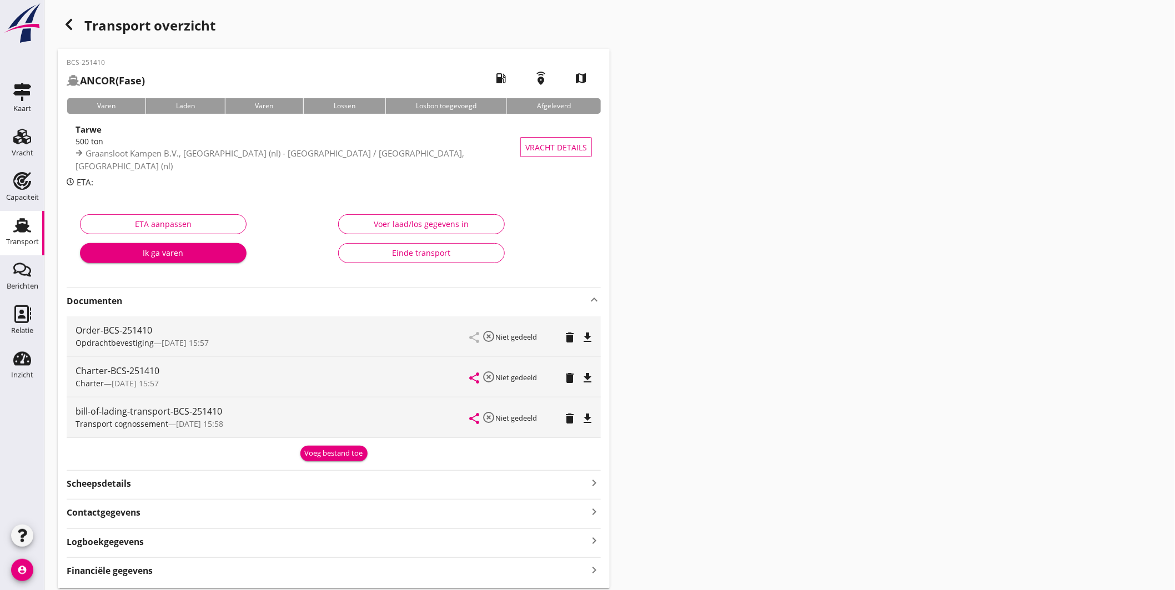
click at [482, 529] on hr at bounding box center [334, 529] width 534 height 1
click at [73, 24] on icon "button" at bounding box center [68, 24] width 13 height 13
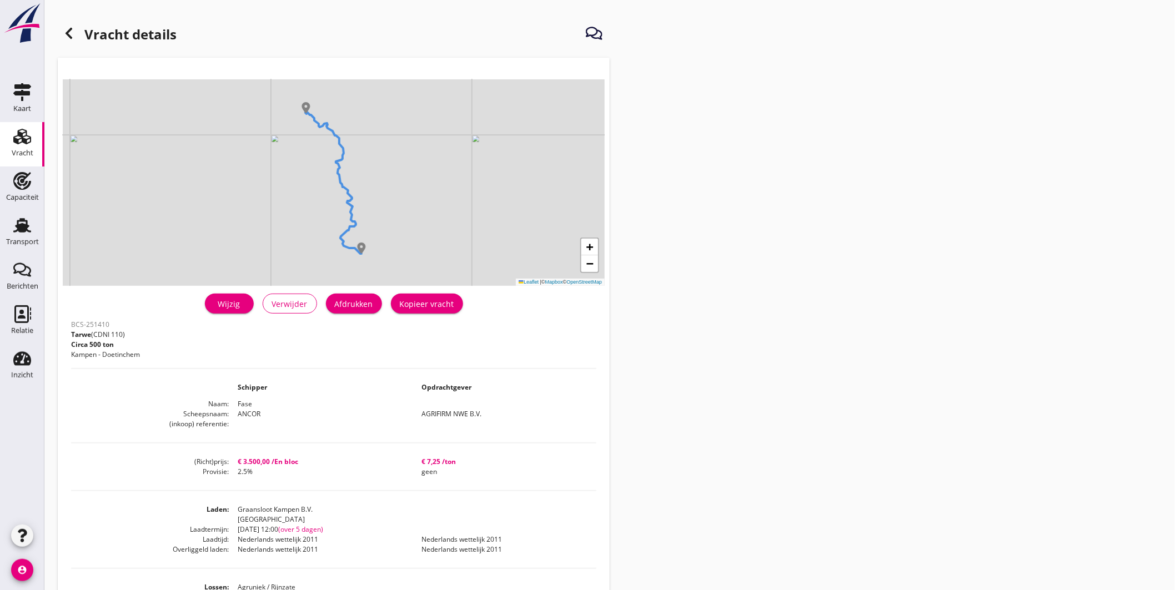
click at [228, 302] on div "Wijzig" at bounding box center [229, 304] width 31 height 12
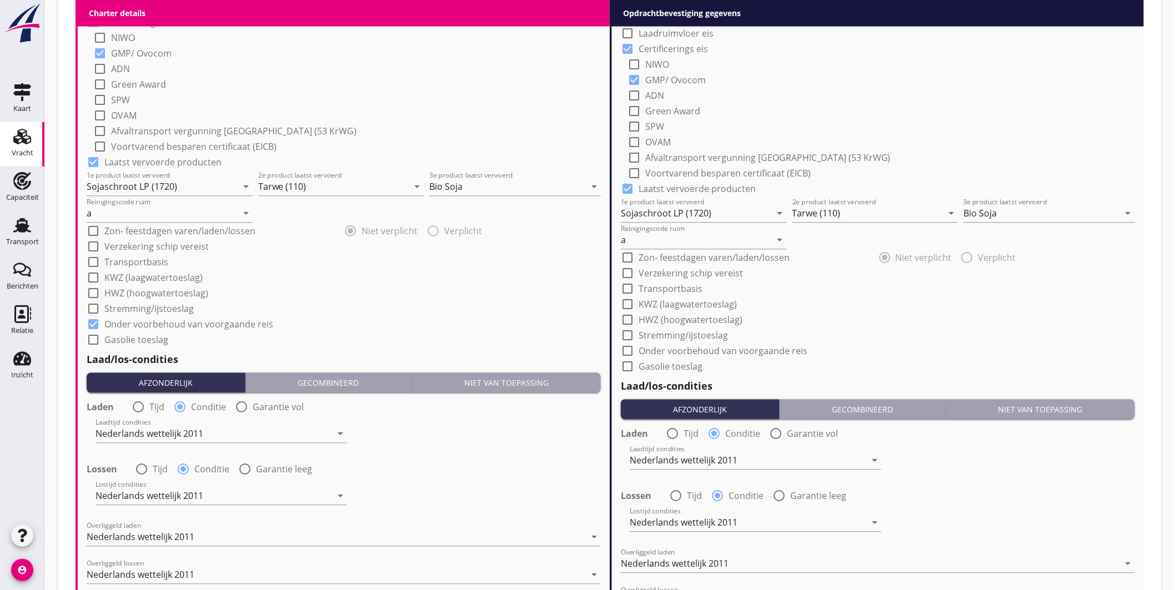
scroll to position [1222, 0]
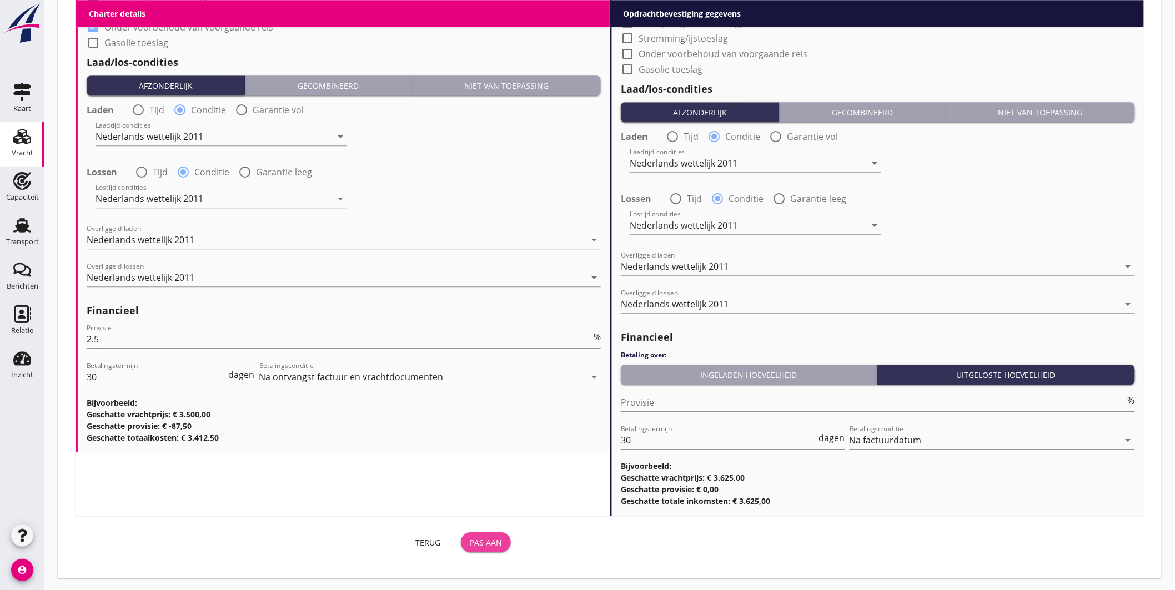
click at [482, 541] on div "Pas aan" at bounding box center [486, 543] width 32 height 12
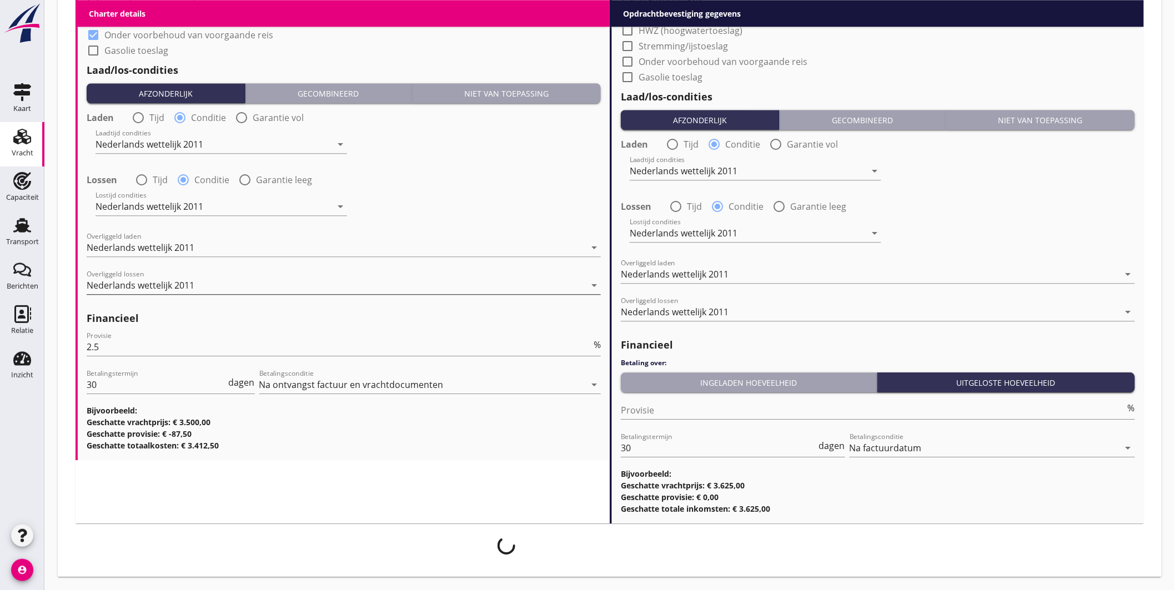
scroll to position [1213, 0]
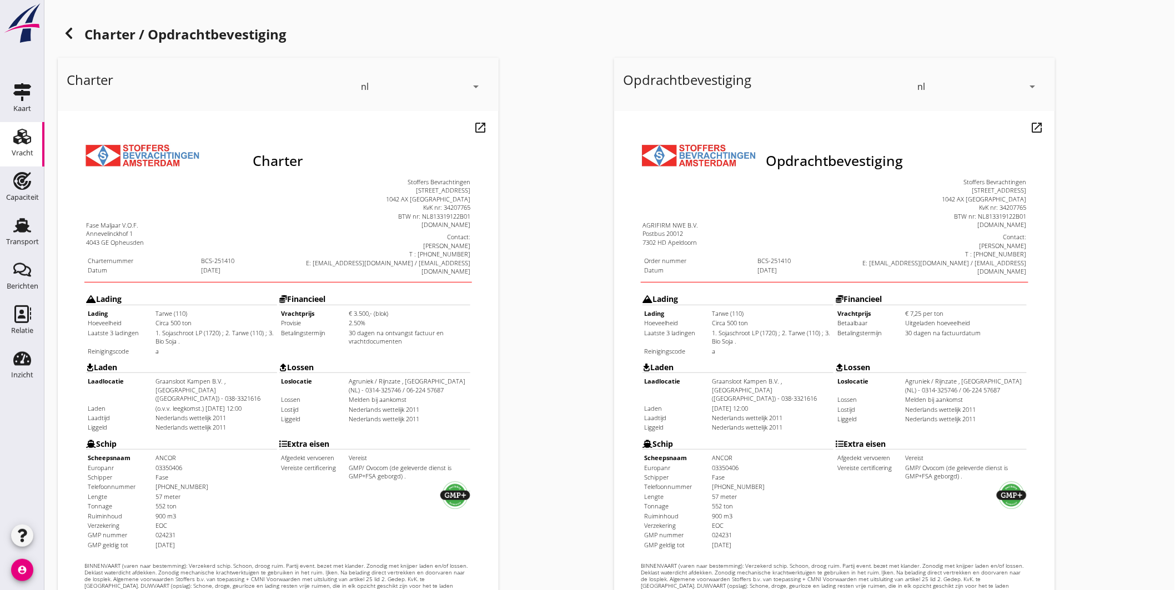
click at [73, 34] on icon at bounding box center [68, 33] width 13 height 13
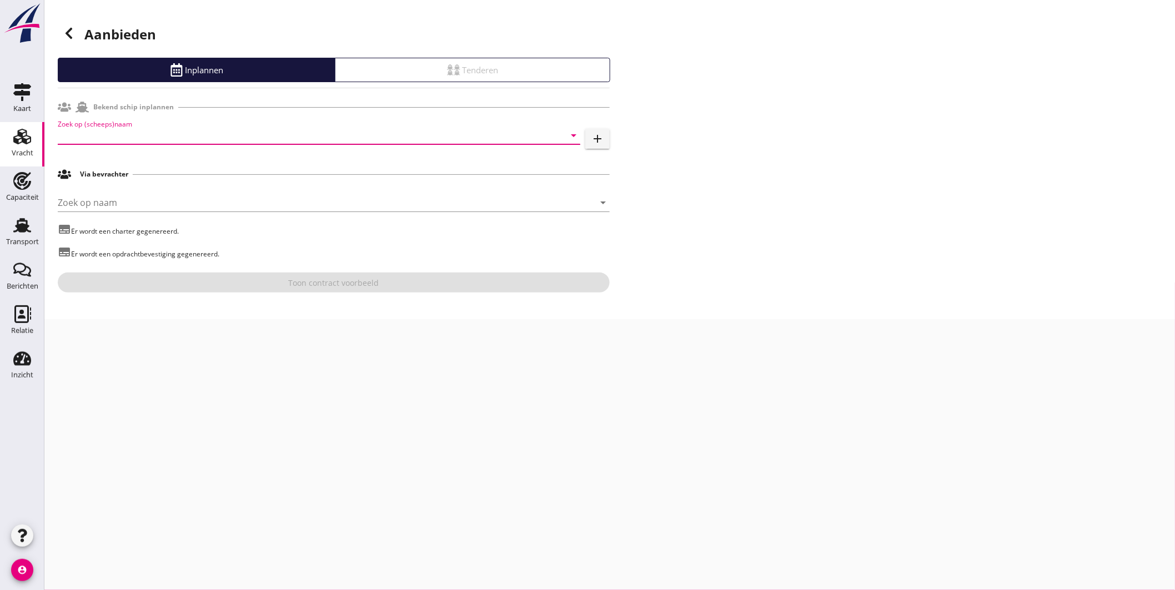
click at [178, 137] on input "Zoek op (scheeps)naam" at bounding box center [304, 136] width 492 height 18
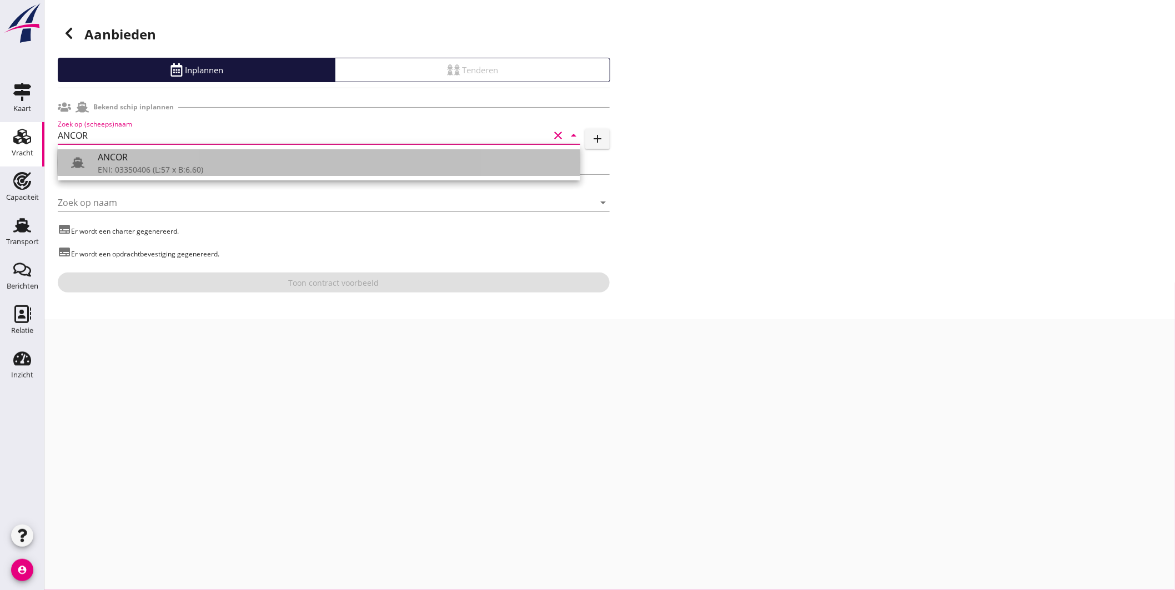
click at [134, 162] on div "ANCOR" at bounding box center [335, 157] width 474 height 13
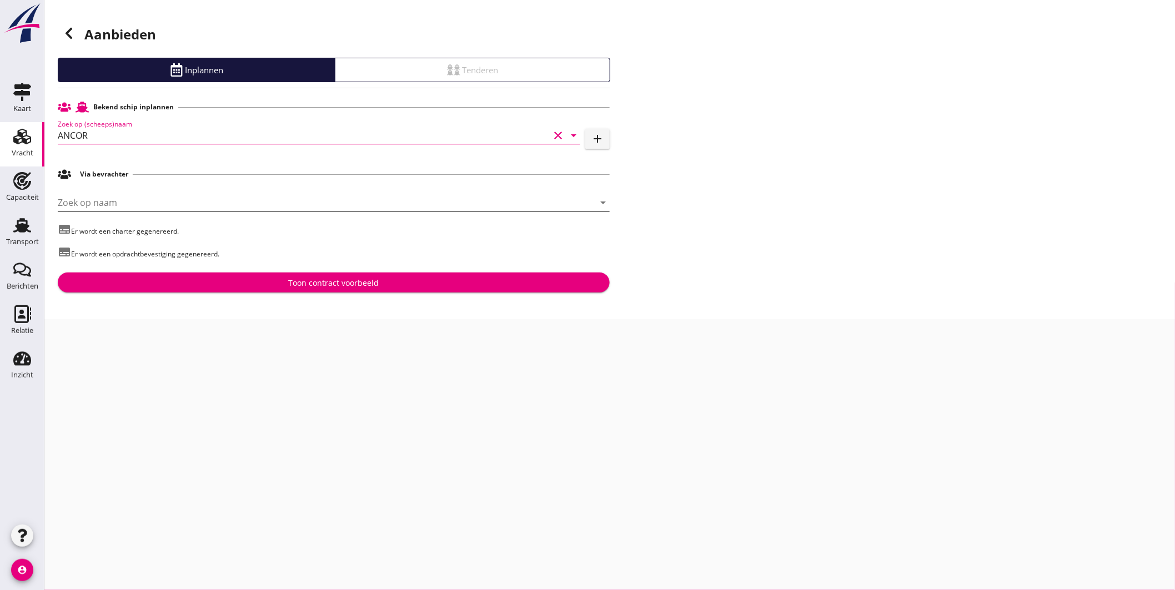
type input "ANCOR"
click at [138, 203] on input "Zoek op naam" at bounding box center [318, 203] width 521 height 18
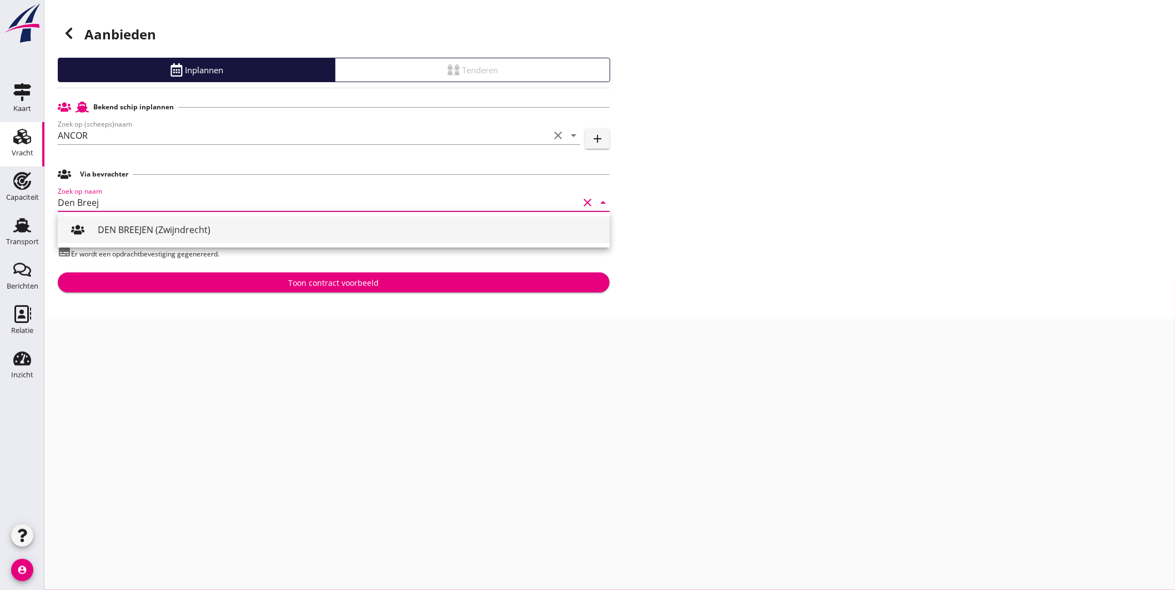
click at [158, 232] on div "DEN BREEJEN (Zwijndrecht)" at bounding box center [349, 229] width 503 height 13
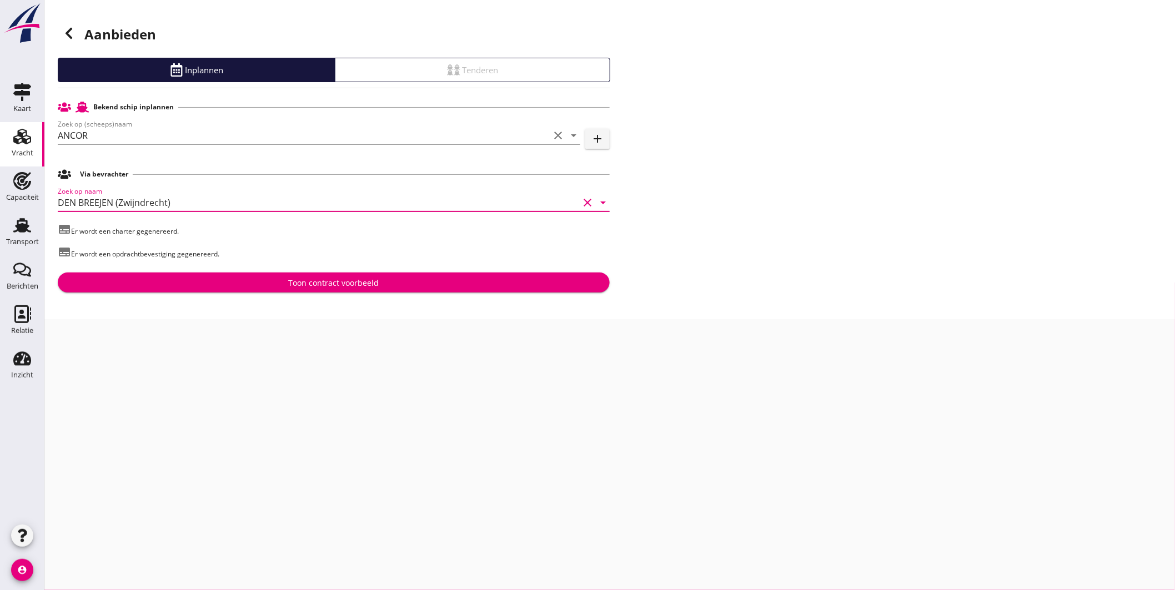
type input "DEN BREEJEN (Zwijndrecht)"
click at [287, 282] on div "Toon contract voorbeeld" at bounding box center [334, 283] width 534 height 12
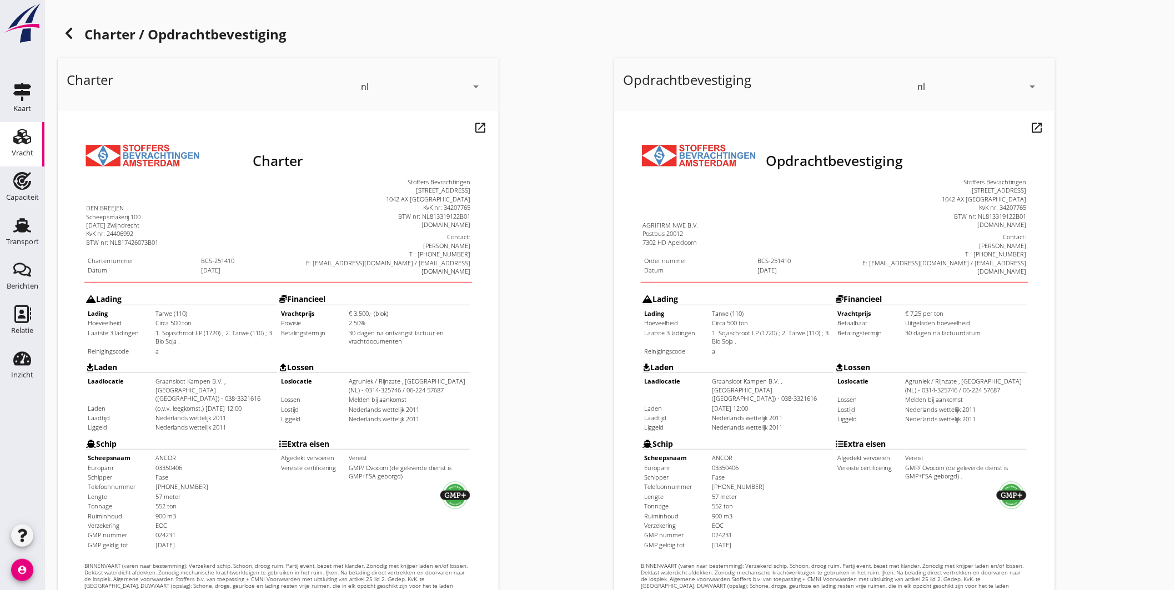
scroll to position [231, 0]
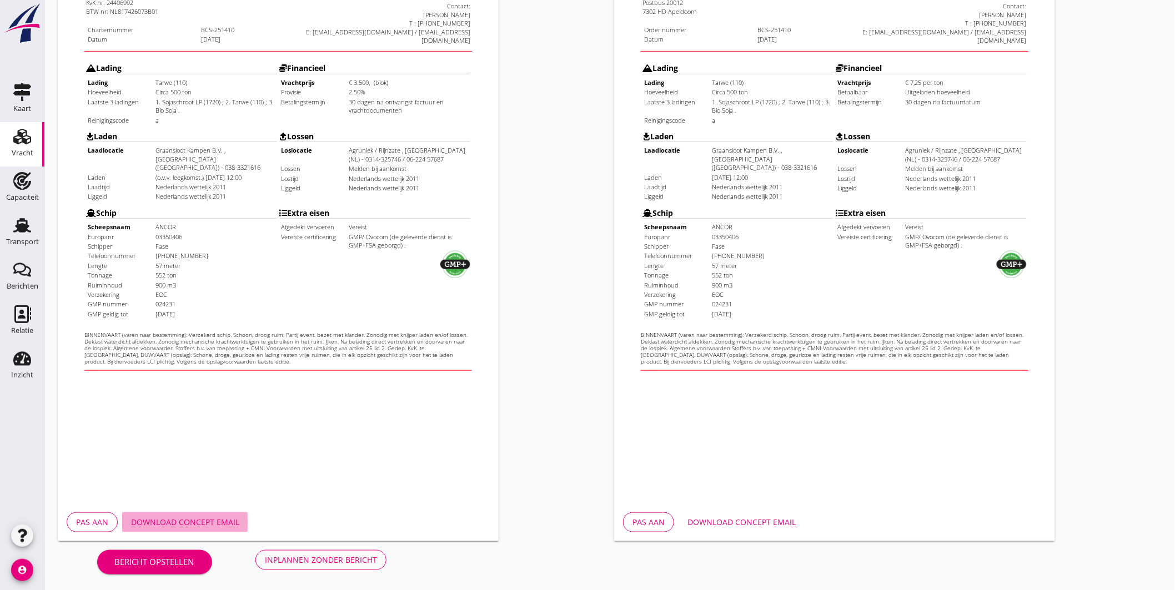
drag, startPoint x: 204, startPoint y: 514, endPoint x: 222, endPoint y: 515, distance: 17.8
click at [205, 514] on button "Download concept email" at bounding box center [185, 523] width 126 height 20
click at [337, 563] on div "Inplannen zonder bericht" at bounding box center [321, 560] width 112 height 12
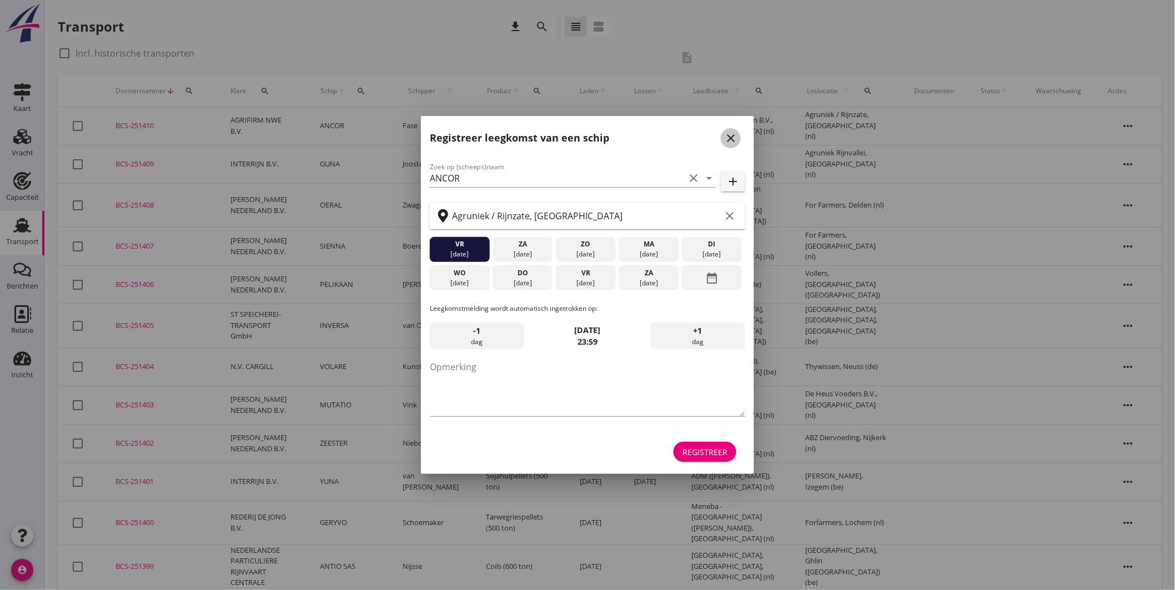
click at [734, 135] on icon "close" at bounding box center [730, 138] width 13 height 13
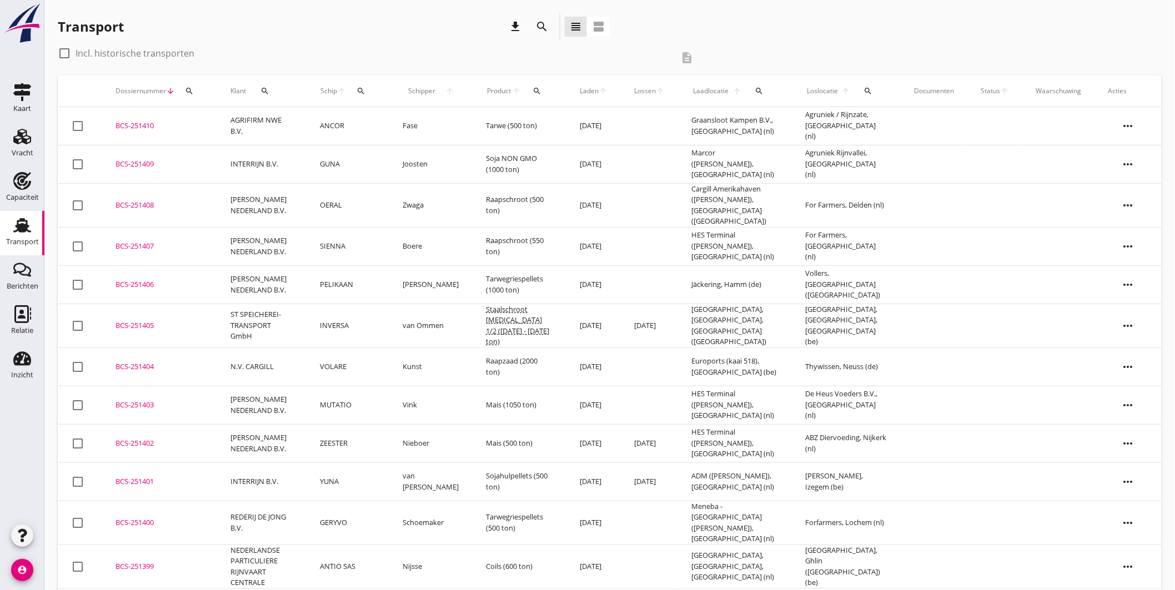
click at [390, 133] on td "ANCOR" at bounding box center [348, 126] width 83 height 38
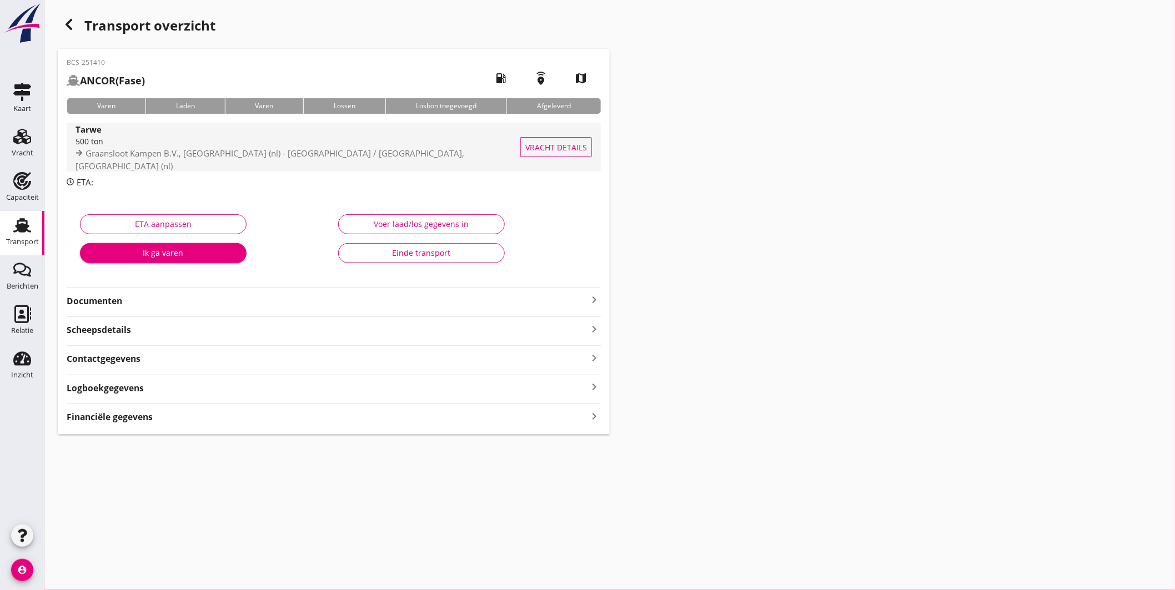
click at [386, 160] on div "Graansloot Kampen B.V., Kampen (nl) - Agruniek / Rijnzate, Doetinchem (nl)" at bounding box center [301, 159] width 450 height 24
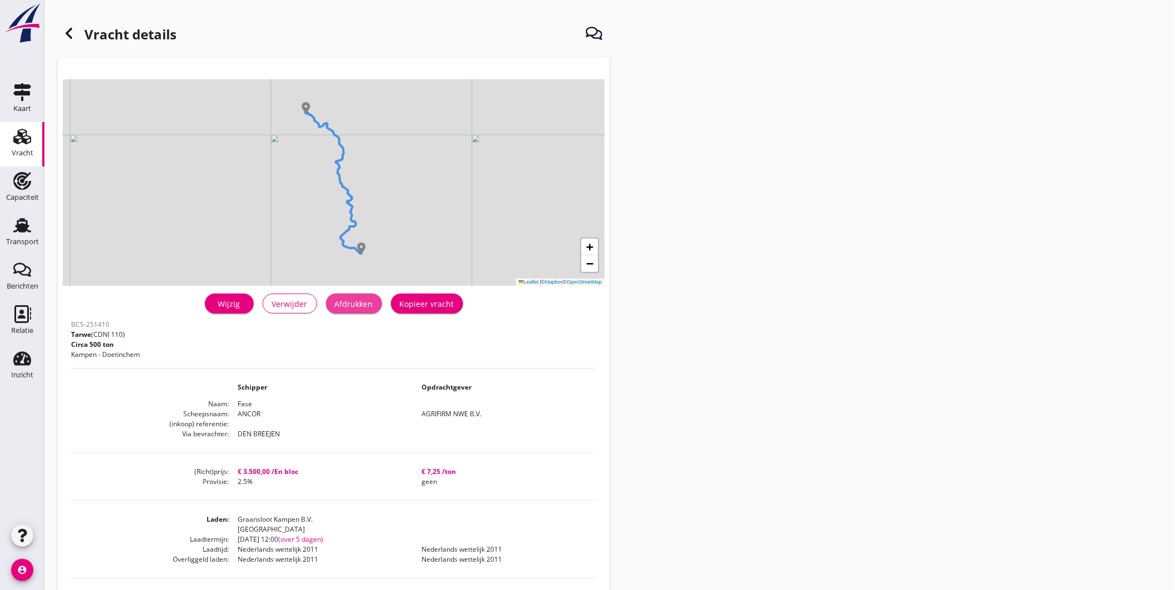
click at [369, 300] on div "Afdrukken" at bounding box center [354, 304] width 38 height 12
click at [73, 33] on icon at bounding box center [68, 33] width 13 height 13
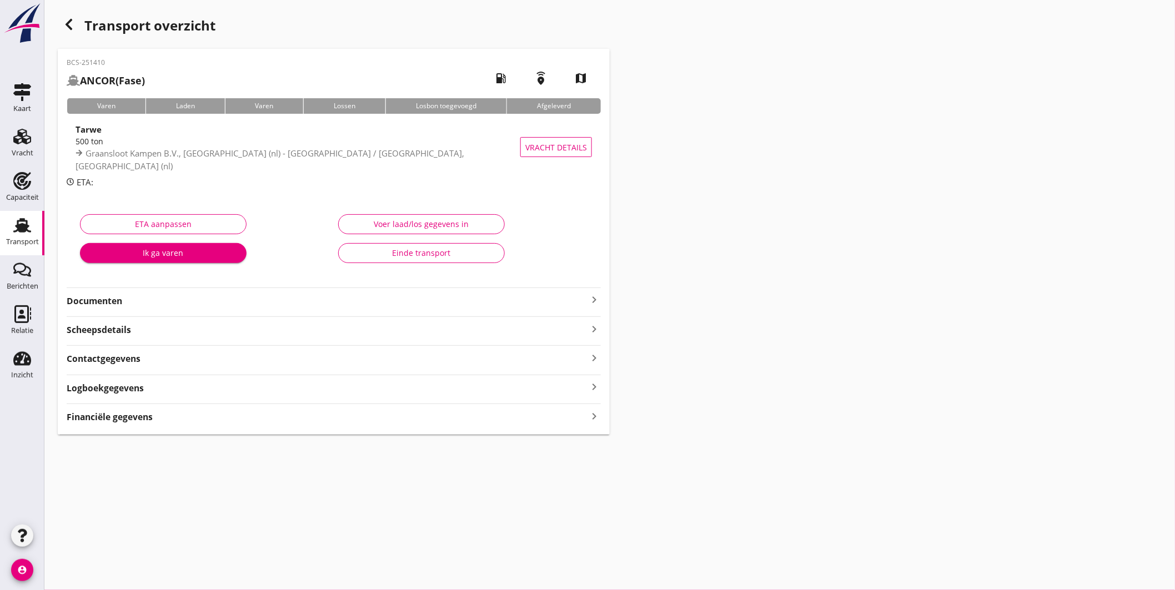
click at [595, 296] on icon "keyboard_arrow_right" at bounding box center [594, 299] width 13 height 13
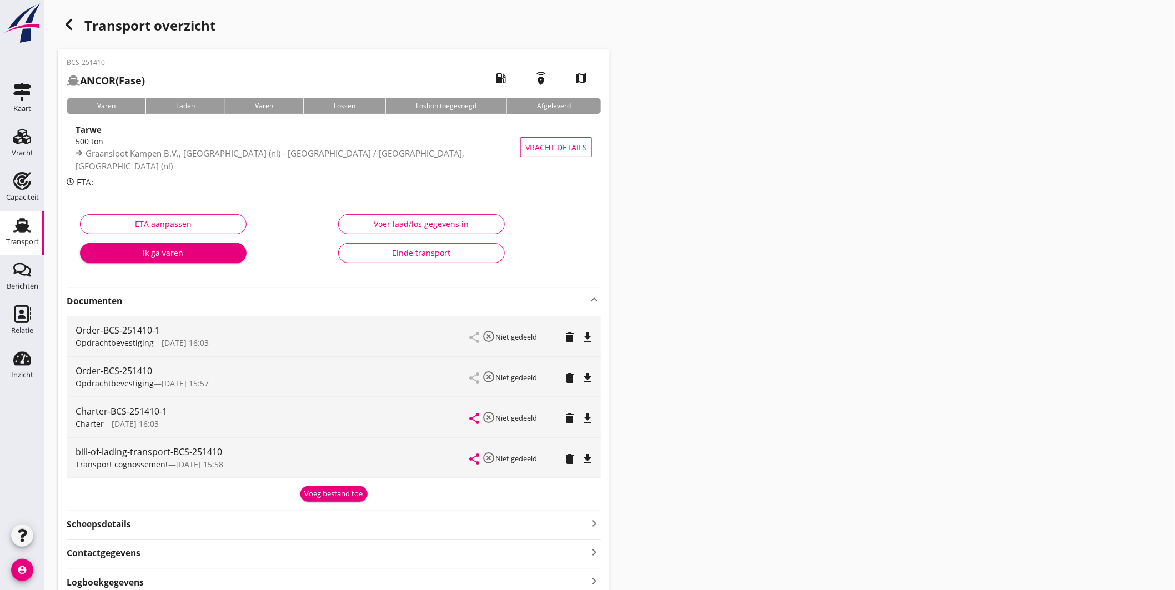
click at [571, 377] on icon "delete" at bounding box center [569, 378] width 13 height 13
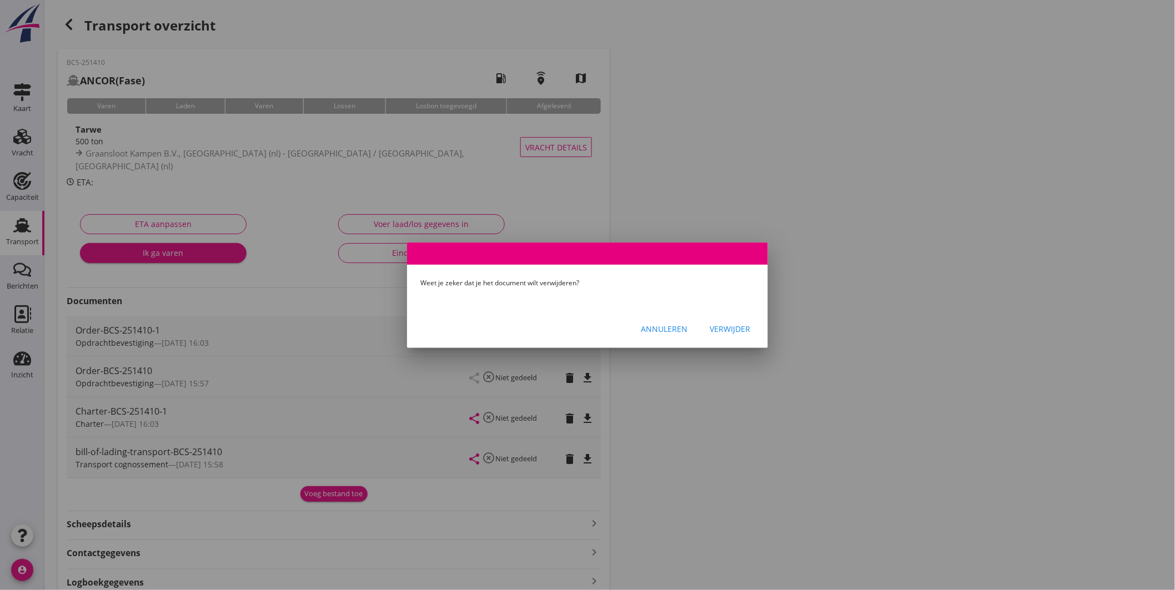
click at [726, 330] on div "Verwijder" at bounding box center [730, 329] width 41 height 12
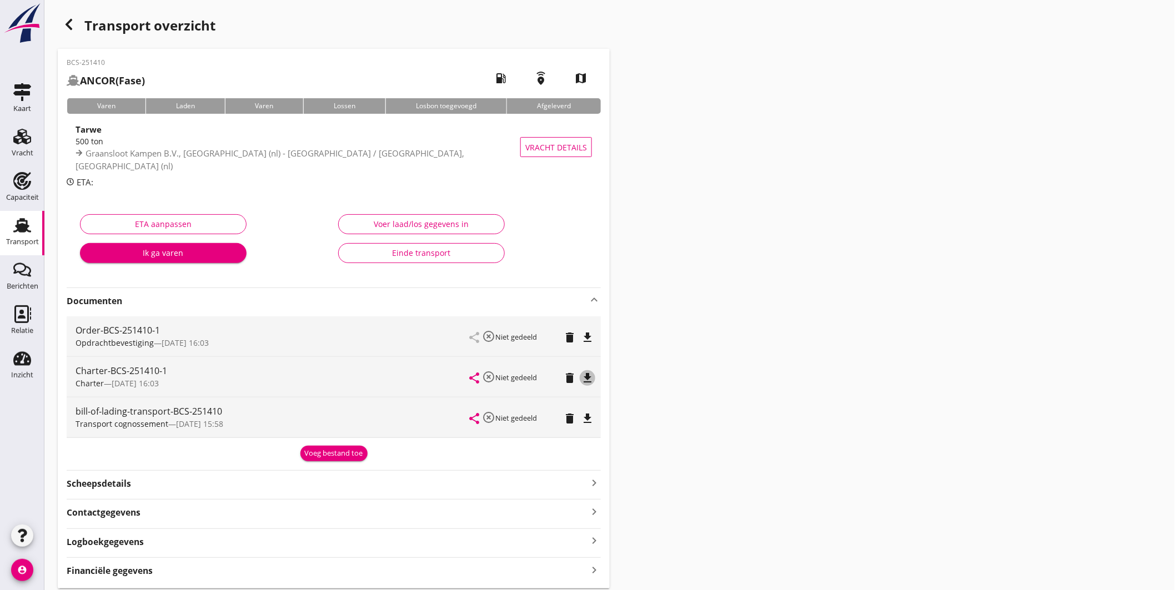
click at [591, 374] on icon "file_download" at bounding box center [587, 378] width 13 height 13
click at [568, 417] on icon "delete" at bounding box center [569, 418] width 13 height 13
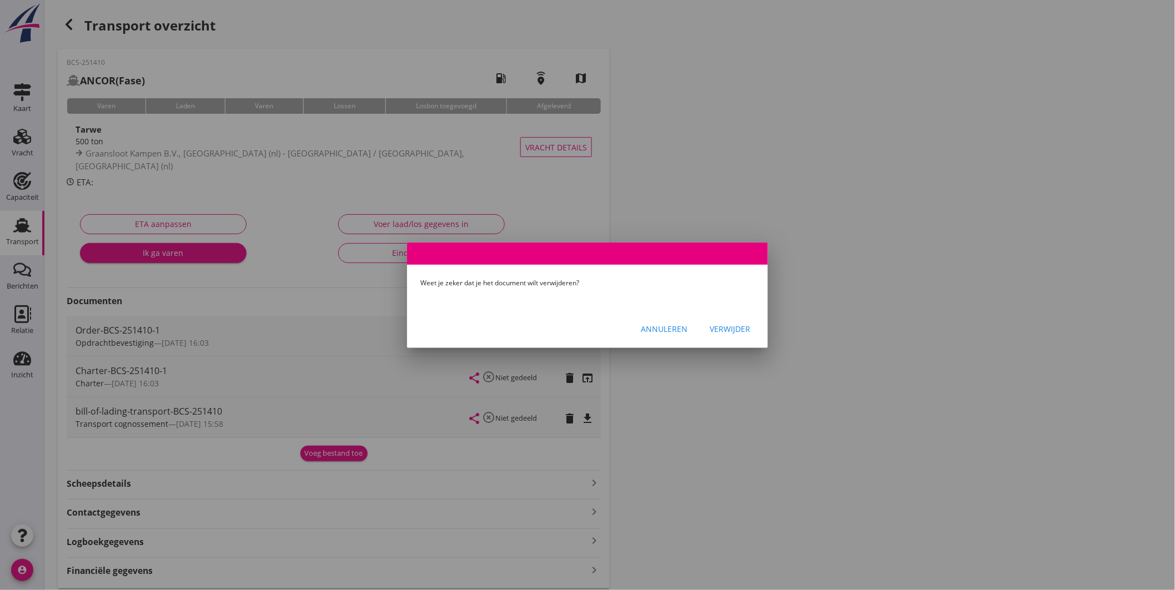
drag, startPoint x: 665, startPoint y: 334, endPoint x: 670, endPoint y: 323, distance: 11.7
click at [668, 333] on div "Annuleren" at bounding box center [664, 329] width 47 height 12
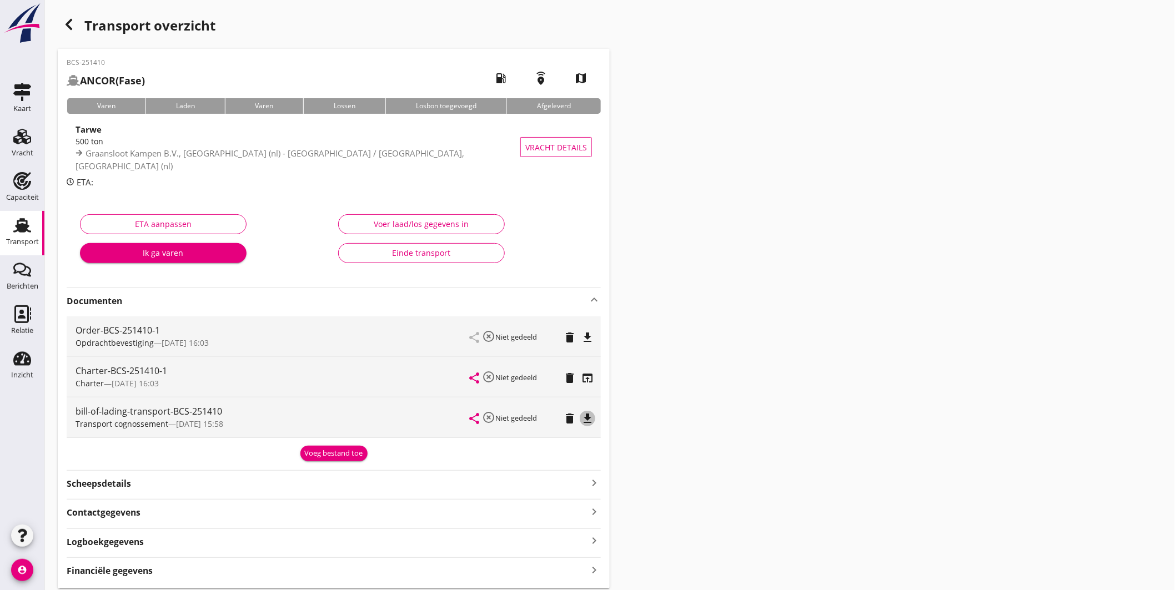
click at [590, 417] on icon "file_download" at bounding box center [587, 418] width 13 height 13
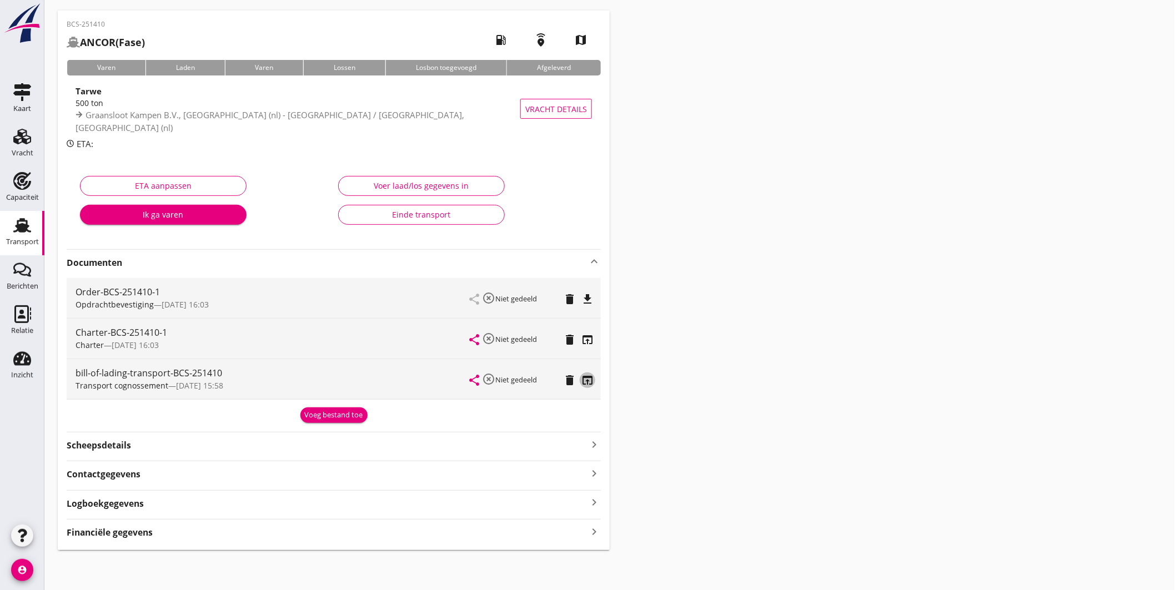
click at [586, 376] on icon "open_in_browser" at bounding box center [587, 380] width 13 height 13
click at [332, 413] on div "Voeg bestand toe" at bounding box center [334, 415] width 58 height 11
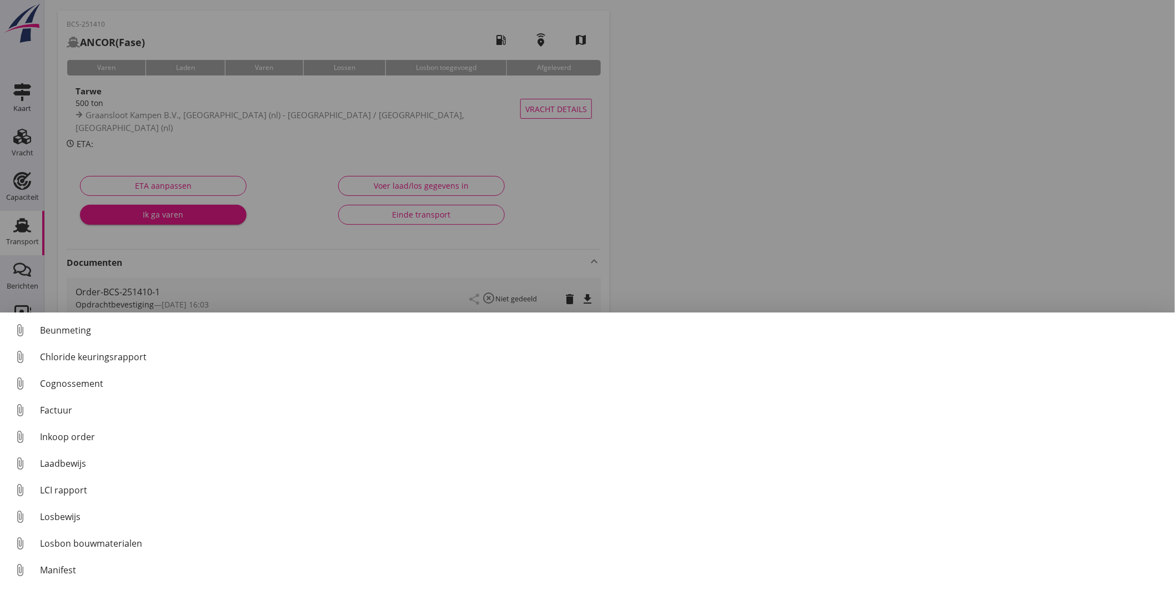
scroll to position [78, 0]
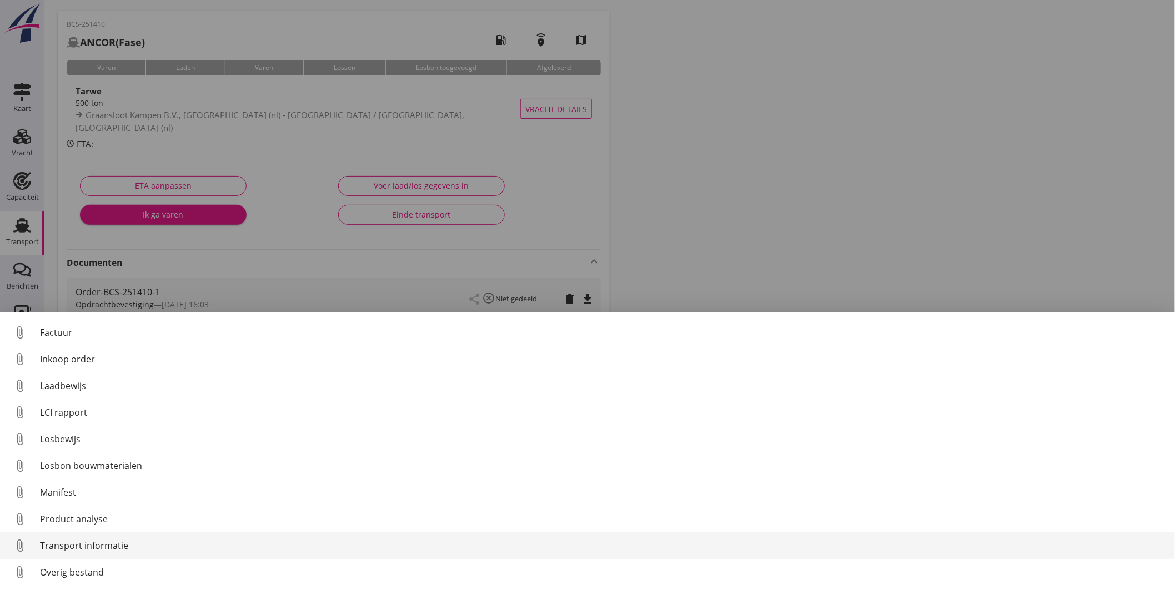
click at [124, 548] on div "Transport informatie" at bounding box center [603, 545] width 1126 height 13
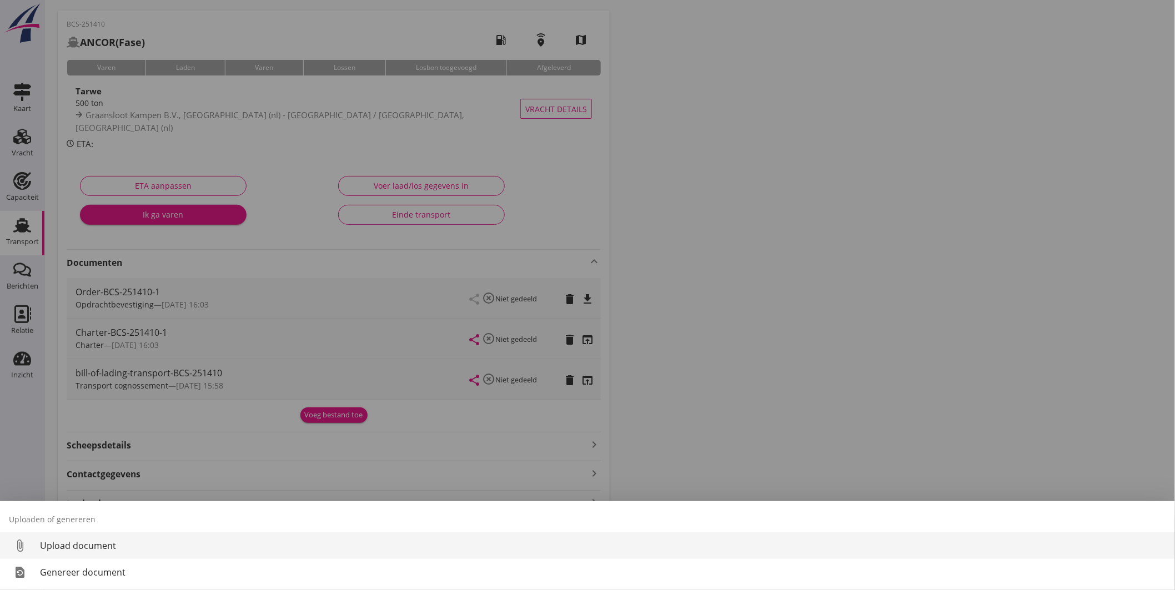
click at [108, 551] on div "Upload document" at bounding box center [603, 545] width 1126 height 13
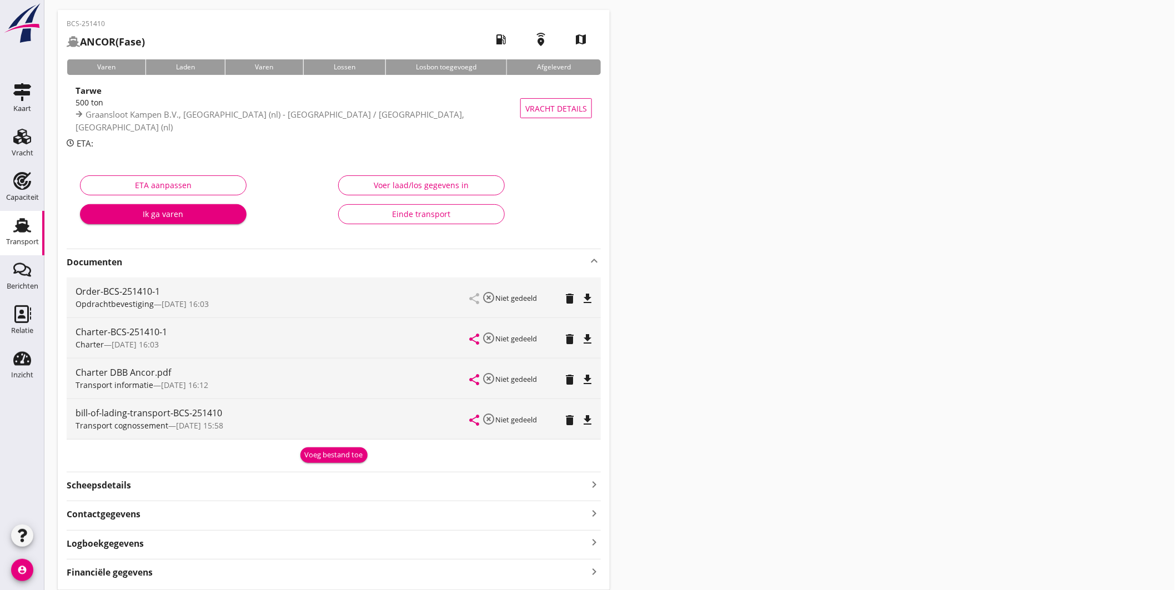
click at [19, 217] on icon "Transport" at bounding box center [22, 226] width 18 height 18
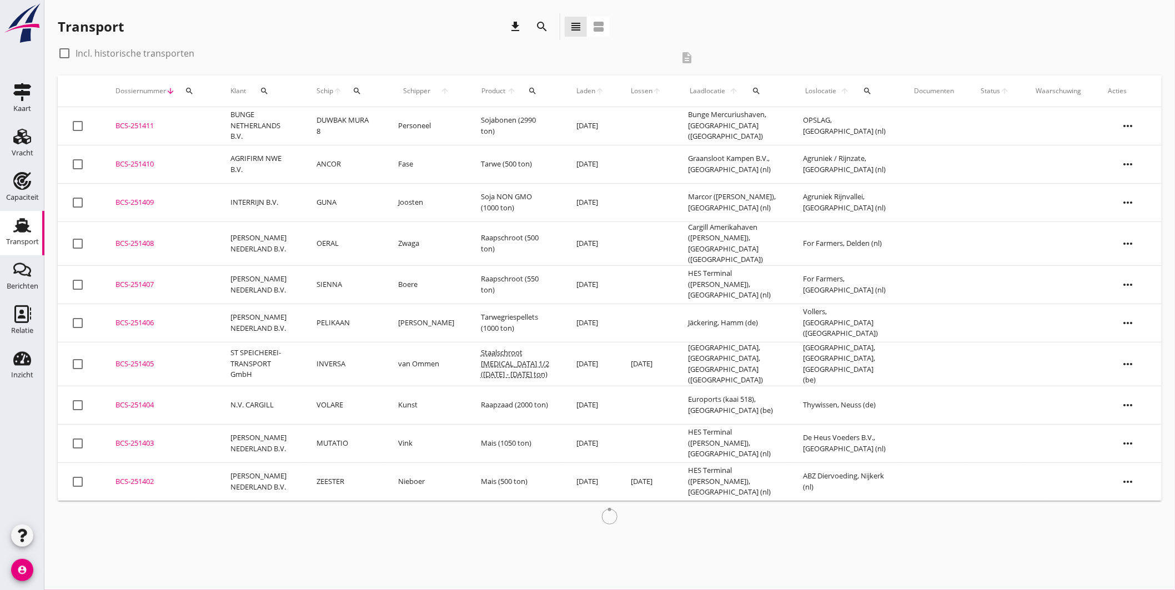
click at [137, 128] on div "BCS-251411" at bounding box center [160, 126] width 88 height 11
click at [146, 162] on div "BCS-251410" at bounding box center [160, 164] width 88 height 11
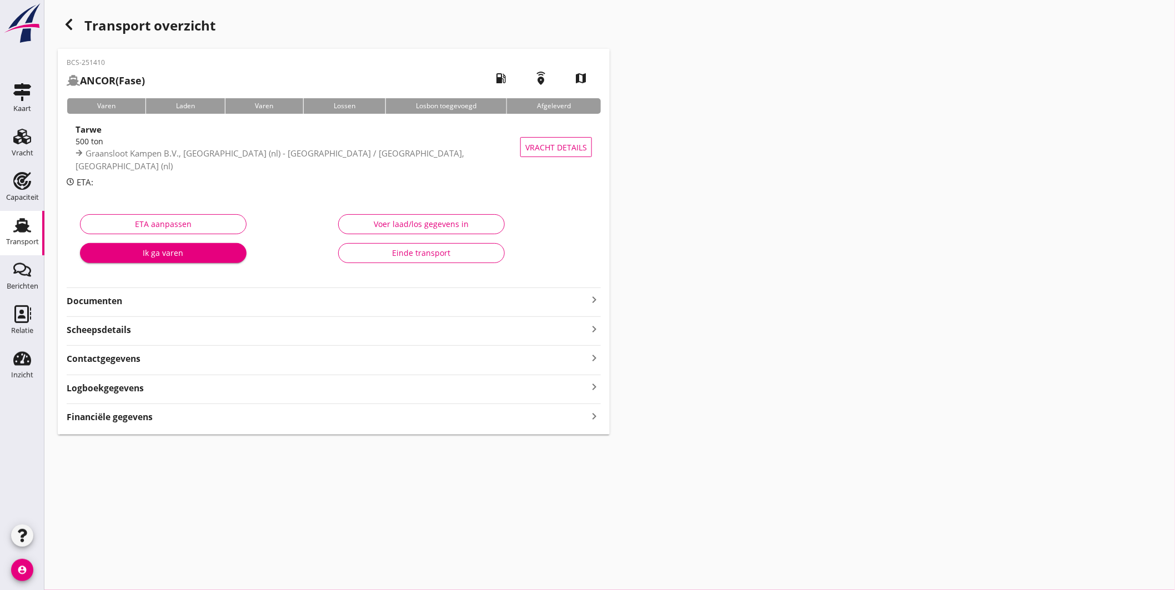
click at [254, 415] on div "Financiële gegevens keyboard_arrow_right" at bounding box center [334, 416] width 534 height 15
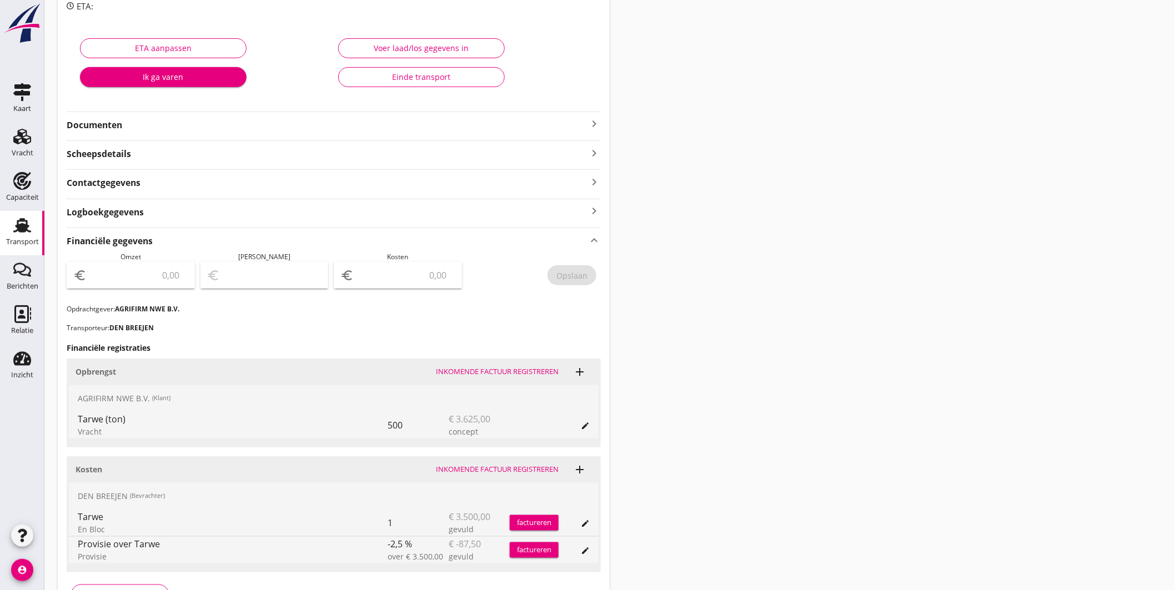
scroll to position [238, 0]
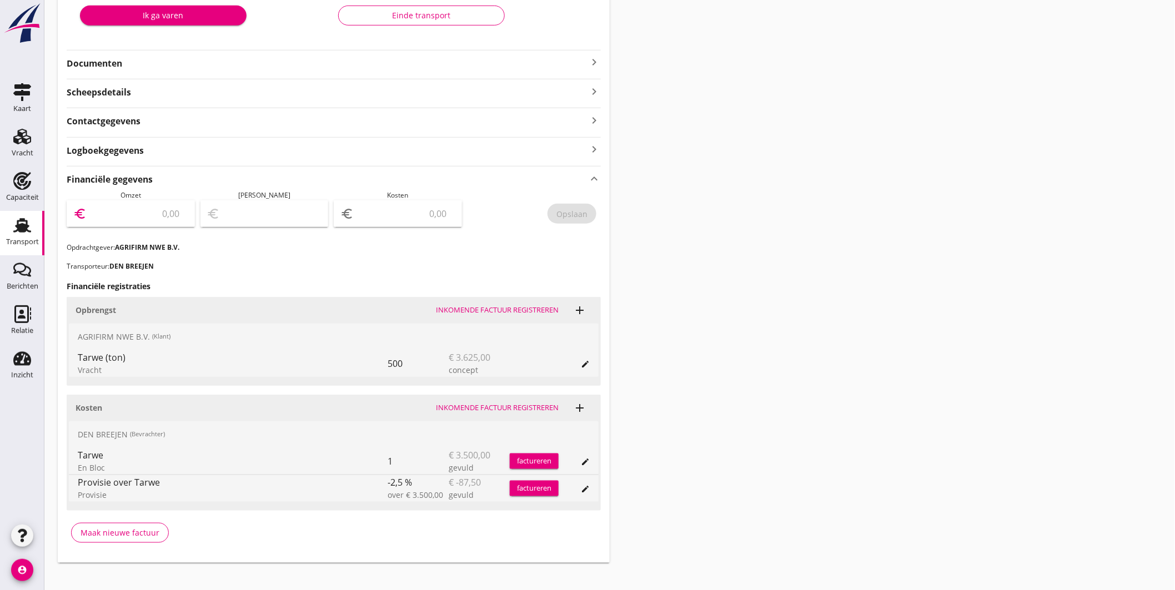
click at [134, 219] on input "number" at bounding box center [138, 214] width 99 height 18
type input "3625"
click at [375, 226] on div "euro" at bounding box center [398, 213] width 128 height 27
click at [392, 220] on input "number" at bounding box center [405, 214] width 99 height 18
type input "3622.00"
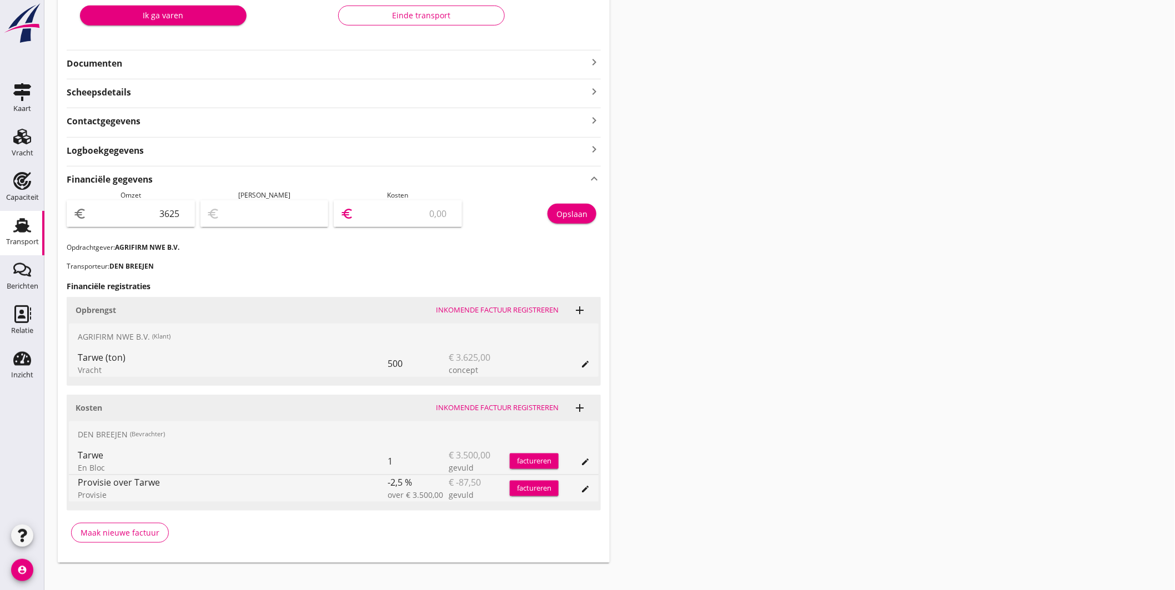
type input "3"
type input "3591.00"
type input "34"
type input "3284.00"
type input "341"
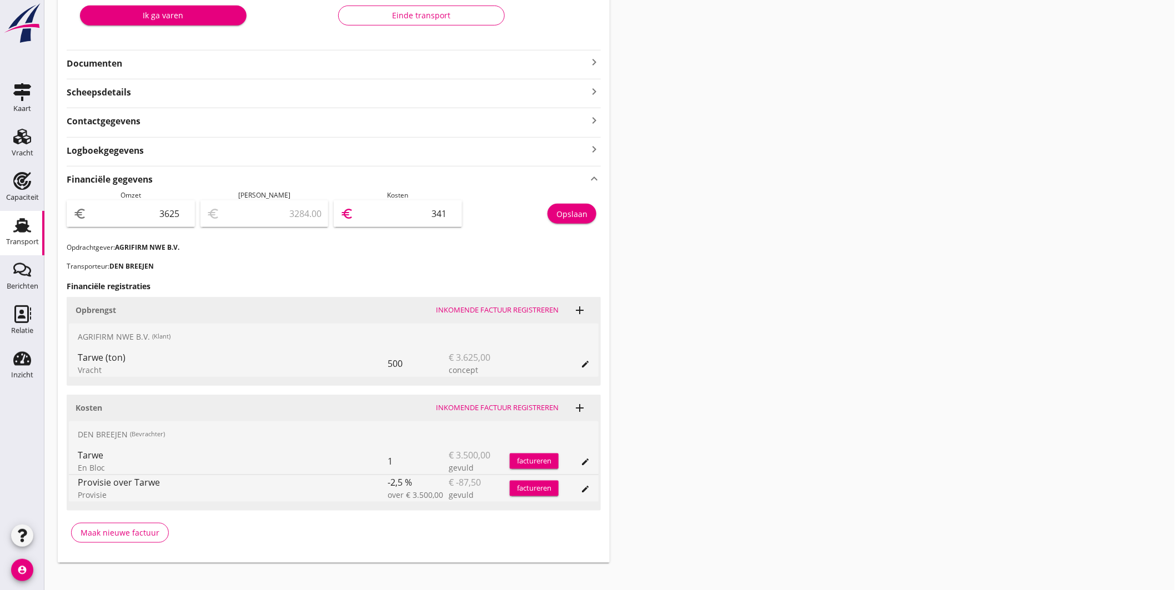
type input "213.00"
type input "3412"
type input "212.50"
type input "3412.50"
click at [559, 215] on div "Opslaan" at bounding box center [571, 214] width 31 height 12
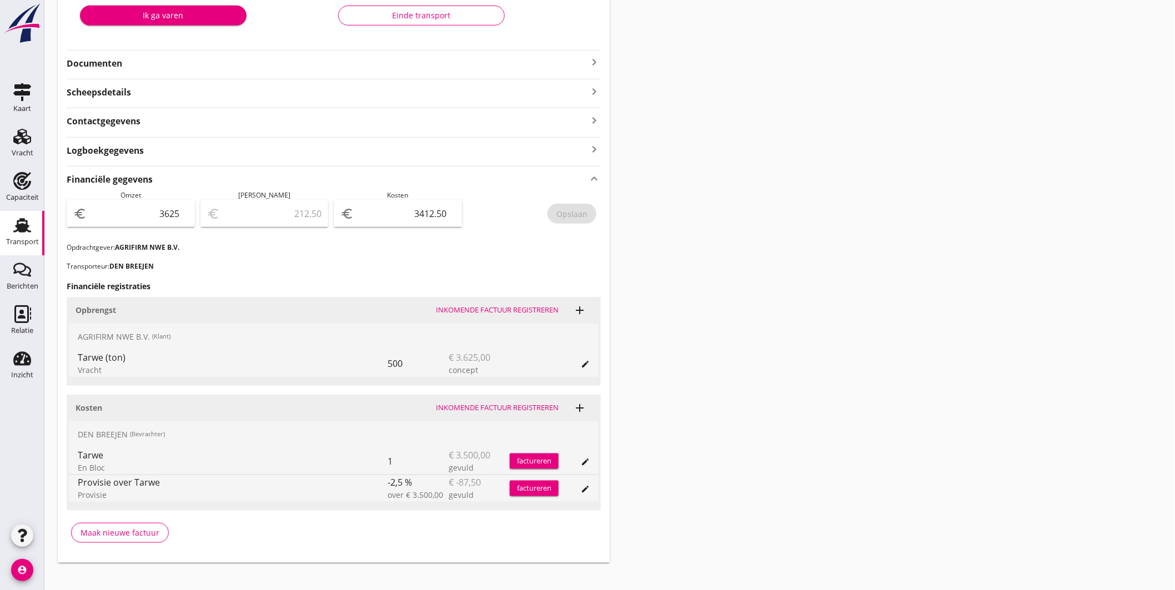
scroll to position [0, 0]
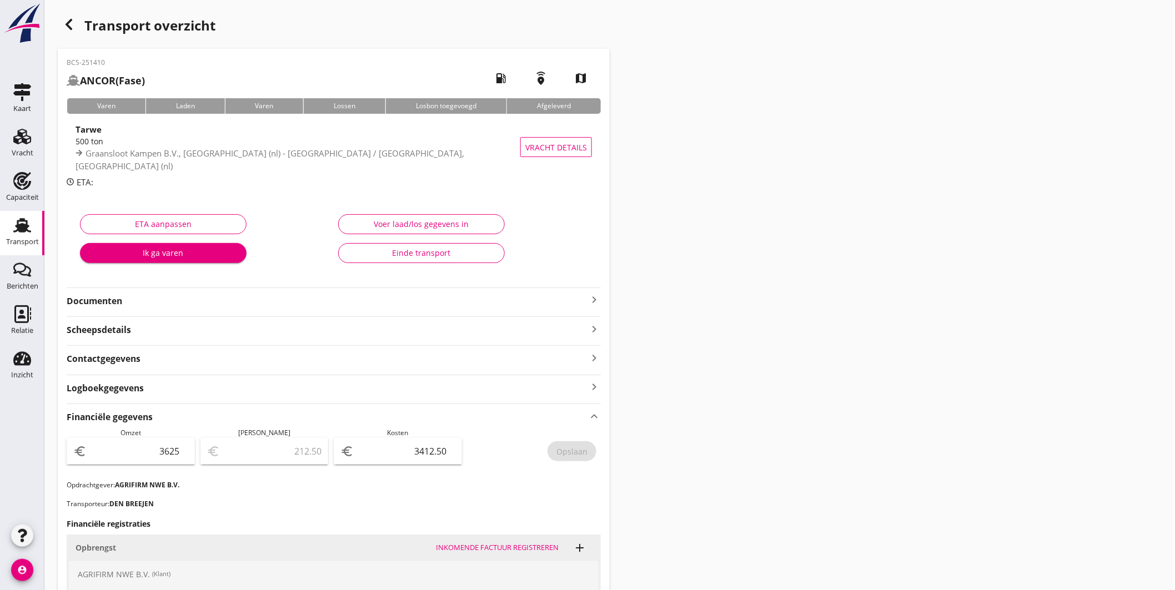
click at [596, 415] on icon "keyboard_arrow_up" at bounding box center [594, 416] width 13 height 15
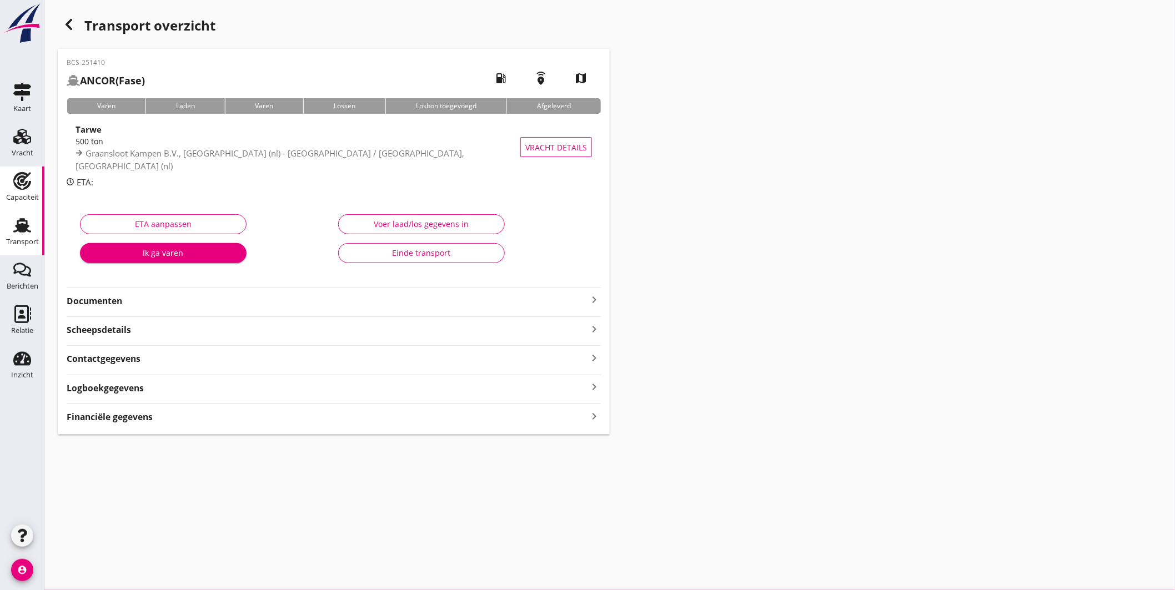
drag, startPoint x: 22, startPoint y: 178, endPoint x: 144, endPoint y: 7, distance: 210.2
click at [22, 178] on icon "Capaciteit" at bounding box center [22, 181] width 18 height 18
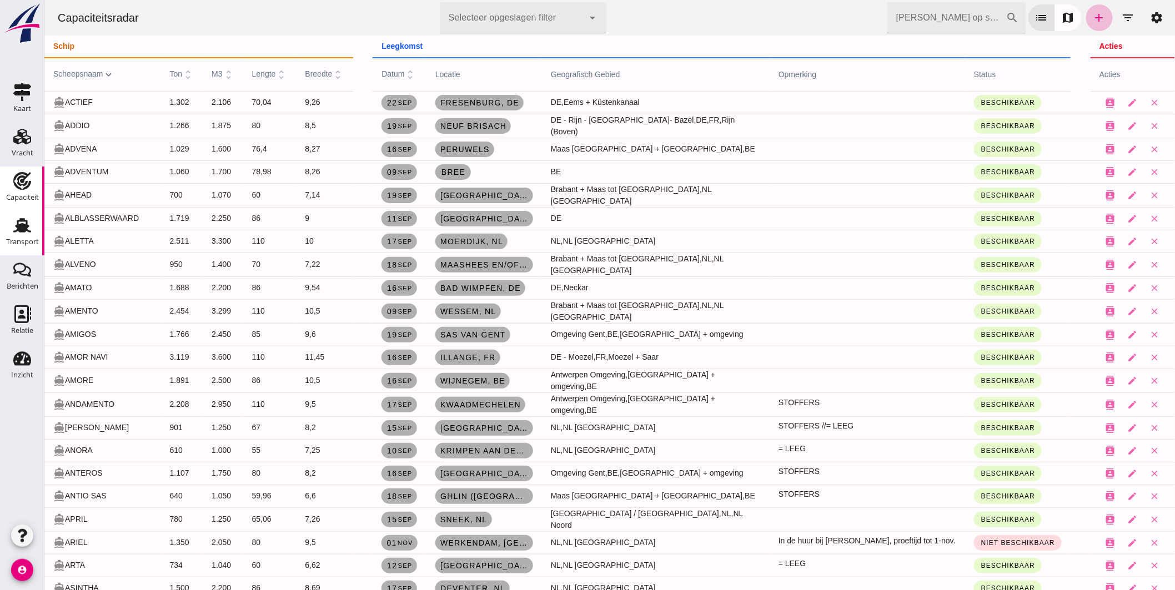
click at [30, 226] on icon "Transport" at bounding box center [22, 226] width 18 height 18
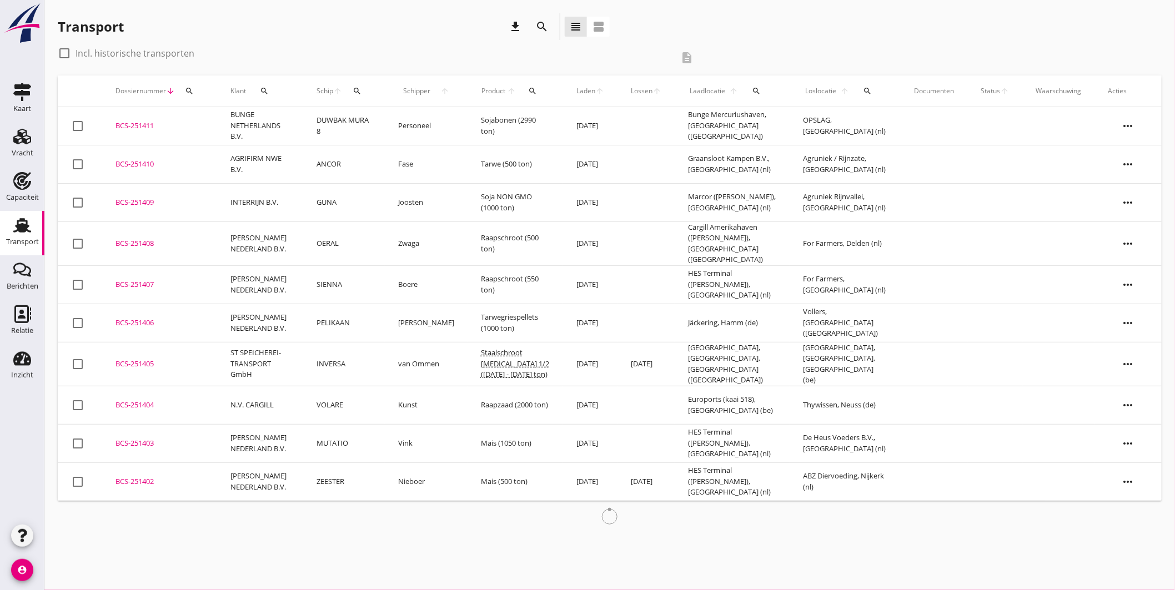
click at [381, 96] on th "Schip arrow_upward search" at bounding box center [343, 91] width 81 height 31
click at [365, 88] on div "search" at bounding box center [357, 91] width 20 height 9
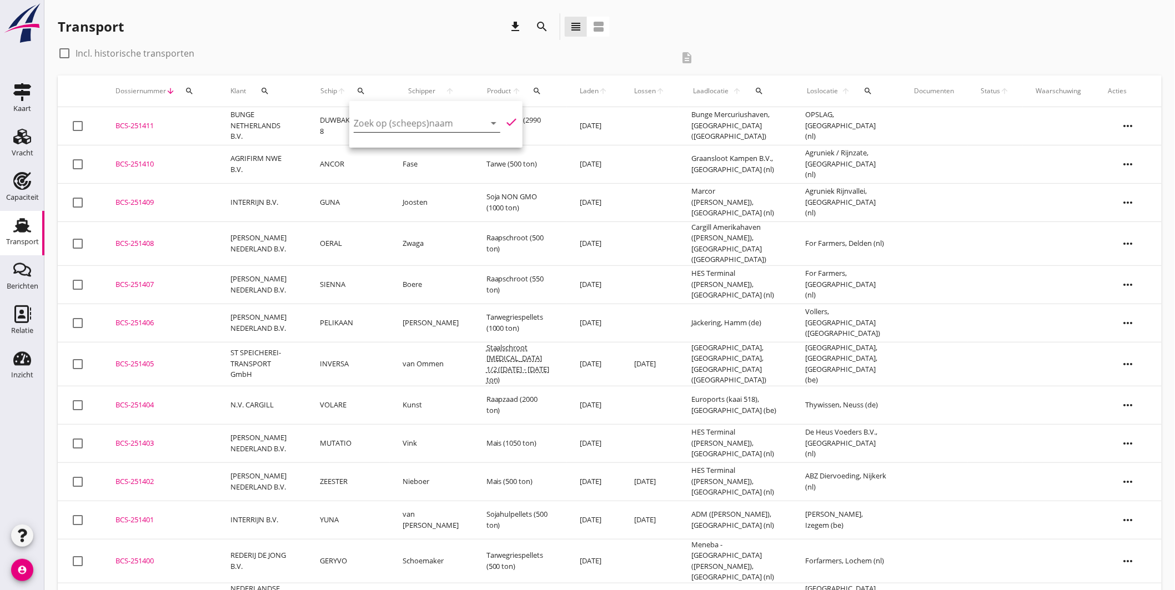
click at [432, 114] on input "Zoek op (scheeps)naam" at bounding box center [412, 123] width 116 height 18
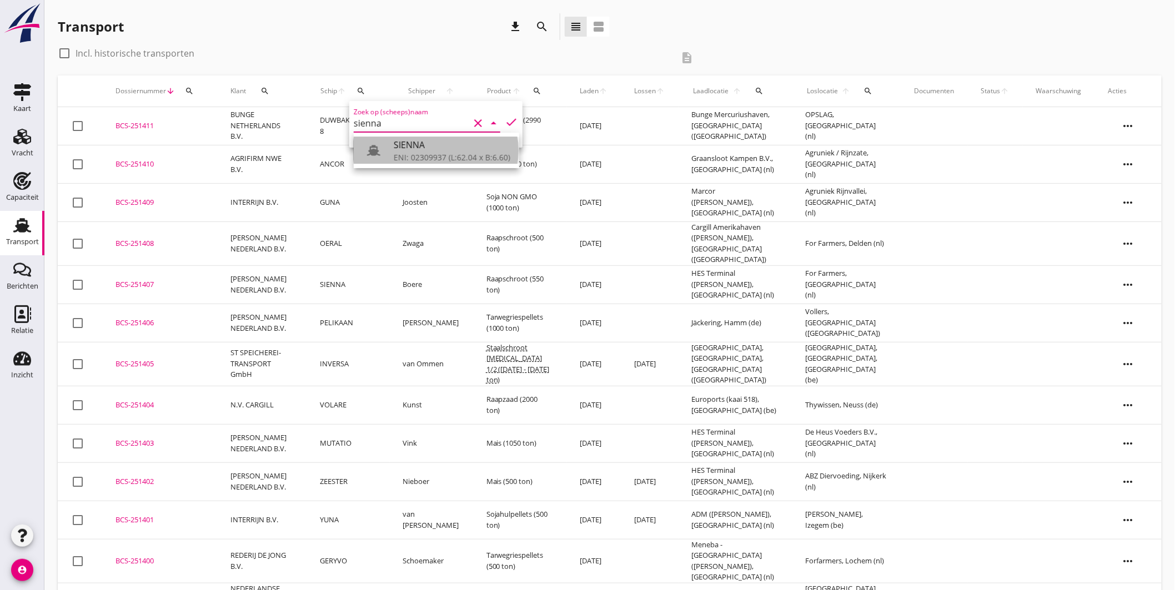
click at [423, 147] on div "SIENNA" at bounding box center [452, 144] width 117 height 13
click at [507, 121] on icon "check" at bounding box center [511, 122] width 13 height 13
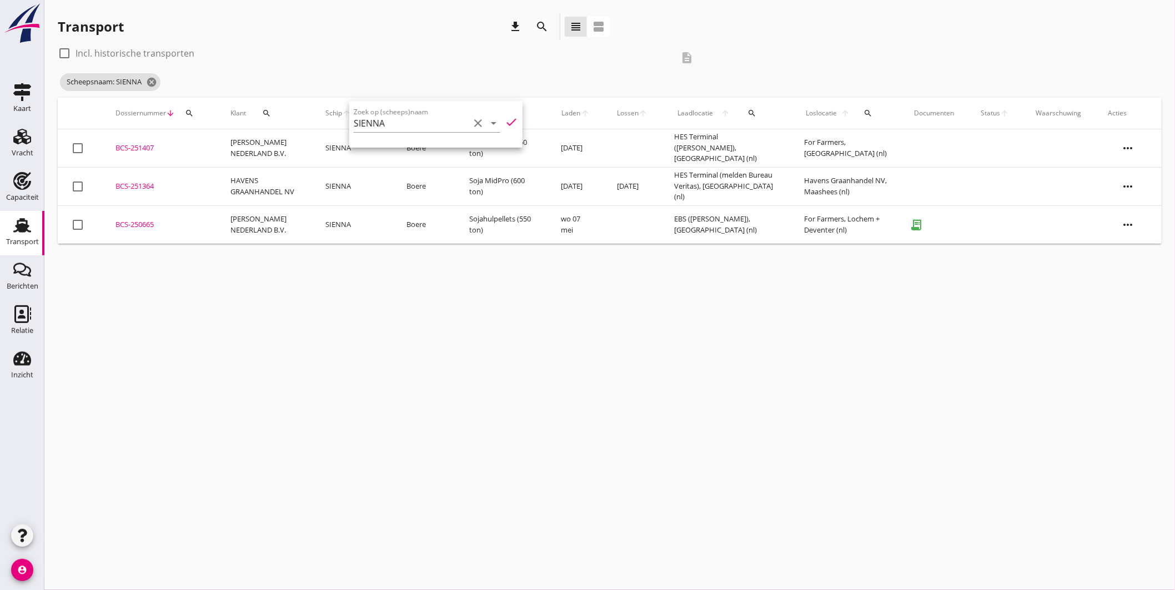
click at [539, 273] on div "cancel You are impersonating another user. Transport download search view_headl…" at bounding box center [609, 295] width 1131 height 590
click at [362, 114] on icon "search" at bounding box center [366, 113] width 9 height 9
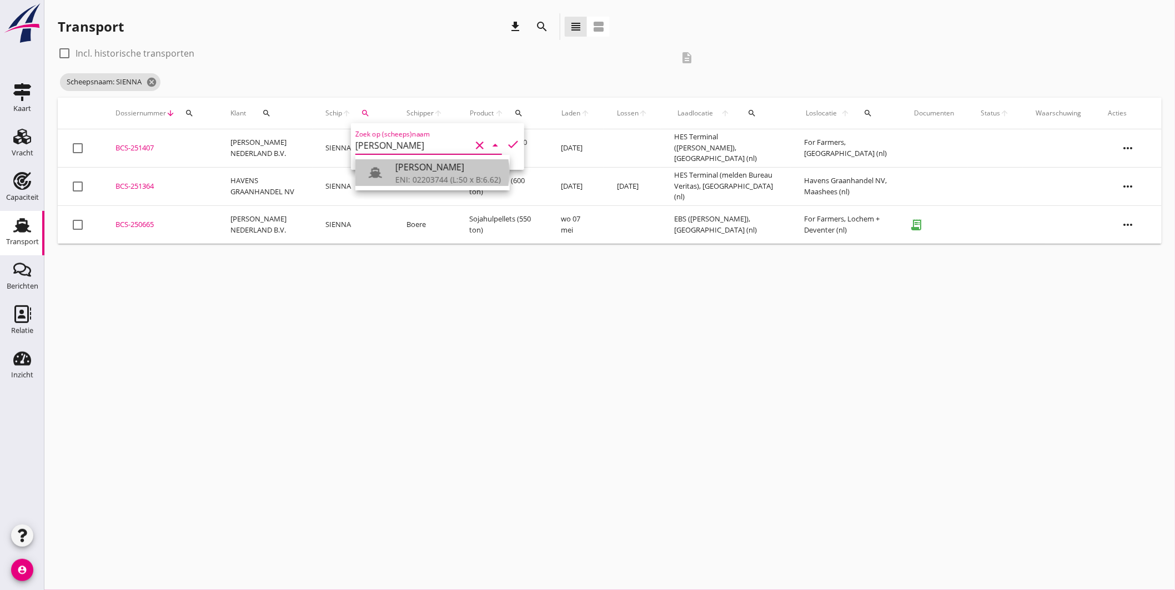
drag, startPoint x: 409, startPoint y: 173, endPoint x: 432, endPoint y: 170, distance: 22.3
click at [410, 173] on div "[PERSON_NAME]" at bounding box center [448, 167] width 106 height 13
click at [506, 144] on icon "check" at bounding box center [512, 144] width 13 height 13
type input "[PERSON_NAME]"
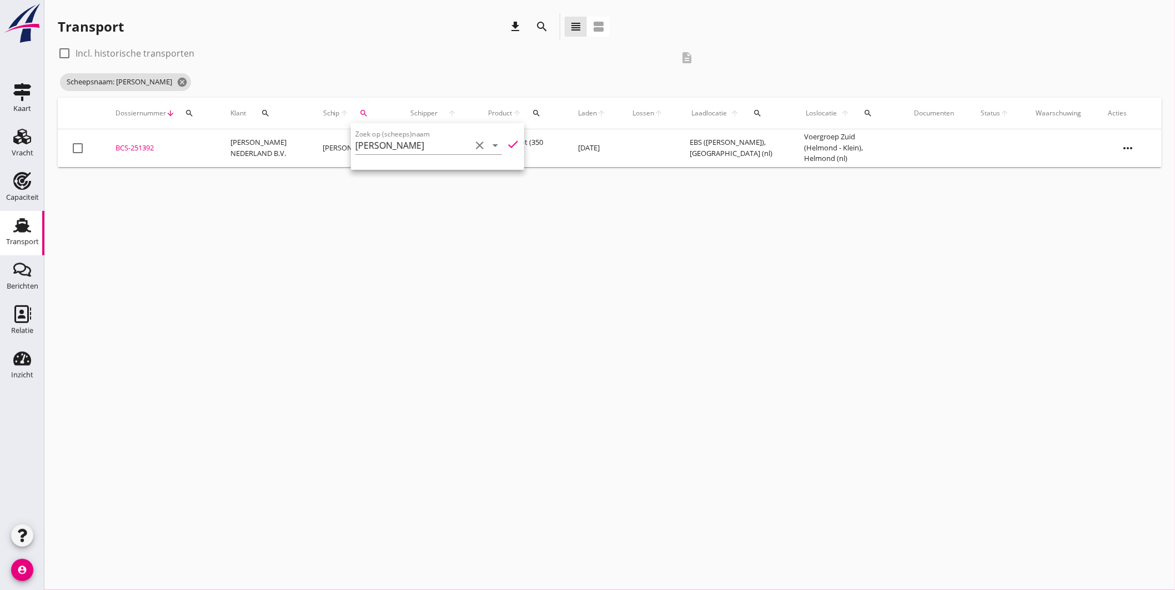
click at [438, 259] on div "cancel You are impersonating another user. Transport download search view_headl…" at bounding box center [609, 295] width 1131 height 590
click at [143, 143] on div "BCS-251392" at bounding box center [160, 148] width 88 height 11
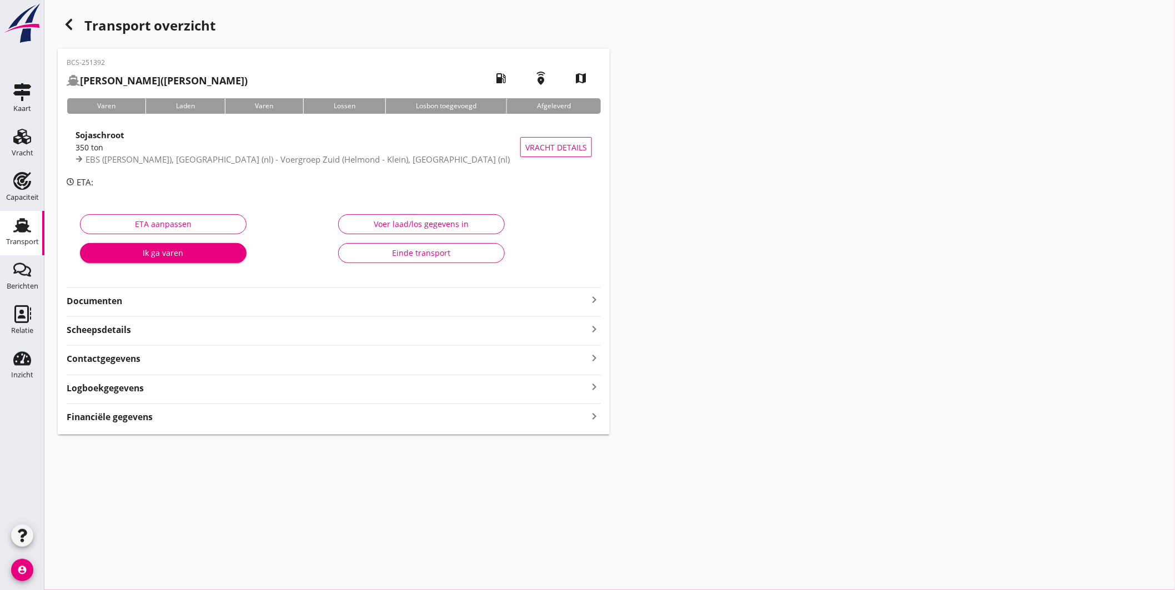
click at [591, 295] on icon "keyboard_arrow_right" at bounding box center [594, 299] width 13 height 13
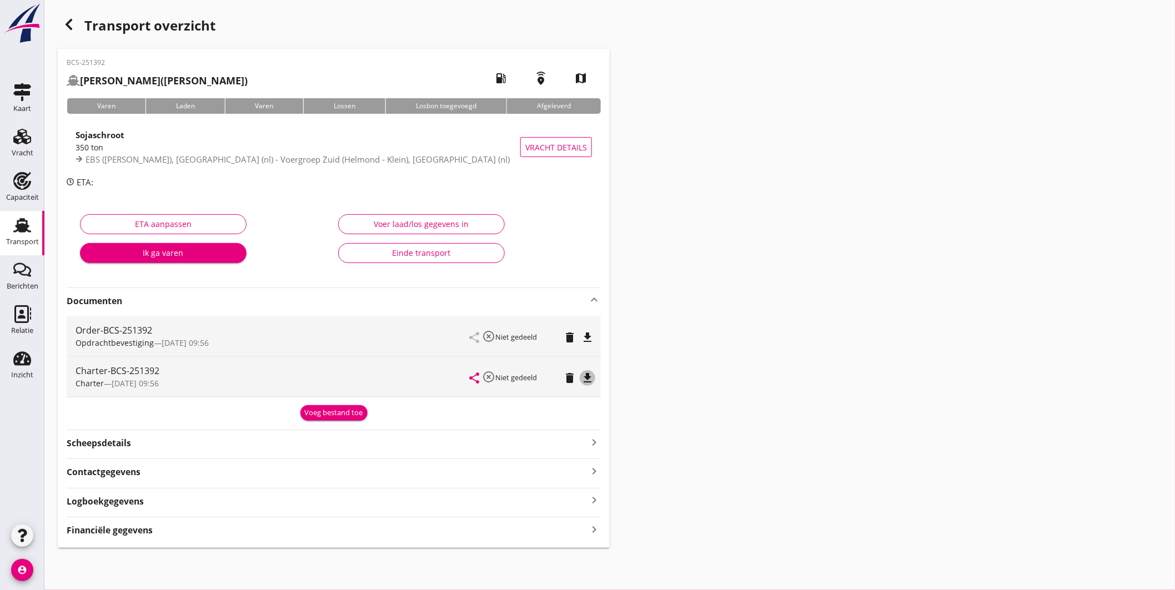
click at [587, 378] on icon "file_download" at bounding box center [587, 378] width 13 height 13
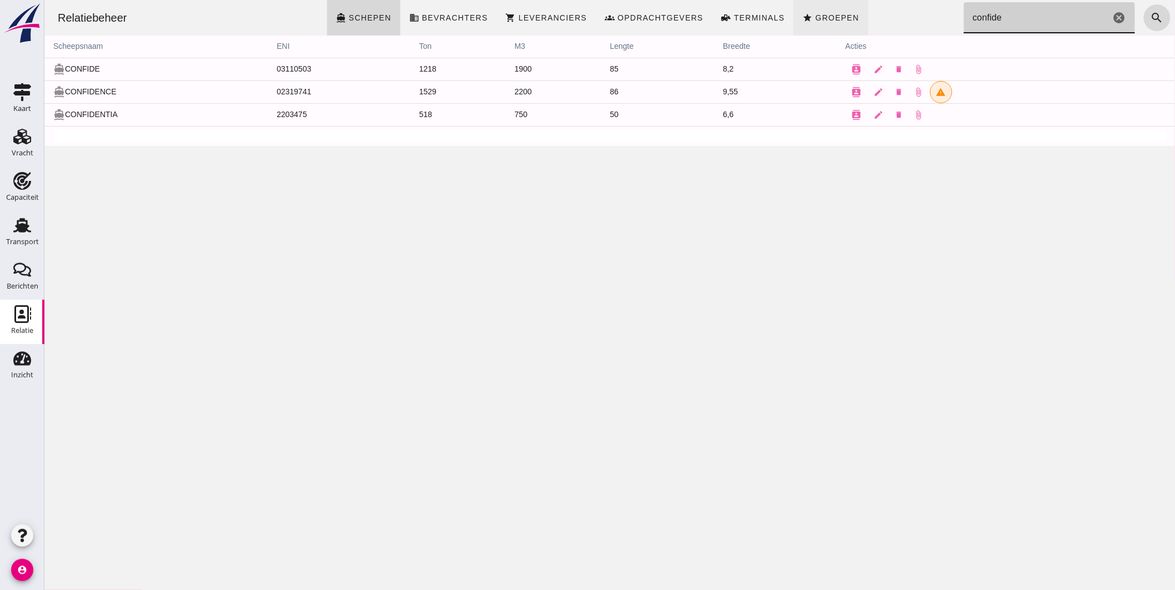
drag, startPoint x: 919, startPoint y: 34, endPoint x: 846, endPoint y: 28, distance: 72.5
click at [846, 28] on div "Relatiebeheer directions_boat Schepen business Bevrachters shopping_cart Levera…" at bounding box center [609, 18] width 1122 height 36
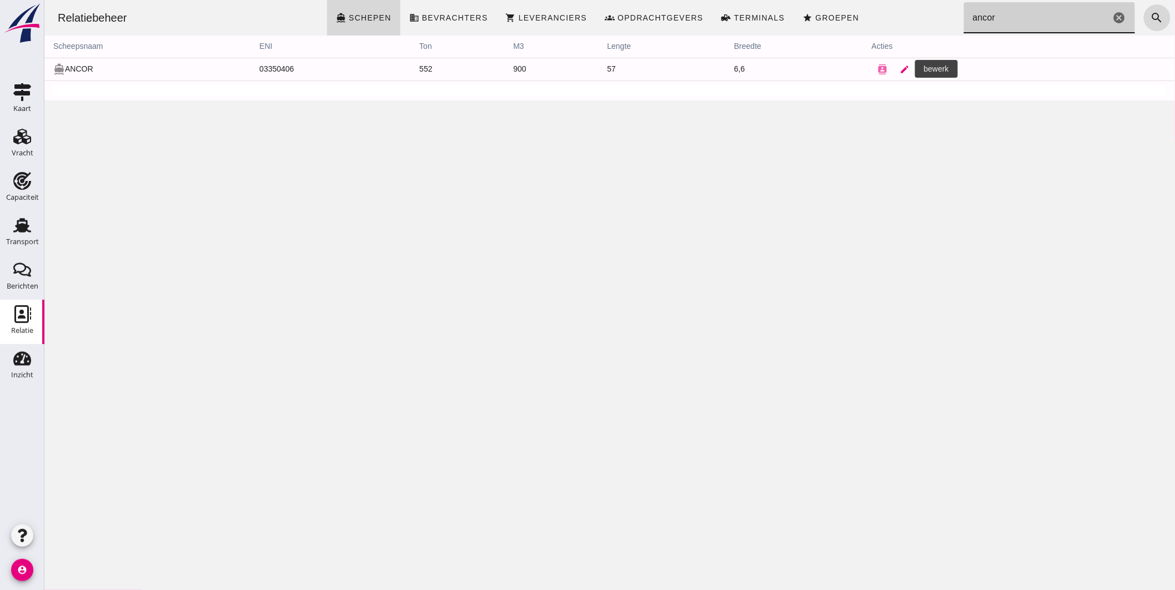
type input "ancor"
click at [900, 68] on icon "edit" at bounding box center [905, 69] width 10 height 10
click at [802, 13] on div at bounding box center [609, 295] width 1131 height 590
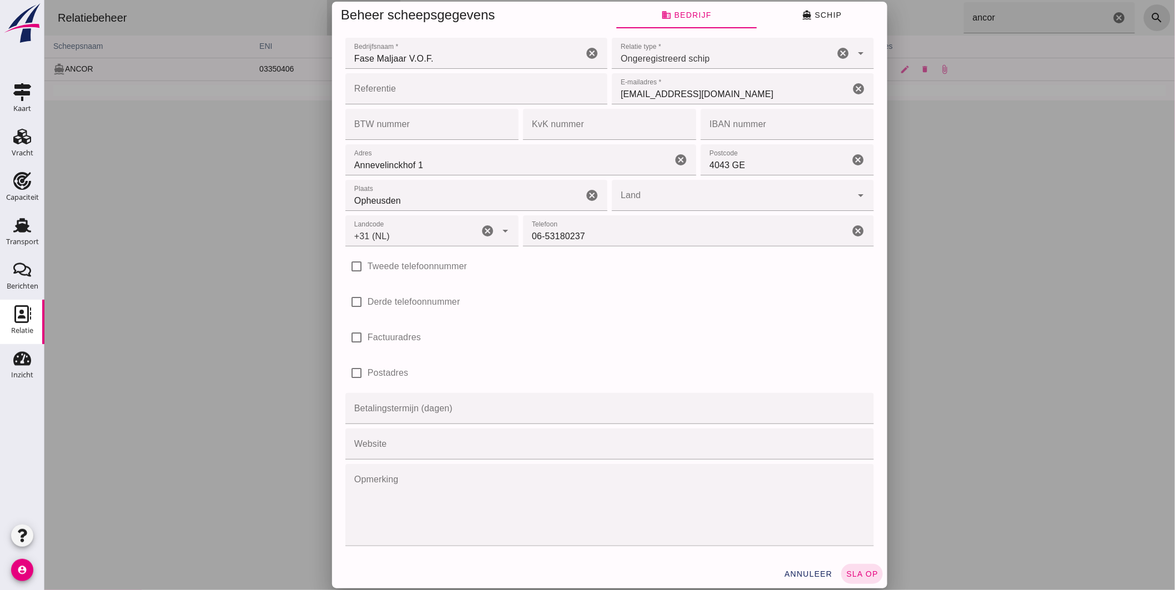
type input "+31 (NL)"
click at [824, 14] on div "Beheer scheepsgegevens business Bedrijf directions_boat Schip Bedrijfsnaam * Be…" at bounding box center [609, 295] width 1131 height 590
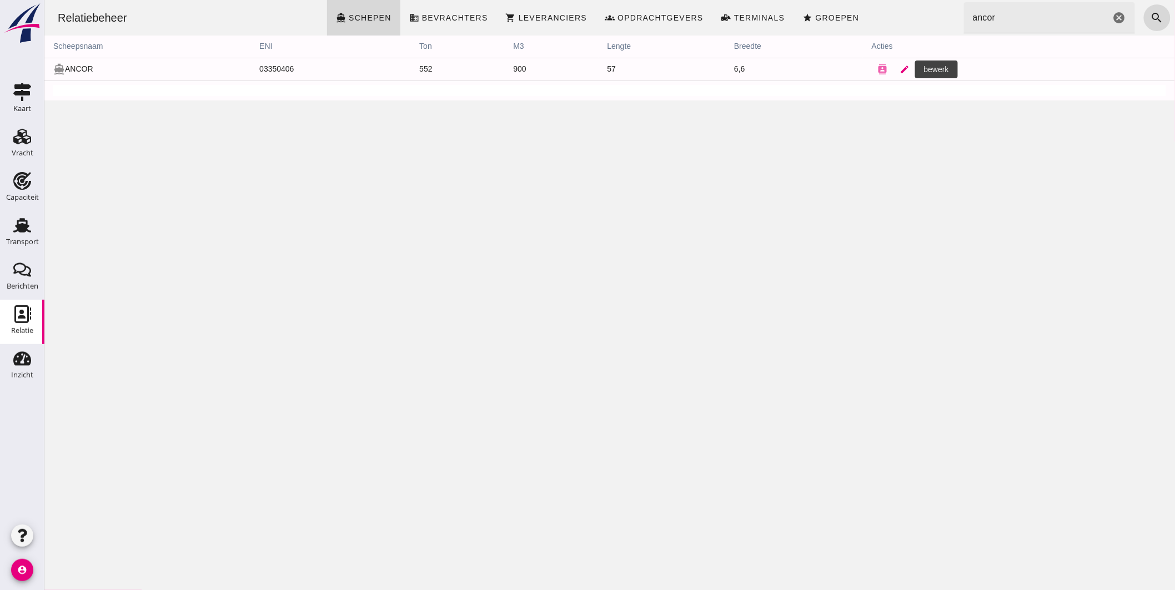
click at [902, 67] on icon "edit" at bounding box center [905, 69] width 10 height 10
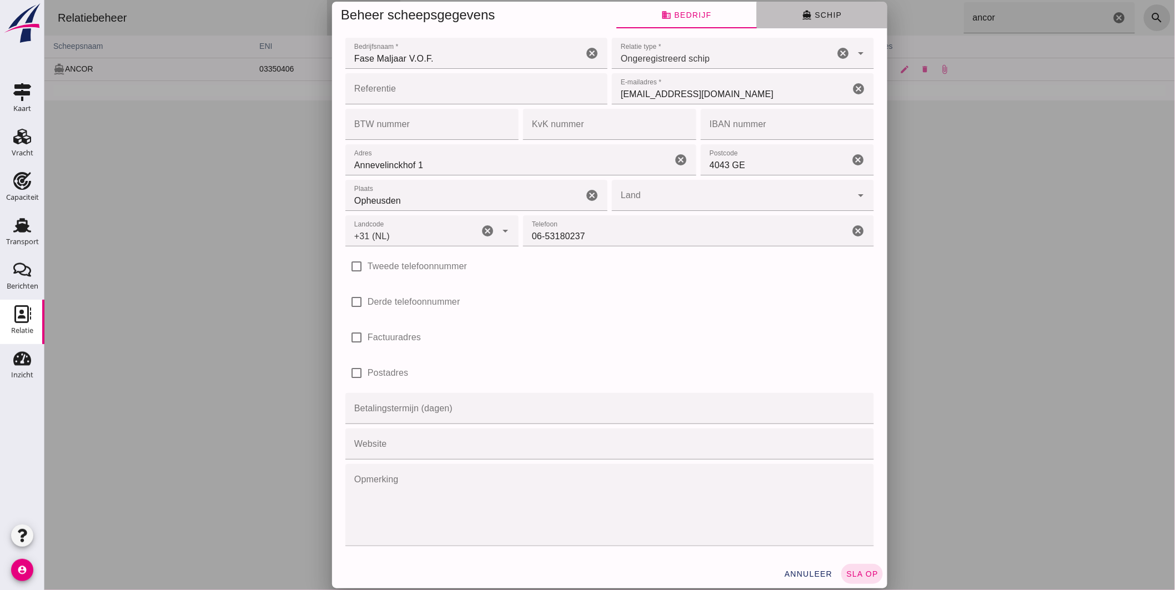
click at [814, 9] on button "directions_boat Schip" at bounding box center [821, 15] width 131 height 27
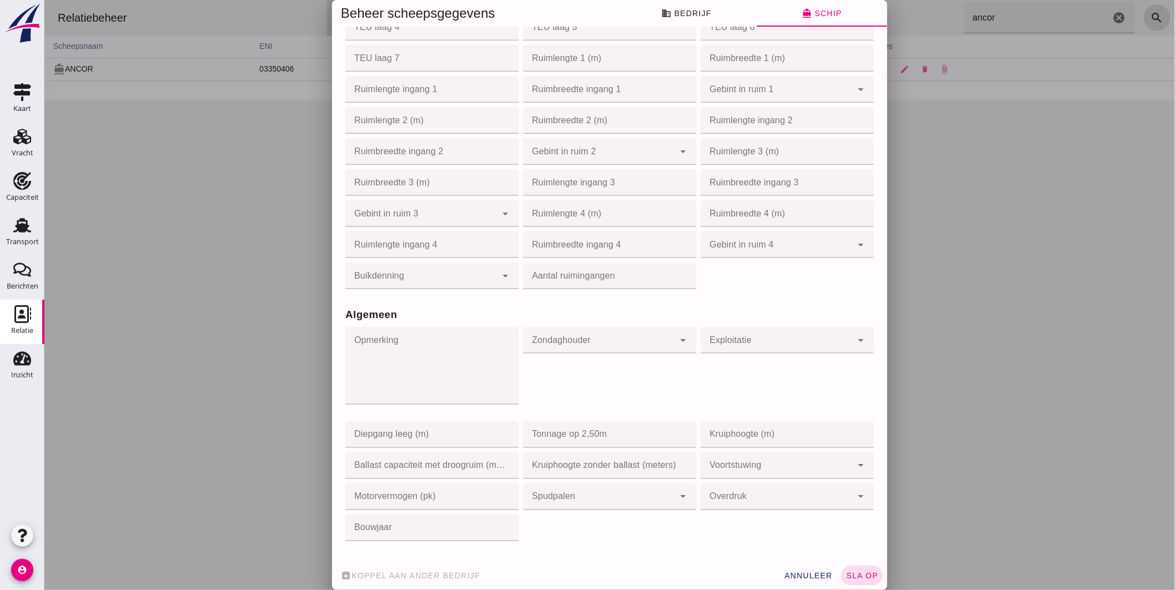
scroll to position [740, 0]
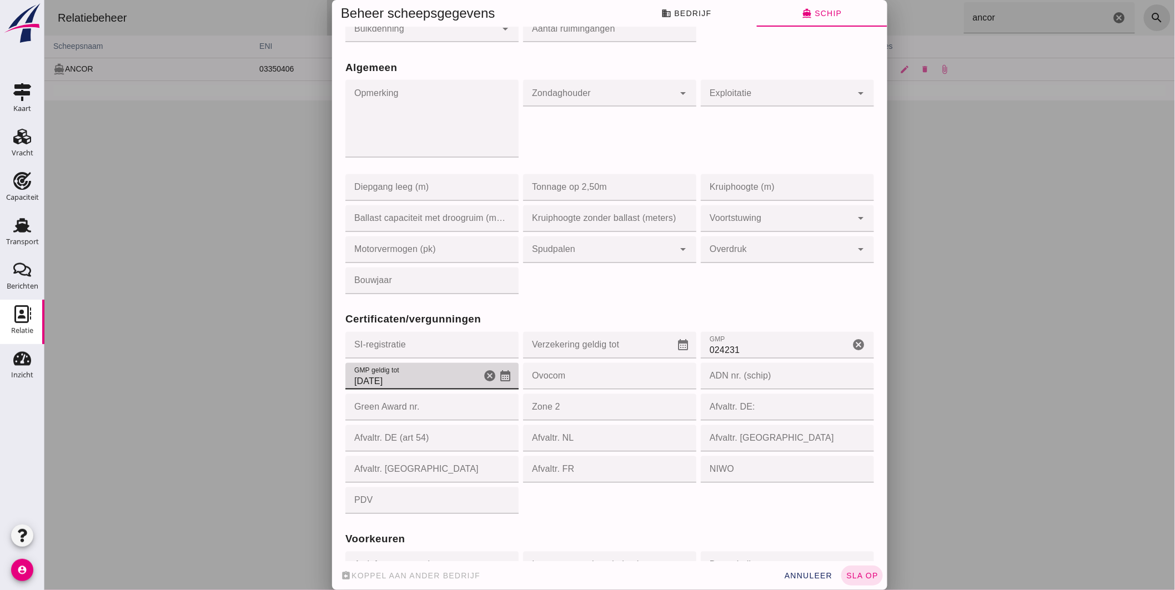
click at [498, 374] on icon "calendar_month" at bounding box center [504, 376] width 13 height 13
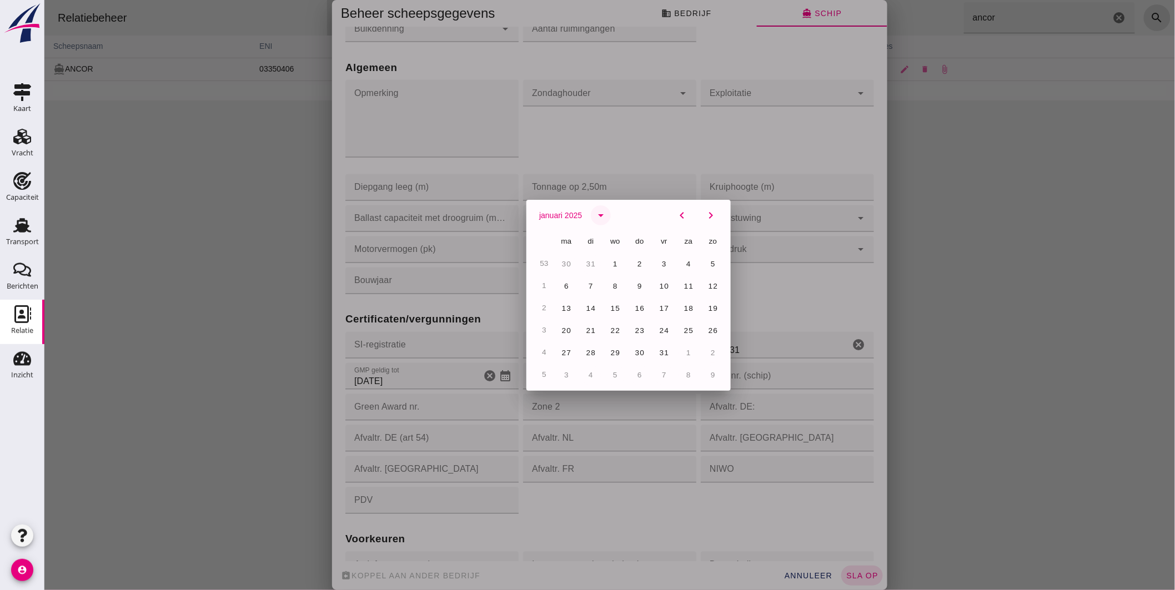
click at [604, 210] on button "arrow_drop_down" at bounding box center [600, 215] width 20 height 20
click at [558, 333] on span "2027" at bounding box center [567, 336] width 21 height 9
click at [563, 280] on button "4" at bounding box center [566, 287] width 20 height 20
type input "4-1-2027"
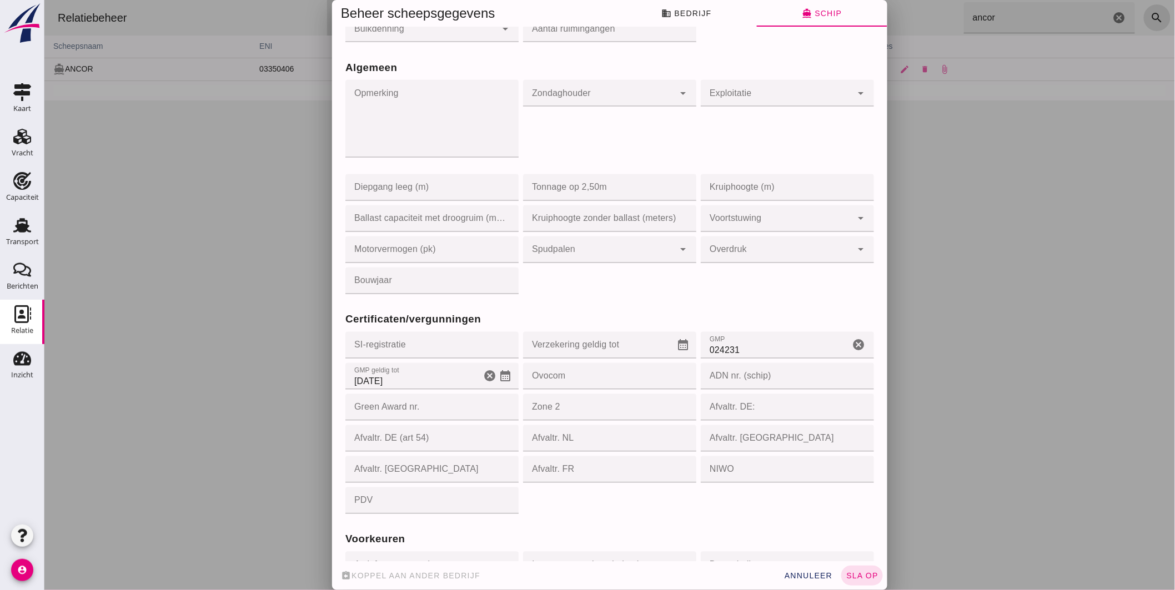
scroll to position [895, 0]
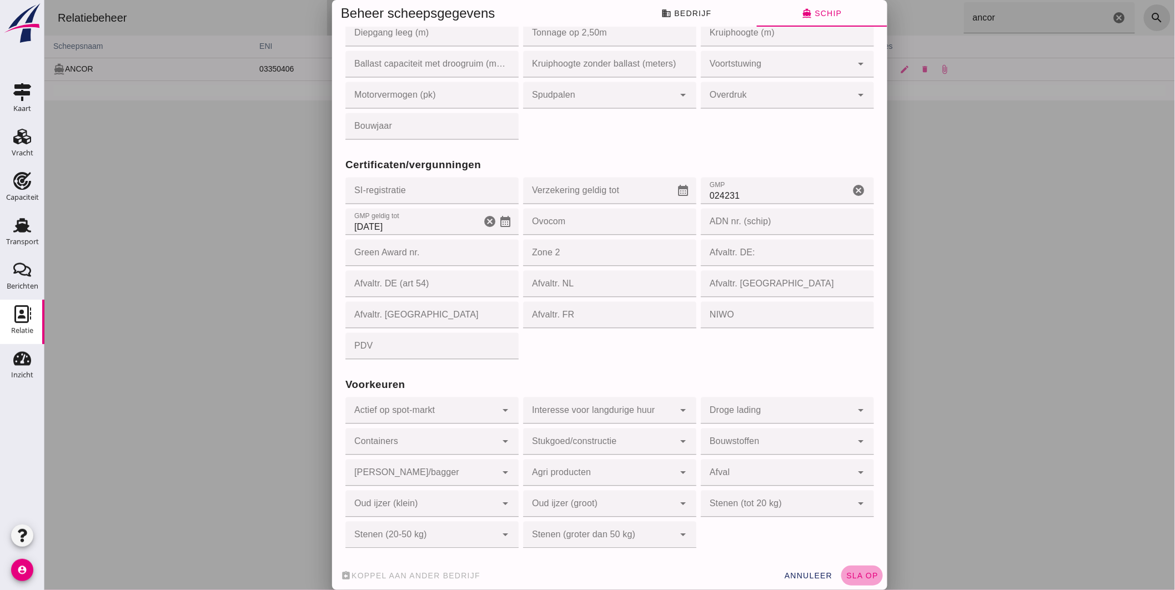
click at [864, 581] on button "sla op" at bounding box center [862, 576] width 42 height 20
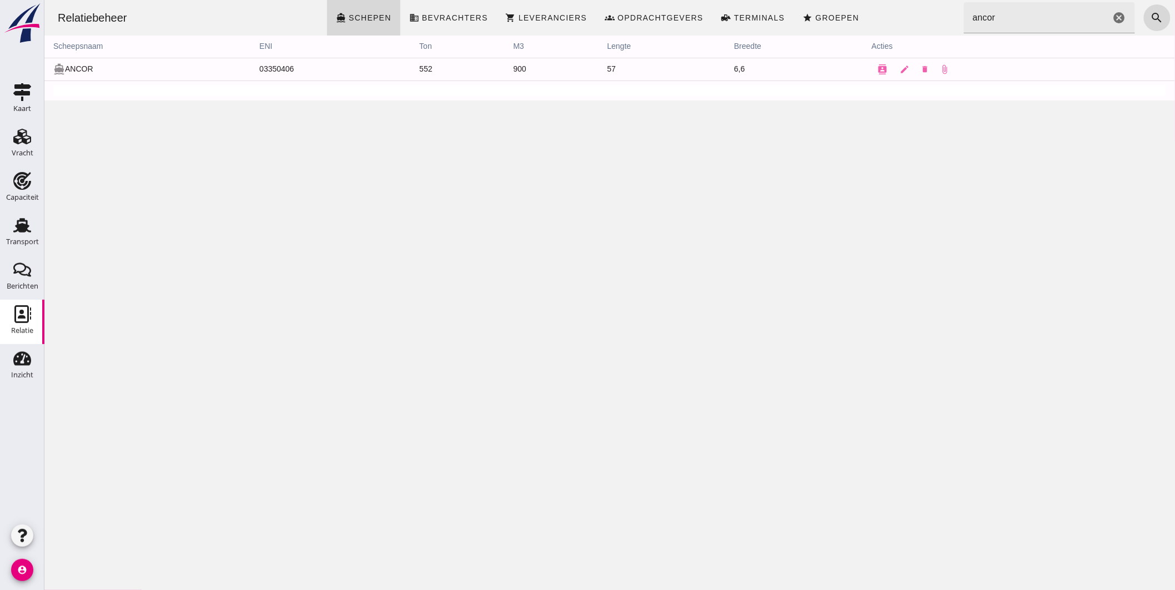
scroll to position [0, 0]
click at [1114, 14] on icon "cancel" at bounding box center [1118, 17] width 13 height 13
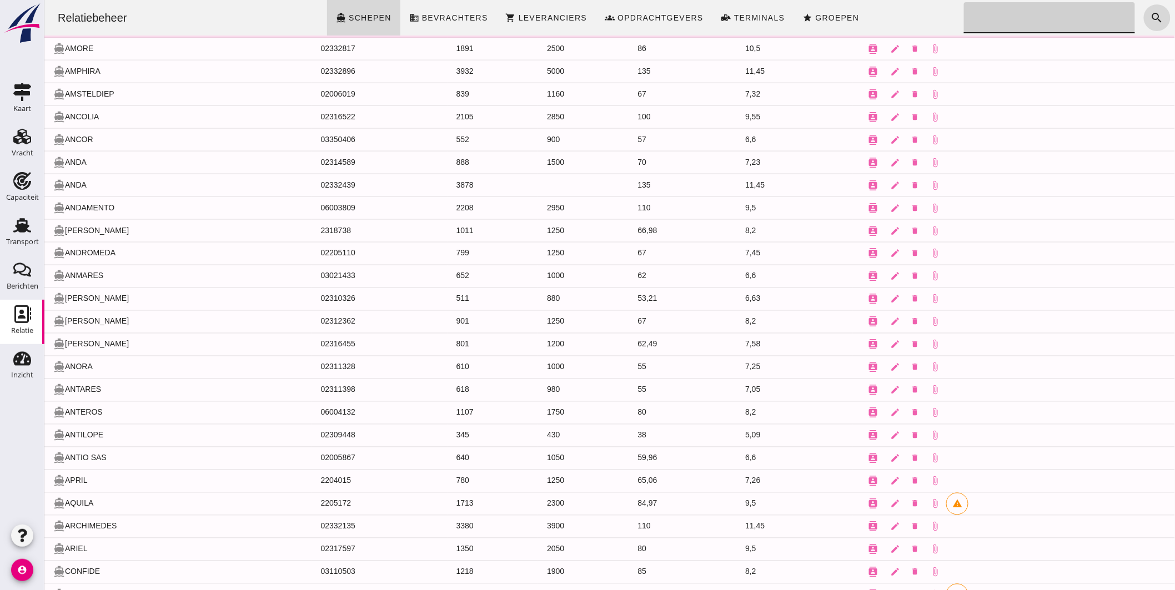
scroll to position [697, 0]
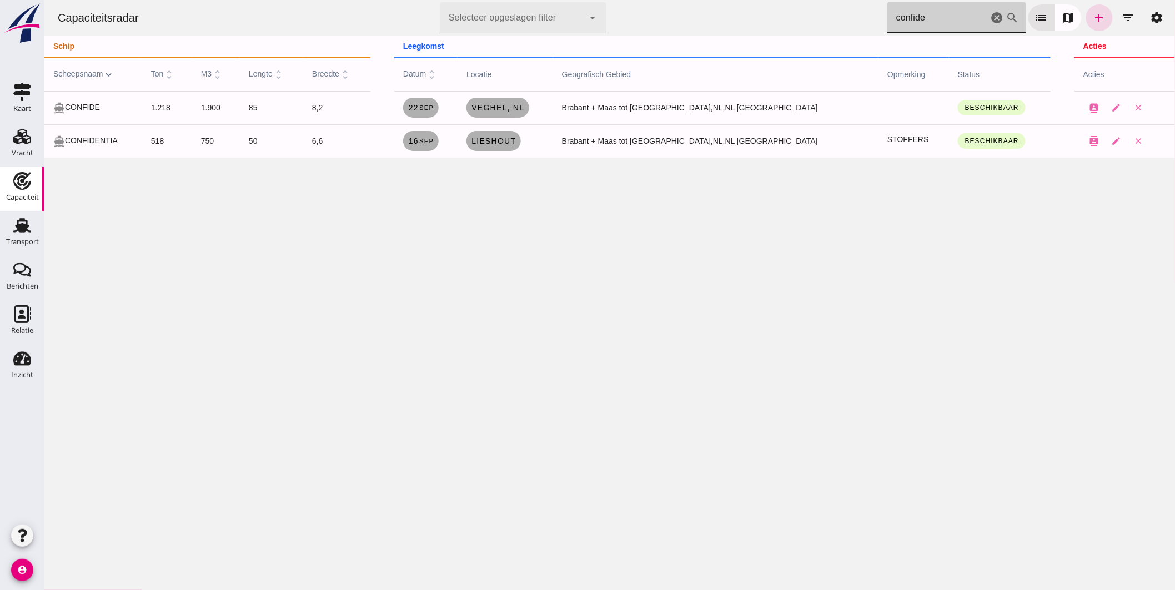
drag, startPoint x: 925, startPoint y: 18, endPoint x: 618, endPoint y: -27, distance: 310.9
click at [618, 0] on html "Capaciteitsradar Selecteer opgeslagen filter Selecteer opgeslagen filter cancel…" at bounding box center [609, 295] width 1131 height 590
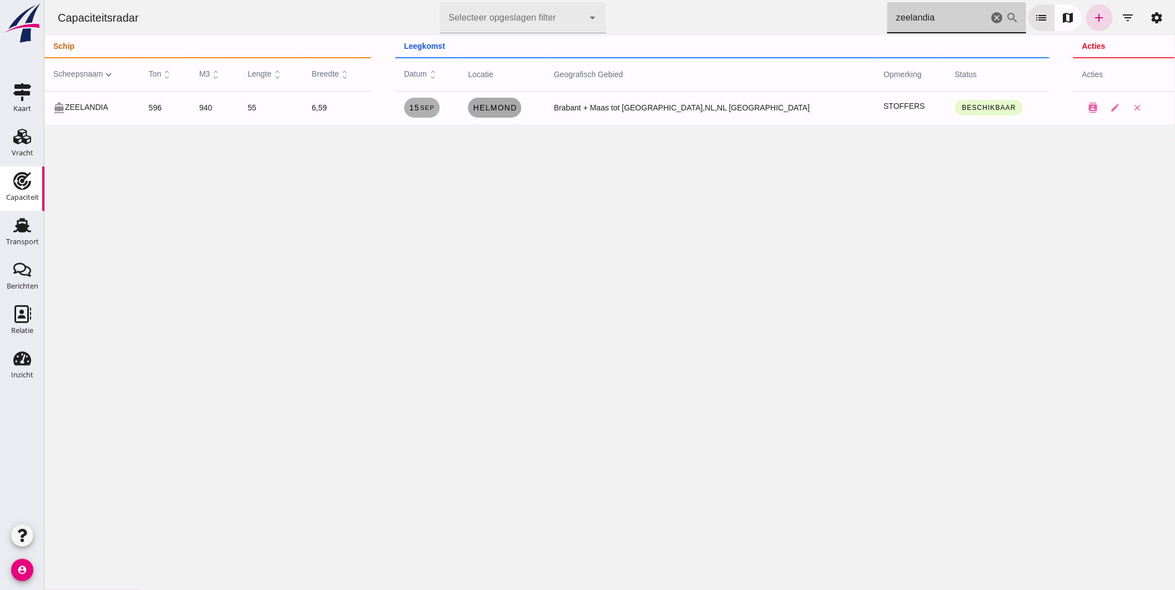
click at [516, 111] on span "Helmond" at bounding box center [494, 107] width 44 height 9
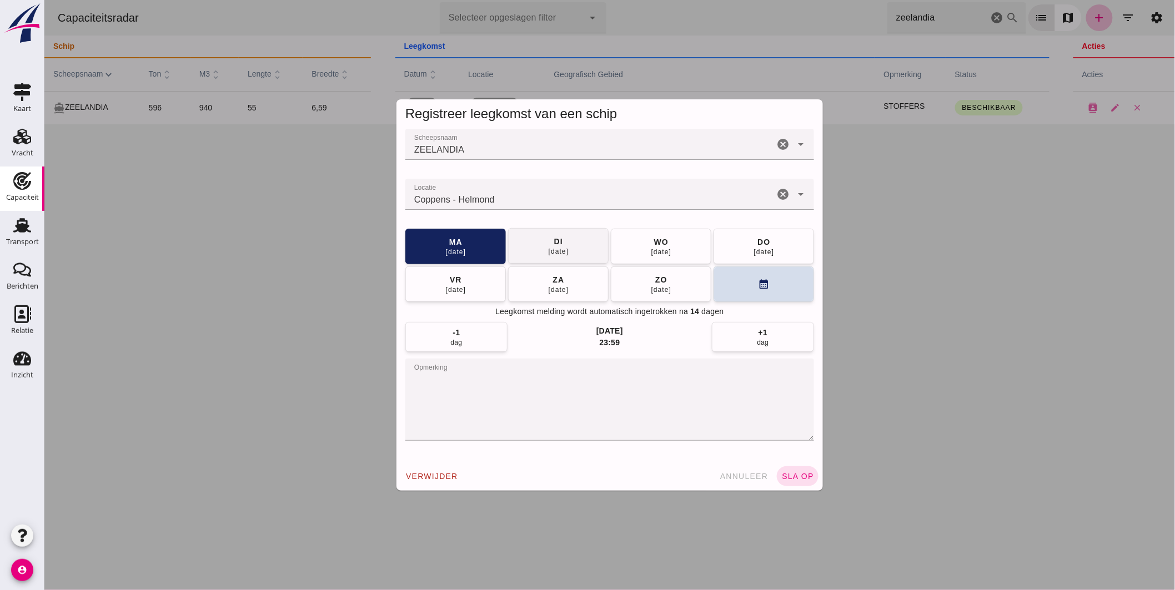
click at [555, 243] on div "di" at bounding box center [557, 241] width 9 height 11
click at [789, 477] on span "sla op" at bounding box center [797, 476] width 33 height 9
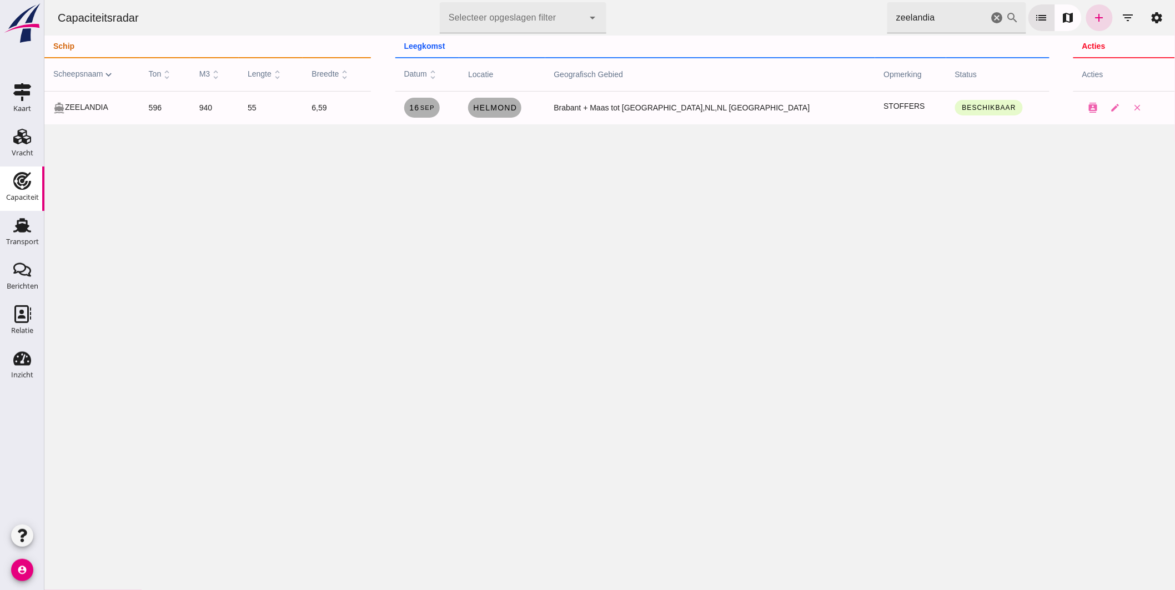
drag, startPoint x: 942, startPoint y: 12, endPoint x: 699, endPoint y: -23, distance: 245.8
click at [699, 0] on html "Capaciteitsradar Selecteer opgeslagen filter Selecteer opgeslagen filter cancel…" at bounding box center [609, 295] width 1131 height 590
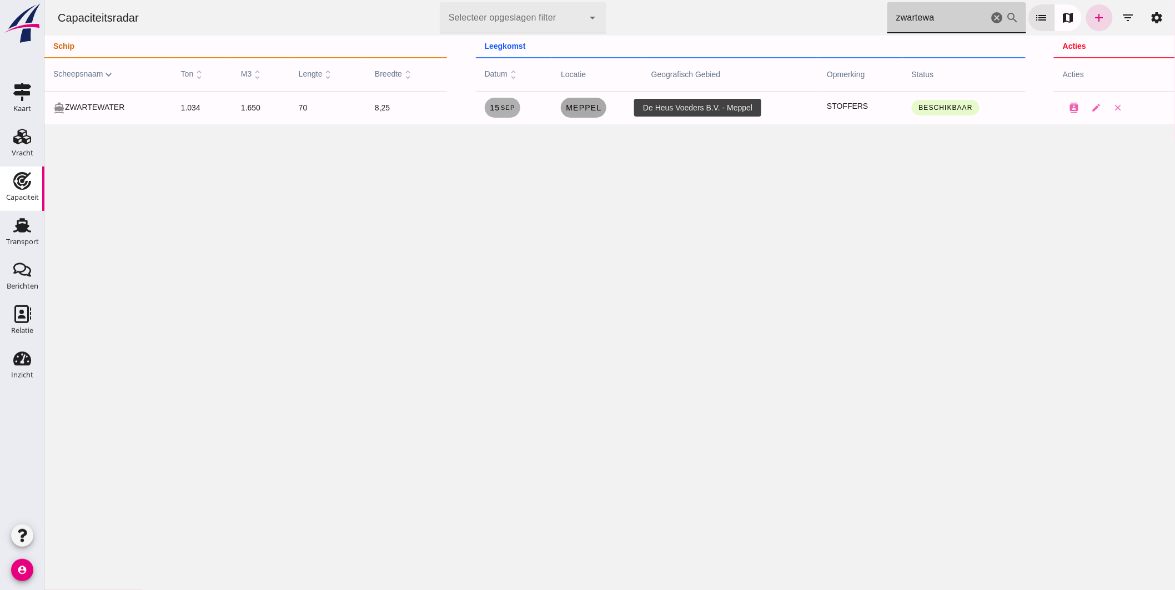
click at [606, 112] on link "Meppel" at bounding box center [583, 108] width 46 height 20
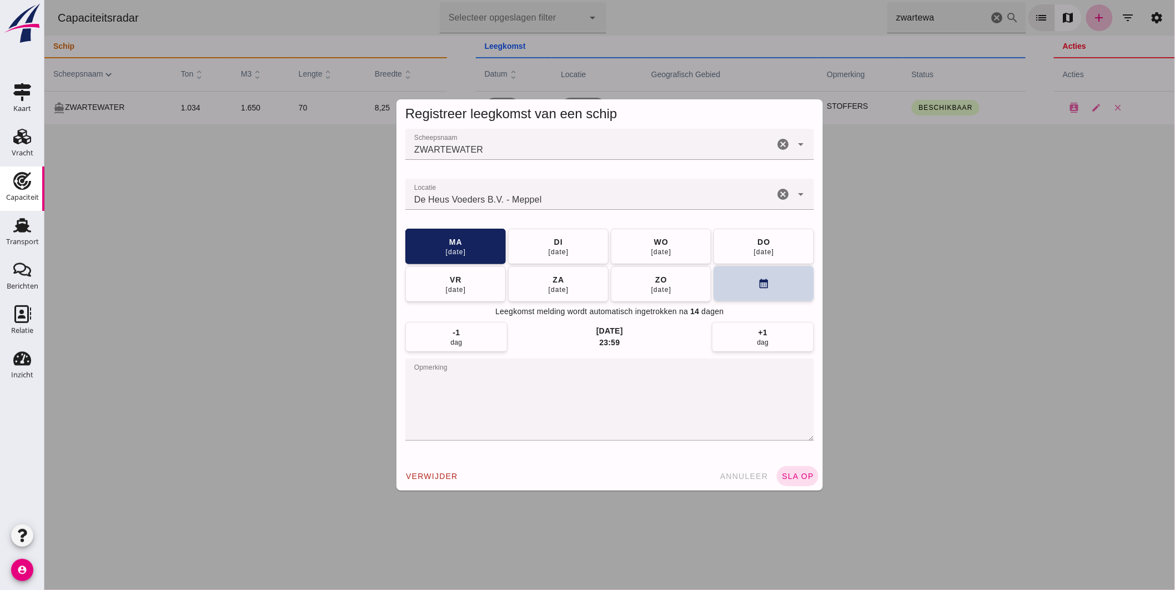
click at [734, 284] on button "calendar_month" at bounding box center [763, 284] width 101 height 36
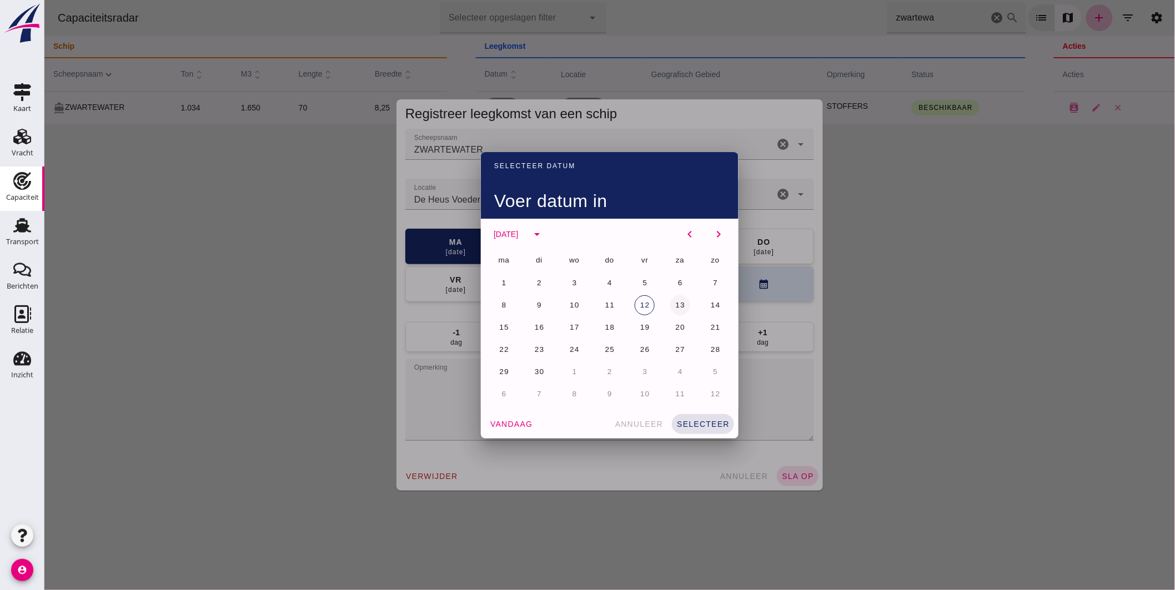
click at [675, 299] on button "13" at bounding box center [680, 305] width 20 height 20
click at [724, 425] on span "selecteer" at bounding box center [702, 424] width 53 height 9
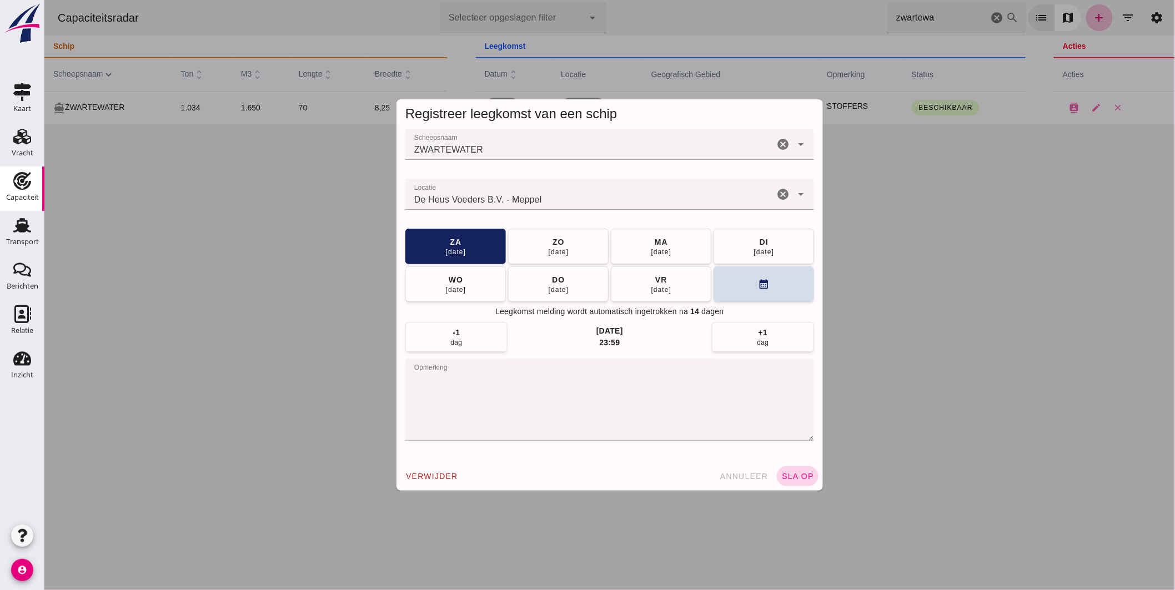
click at [796, 477] on span "sla op" at bounding box center [797, 476] width 33 height 9
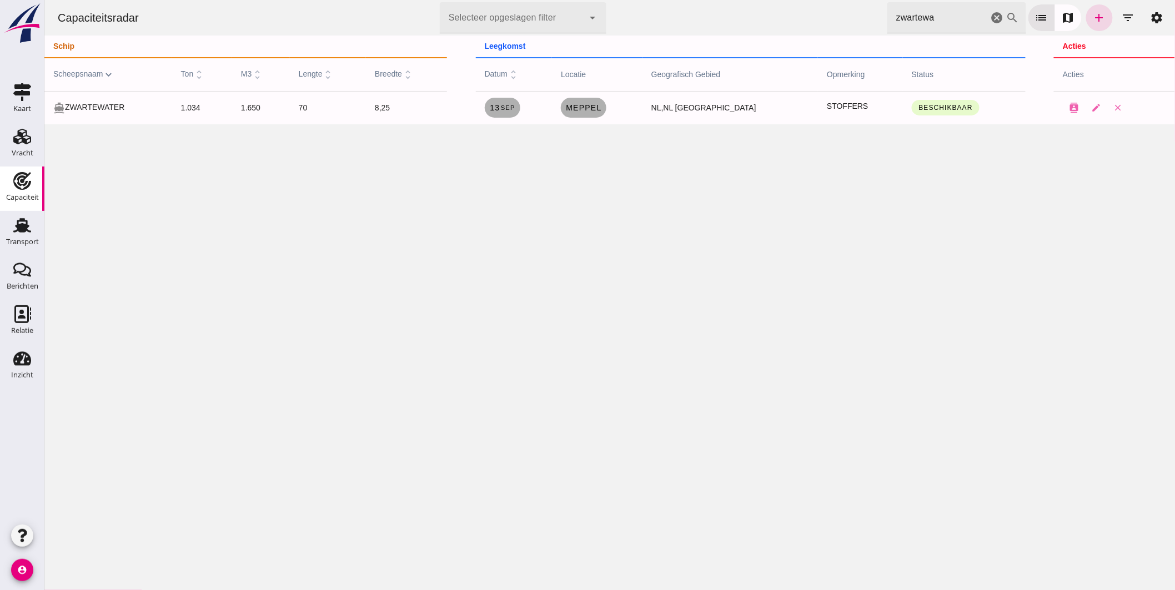
drag, startPoint x: 936, startPoint y: 18, endPoint x: 711, endPoint y: -7, distance: 225.8
click at [711, 0] on html "Capaciteitsradar Selecteer opgeslagen filter Selecteer opgeslagen filter cancel…" at bounding box center [609, 295] width 1131 height 590
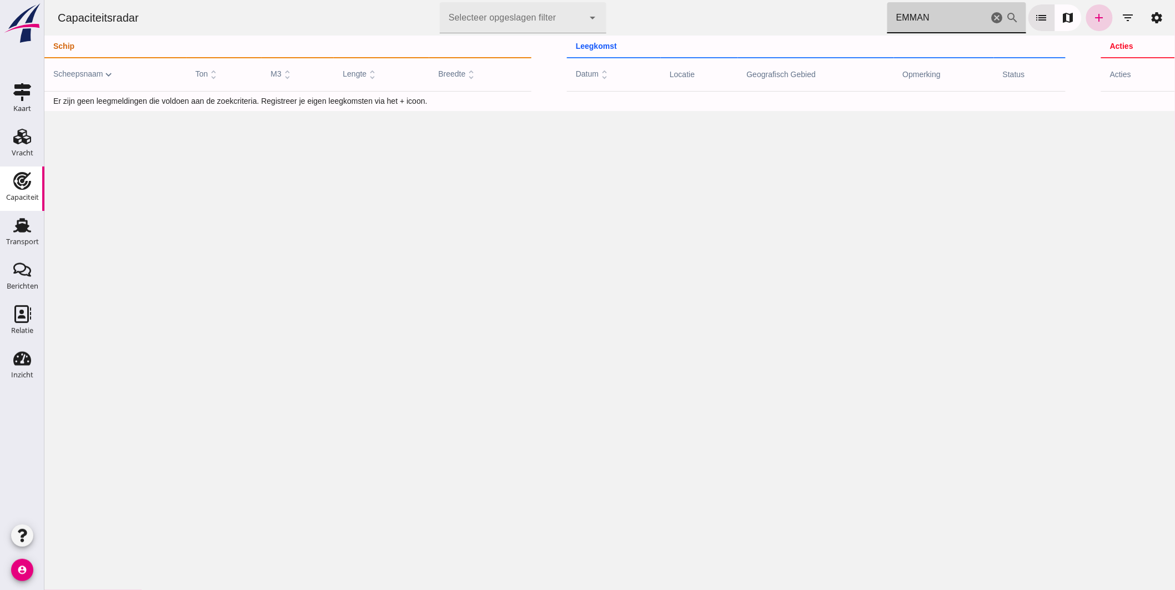
type input "EMMAN"
click at [1092, 12] on icon "add" at bounding box center [1098, 17] width 13 height 13
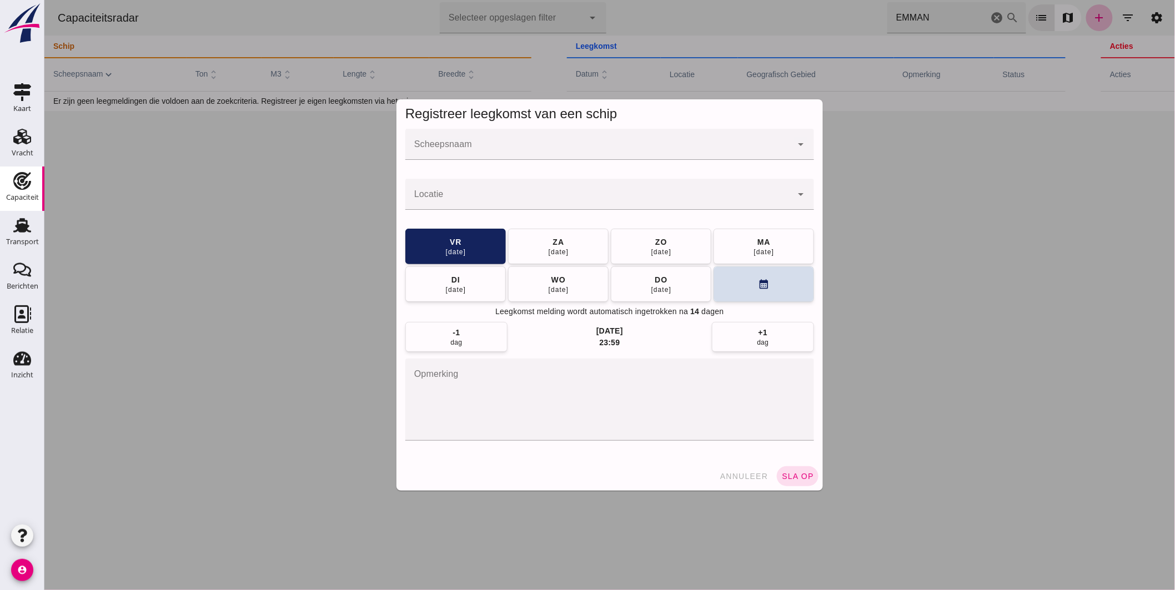
click at [528, 143] on input "Scheepsnaam" at bounding box center [598, 149] width 387 height 13
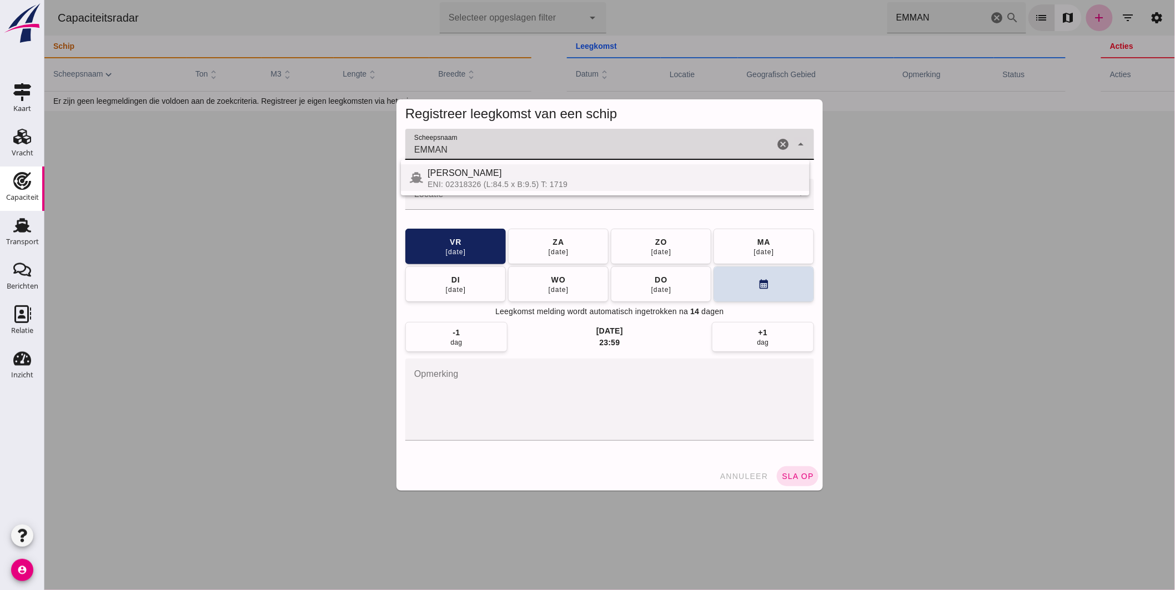
click at [608, 181] on div "ENI: 02318326 (L:84.5 x B:9.5) T: 1719" at bounding box center [613, 184] width 373 height 9
type input "[PERSON_NAME]"
click at [744, 286] on button "calendar_month" at bounding box center [763, 284] width 101 height 36
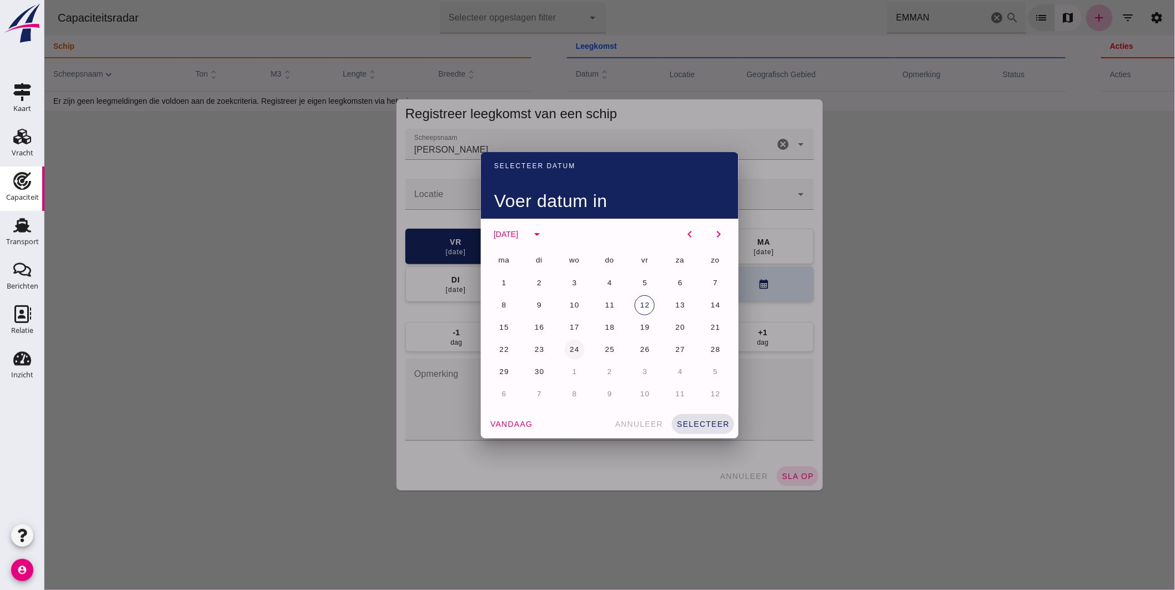
click at [569, 349] on span "24" at bounding box center [574, 349] width 11 height 8
click at [709, 415] on button "selecteer" at bounding box center [702, 424] width 62 height 20
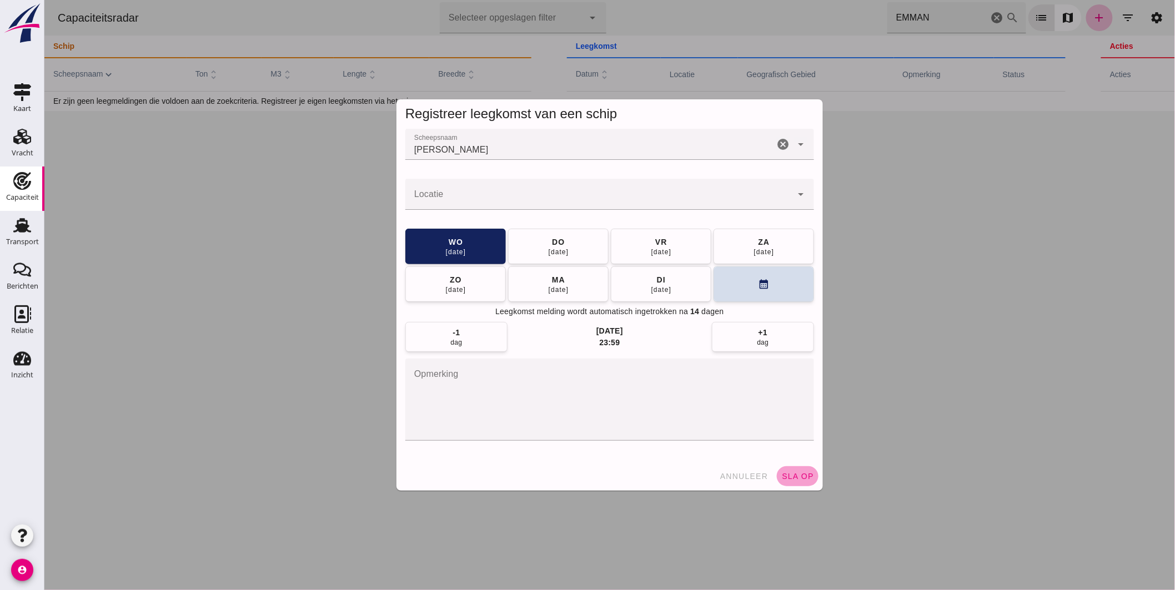
click at [785, 473] on span "sla op" at bounding box center [797, 476] width 33 height 9
click at [529, 193] on input "Locatie" at bounding box center [598, 199] width 387 height 13
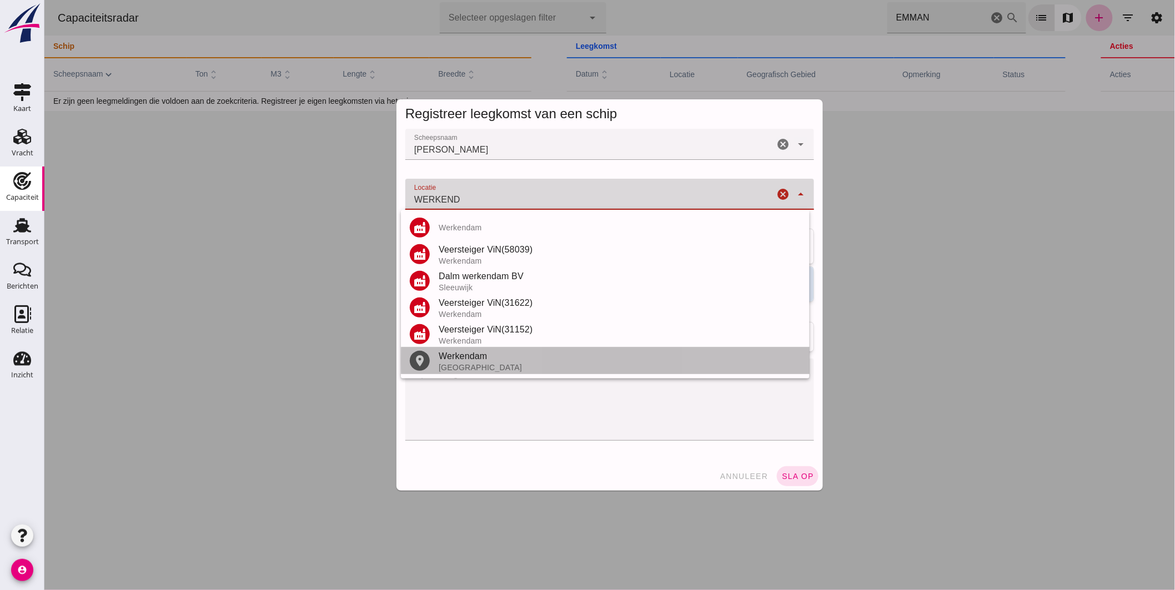
click at [475, 360] on div "Werkendam" at bounding box center [619, 356] width 362 height 13
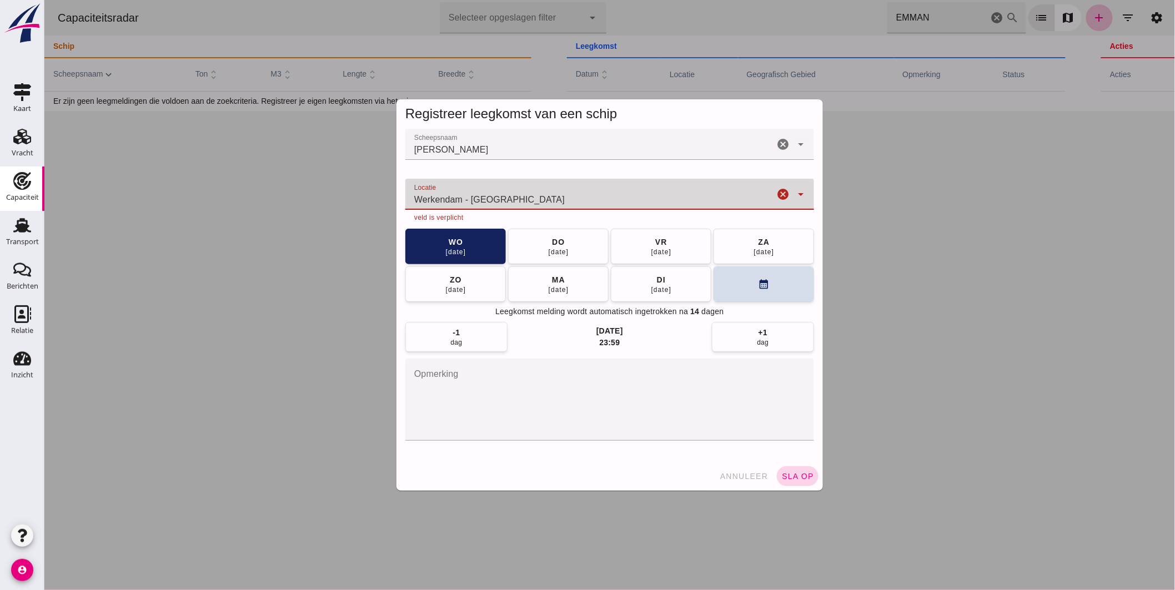
type input "Werkendam - [GEOGRAPHIC_DATA]"
click at [786, 474] on span "sla op" at bounding box center [797, 476] width 33 height 9
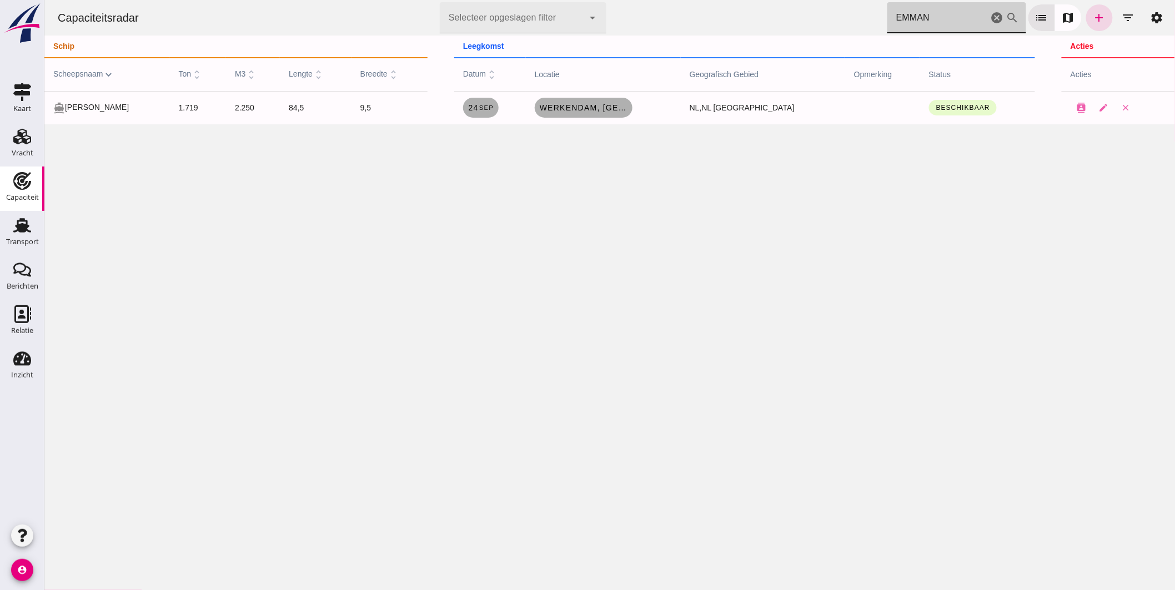
drag, startPoint x: 909, startPoint y: 8, endPoint x: 794, endPoint y: 8, distance: 115.0
click at [799, 9] on div "Capaciteitsradar Selecteer opgeslagen filter Selecteer opgeslagen filter cancel…" at bounding box center [609, 18] width 1122 height 36
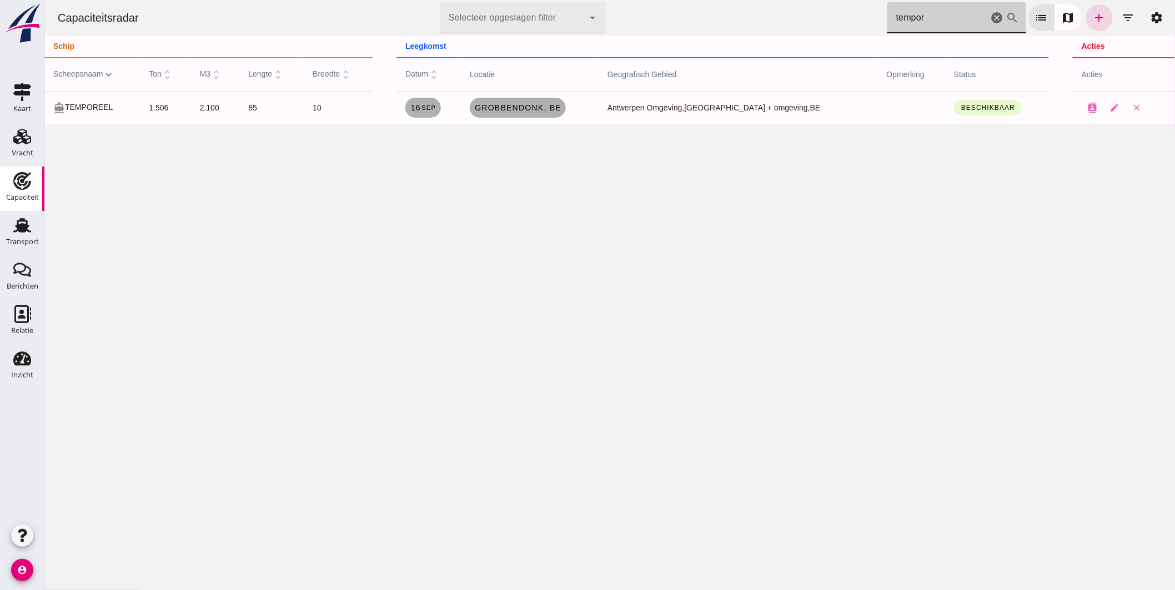
type input "tempor"
click at [559, 118] on td "Grobbendonk, be" at bounding box center [529, 107] width 138 height 33
click at [551, 110] on span "Grobbendonk, be" at bounding box center [517, 107] width 87 height 9
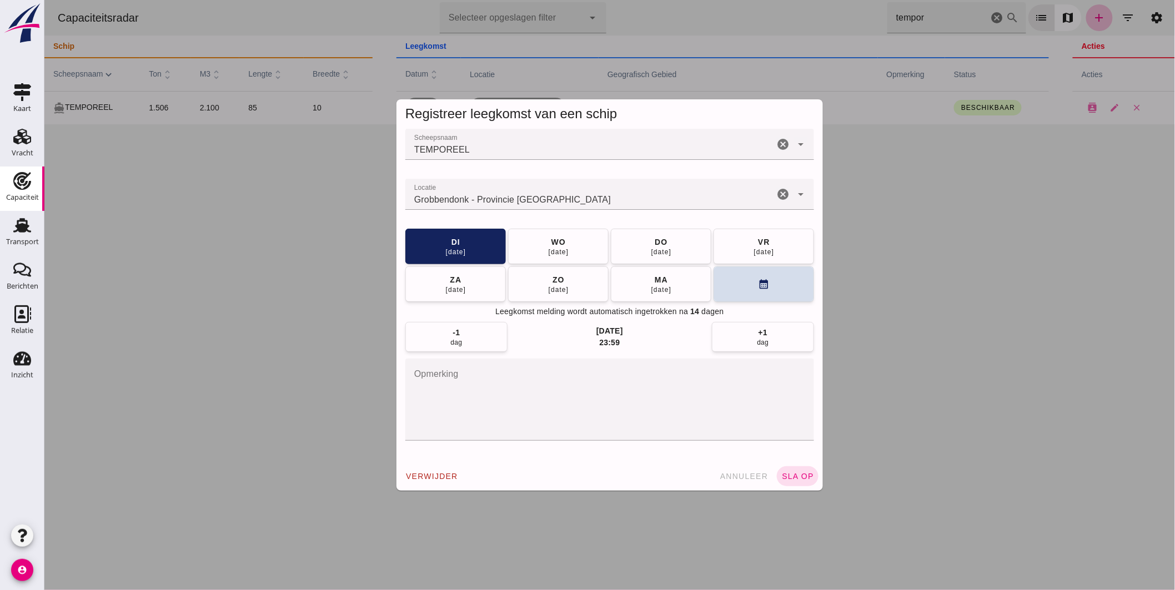
click at [544, 200] on input "Locatie" at bounding box center [589, 199] width 369 height 13
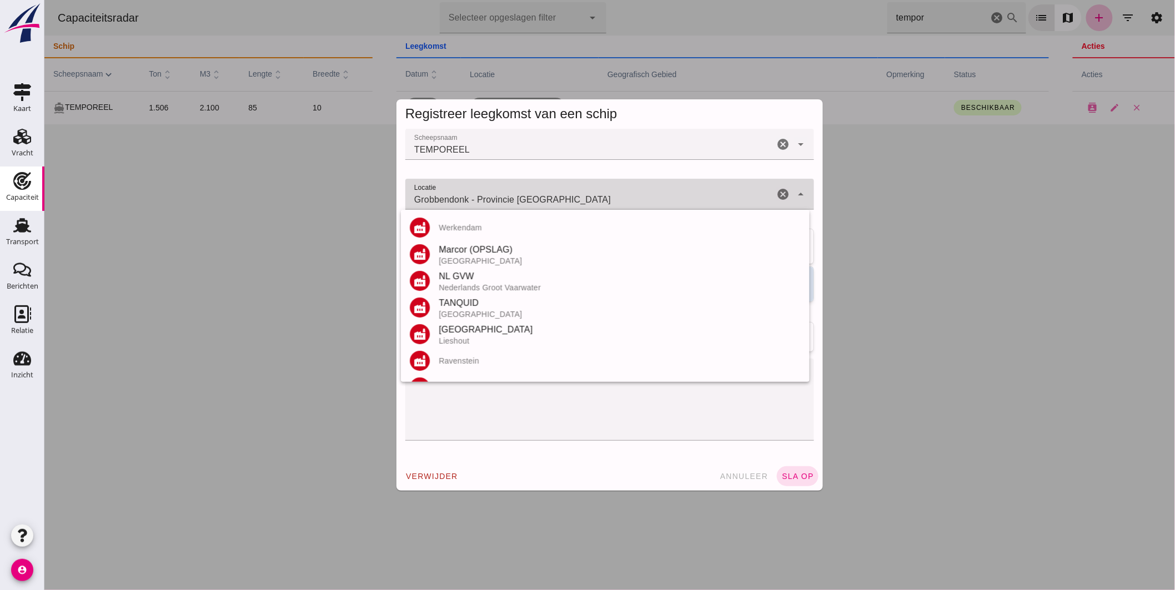
click at [544, 200] on input "Grobbendonk - Provincie [GEOGRAPHIC_DATA]" at bounding box center [589, 199] width 369 height 13
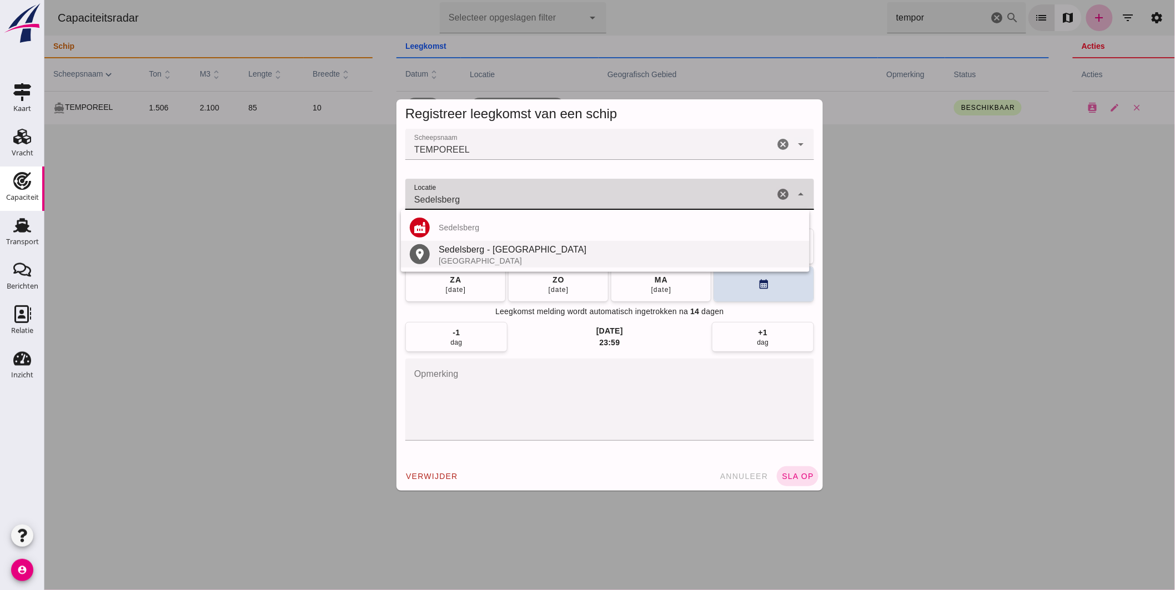
click at [469, 249] on div "Sedelsberg - [GEOGRAPHIC_DATA]" at bounding box center [619, 249] width 362 height 13
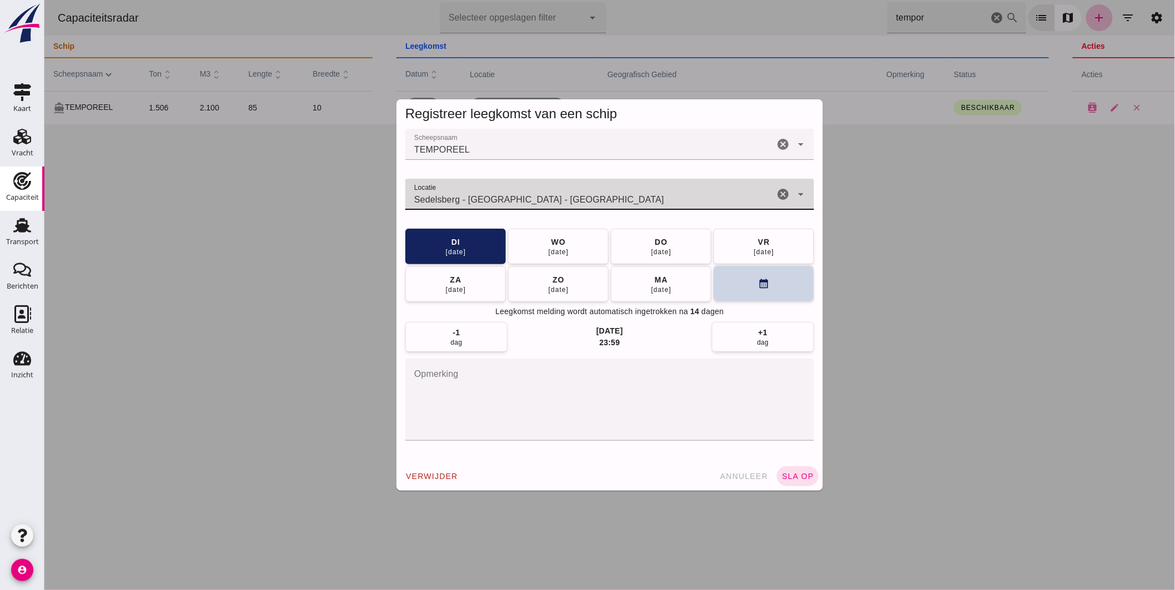
type input "Sedelsberg - [GEOGRAPHIC_DATA] - [GEOGRAPHIC_DATA]"
click at [716, 282] on button "calendar_month" at bounding box center [763, 284] width 101 height 36
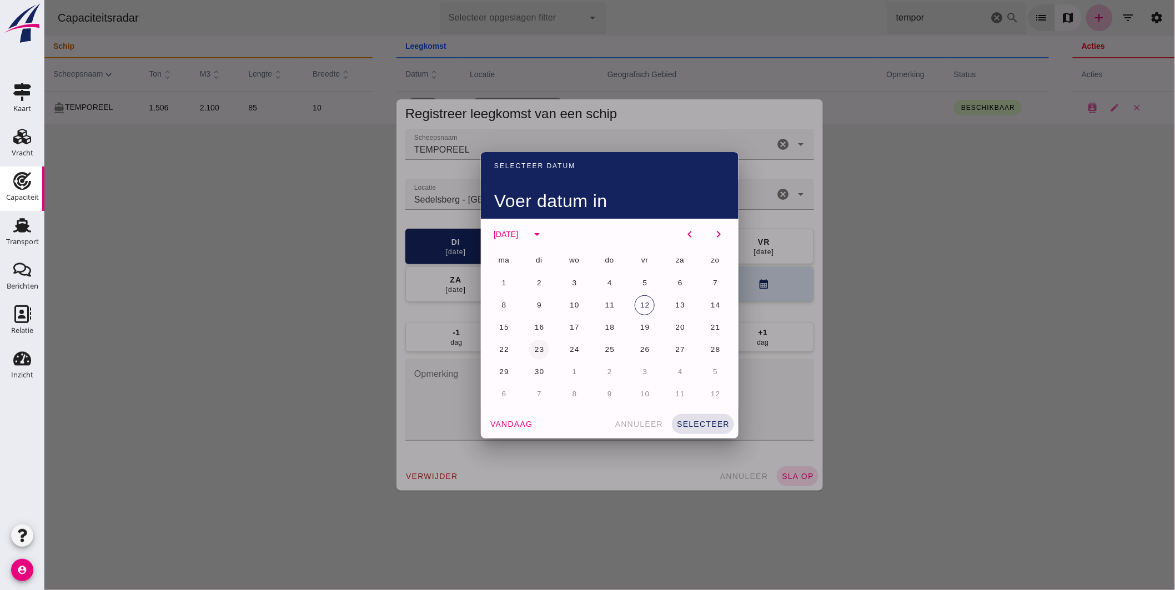
click at [535, 346] on span "23" at bounding box center [539, 349] width 11 height 8
click at [711, 424] on span "selecteer" at bounding box center [702, 424] width 53 height 9
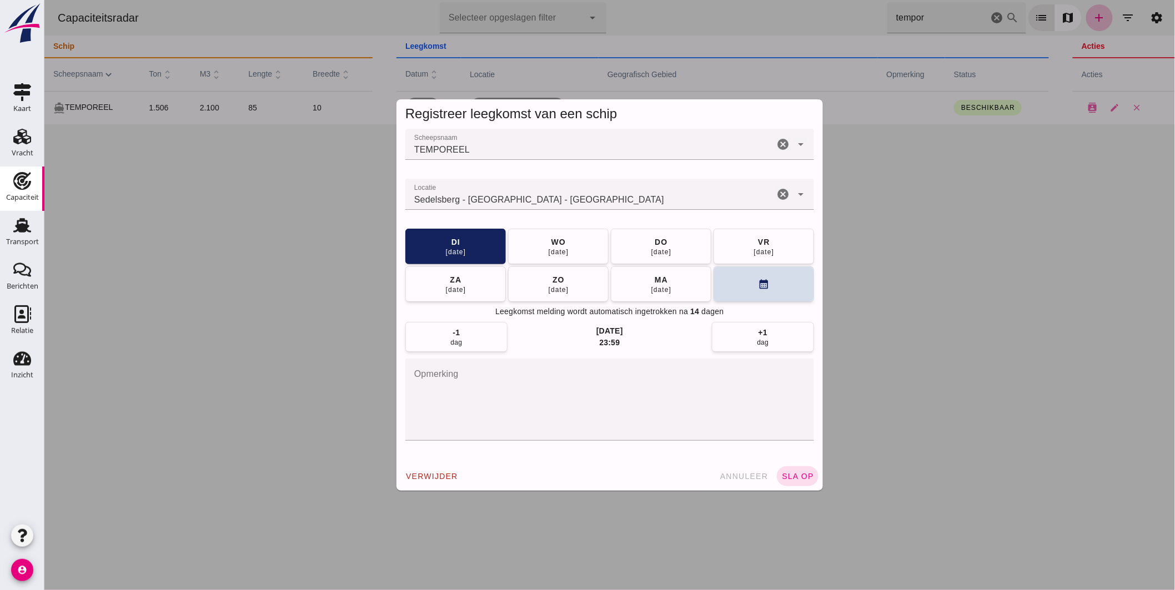
click at [805, 475] on span "sla op" at bounding box center [797, 476] width 33 height 9
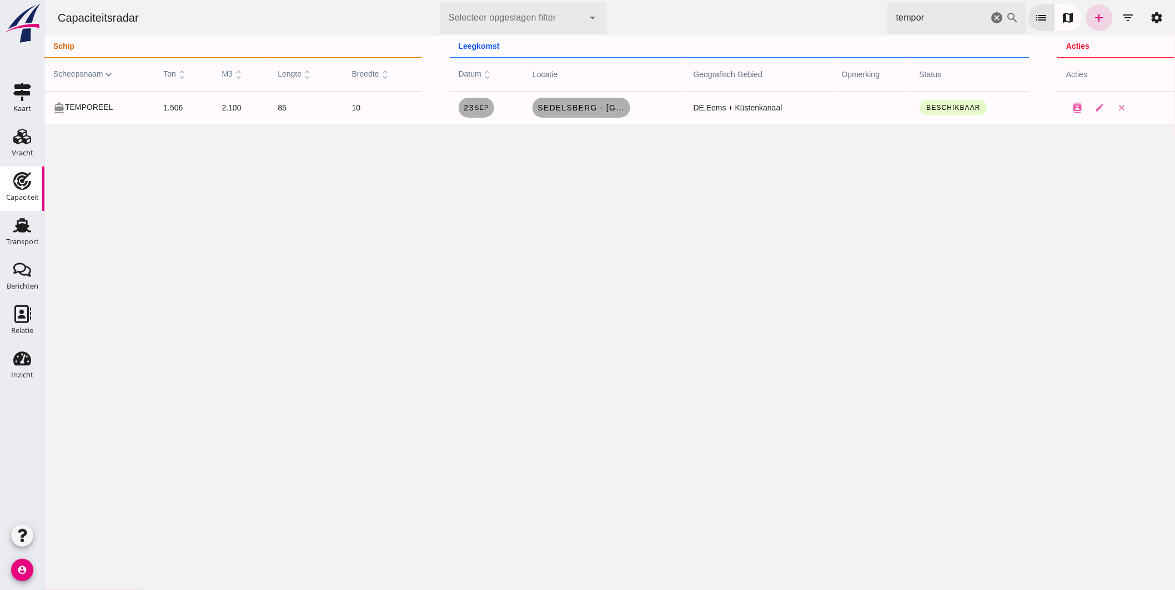
drag, startPoint x: 922, startPoint y: 24, endPoint x: 756, endPoint y: -8, distance: 169.3
click at [756, 0] on html "Capaciteitsradar Selecteer opgeslagen filter Selecteer opgeslagen filter cancel…" at bounding box center [609, 295] width 1131 height 590
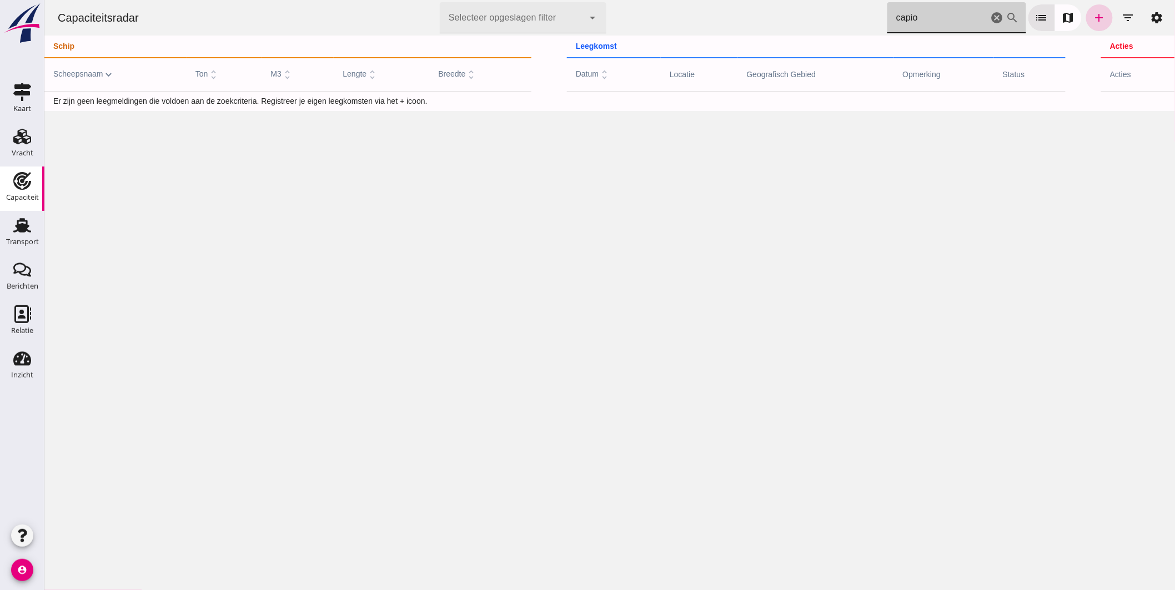
type input "capio"
click at [1086, 19] on link "add" at bounding box center [1099, 17] width 27 height 27
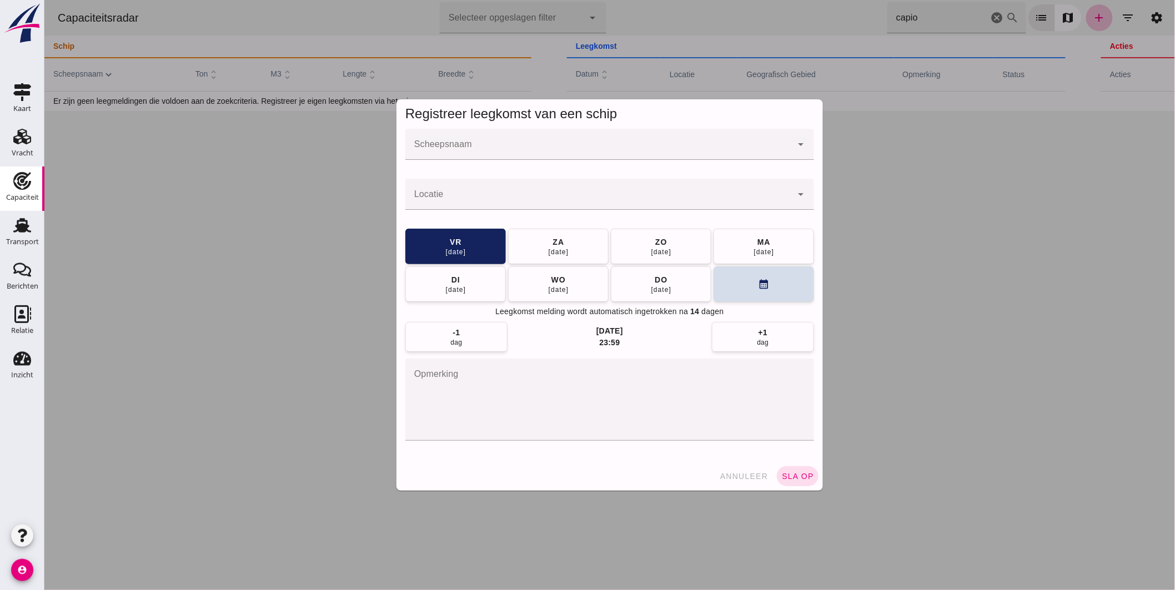
click at [520, 148] on input "Scheepsnaam" at bounding box center [598, 149] width 387 height 13
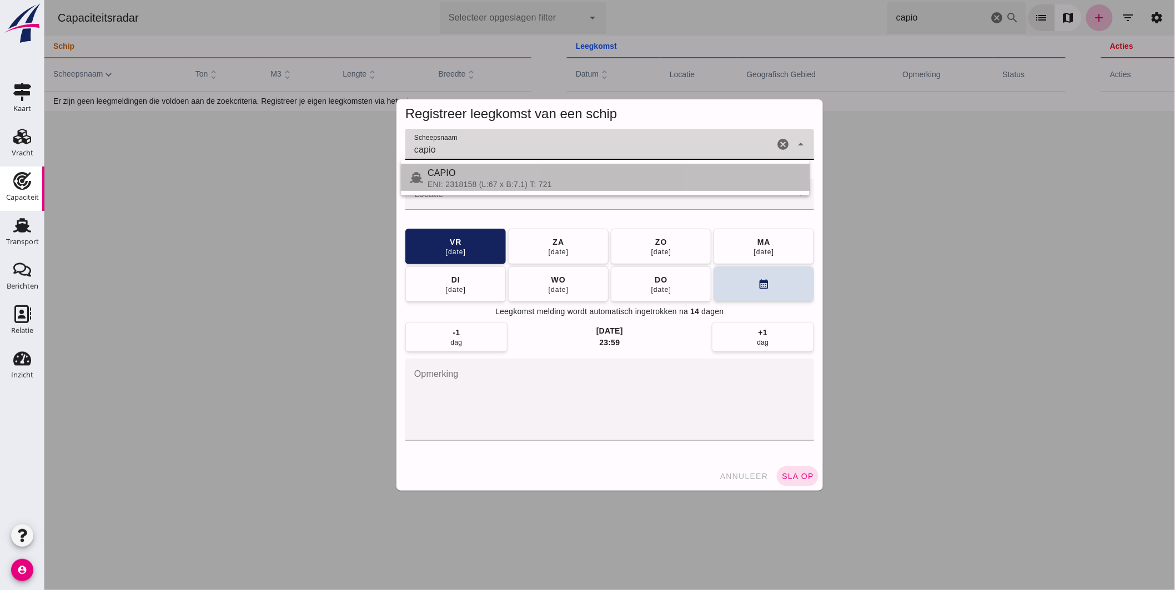
click at [463, 184] on div "ENI: 2318158 (L:67 x B:7.1) T: 721" at bounding box center [613, 184] width 373 height 9
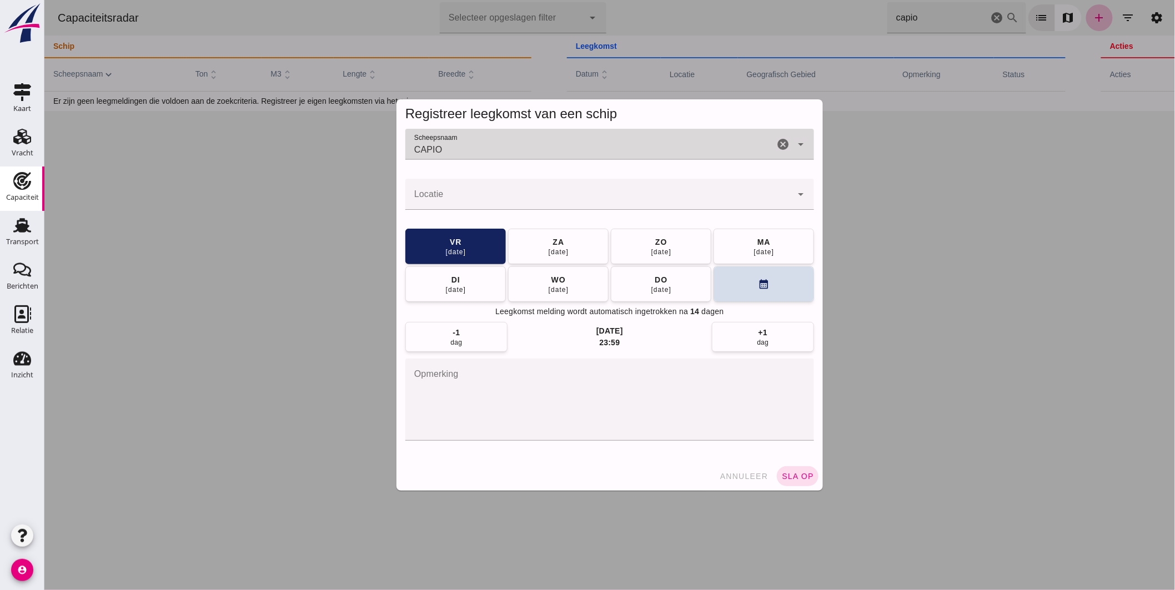
type input "CAPIO"
click at [466, 204] on input "Locatie" at bounding box center [598, 199] width 387 height 13
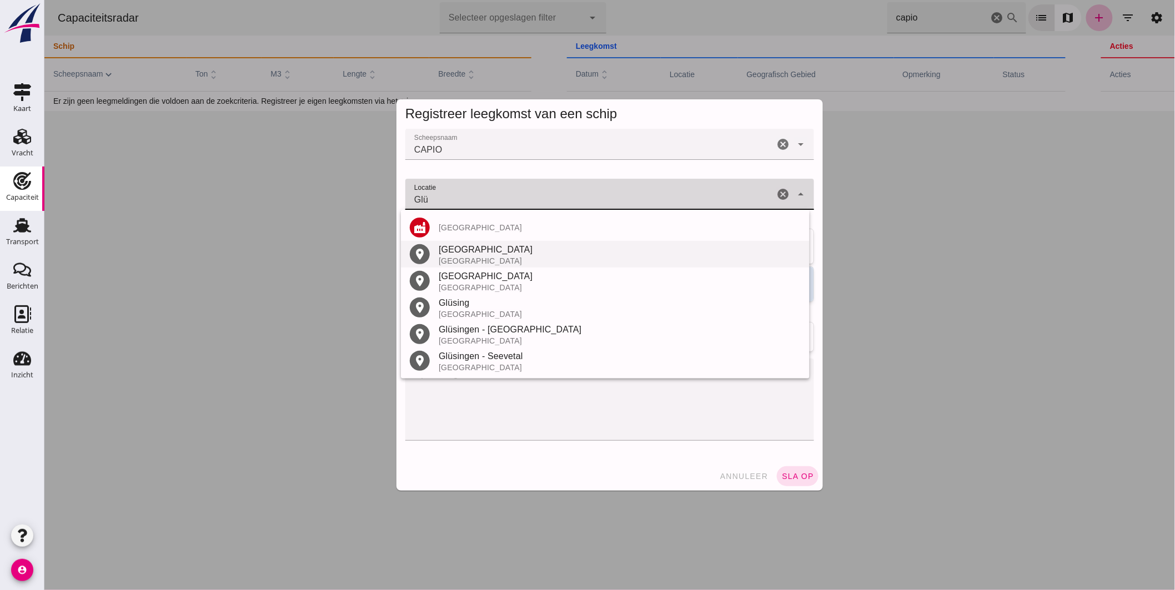
click at [467, 254] on div "[GEOGRAPHIC_DATA]" at bounding box center [619, 249] width 362 height 13
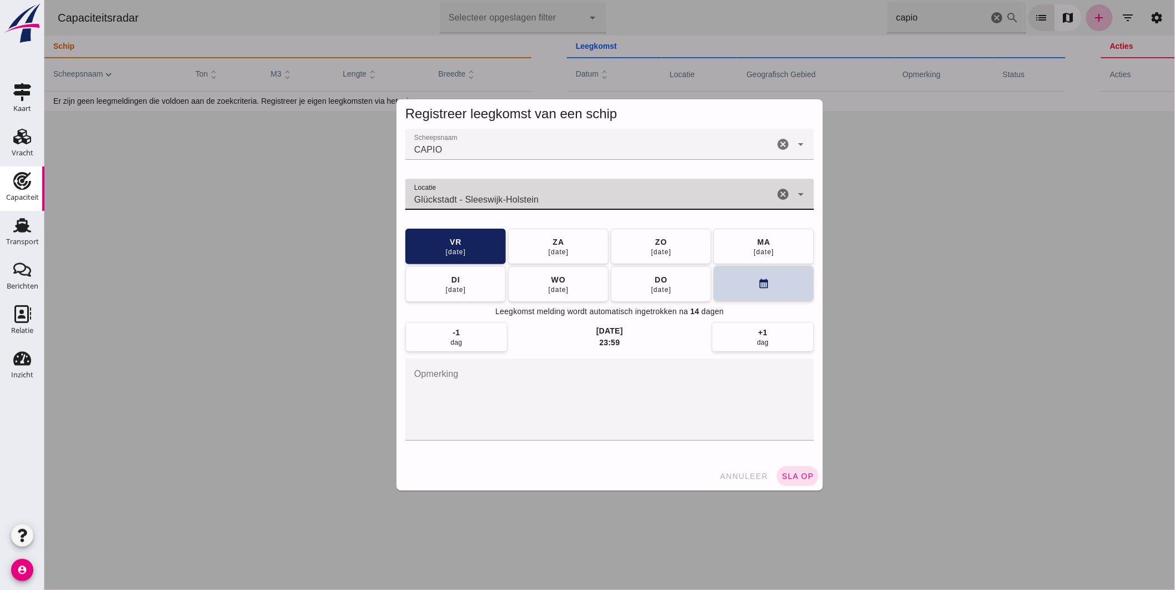
type input "Glückstadt - Sleeswijk-Holstein"
click at [719, 287] on button "calendar_month" at bounding box center [763, 284] width 101 height 36
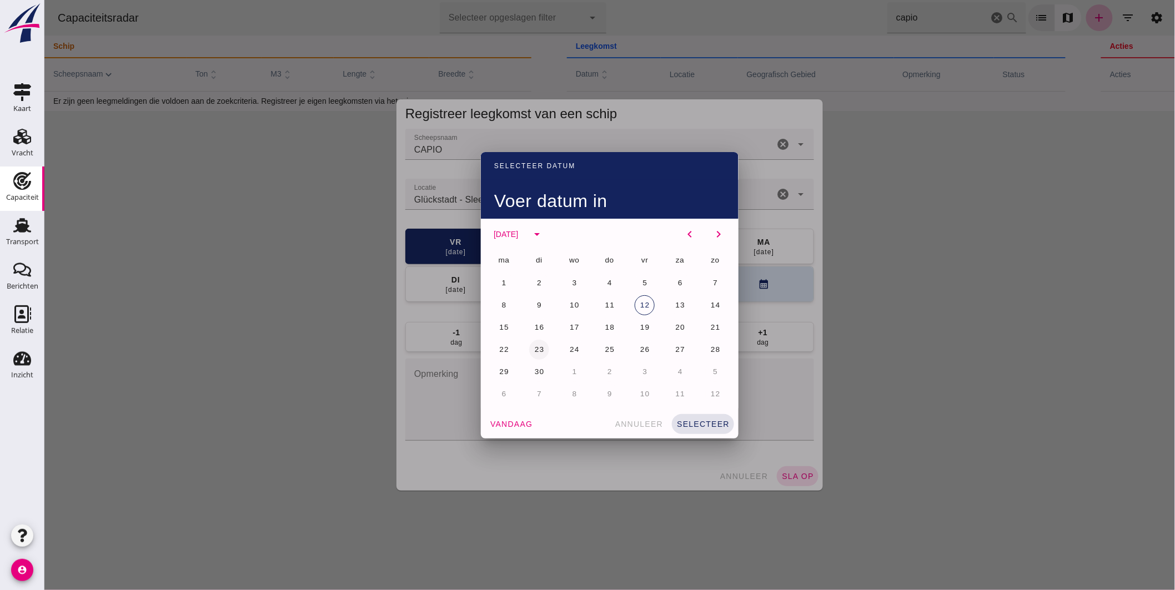
click at [534, 347] on span "23" at bounding box center [539, 349] width 11 height 8
click at [702, 420] on span "selecteer" at bounding box center [702, 424] width 53 height 9
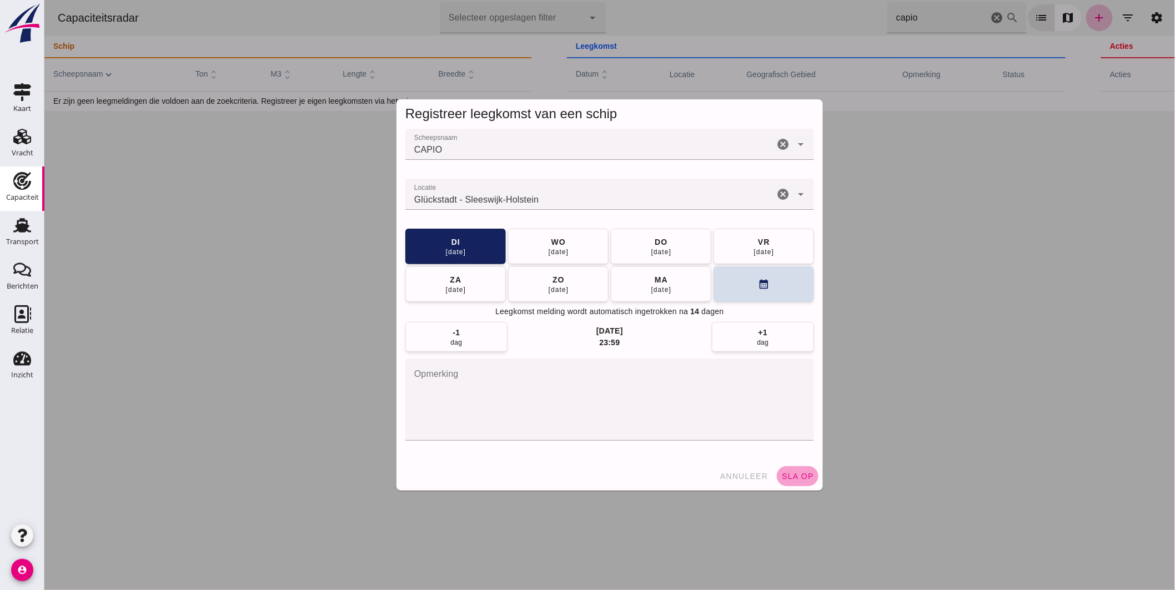
click at [791, 479] on span "sla op" at bounding box center [797, 476] width 33 height 9
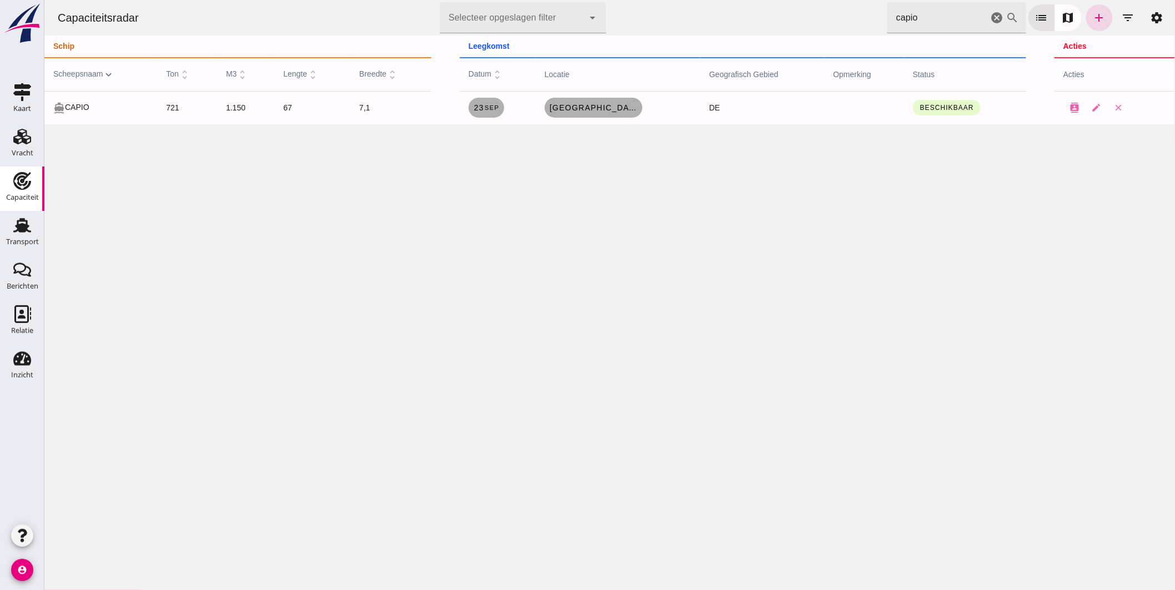
click at [990, 19] on icon "cancel" at bounding box center [996, 17] width 13 height 13
